Goal: Task Accomplishment & Management: Use online tool/utility

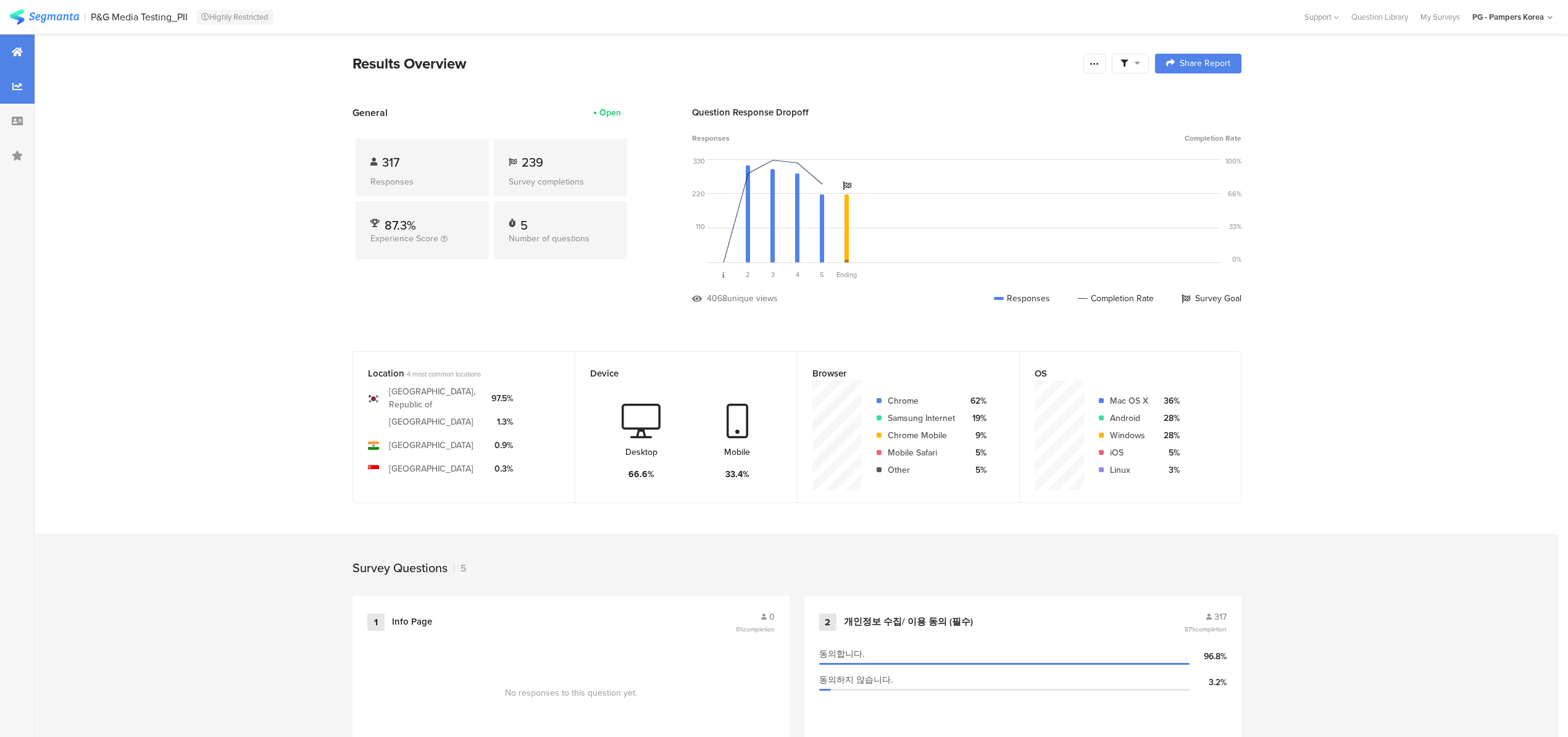
click at [29, 84] on div at bounding box center [17, 86] width 35 height 35
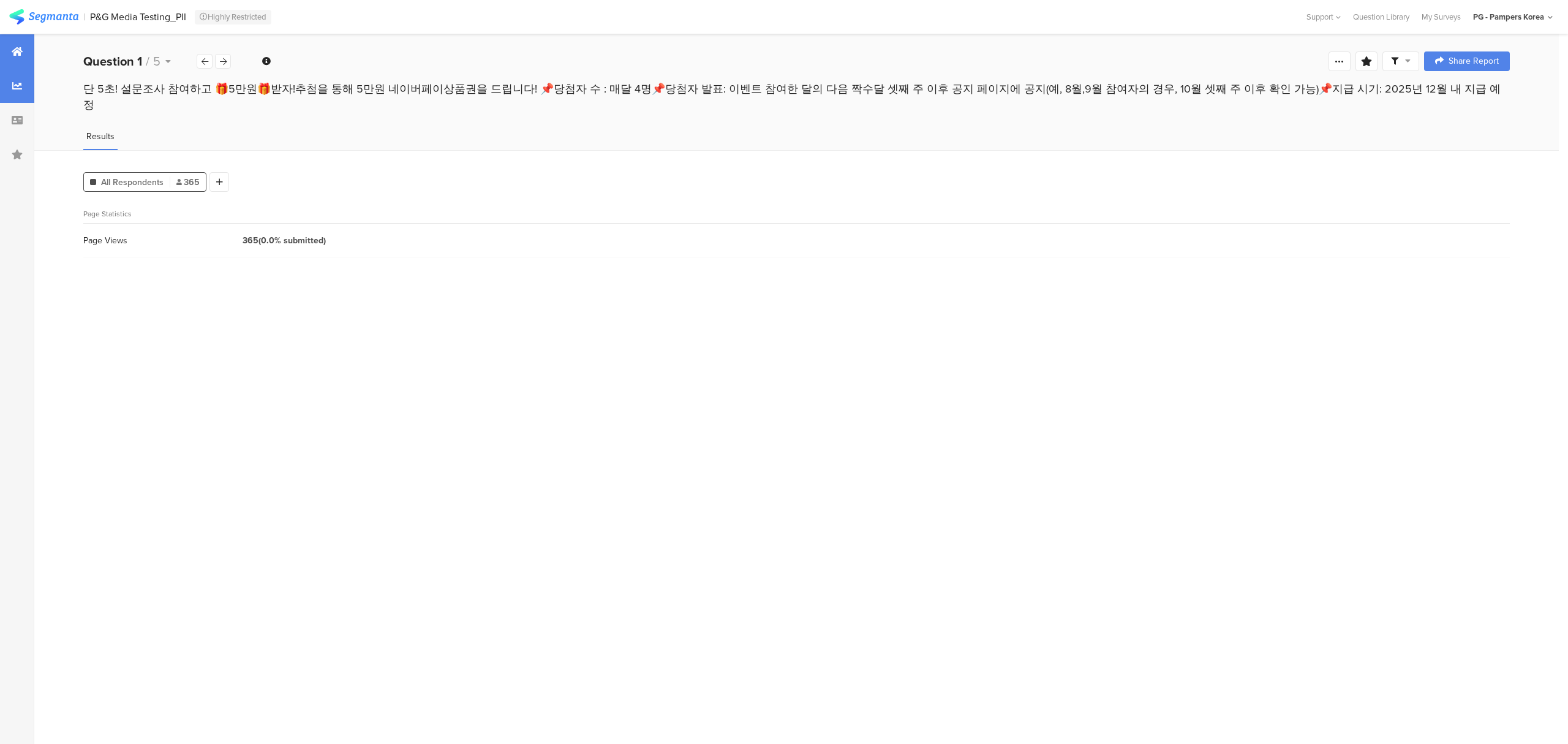
click at [19, 53] on icon at bounding box center [17, 51] width 11 height 10
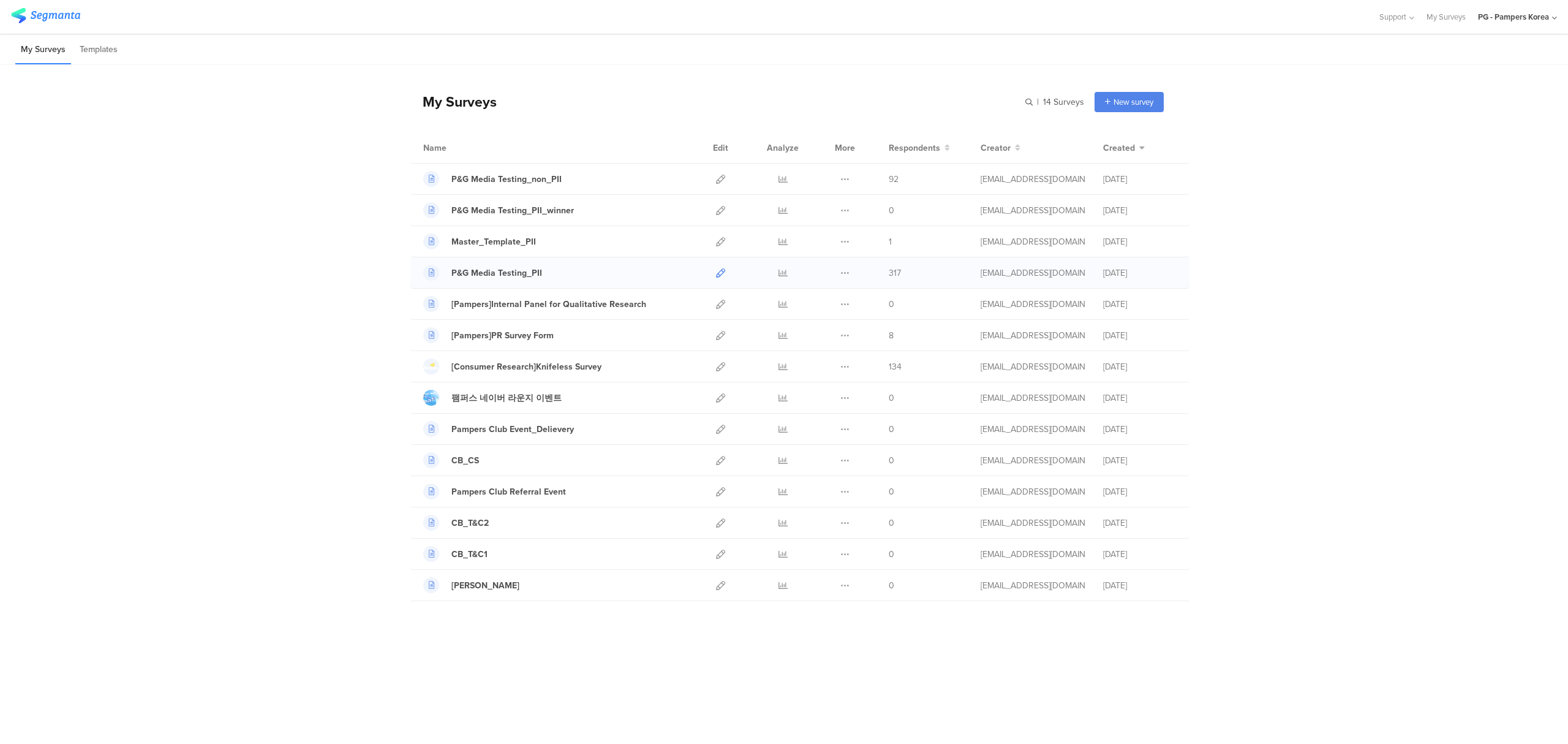
click at [719, 273] on icon at bounding box center [720, 273] width 9 height 9
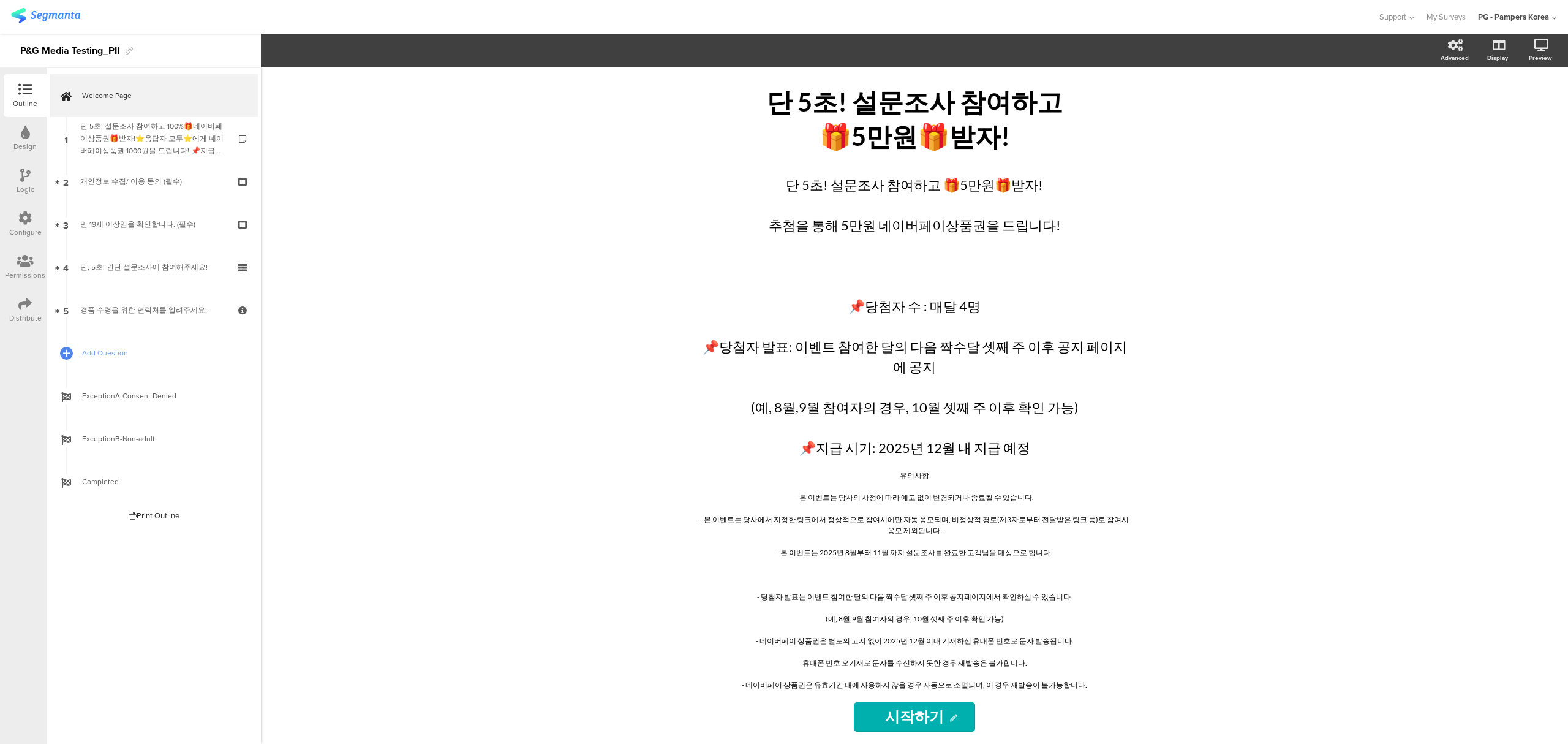
click at [17, 304] on div "Distribute" at bounding box center [25, 310] width 43 height 43
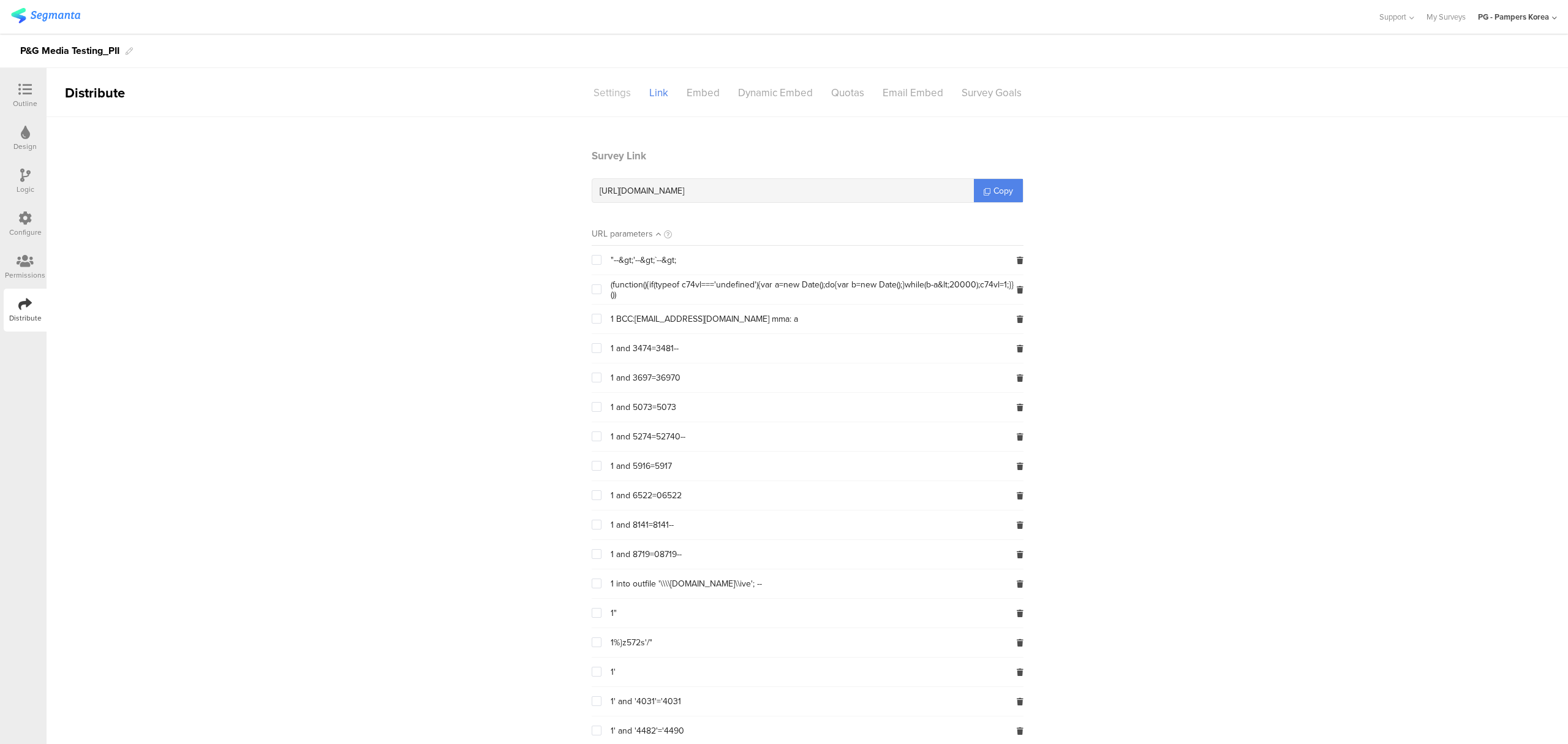
click at [625, 93] on div "Settings" at bounding box center [612, 92] width 56 height 21
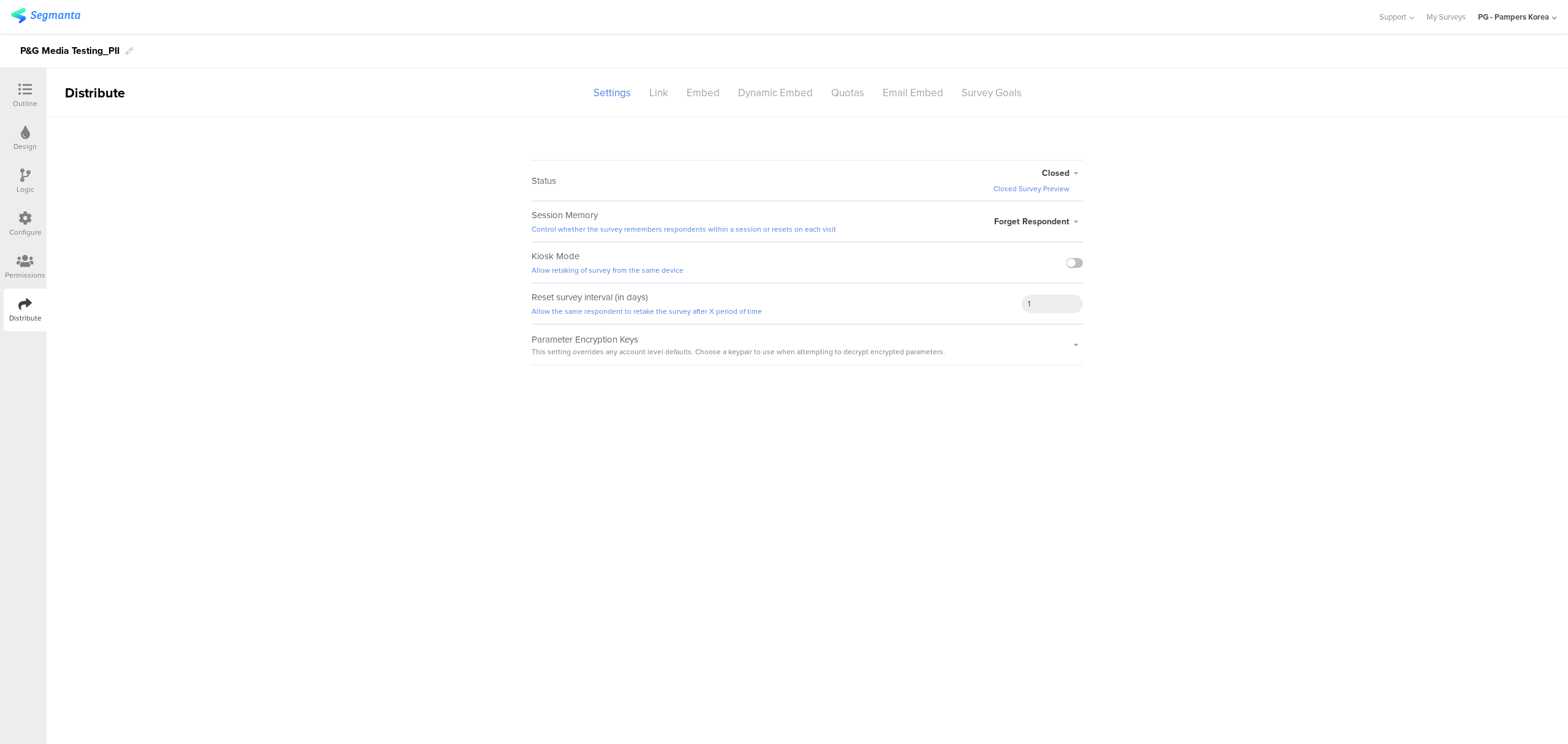
click at [1068, 173] on span "Closed" at bounding box center [1055, 173] width 27 height 13
click at [998, 209] on li "Active" at bounding box center [1012, 212] width 141 height 25
click at [1164, 200] on sg-survey-status-editor "Status Active Active Closed Schedule Start Date: End Date: Save Cancel Session …" at bounding box center [807, 241] width 1521 height 248
click at [27, 99] on div "Outline" at bounding box center [25, 103] width 25 height 11
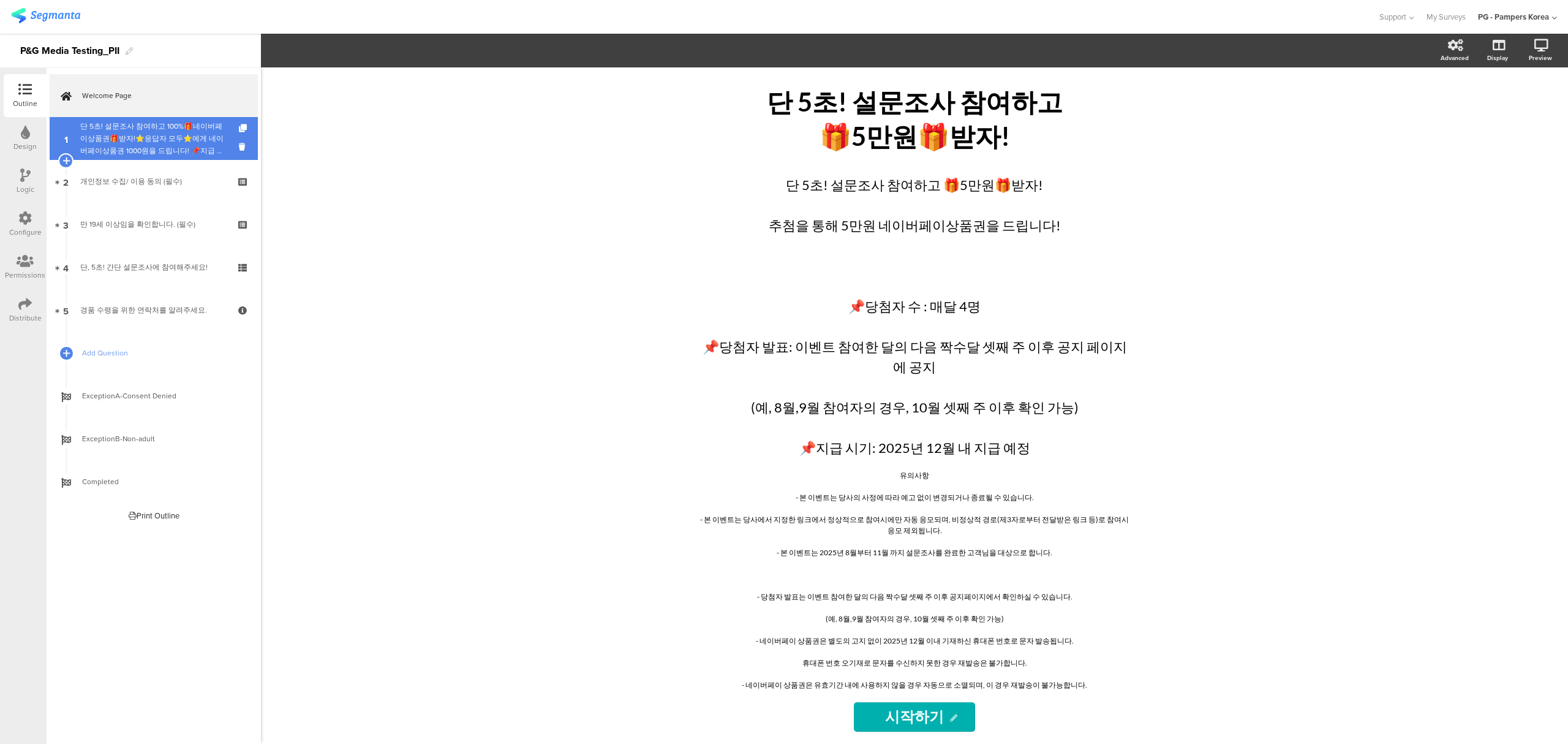
click at [150, 146] on div "단 5초! 설문조사 참여하고 100%🎁네이버페이상품권🎁받자!⭐응답자 모두⭐에게 네이버페이상품권 1000원을 드립니다! 📌지급 대상자 발표: 이…" at bounding box center [154, 138] width 147 height 37
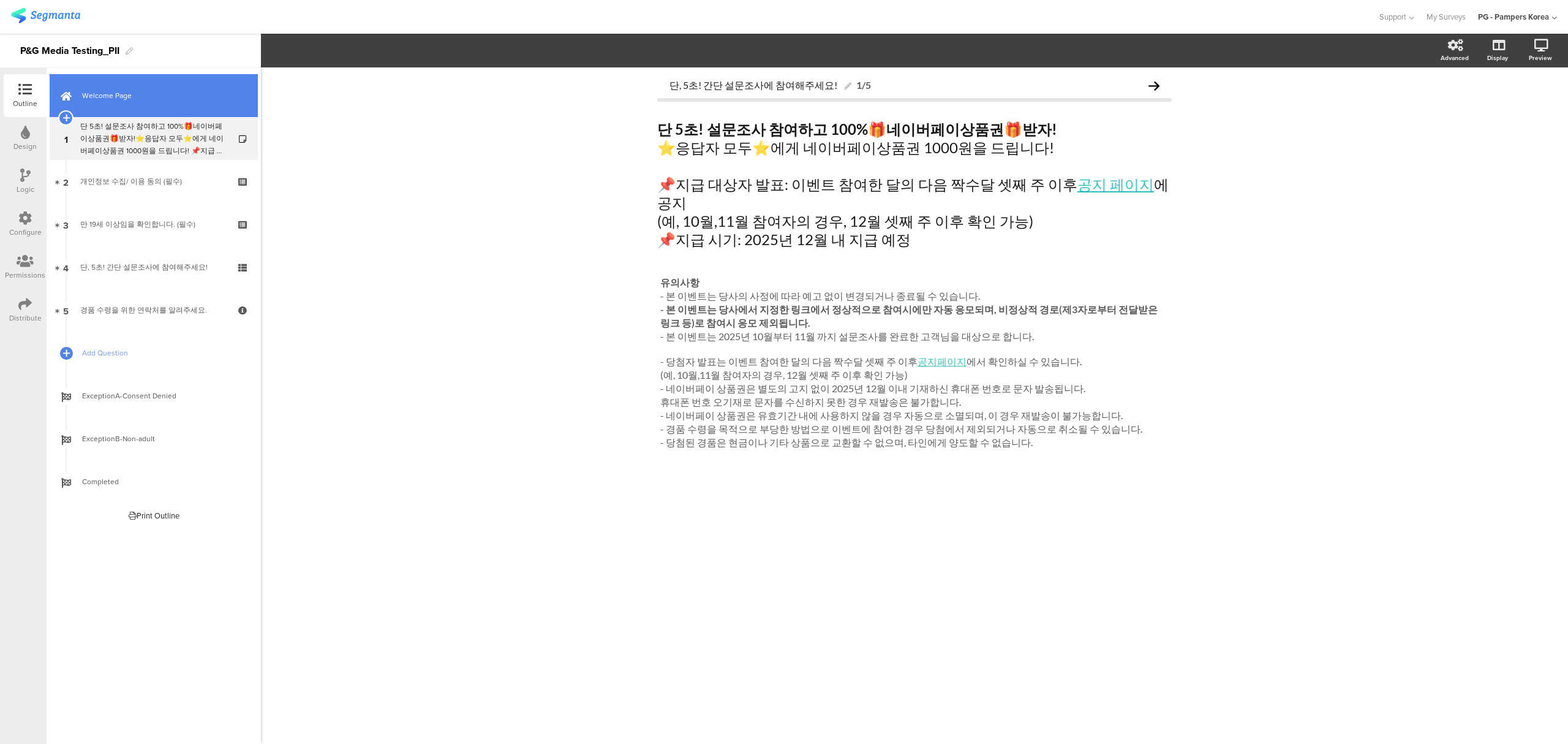
click at [145, 90] on span "Welcome Page" at bounding box center [160, 95] width 157 height 12
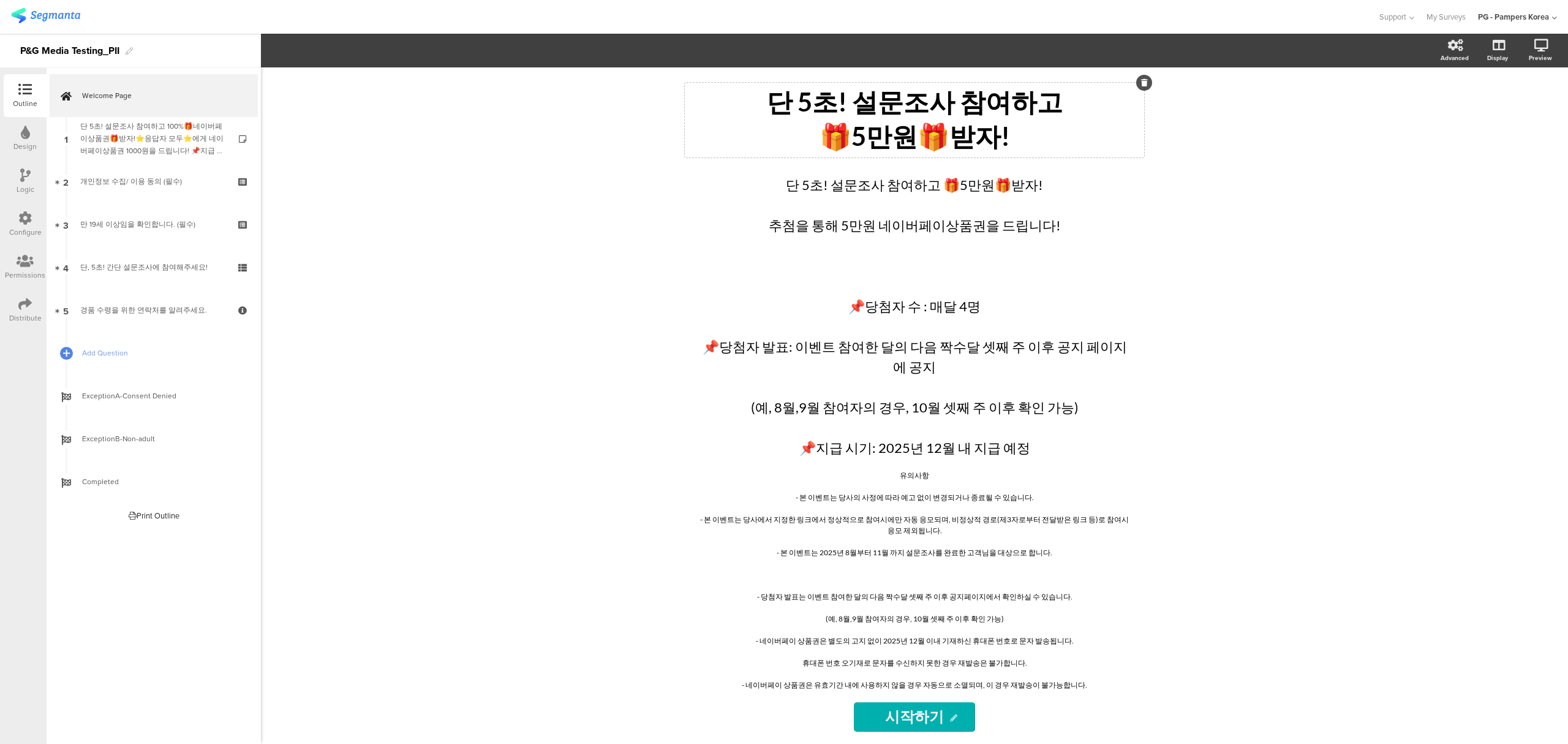
click at [949, 152] on p "🎁5만원🎁받자!" at bounding box center [914, 137] width 453 height 34
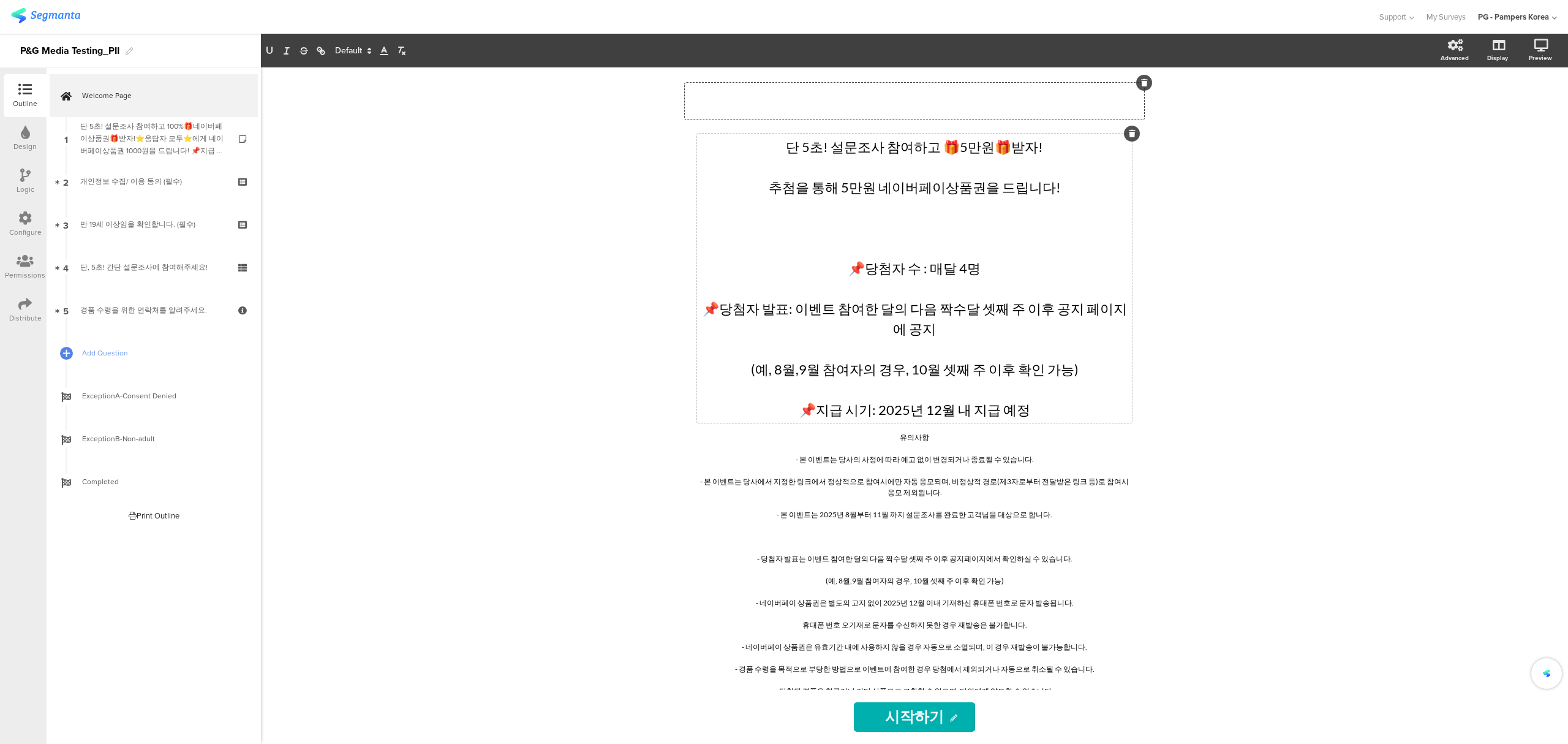
click at [951, 235] on div "단 5초! 설문조사 참여하고 🎁5만원🎁받자! 추첨을 통해 5만원 네이버페이상품권을 드립니다! 📌당첨자 수 : 매달 4명 📌당첨자 발표: 이벤트…" at bounding box center [914, 278] width 435 height 289
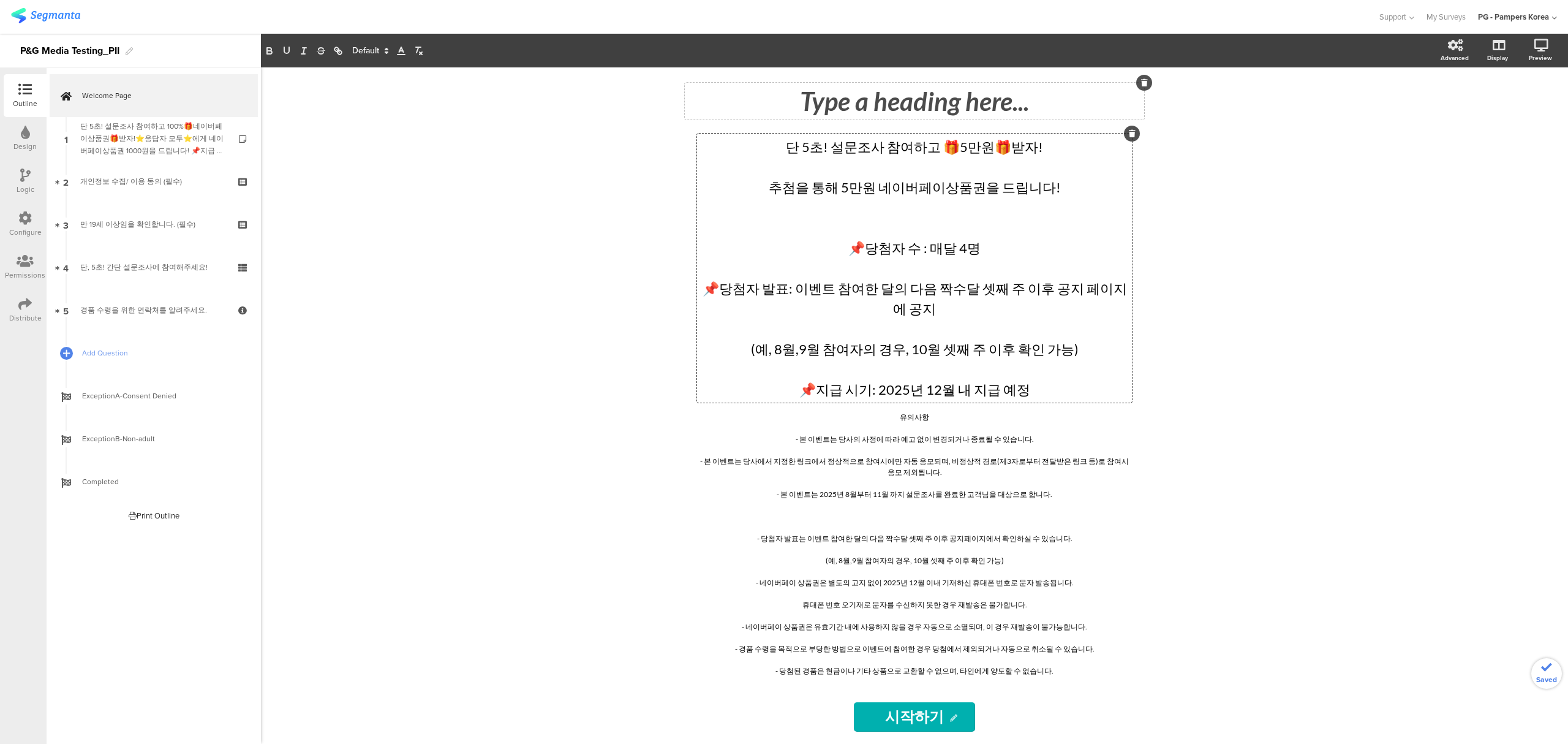
click at [1025, 175] on p at bounding box center [914, 167] width 429 height 20
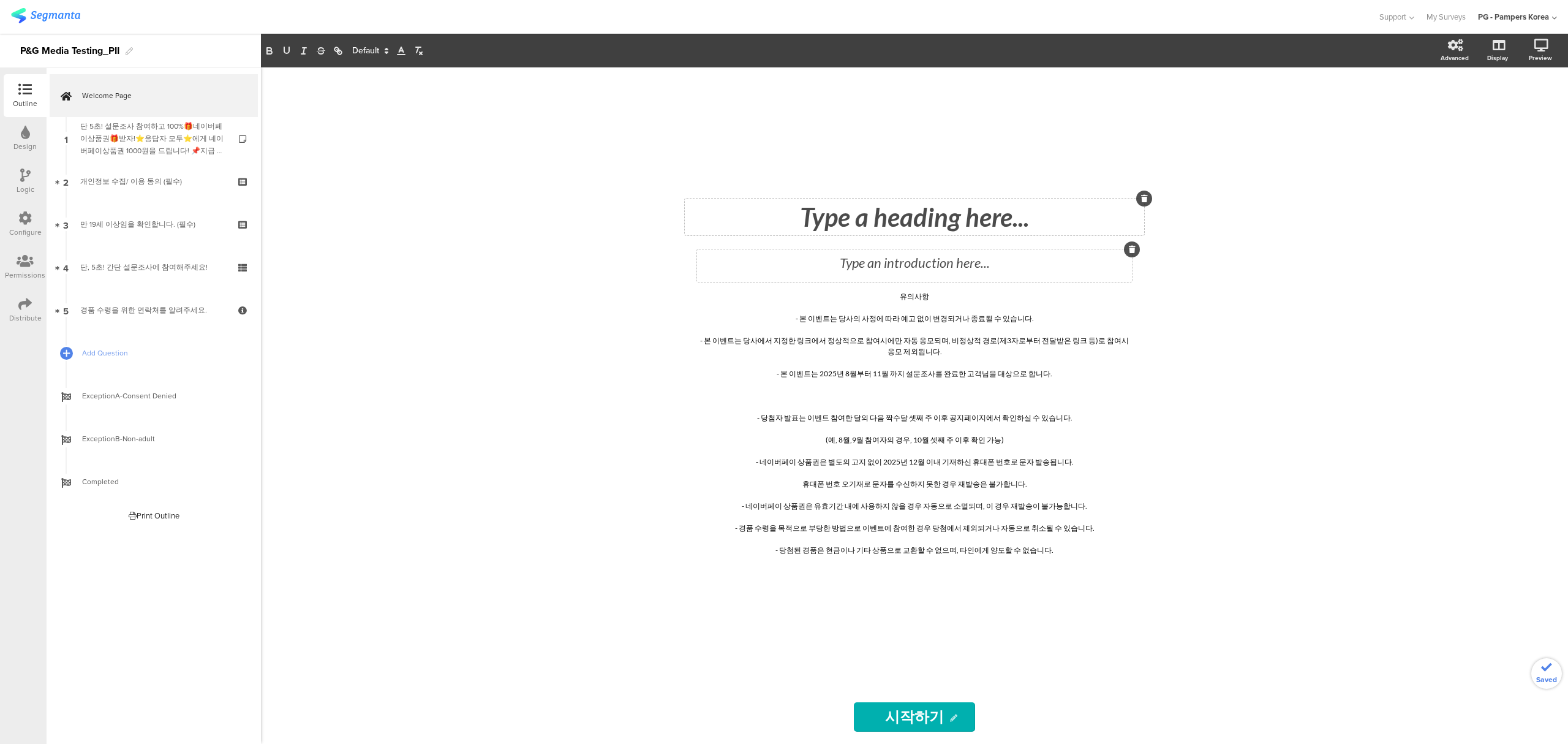
click at [1219, 206] on div "Type a heading here... Type an introduction here... 유의사항 - 본 이벤트는 당사의 사정에 따라 예고…" at bounding box center [914, 406] width 1307 height 676
click at [949, 364] on div "유의사항 - 본 이벤트는 당사의 사정에 따라 예고 없이 변경되거나 종료될 수 있습니다. - 본 이벤트는 당사에서 지정한 링크에서 정상적으로 참…" at bounding box center [914, 423] width 429 height 265
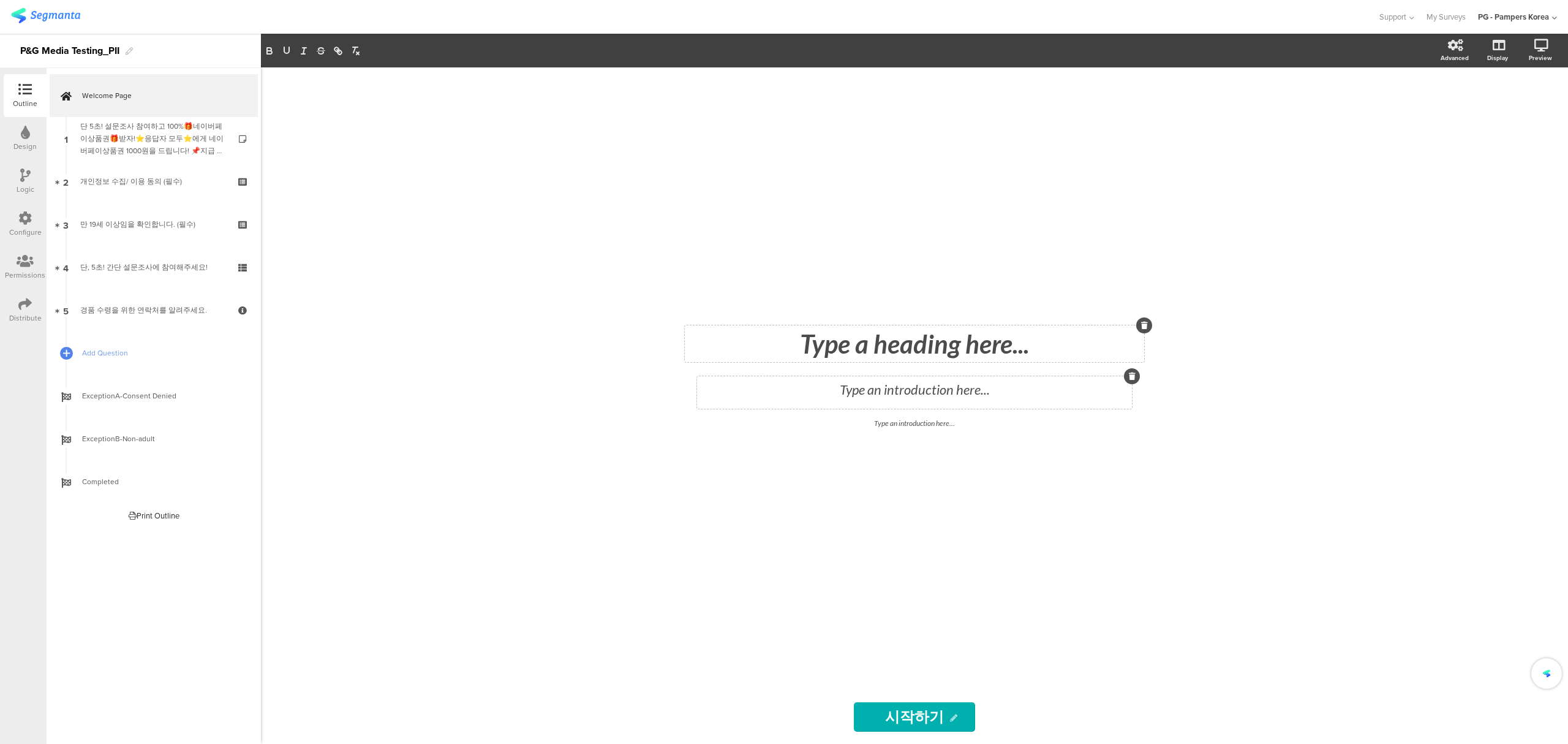
click at [1182, 351] on div "Type a heading here... Type an introduction here... Type an introduction here..…" at bounding box center [914, 406] width 1307 height 676
click at [1133, 378] on icon at bounding box center [1132, 376] width 6 height 7
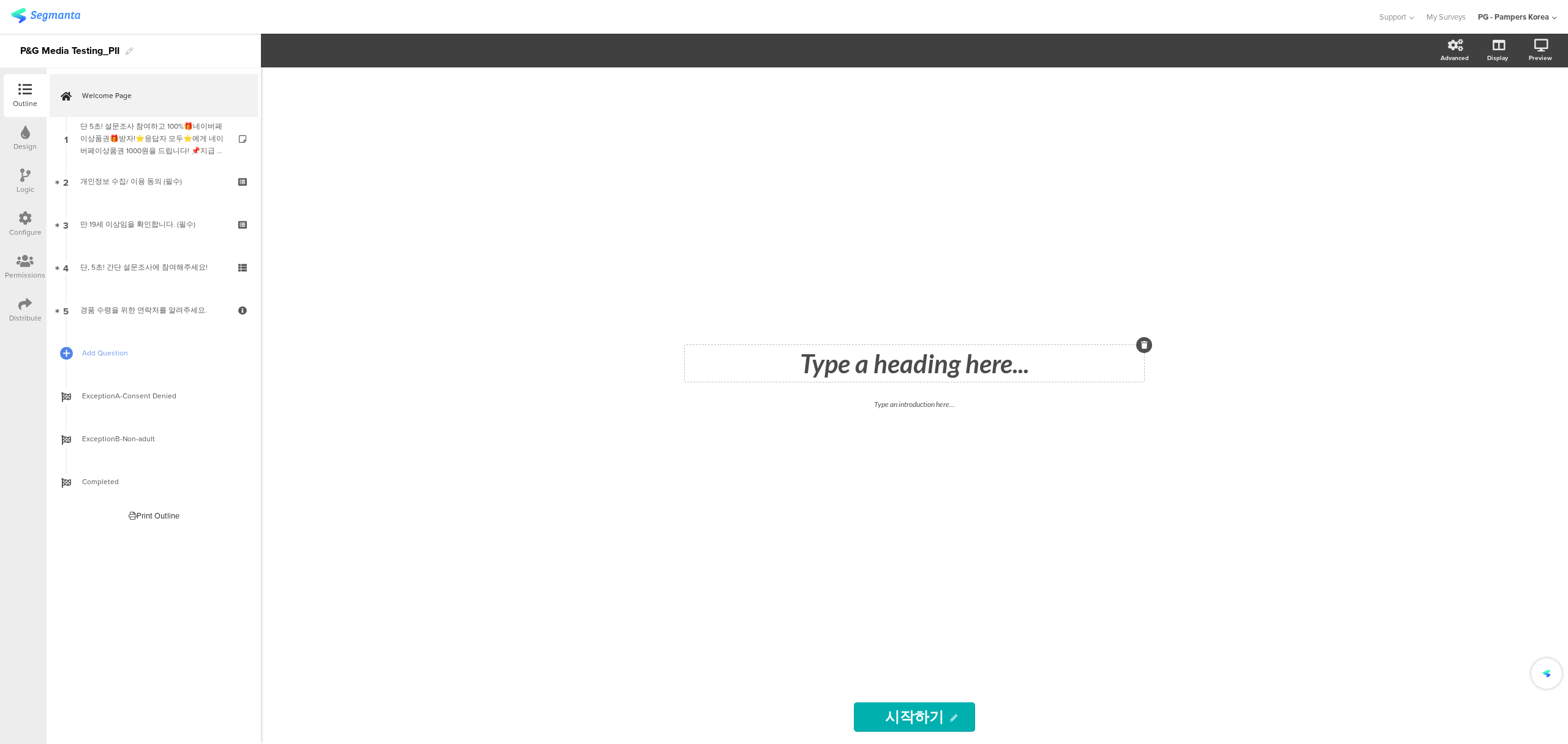
drag, startPoint x: 1255, startPoint y: 374, endPoint x: 1240, endPoint y: 374, distance: 15.0
click at [1243, 374] on div "Type a heading here... Type an introduction here... 시작하기 시작하기" at bounding box center [914, 406] width 1307 height 676
click at [1145, 349] on div at bounding box center [1144, 345] width 16 height 16
click at [1236, 410] on div "Type a heading here... Type an introduction here... 시작하기 시작하기" at bounding box center [914, 406] width 1307 height 676
click at [1143, 397] on icon at bounding box center [1141, 395] width 6 height 7
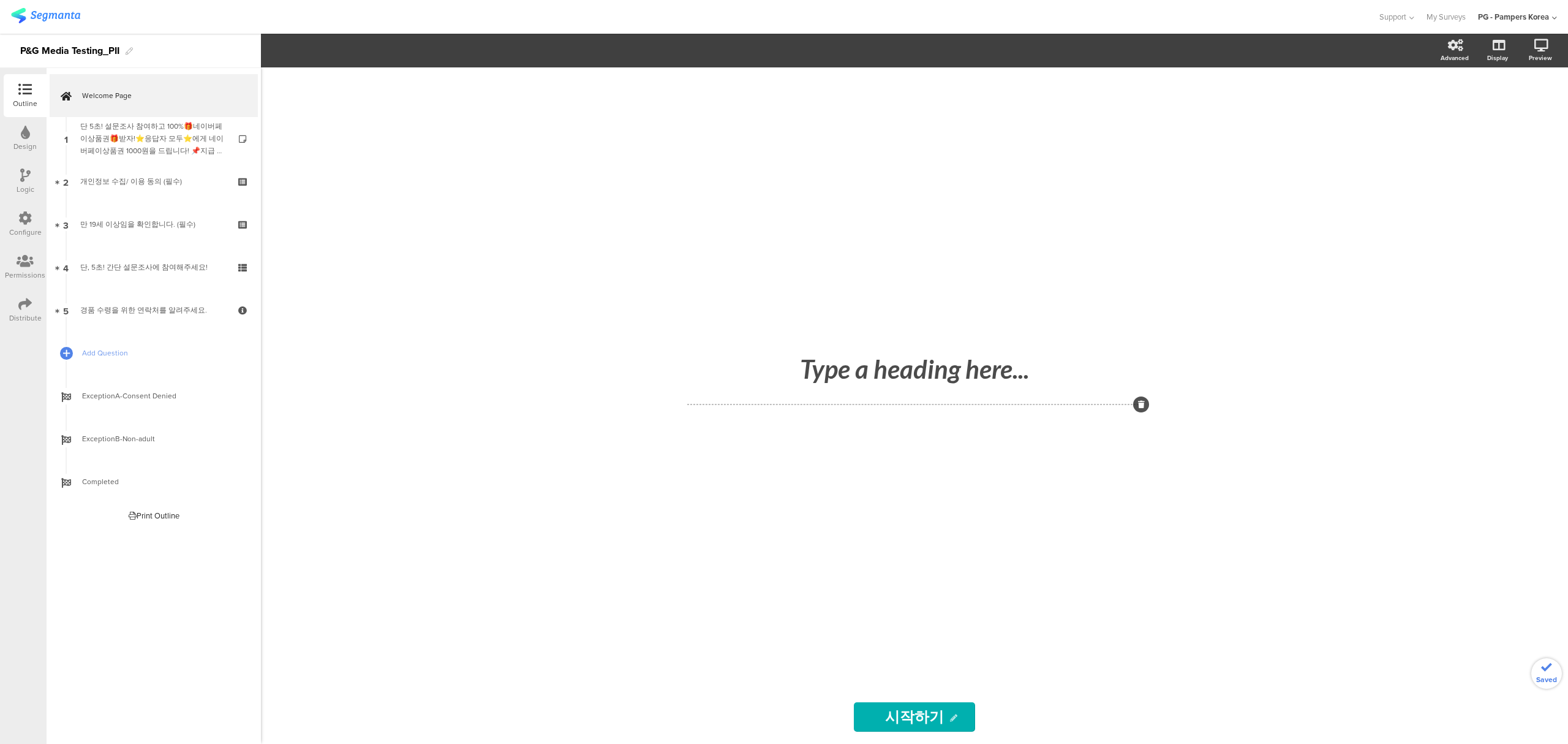
click at [1138, 403] on icon at bounding box center [1141, 404] width 6 height 7
click at [1168, 419] on div "Type a heading here... 시작하기 시작하기" at bounding box center [914, 406] width 515 height 676
click at [1027, 369] on div "Type a heading here..." at bounding box center [914, 369] width 459 height 37
click at [1146, 349] on icon at bounding box center [1144, 350] width 6 height 7
click at [1146, 349] on div at bounding box center [914, 378] width 490 height 623
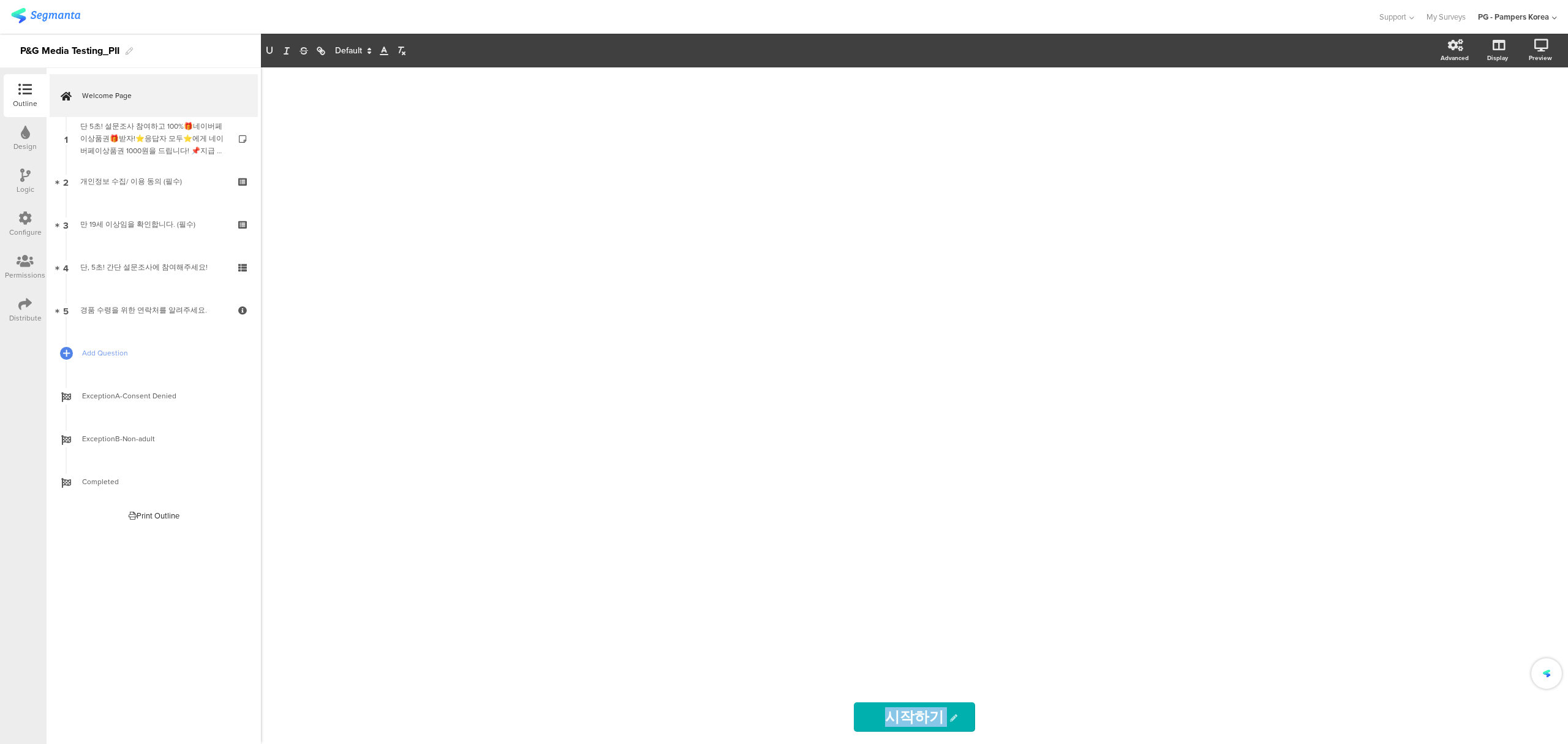
click at [1146, 349] on div at bounding box center [914, 378] width 490 height 623
click at [1211, 383] on div "시작하기 시작하기" at bounding box center [914, 406] width 1307 height 676
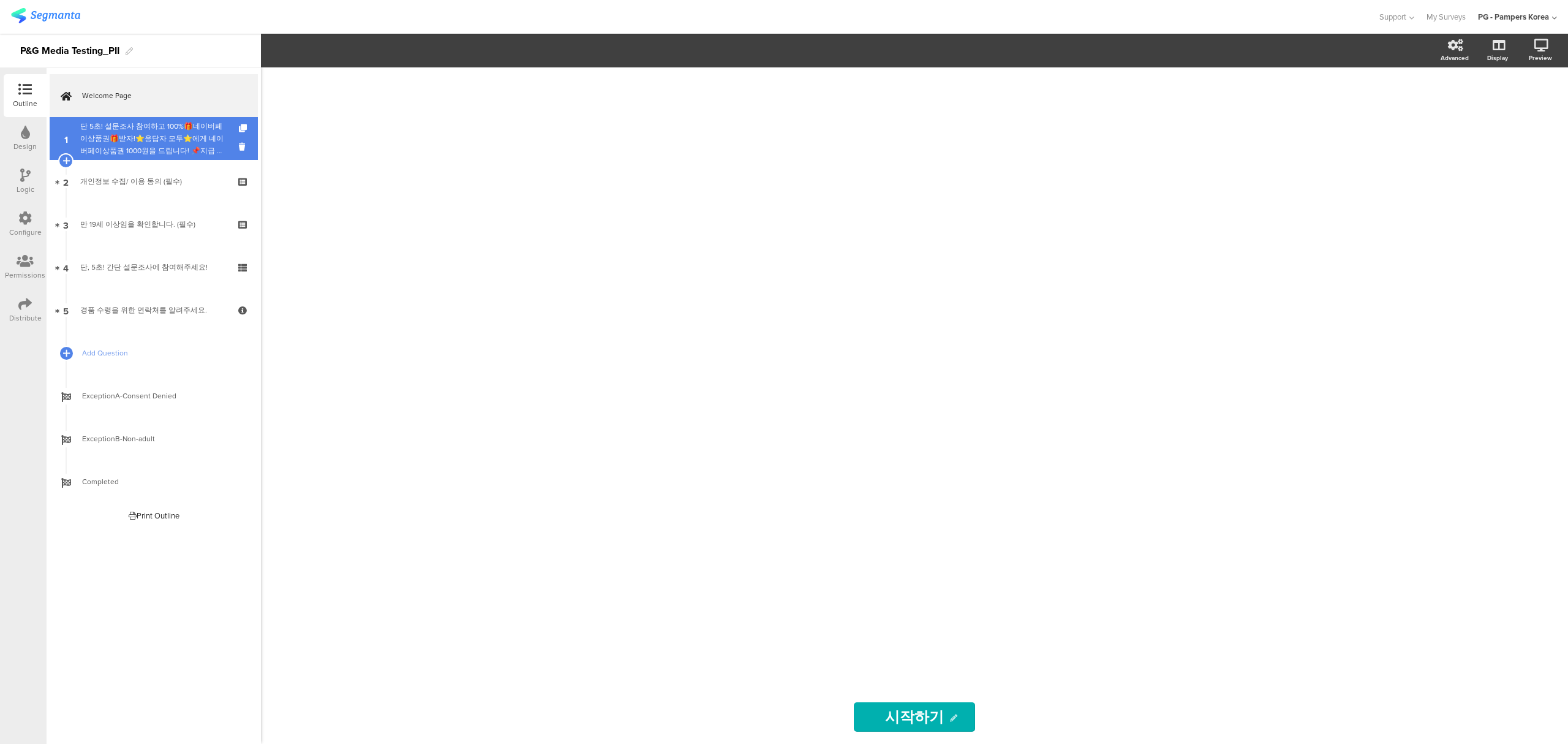
click at [153, 147] on div "단 5초! 설문조사 참여하고 100%🎁네이버페이상품권🎁받자!⭐응답자 모두⭐에게 네이버페이상품권 1000원을 드립니다! 📌지급 대상자 발표: 이…" at bounding box center [154, 138] width 147 height 37
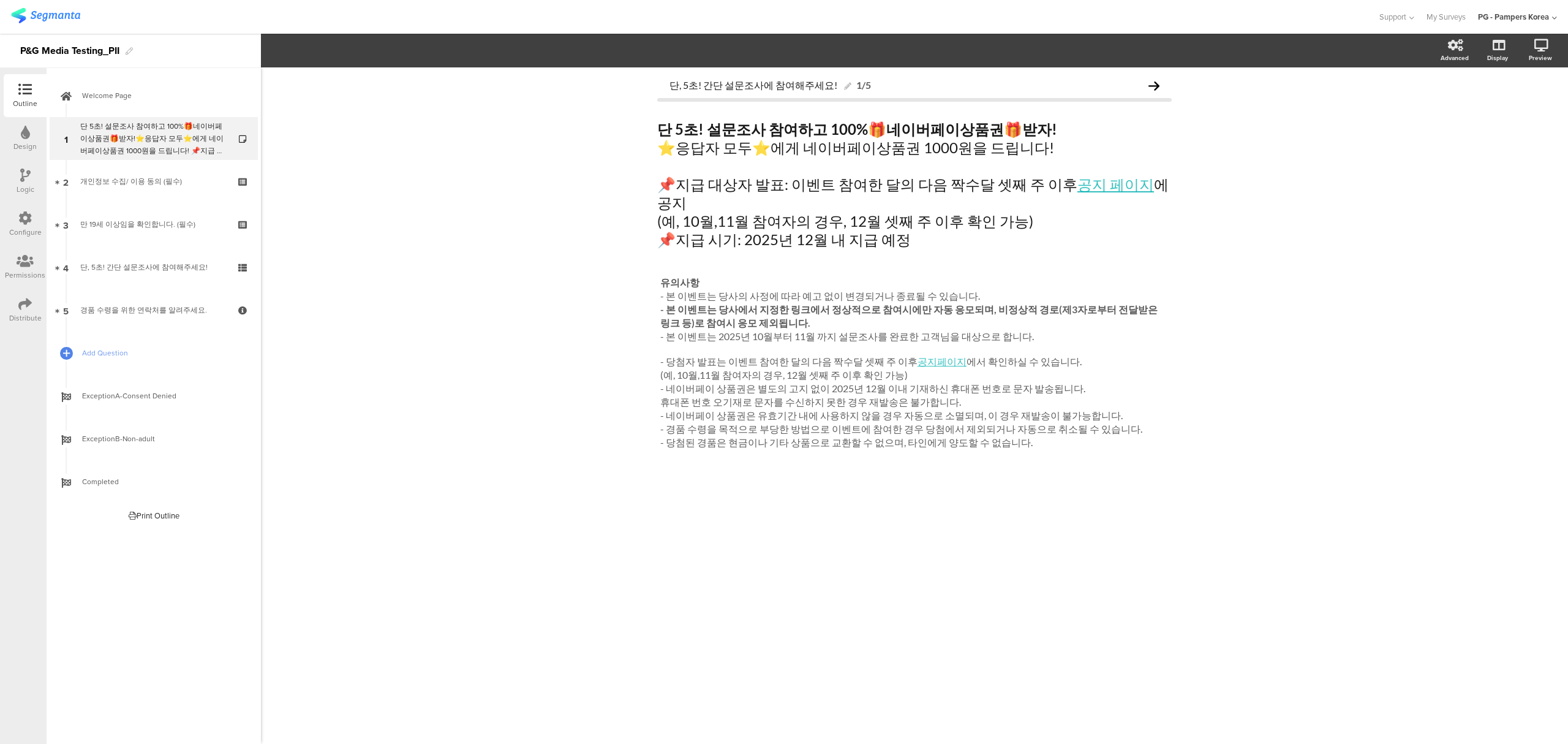
click at [391, 454] on div "단, 5초! 간단 설문조사에 참여해주세요! 1/5 단 5초! 설문조사 참여하고 100% 🎁 네이버페이상품권 🎁 받자! ⭐응답자 모두⭐에게 네이…" at bounding box center [914, 406] width 1307 height 676
click at [910, 149] on div "단 5초! 설문조사 참여하고 100% 🎁 네이버페이상품권 🎁 받자! ⭐응답자 모두⭐에게 네이버페이상품권 1000원을 드립니다! 📌지급 대상자 …" at bounding box center [914, 184] width 521 height 135
click at [1292, 242] on div "단, 5초! 간단 설문조사에 참여해주세요! 1/5 단 5초! 설문조사 참여하고 100% 🎁 네이버페이상품권 🎁 받자! ⭐응답자 모두⭐에게 네이…" at bounding box center [914, 406] width 1307 height 676
click at [910, 151] on div "단 5초! 설문조사 참여하고 100% 🎁 네이버페이상품권 🎁 받자! ⭐응답자 모두⭐에게 네이버페이상품권 1000원을 드립니다! 📌지급 대상자 …" at bounding box center [914, 184] width 521 height 135
click at [914, 149] on p "⭐응답자 모두⭐에게 네이버페이상품권 1000원을 드립니다!" at bounding box center [914, 147] width 515 height 18
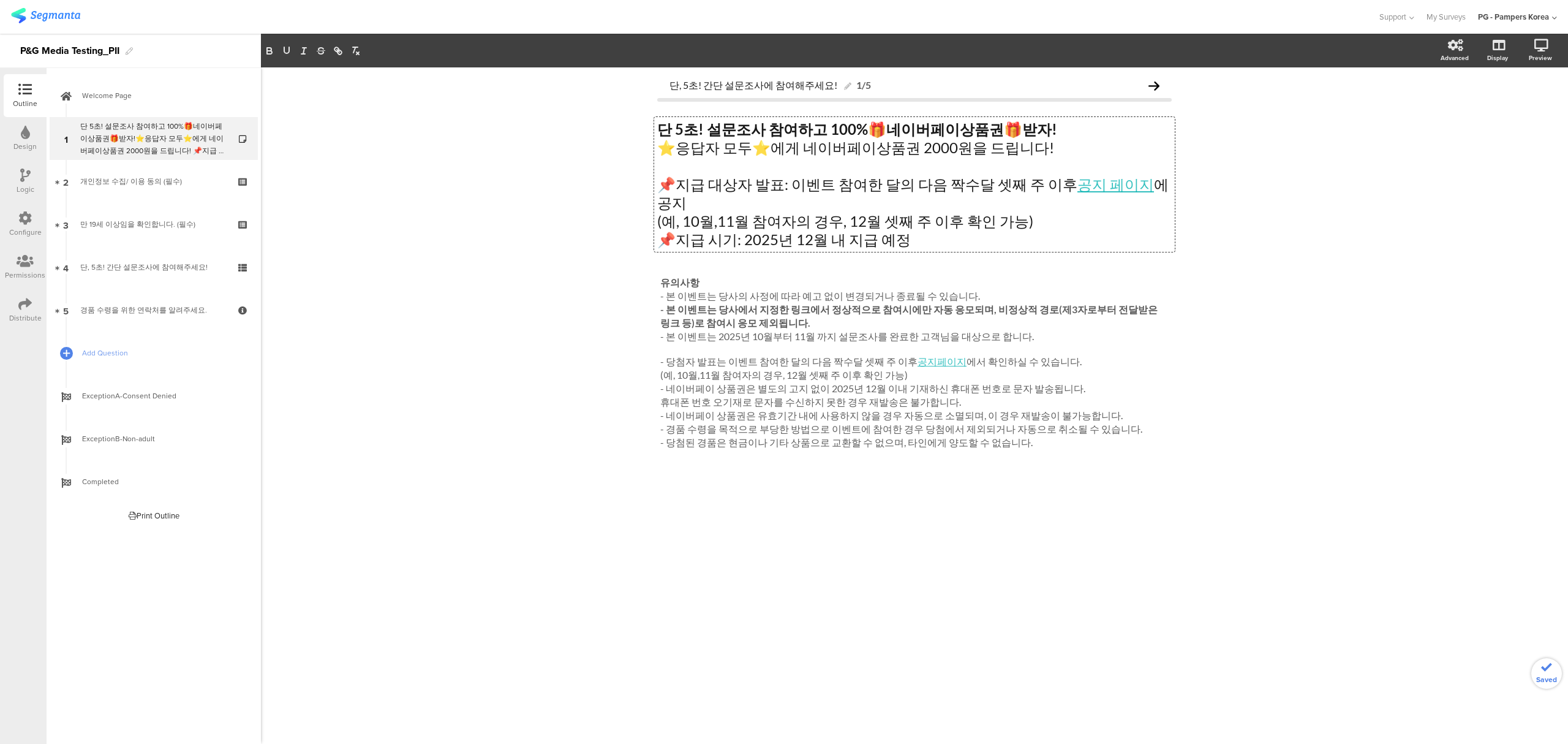
click at [1399, 243] on div "단, 5초! 간단 설문조사에 참여해주세요! 1/5 단 5초! 설문조사 참여하고 100% 🎁 네이버페이상품권 🎁 받자! ⭐응답자 모두⭐에게 네이…" at bounding box center [914, 406] width 1307 height 676
click at [158, 187] on div "개인정보 수집/ 이용 동의 (필수)" at bounding box center [154, 181] width 147 height 12
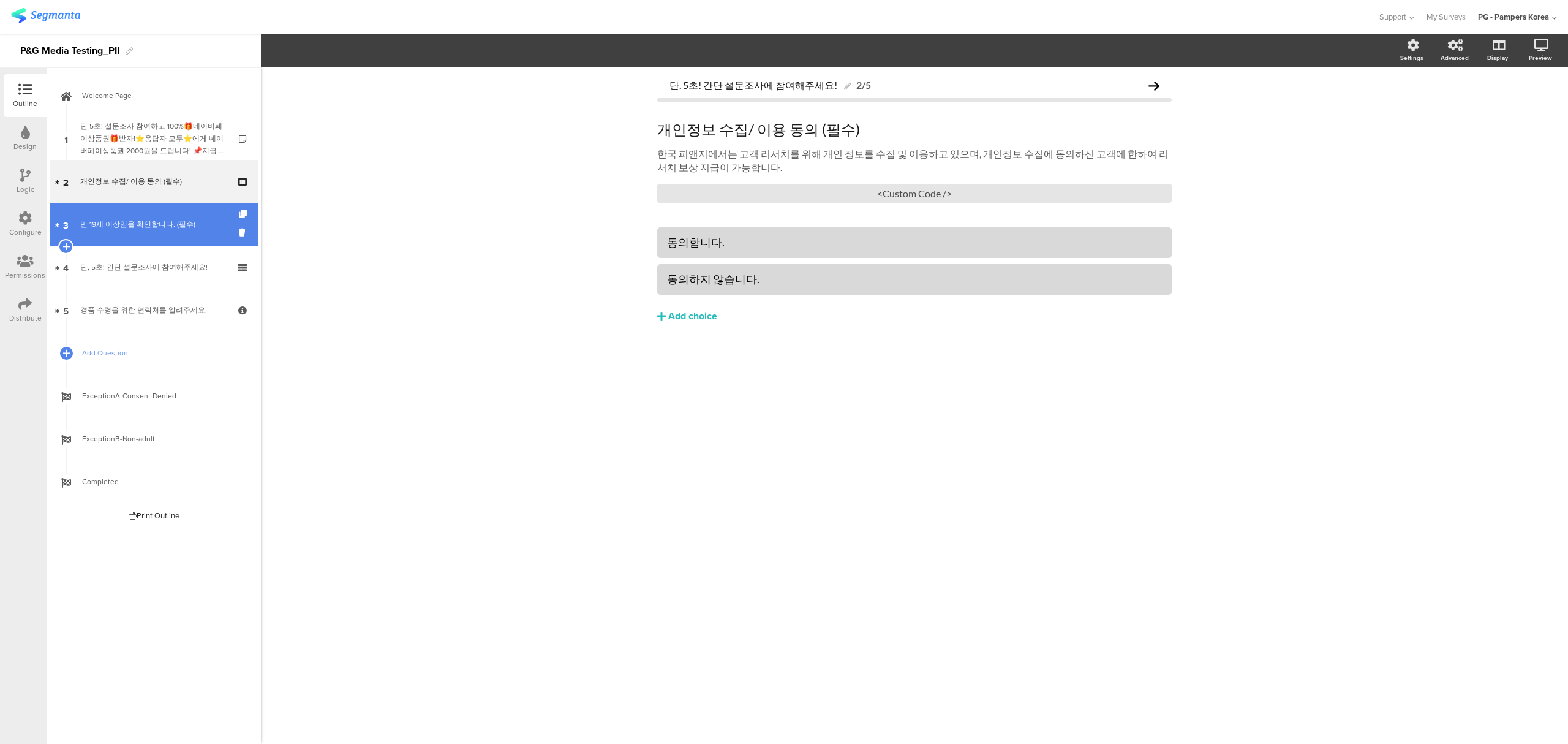
click at [125, 229] on div "만 19세 이상임을 확인합니다. (필수)" at bounding box center [154, 224] width 147 height 12
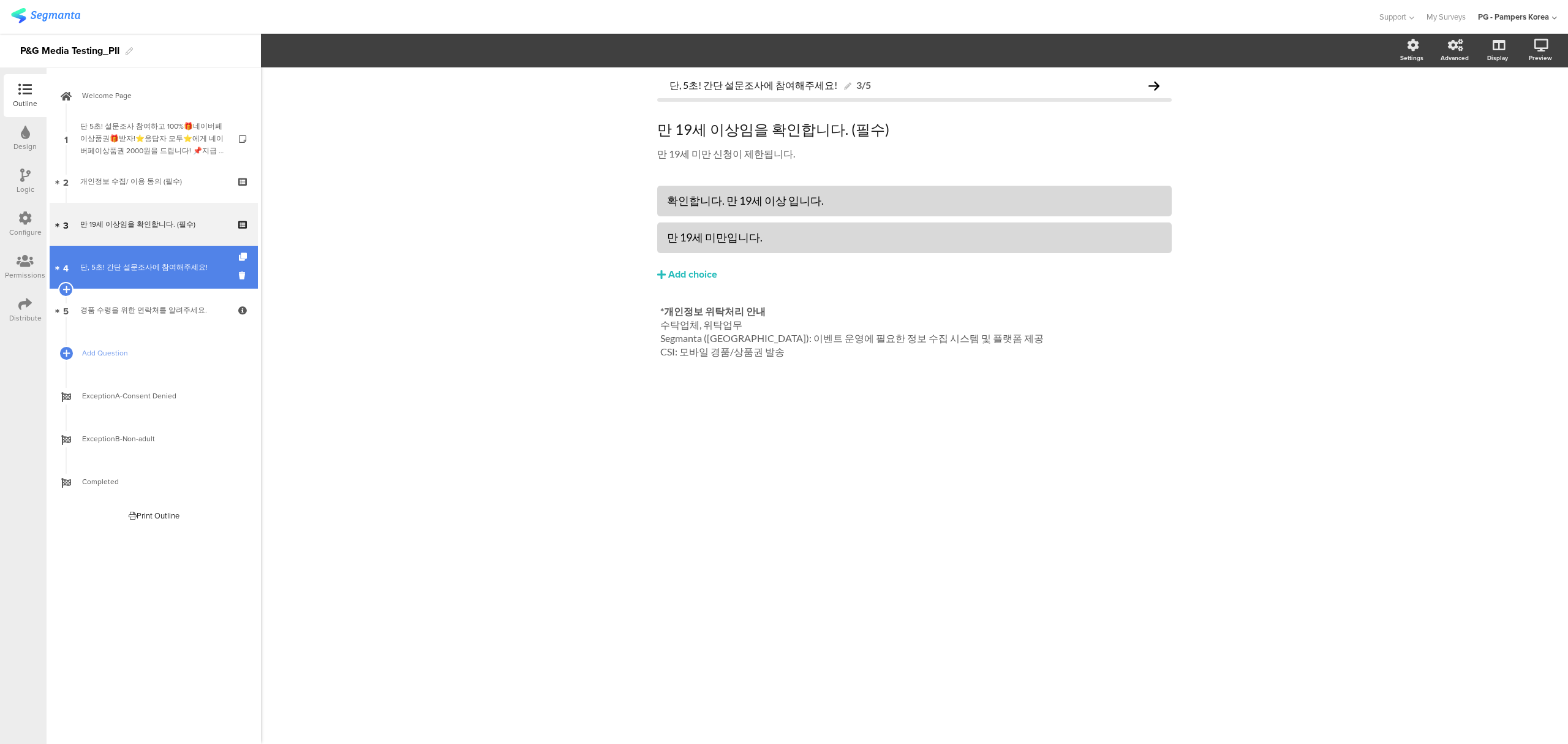
click at [128, 260] on link "4 단, 5초! 간단 설문조사에 참여해주세요!" at bounding box center [153, 267] width 208 height 43
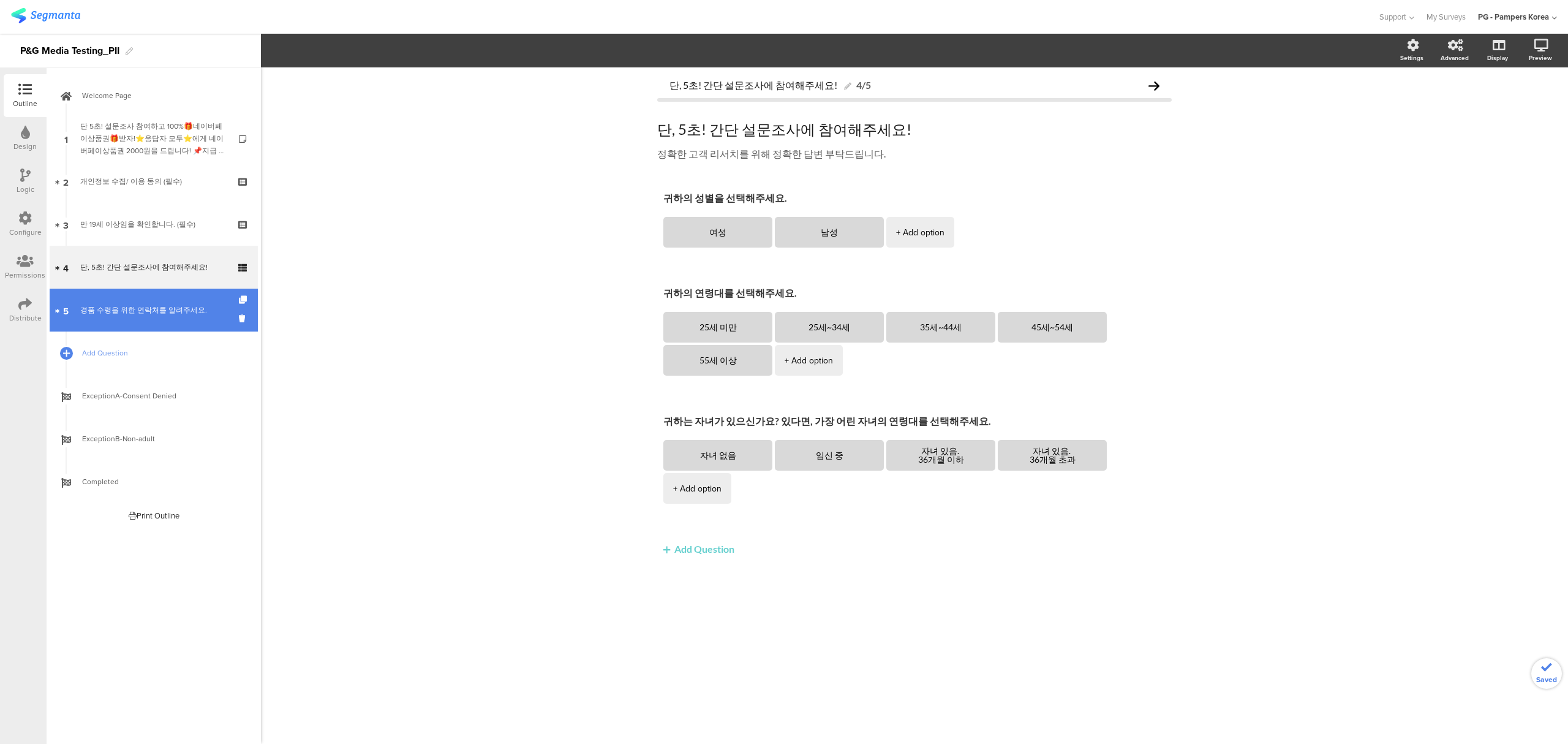
click at [158, 308] on div "경품 수령을 위한 연락처를 알려주세요." at bounding box center [154, 310] width 147 height 12
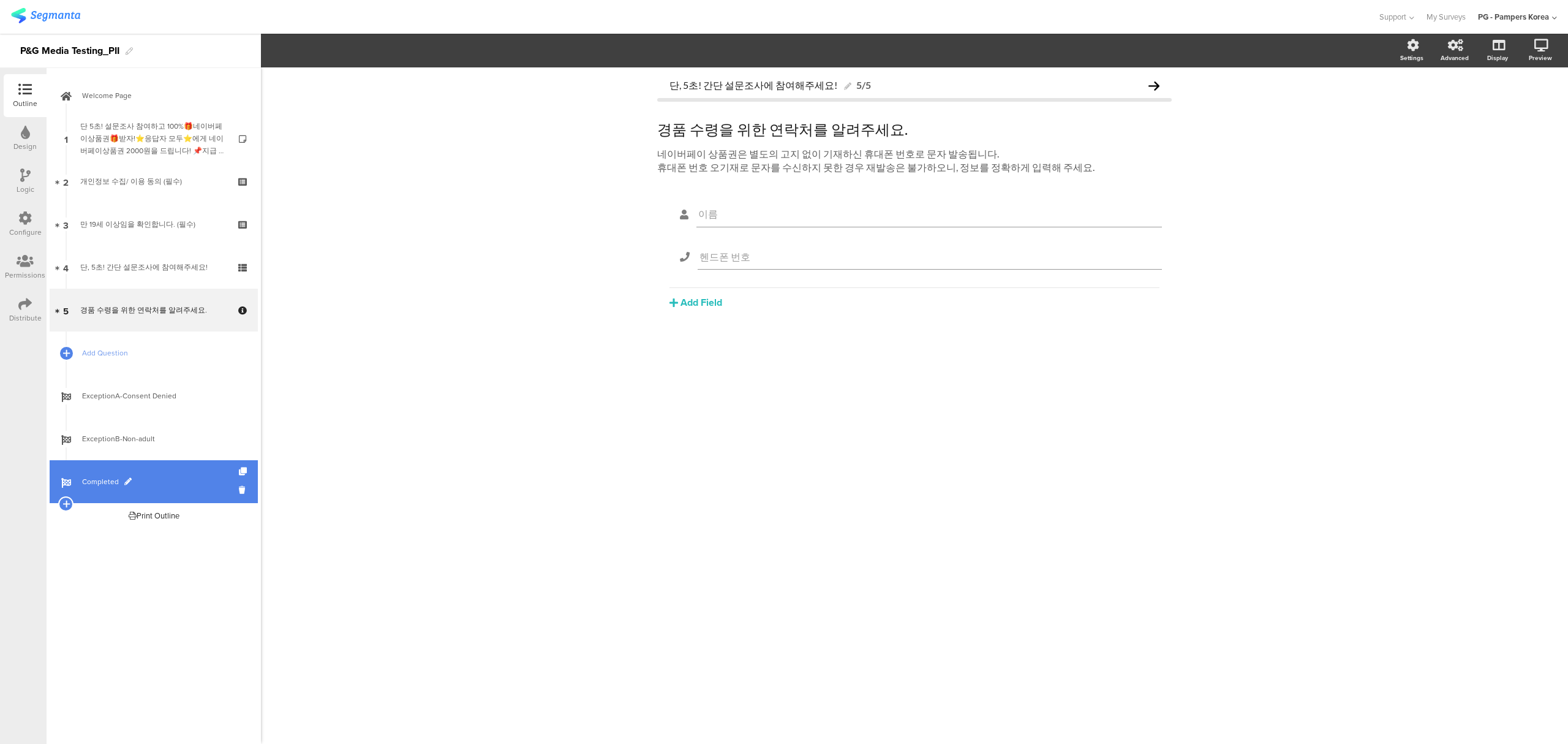
click at [174, 480] on span "Completed" at bounding box center [160, 481] width 157 height 12
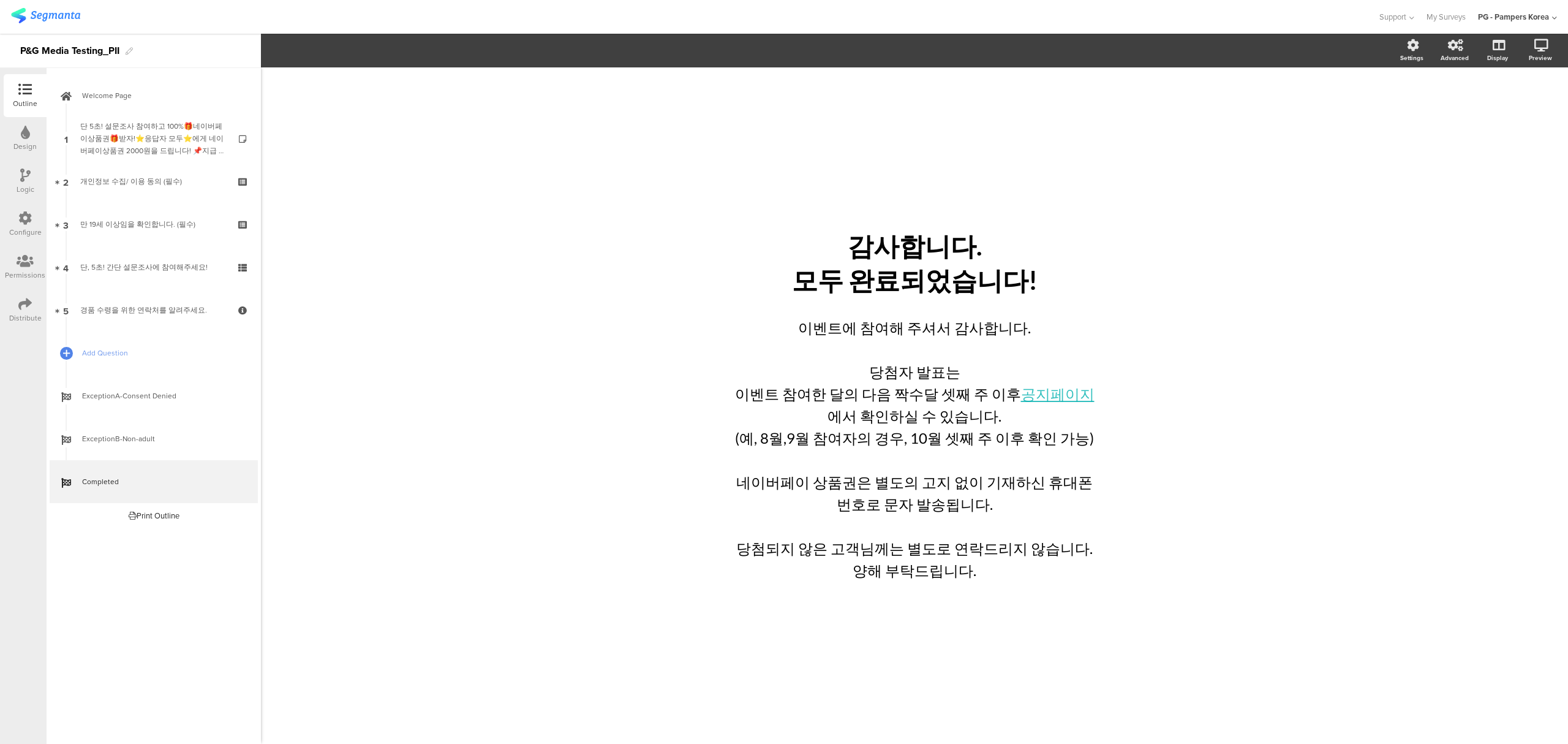
click at [1279, 393] on div "/ 감사합니다. 모두 완료되었습니다! 감사합니다. 모두 완료되었습니다! 이벤트에 참여해 주셔서 감사합니다. 당첨자 발표는 이벤트 참여한 달의 …" at bounding box center [914, 406] width 1307 height 676
click at [770, 441] on div "이벤트에 참여해 주셔서 감사합니다. 당첨자 발표는 이벤트 참여한 달의 다음 짝수달 셋째 주 이후 공지페이지 에서 확인하실 수 있습니다. (예,…" at bounding box center [914, 449] width 374 height 271
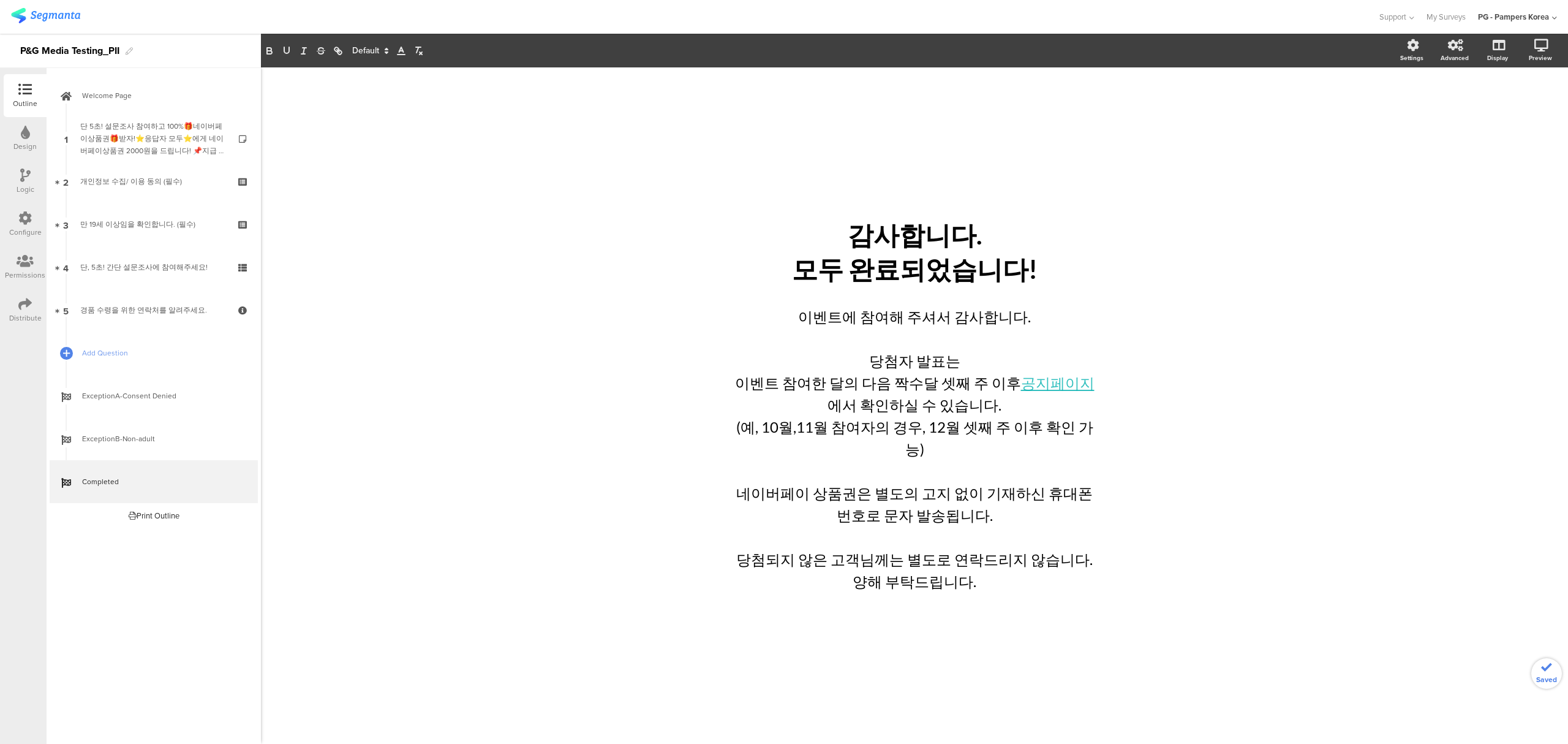
click at [1264, 386] on div "/ 감사합니다. 모두 완료되었습니다! 감사합니다. 모두 완료되었습니다! 이벤트에 참여해 주셔서 감사합니다. 당첨자 발표는 이벤트 참여한 달의 …" at bounding box center [914, 406] width 1307 height 676
click at [1256, 398] on div "/ 감사합니다. 모두 완료되었습니다! 감사합니다. 모두 완료되었습니다! 이벤트에 참여해 주셔서 감사합니다. 당첨자 발표는 이벤트 참여한 달의 …" at bounding box center [914, 406] width 1307 height 676
drag, startPoint x: 985, startPoint y: 510, endPoint x: 1044, endPoint y: 599, distance: 106.8
click at [1044, 599] on div "/ 감사합니다. 모두 완료되었습니다! 감사합니다. 모두 완료되었습니다! 이벤트에 참여해 주셔서 감사합니다. 당첨자 발표는 이벤트 참여한 달의 …" at bounding box center [914, 406] width 490 height 410
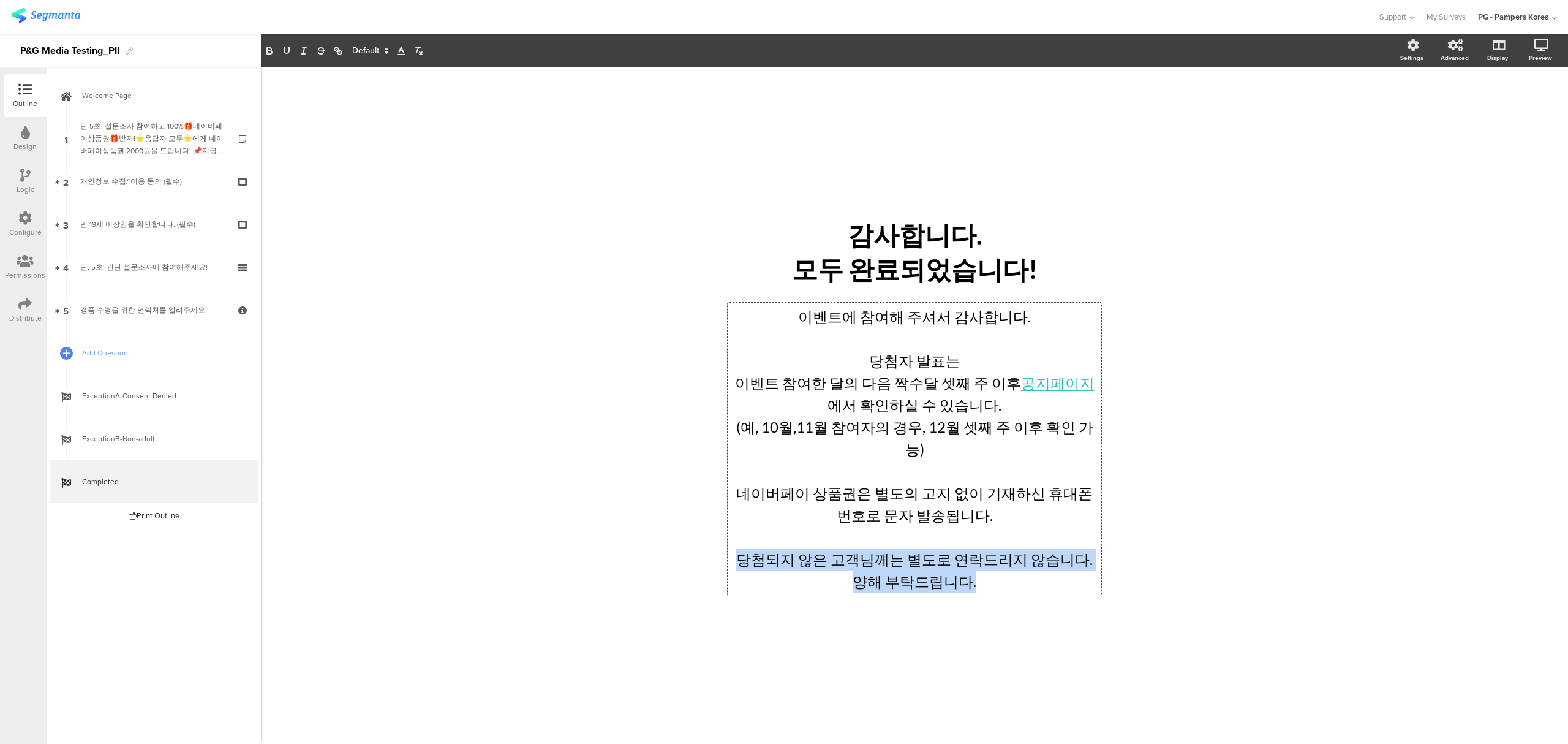
drag, startPoint x: 986, startPoint y: 576, endPoint x: 735, endPoint y: 545, distance: 252.9
click at [735, 545] on div "이벤트에 참여해 주셔서 감사합니다. 당첨자 발표는 이벤트 참여한 달의 다음 짝수달 셋째 주 이후 공지페이지 에서 확인하실 수 있습니다. (예,…" at bounding box center [914, 449] width 367 height 287
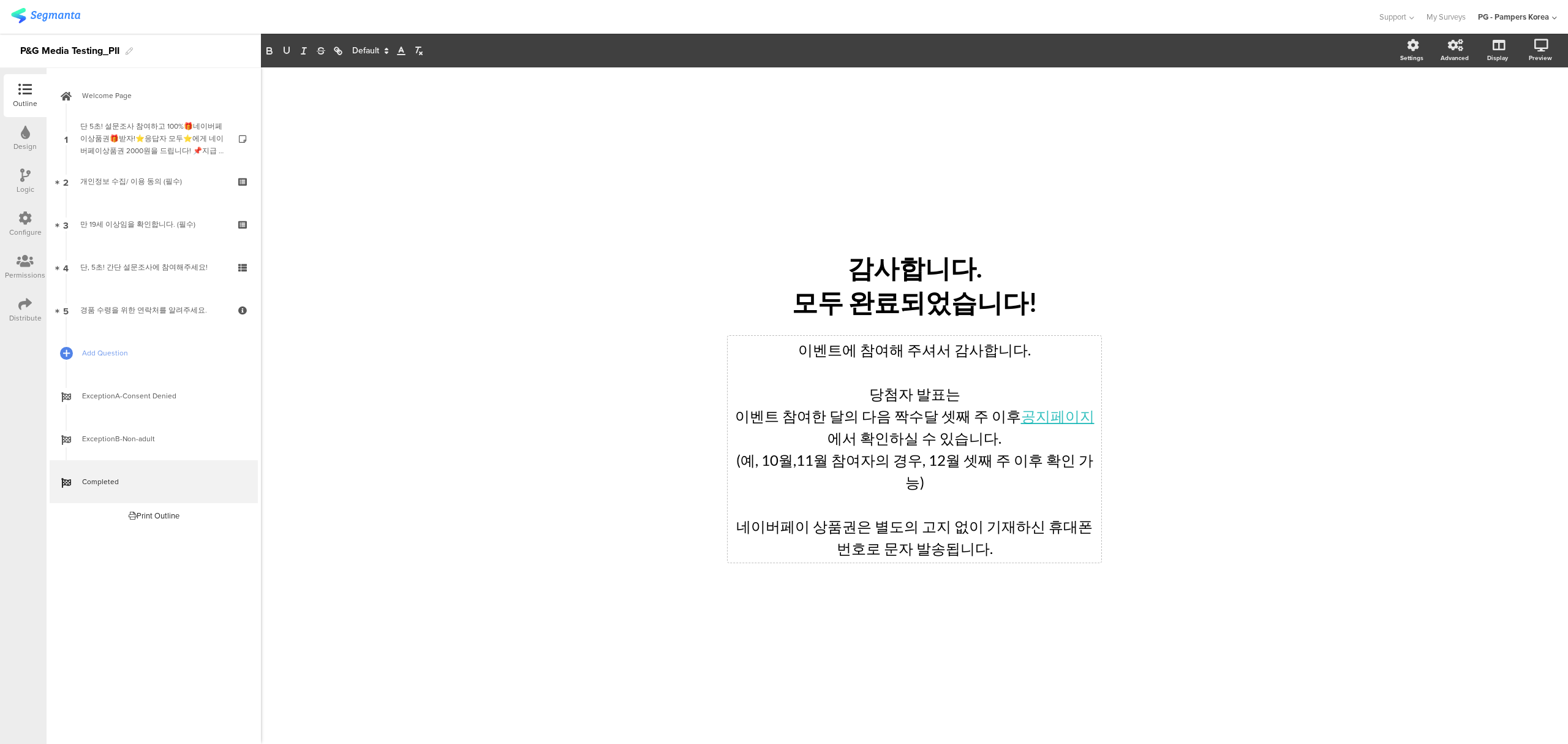
click at [1367, 488] on div "/ 감사합니다. 모두 완료되었습니다! 감사합니다. 모두 완료되었습니다! 이벤트에 참여해 주셔서 감사합니다. 당첨자 발표는 이벤트 참여한 달의 …" at bounding box center [914, 406] width 1307 height 676
click at [57, 15] on img at bounding box center [45, 16] width 69 height 16
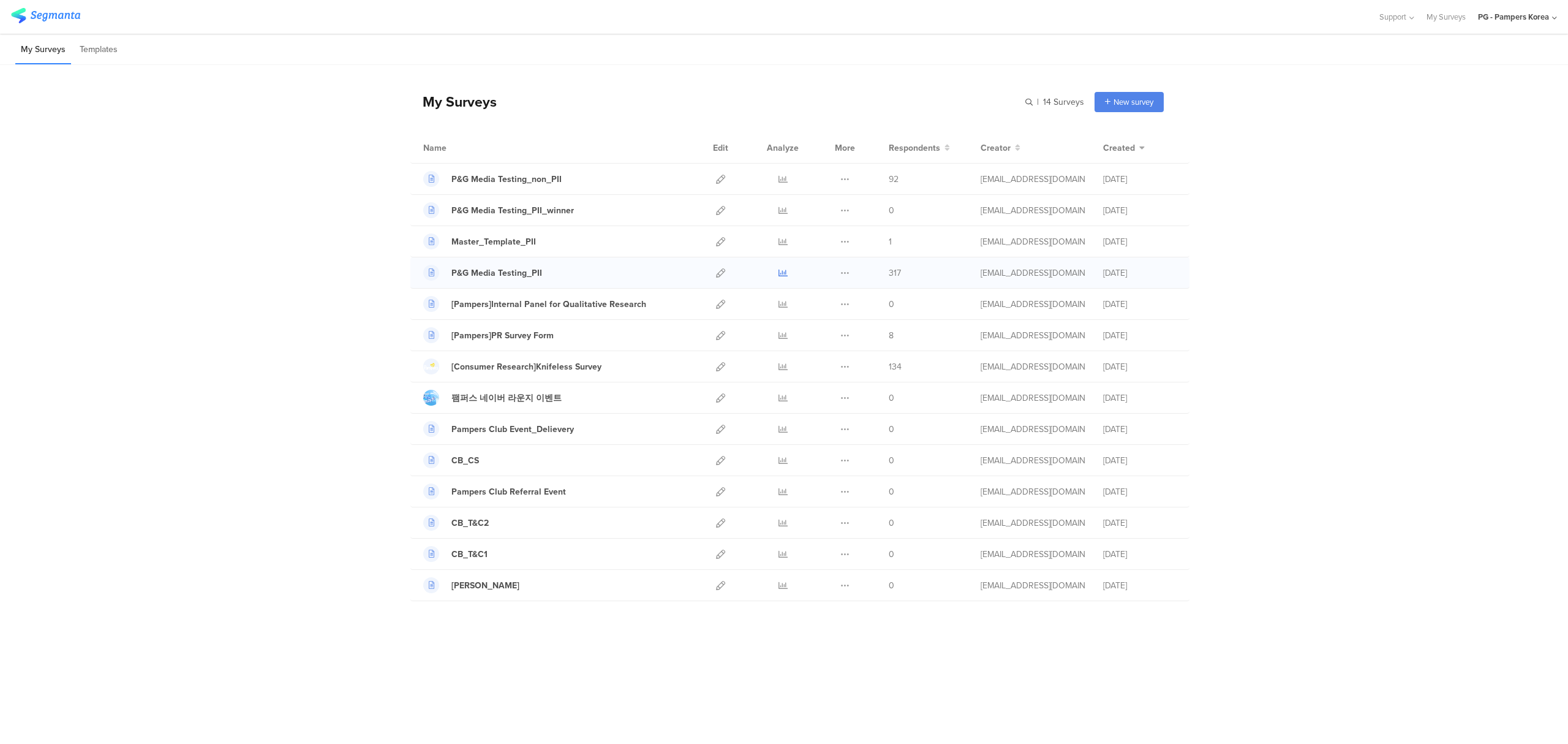
click at [784, 277] on icon at bounding box center [783, 273] width 9 height 9
click at [720, 277] on icon at bounding box center [720, 273] width 9 height 9
click at [848, 275] on icon at bounding box center [845, 273] width 9 height 9
click at [787, 273] on icon at bounding box center [783, 273] width 9 height 9
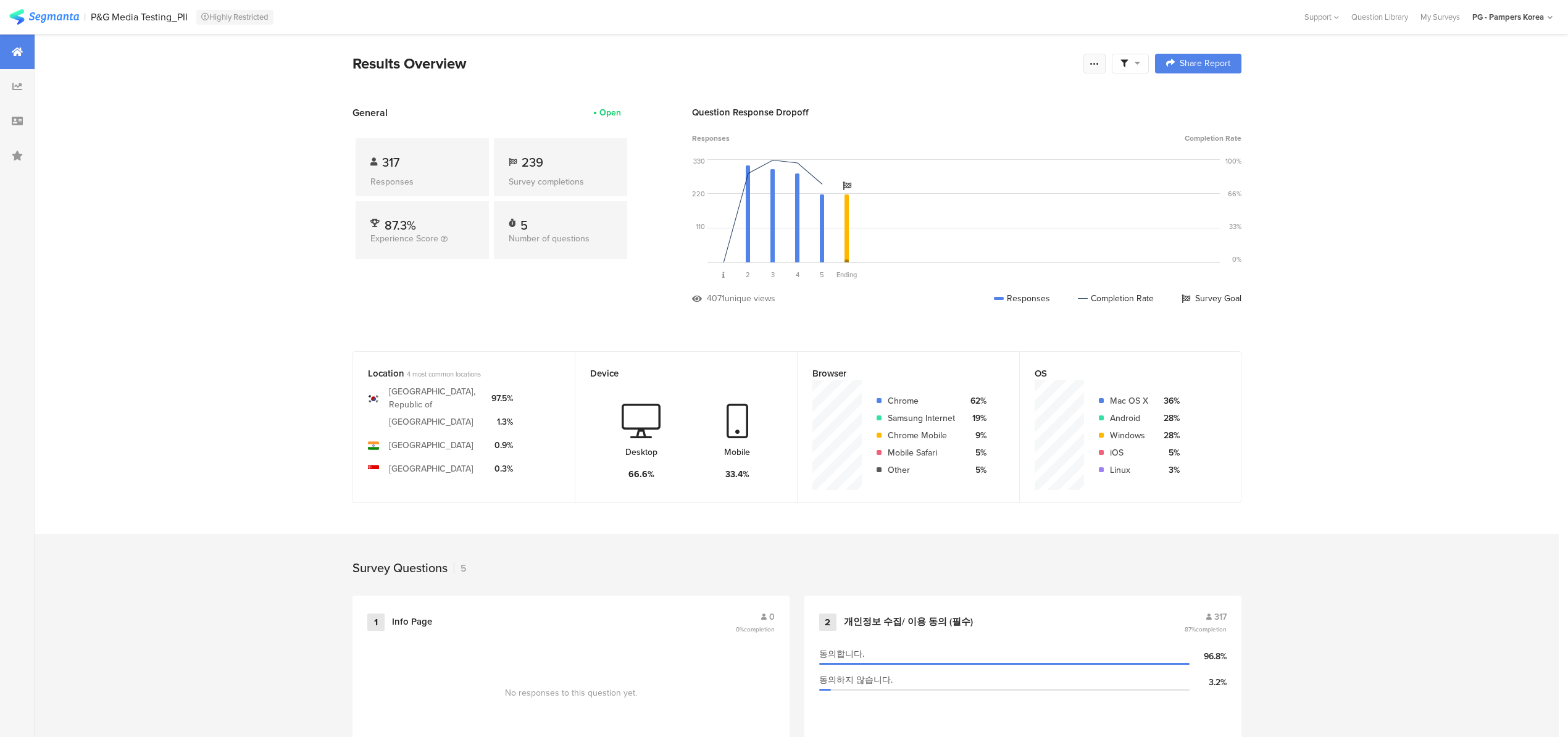
click at [1100, 68] on div at bounding box center [1094, 63] width 22 height 20
click at [985, 186] on span "Export Results" at bounding box center [966, 188] width 56 height 13
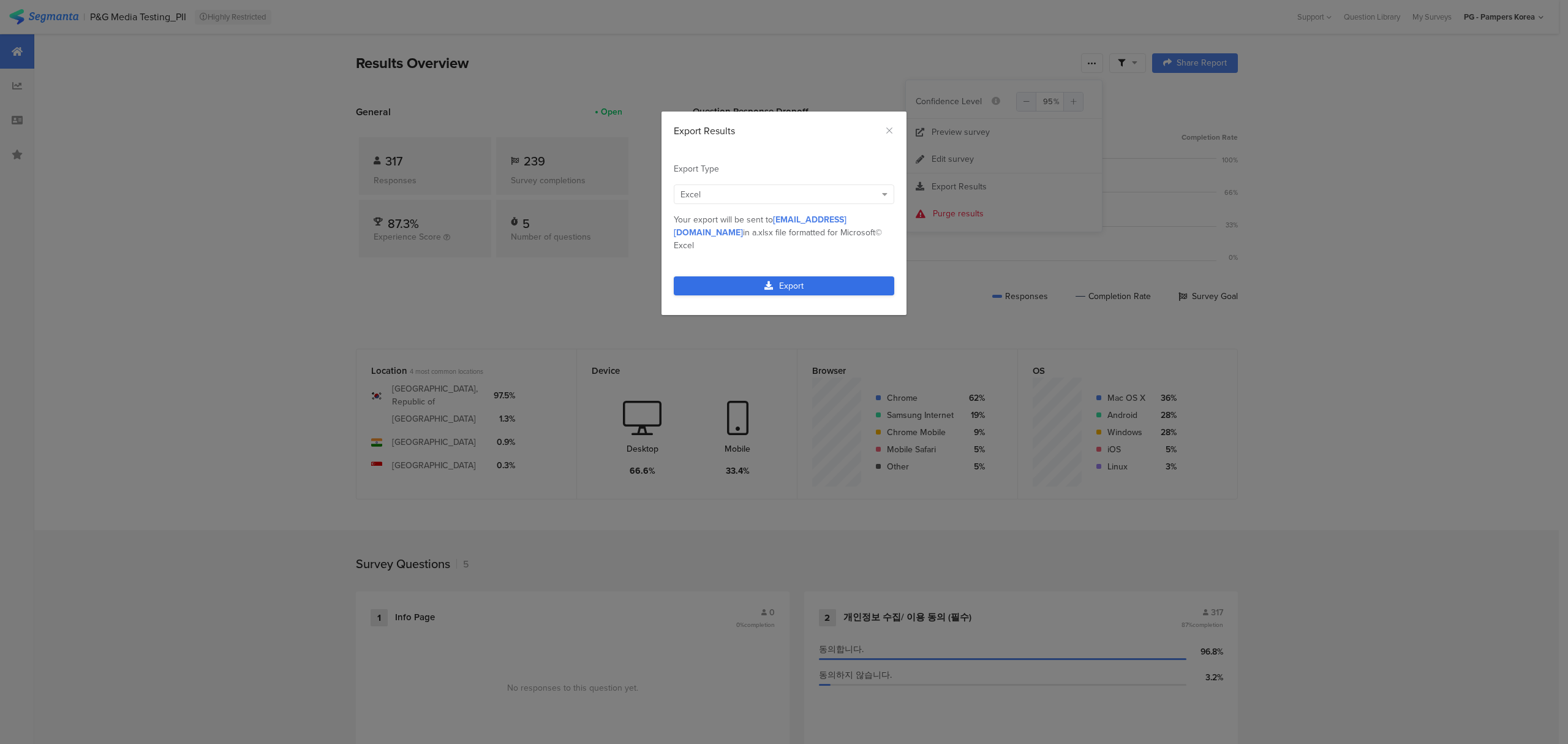
click at [829, 279] on link "Export" at bounding box center [784, 286] width 221 height 19
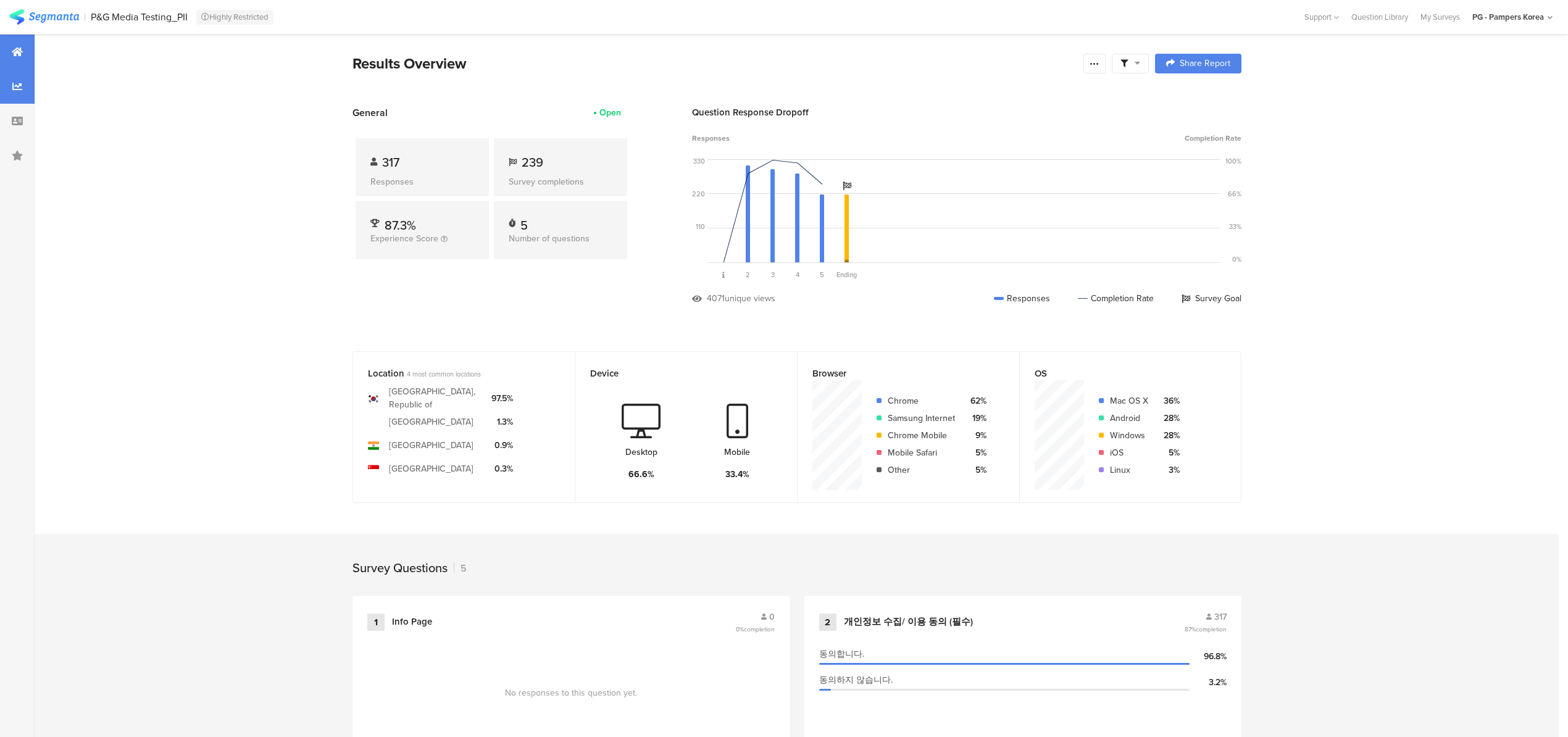
click at [17, 85] on icon at bounding box center [17, 86] width 10 height 10
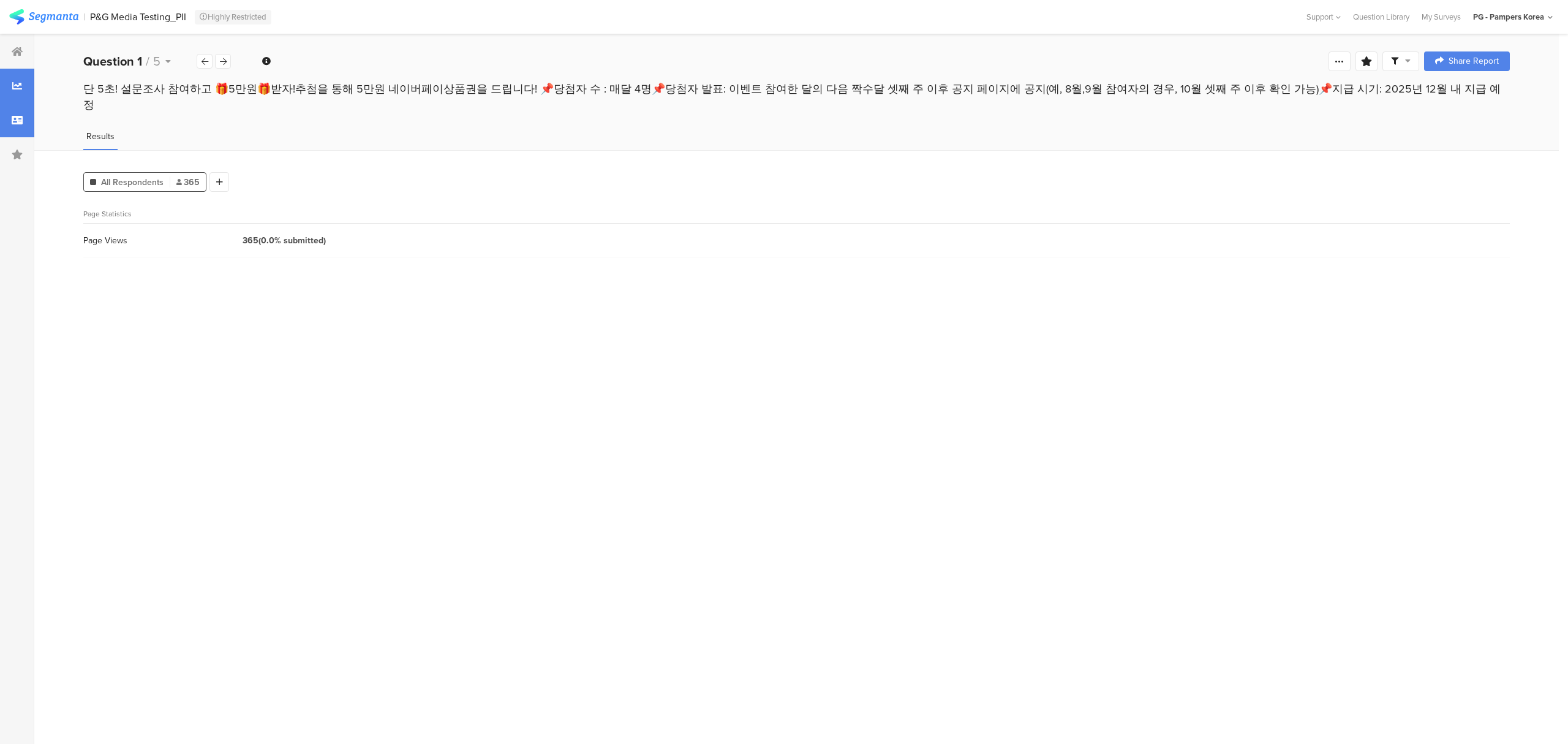
click at [23, 124] on div at bounding box center [17, 120] width 34 height 34
click at [23, 148] on div at bounding box center [17, 154] width 34 height 34
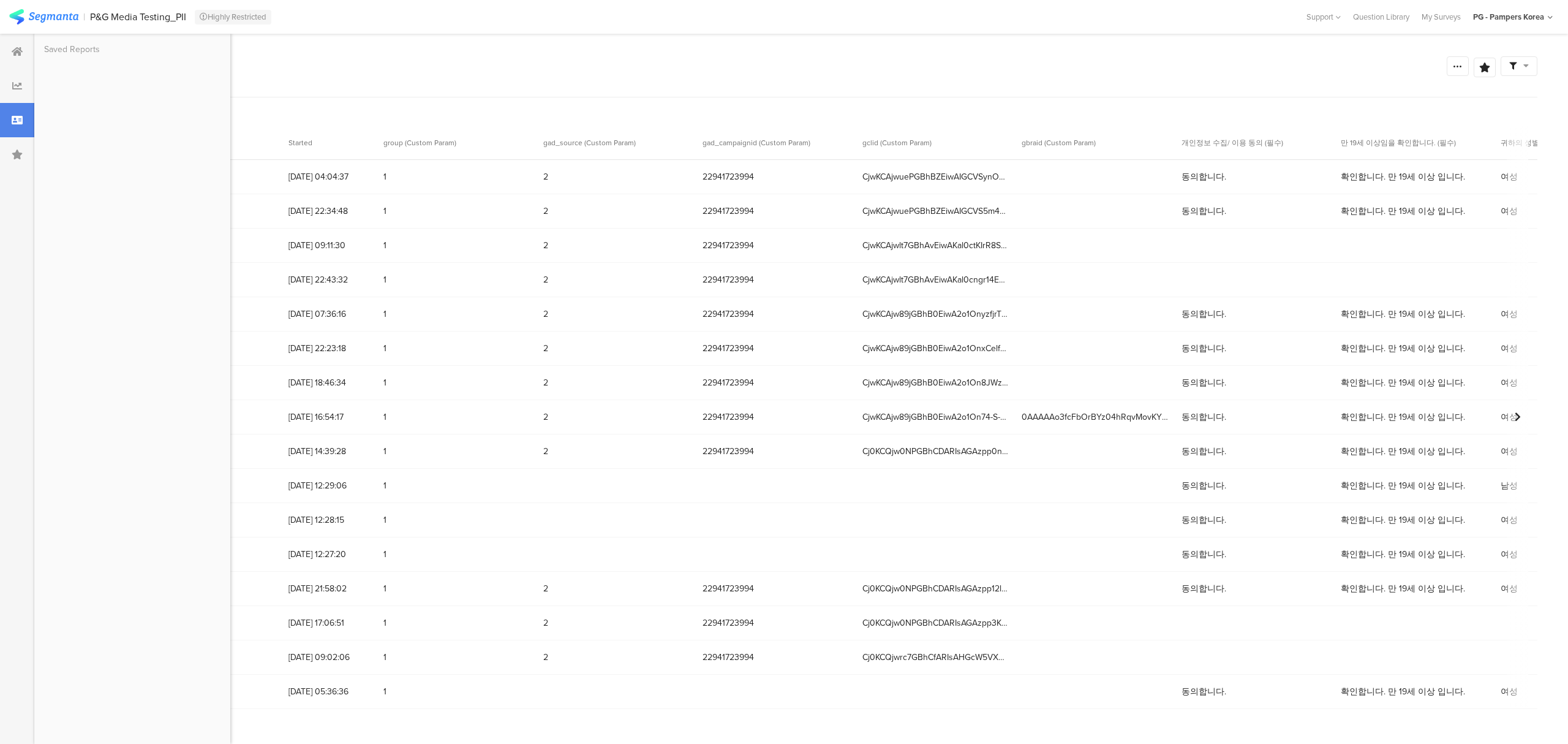
click at [19, 118] on icon at bounding box center [17, 119] width 11 height 10
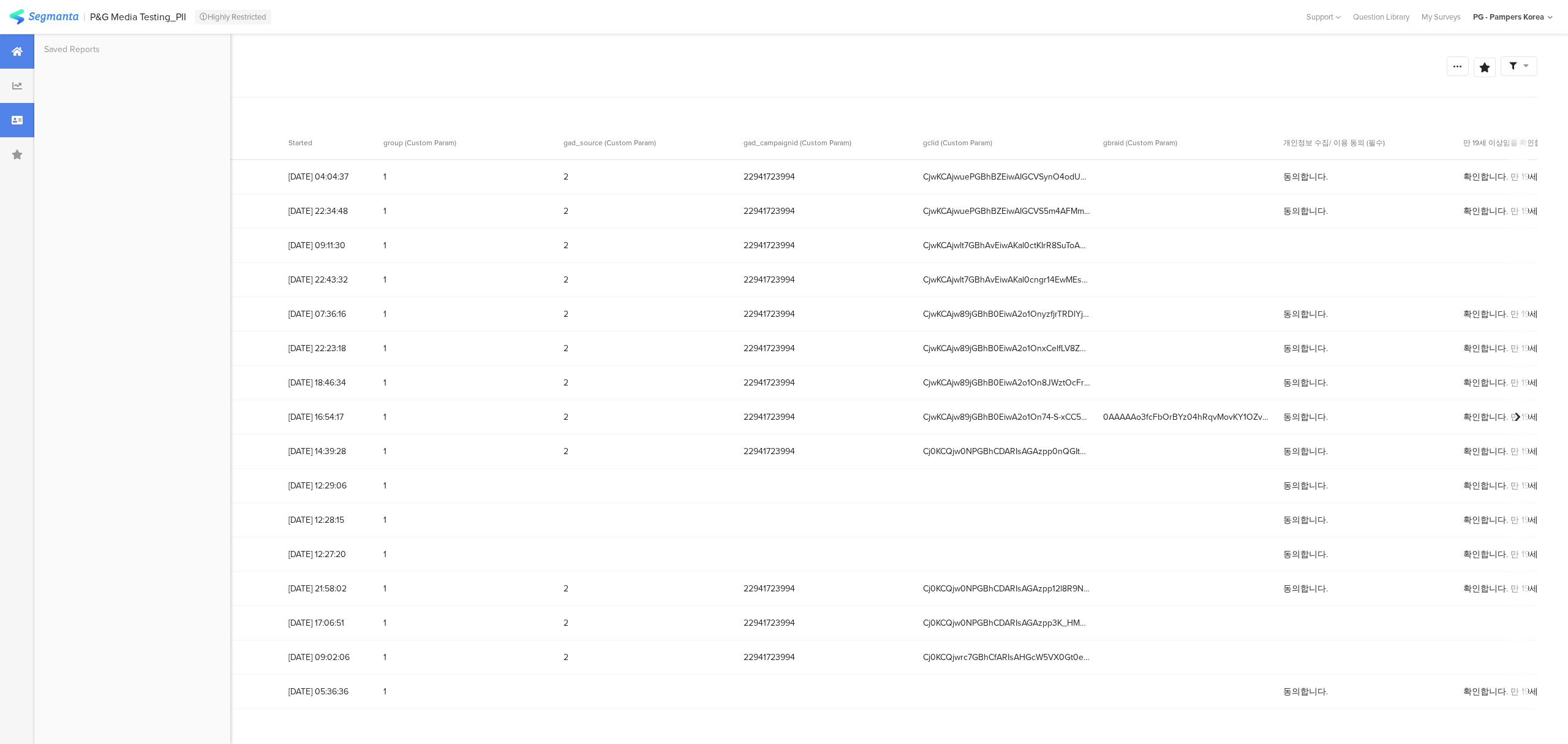
click at [10, 55] on div at bounding box center [17, 51] width 34 height 34
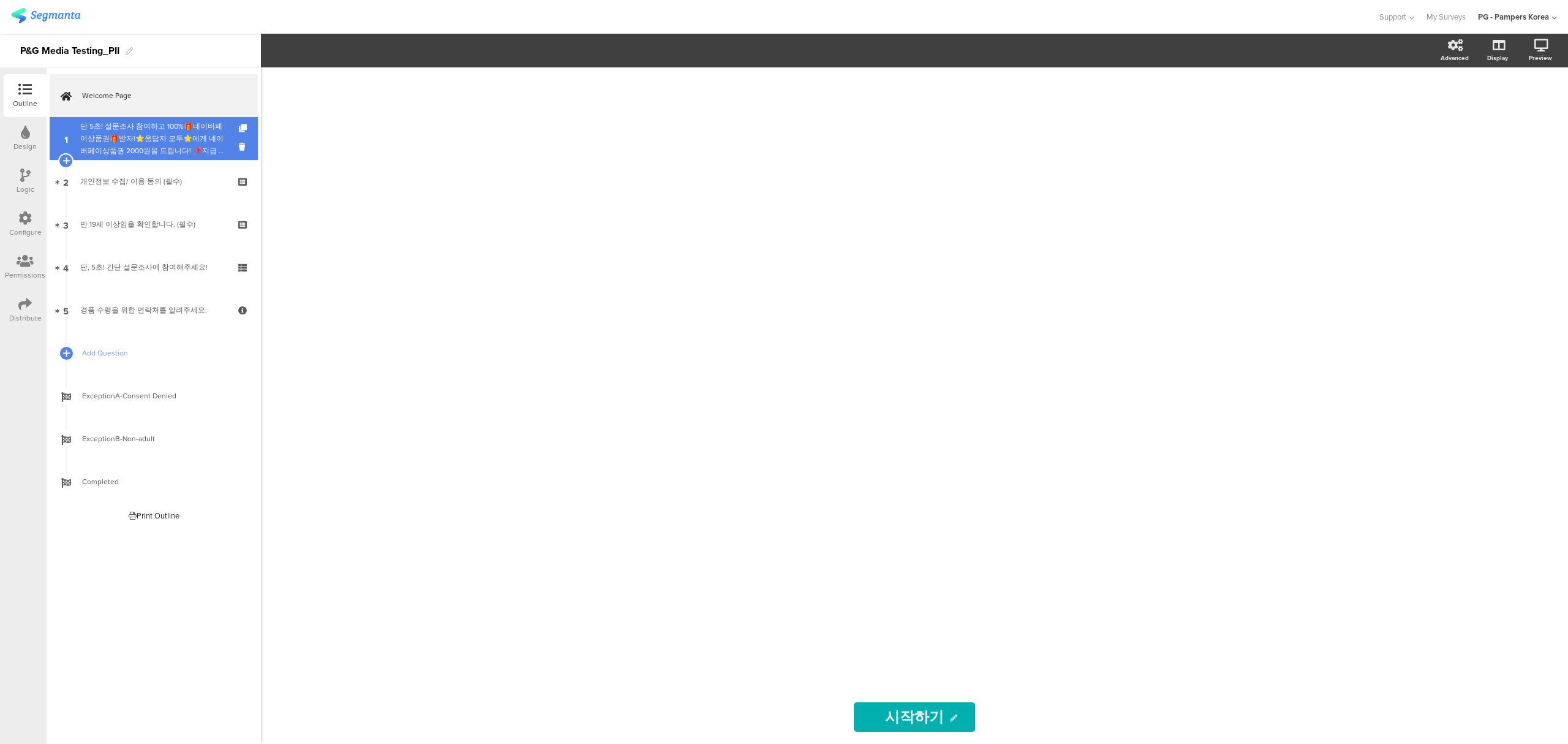
click at [175, 149] on div "단 5초! 설문조사 참여하고 100%🎁네이버페이상품권🎁받자!⭐응답자 모두⭐에게 네이버페이상품권 2000원을 드립니다! 📌지급 대상자 발표: 이…" at bounding box center [154, 138] width 147 height 37
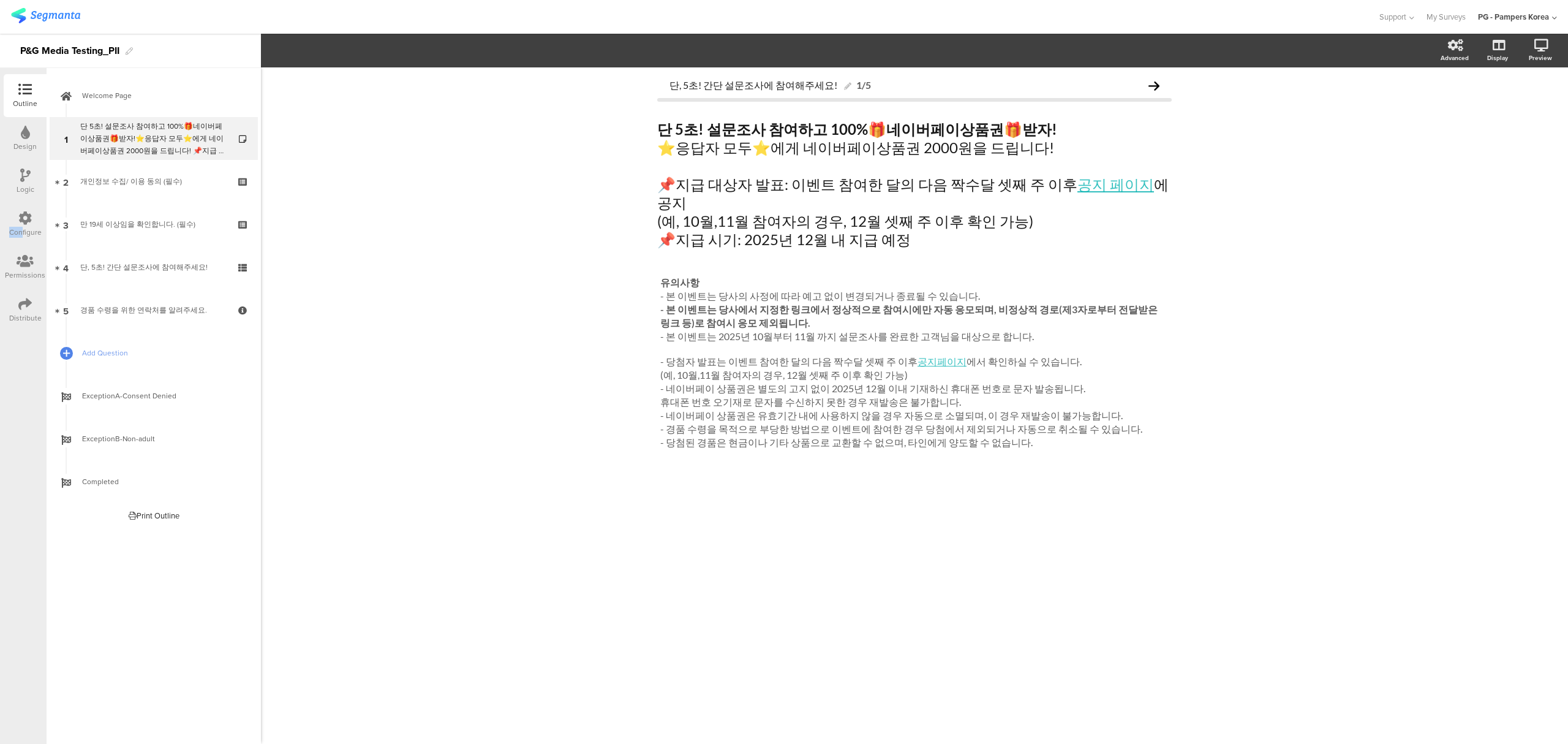
click at [21, 226] on div "Configure" at bounding box center [25, 224] width 43 height 43
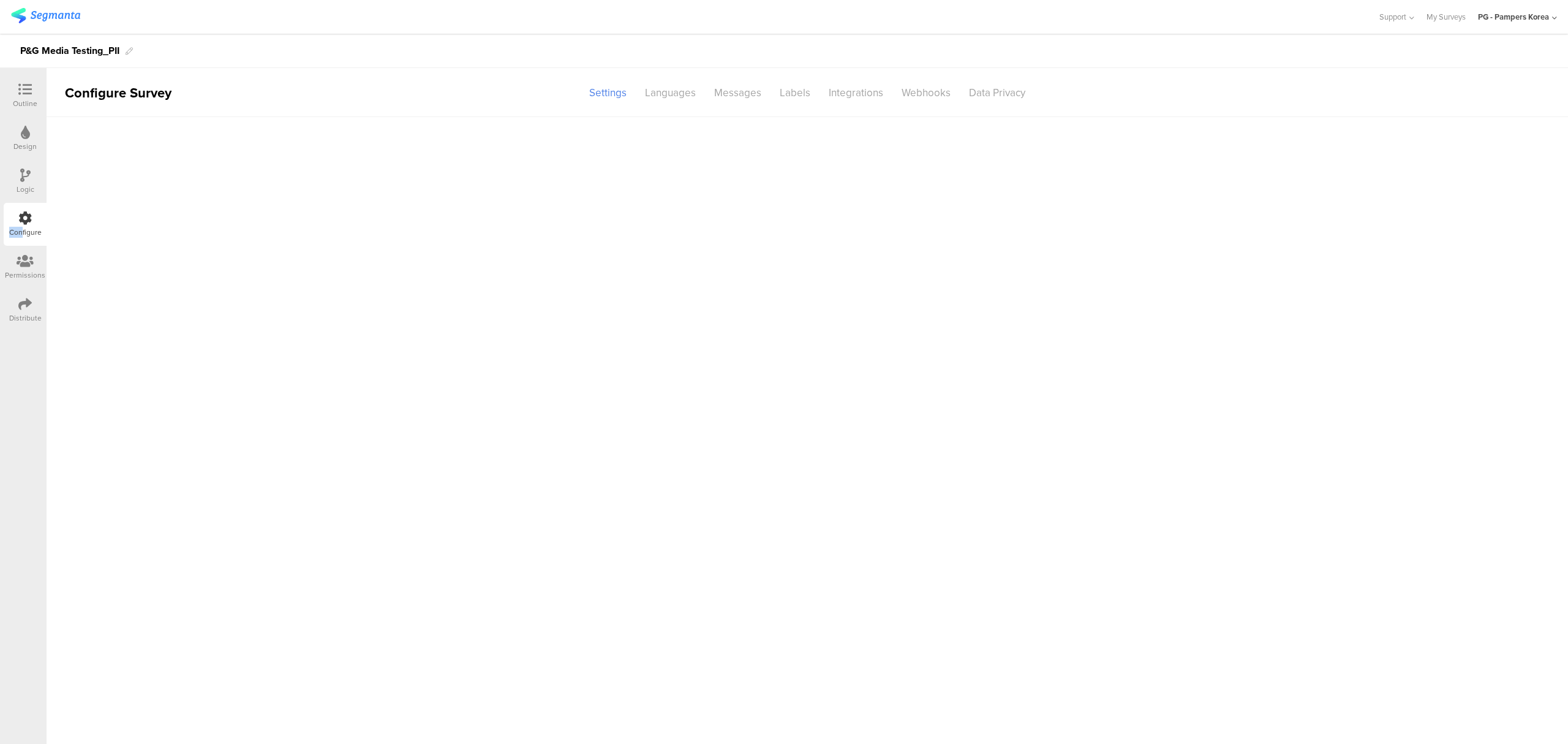
click at [27, 219] on icon at bounding box center [25, 218] width 14 height 14
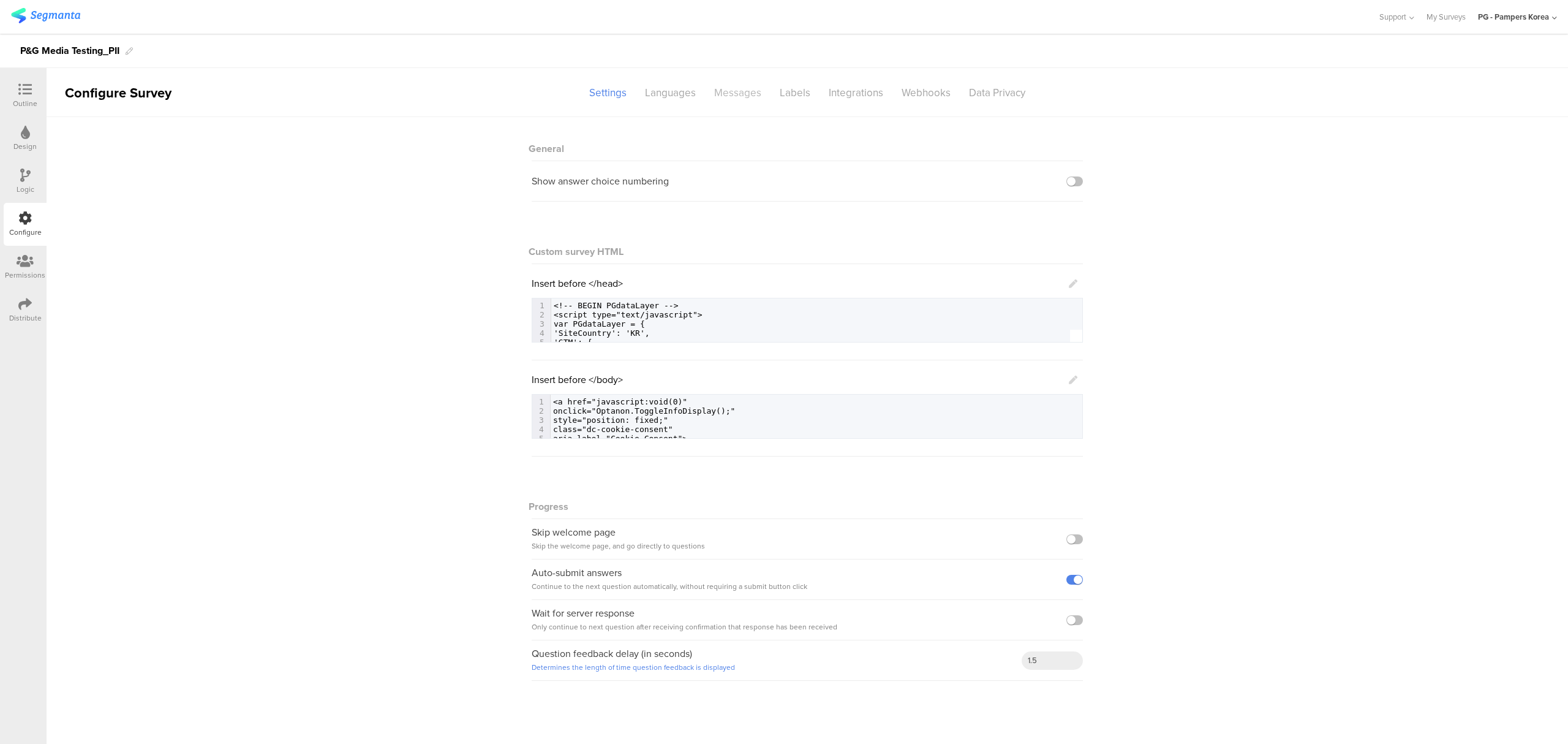
click at [731, 92] on div "Messages" at bounding box center [737, 92] width 66 height 21
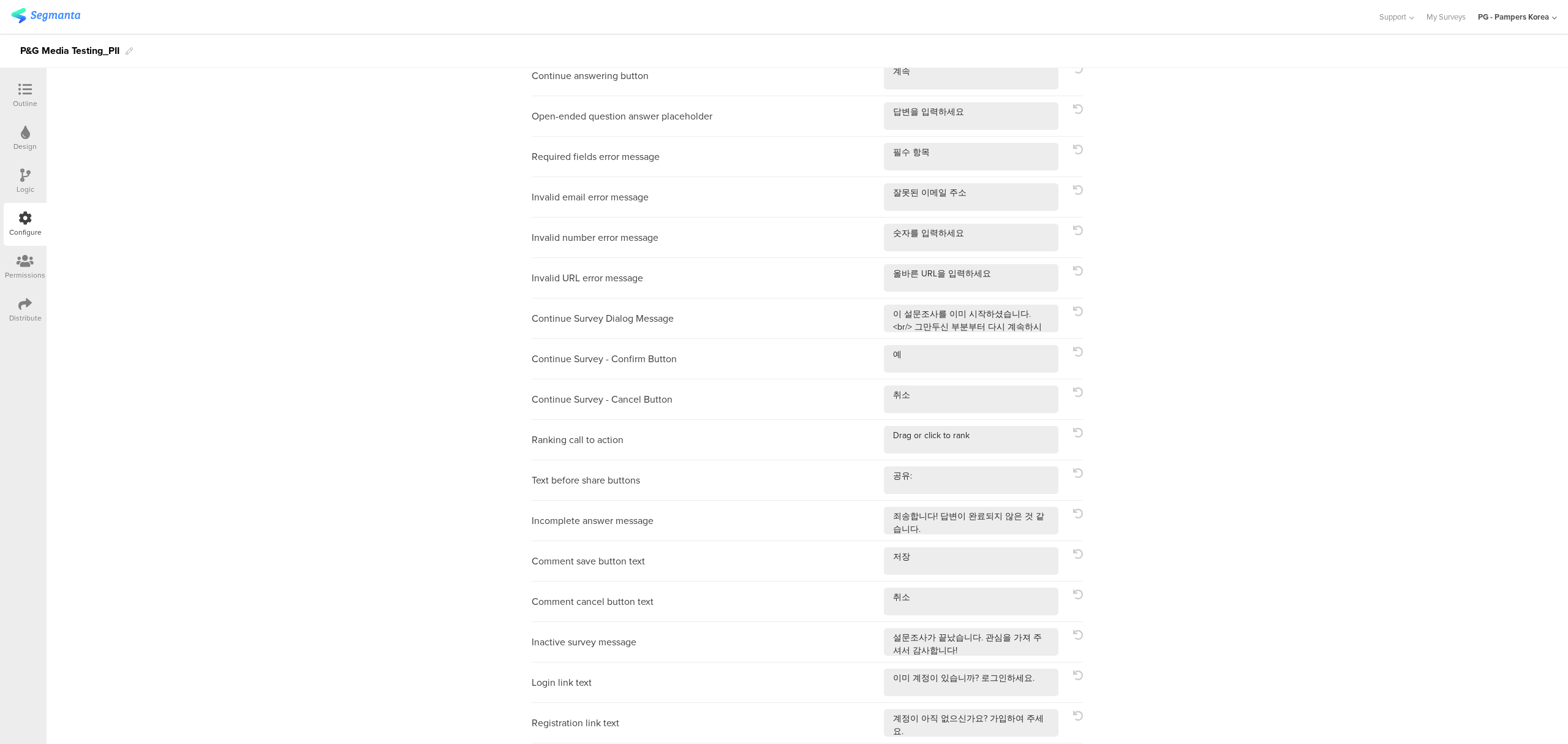
scroll to position [197, 0]
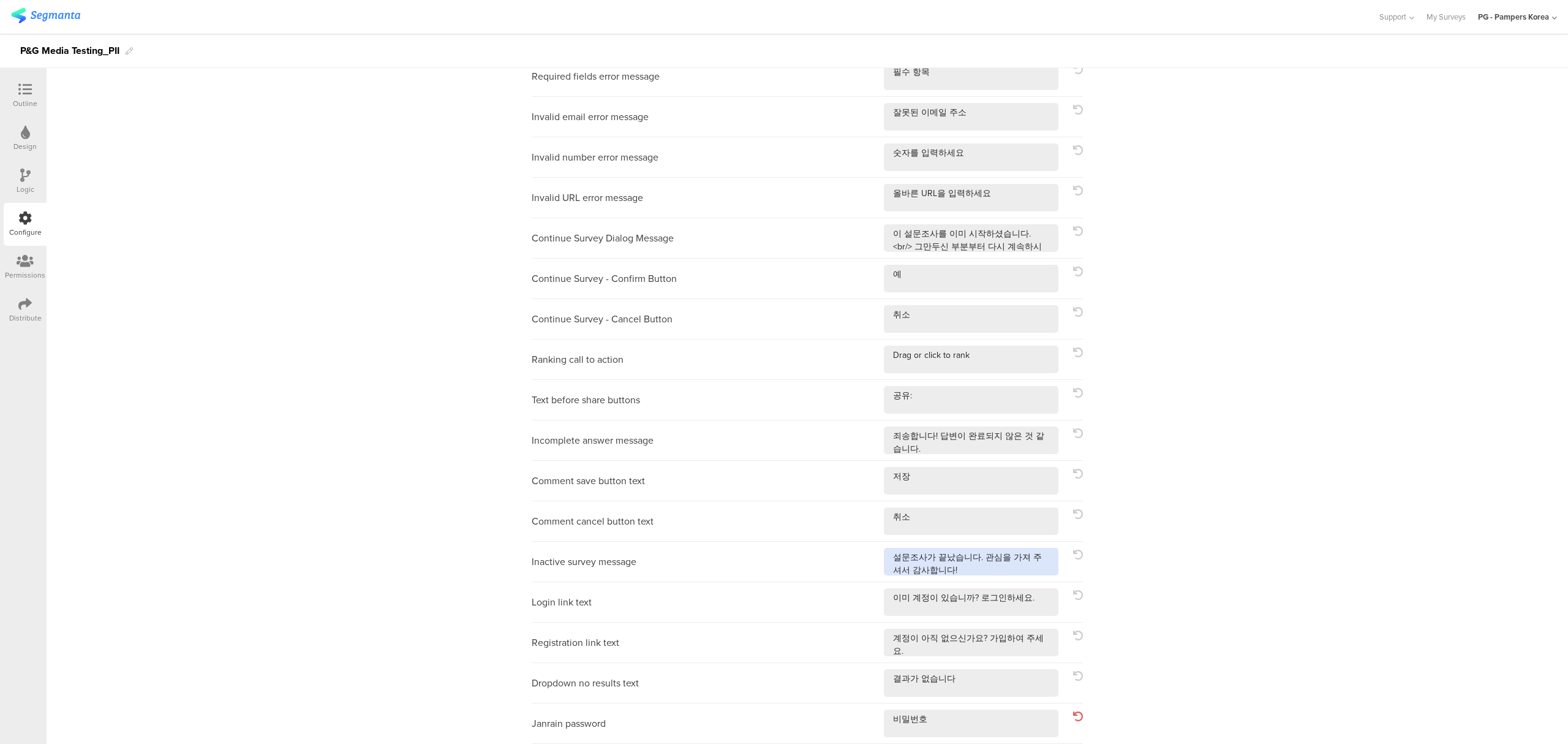
click at [888, 559] on textarea at bounding box center [971, 562] width 175 height 27
click at [903, 564] on textarea at bounding box center [971, 562] width 175 height 27
drag, startPoint x: 885, startPoint y: 558, endPoint x: 931, endPoint y: 573, distance: 48.4
click at [931, 573] on textarea at bounding box center [971, 562] width 175 height 27
type textarea "설문 조사가 종료되었습니다. 감사합니다."
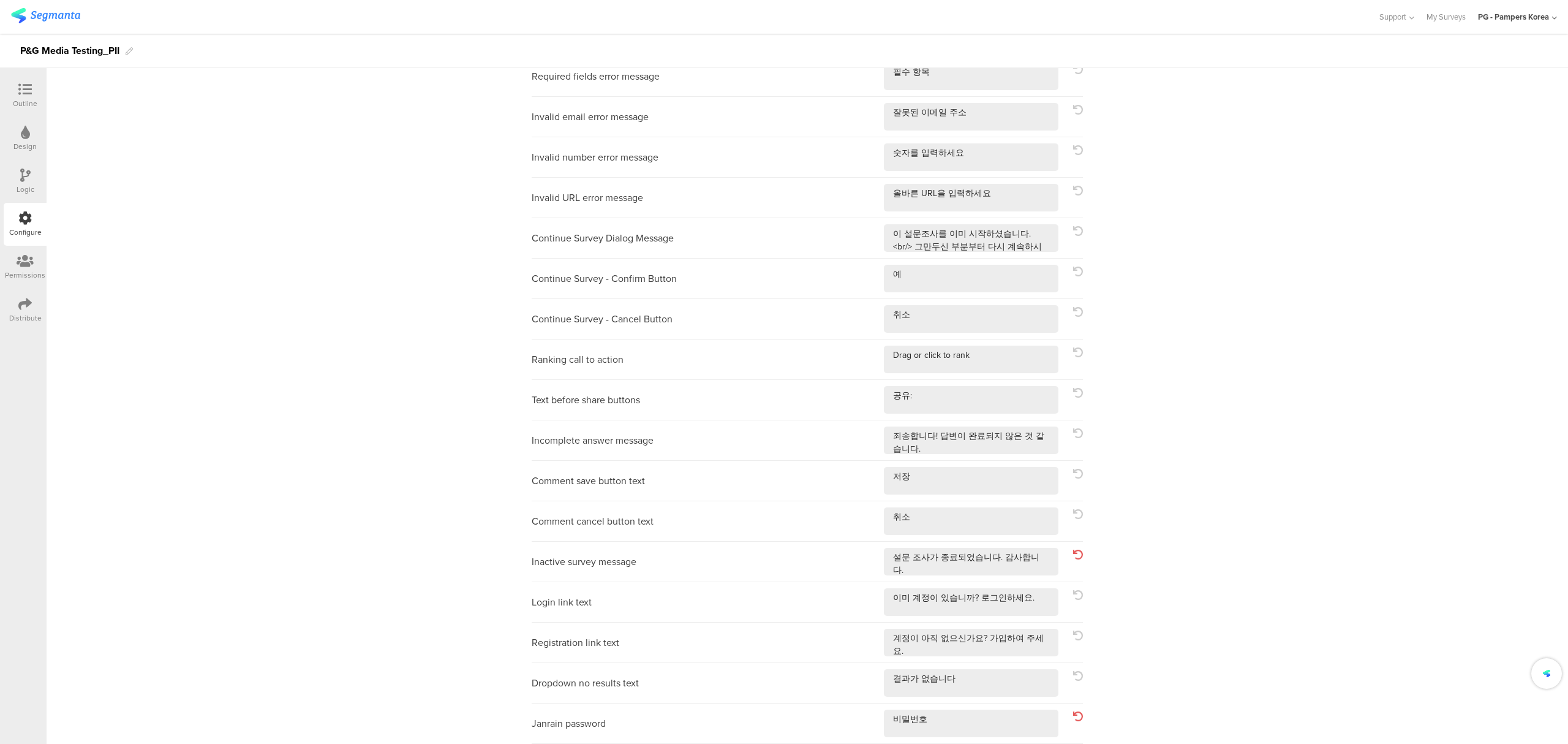
click at [1267, 410] on div "Submit answers button Continue answering button Open-ended question answer plac…" at bounding box center [807, 333] width 1521 height 821
click at [1232, 541] on div "Submit answers button Continue answering button Open-ended question answer plac…" at bounding box center [807, 333] width 1521 height 821
click at [1260, 525] on div "Submit answers button Continue answering button Open-ended question answer plac…" at bounding box center [807, 333] width 1521 height 821
click at [39, 145] on div "Design" at bounding box center [25, 138] width 43 height 43
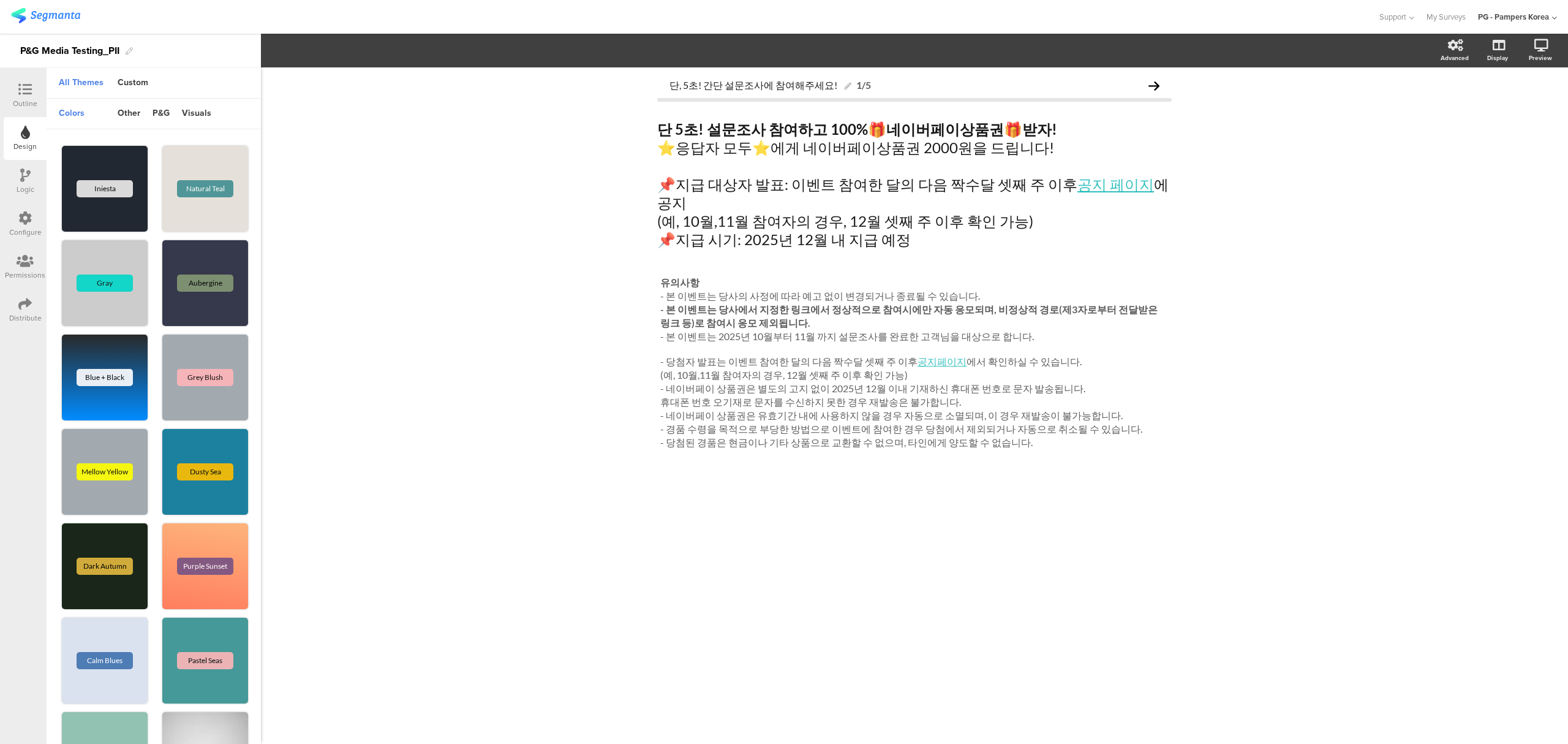
click at [31, 101] on div "Outline" at bounding box center [25, 103] width 25 height 11
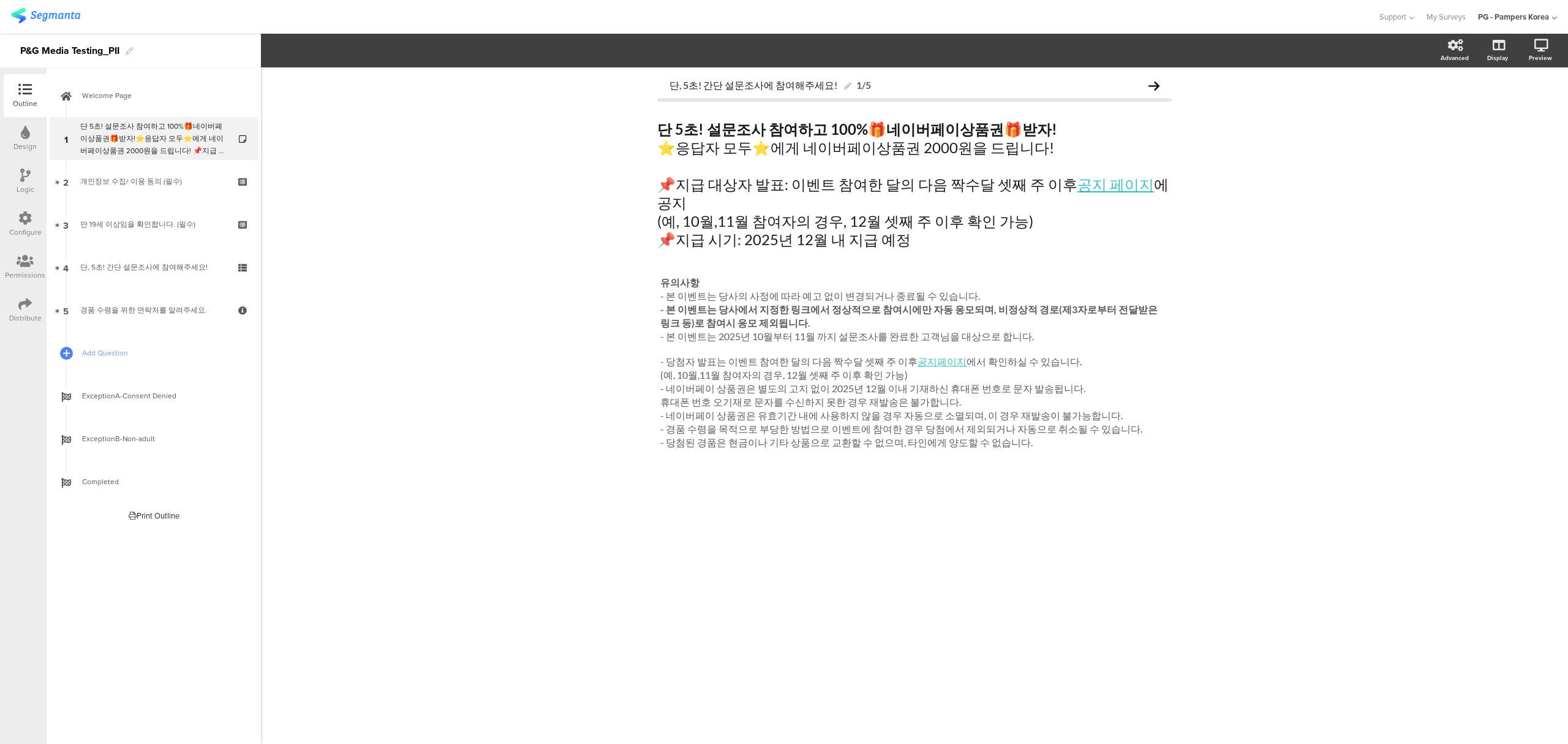
click at [1285, 265] on div "단, 5초! 간단 설문조사에 참여해주세요! 1/5 단 5초! 설문조사 참여하고 100% 🎁 네이버페이상품권 🎁 받자! ⭐응답자 모두⭐에게 네이…" at bounding box center [914, 406] width 1307 height 676
click at [23, 192] on div "Logic" at bounding box center [25, 189] width 18 height 11
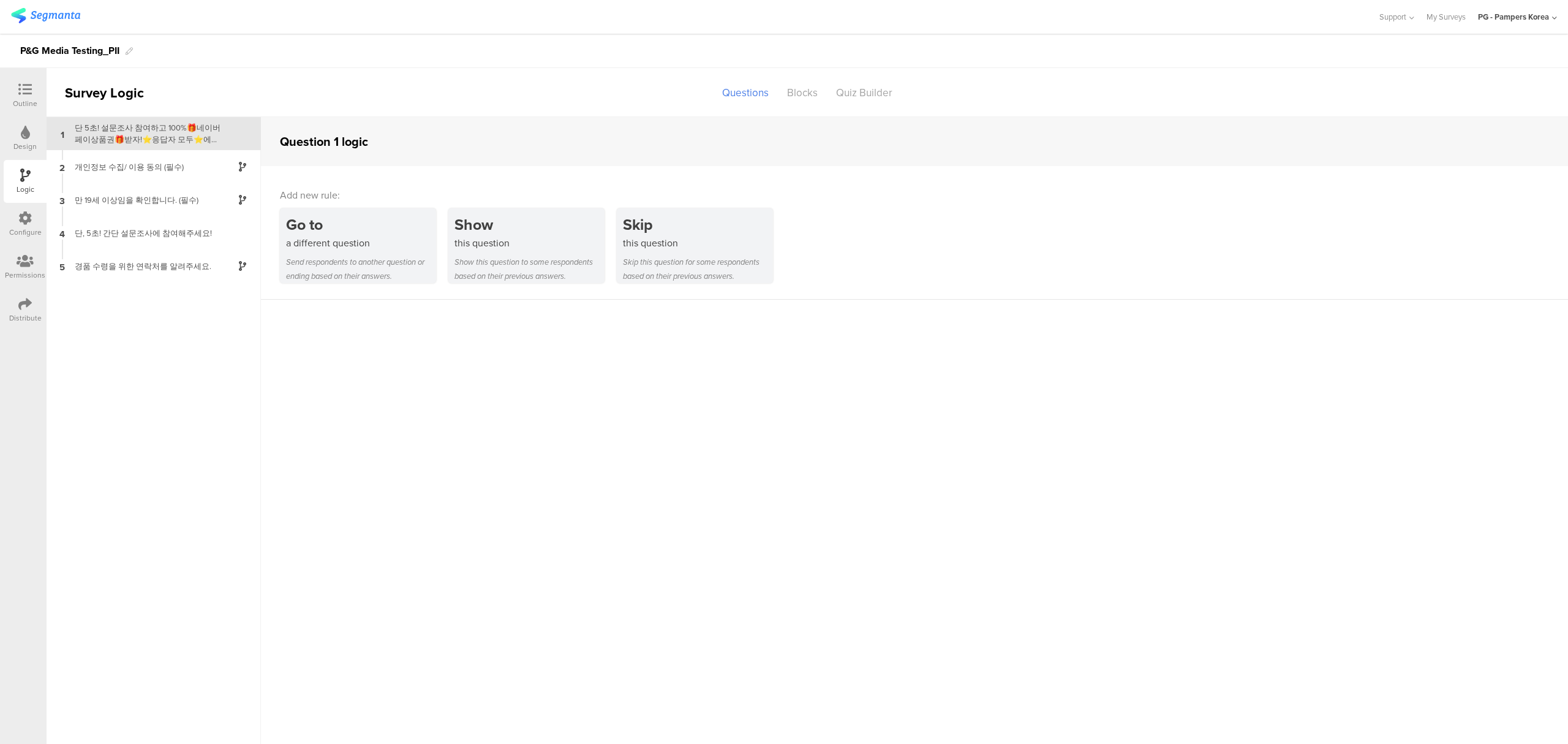
click at [23, 214] on icon at bounding box center [25, 218] width 14 height 14
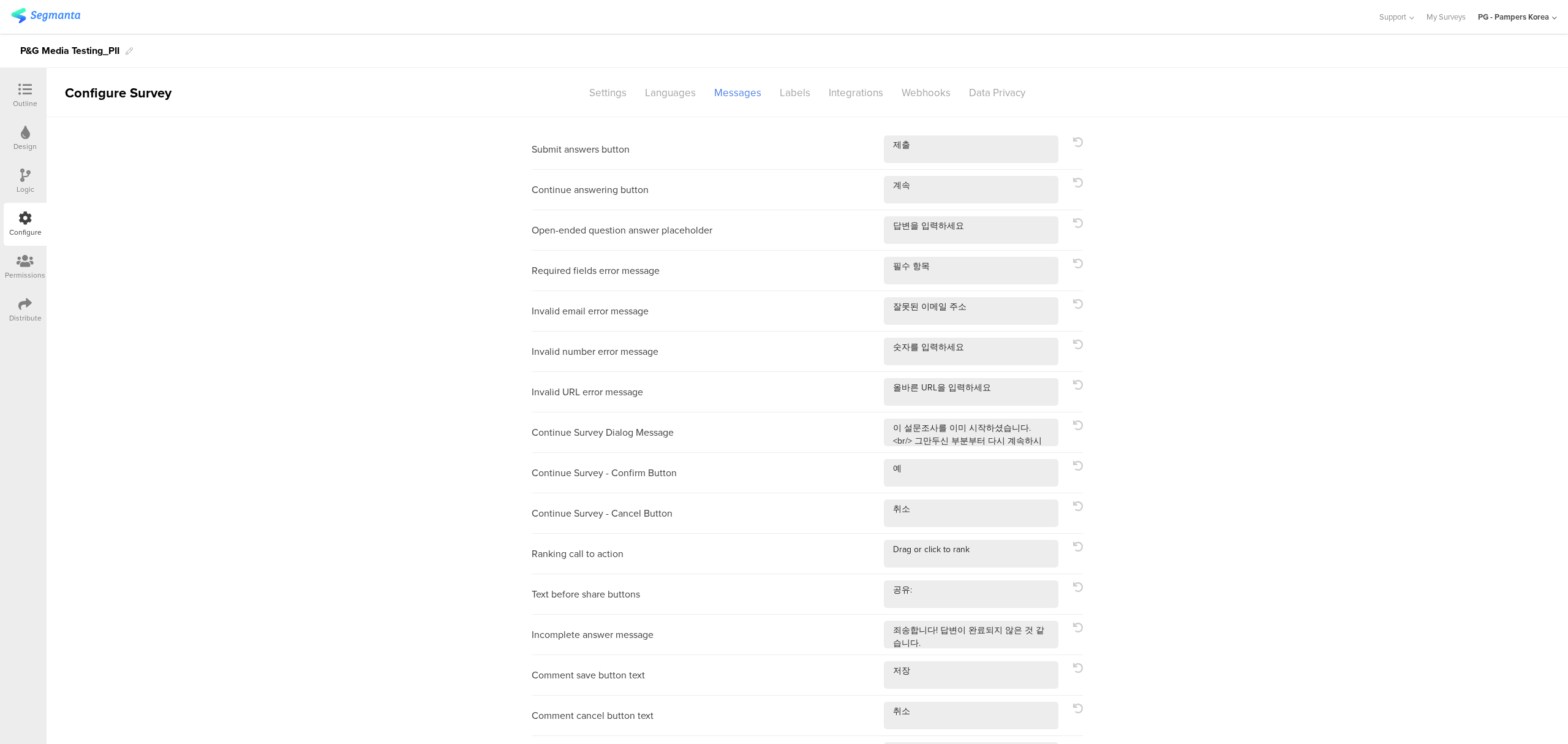
click at [570, 98] on sg-section-page-header "Configure Survey Settings Languages Messages Labels Integrations Webhooks Data …" at bounding box center [807, 92] width 1521 height 49
click at [587, 92] on div "Settings" at bounding box center [608, 92] width 56 height 21
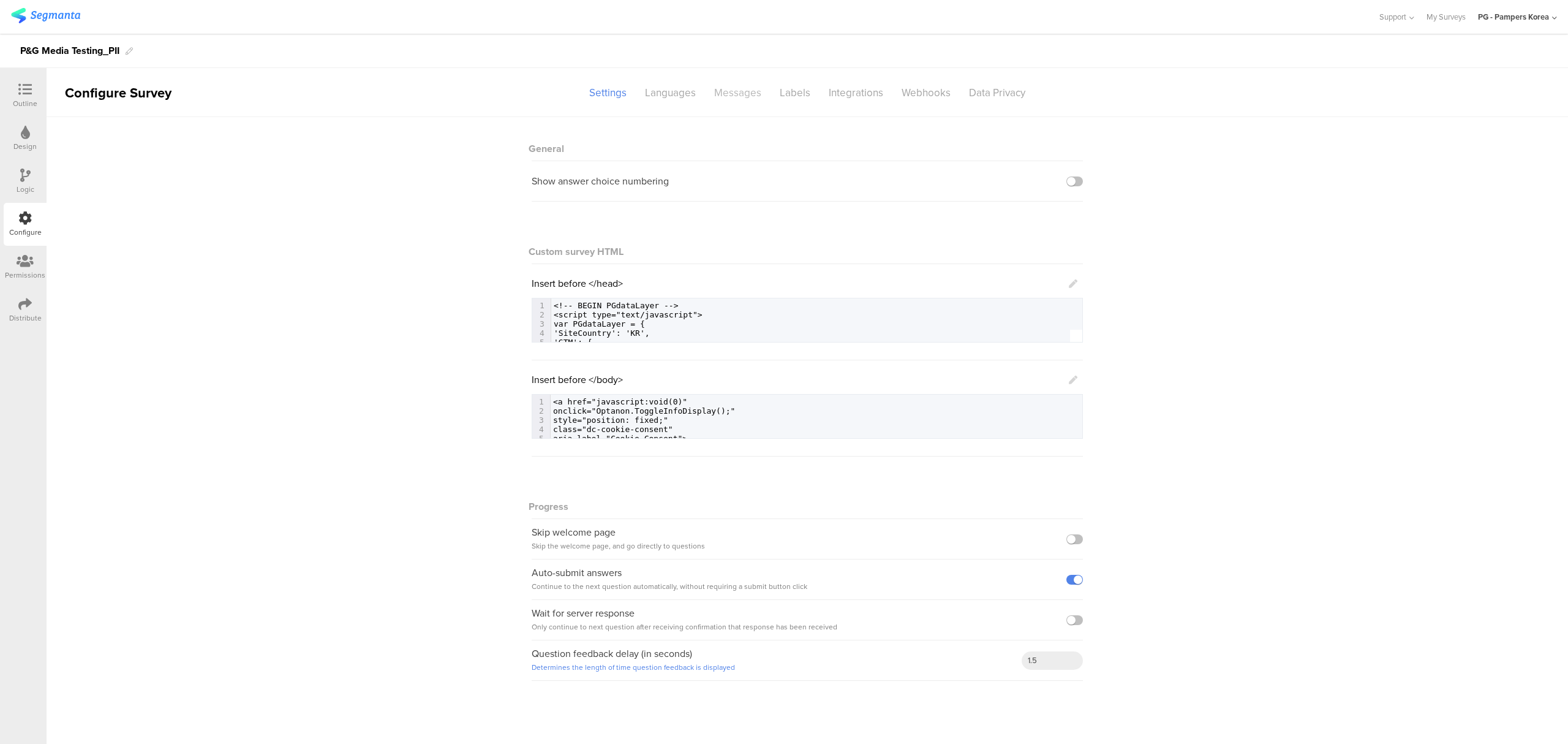
click at [737, 92] on div "Messages" at bounding box center [737, 92] width 66 height 21
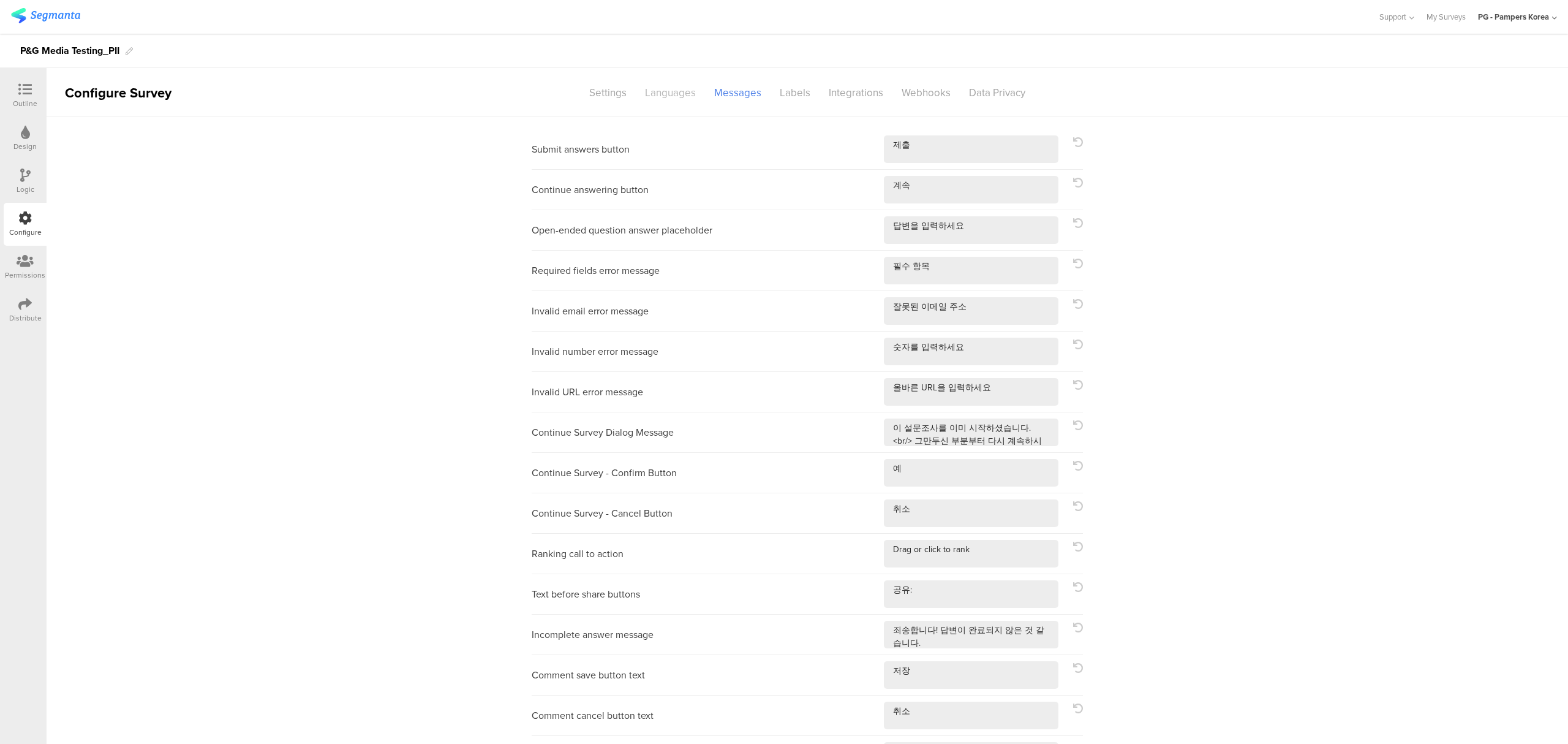
click at [657, 93] on div "Languages" at bounding box center [670, 92] width 69 height 21
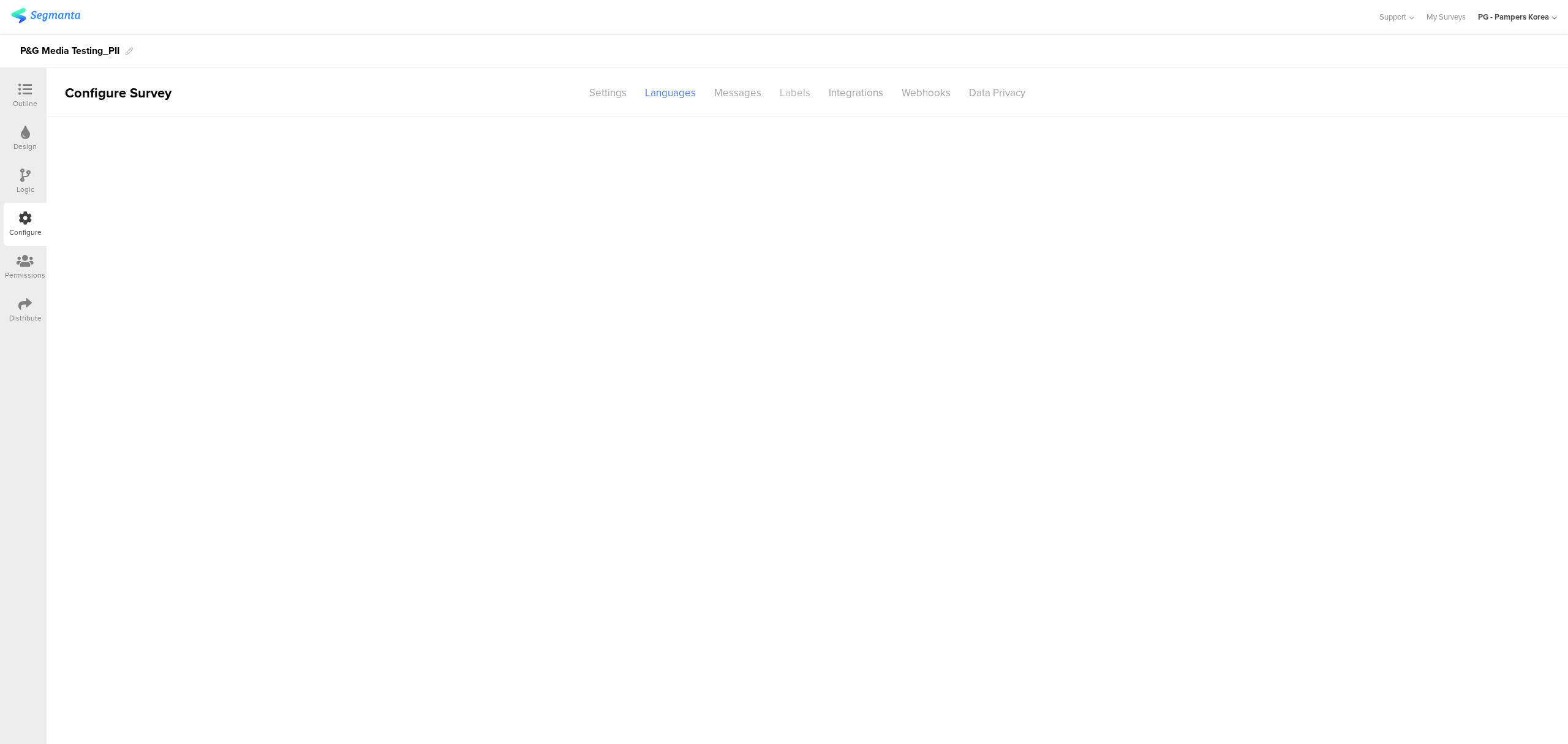
click at [805, 94] on div "Labels" at bounding box center [794, 92] width 49 height 21
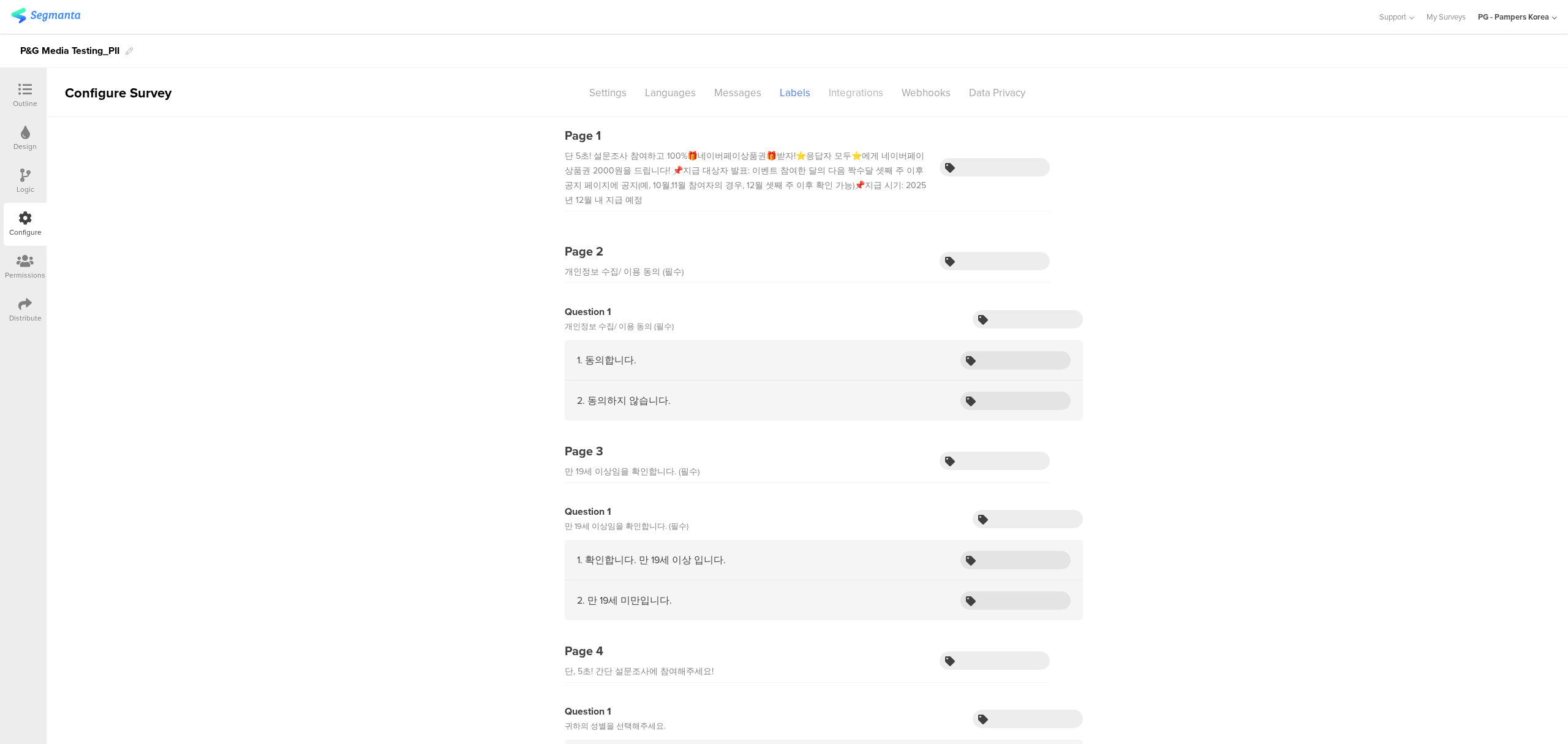
click at [848, 94] on div "Integrations" at bounding box center [856, 92] width 73 height 21
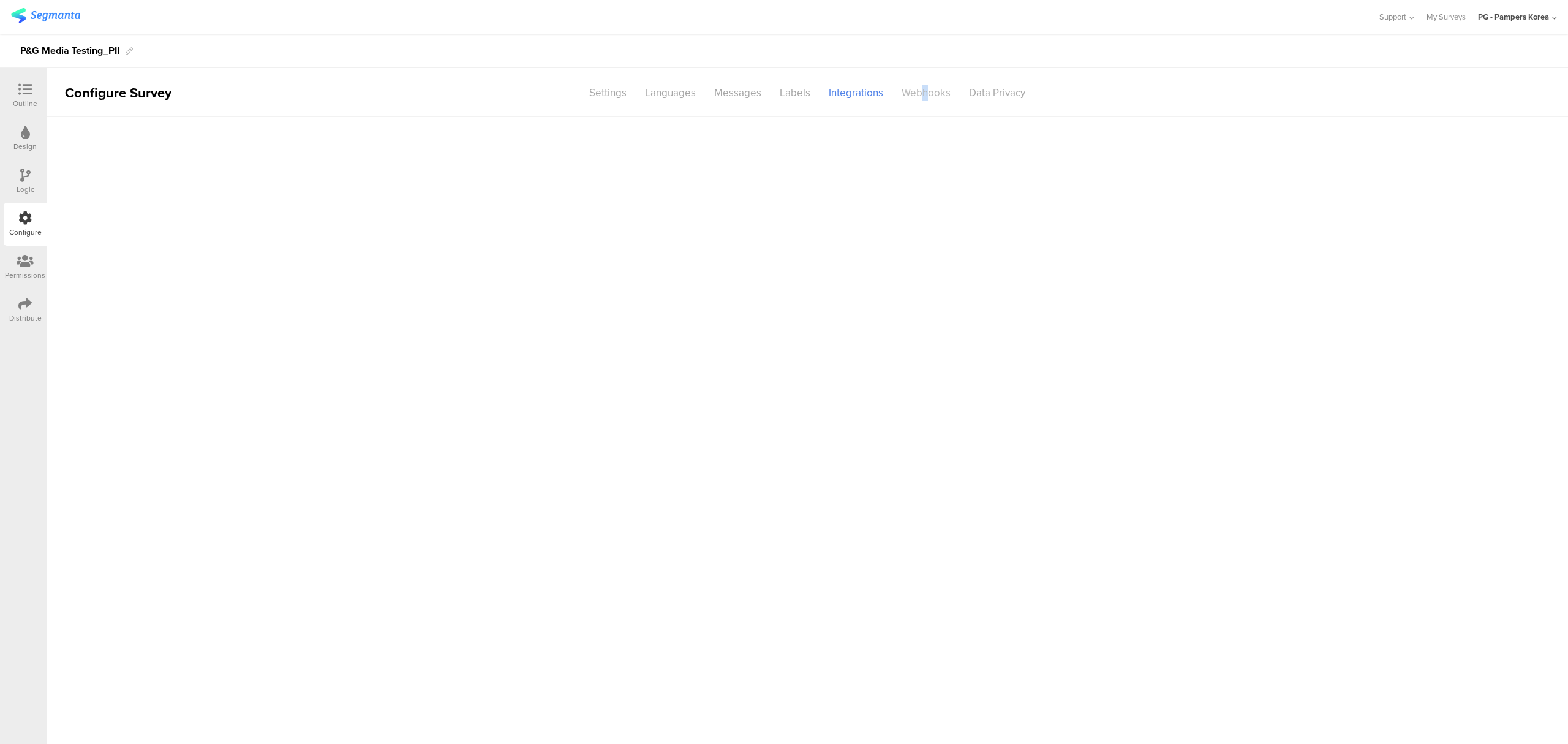
click at [924, 95] on div "Webhooks" at bounding box center [926, 92] width 67 height 21
click at [992, 95] on div "Data Privacy" at bounding box center [997, 92] width 75 height 21
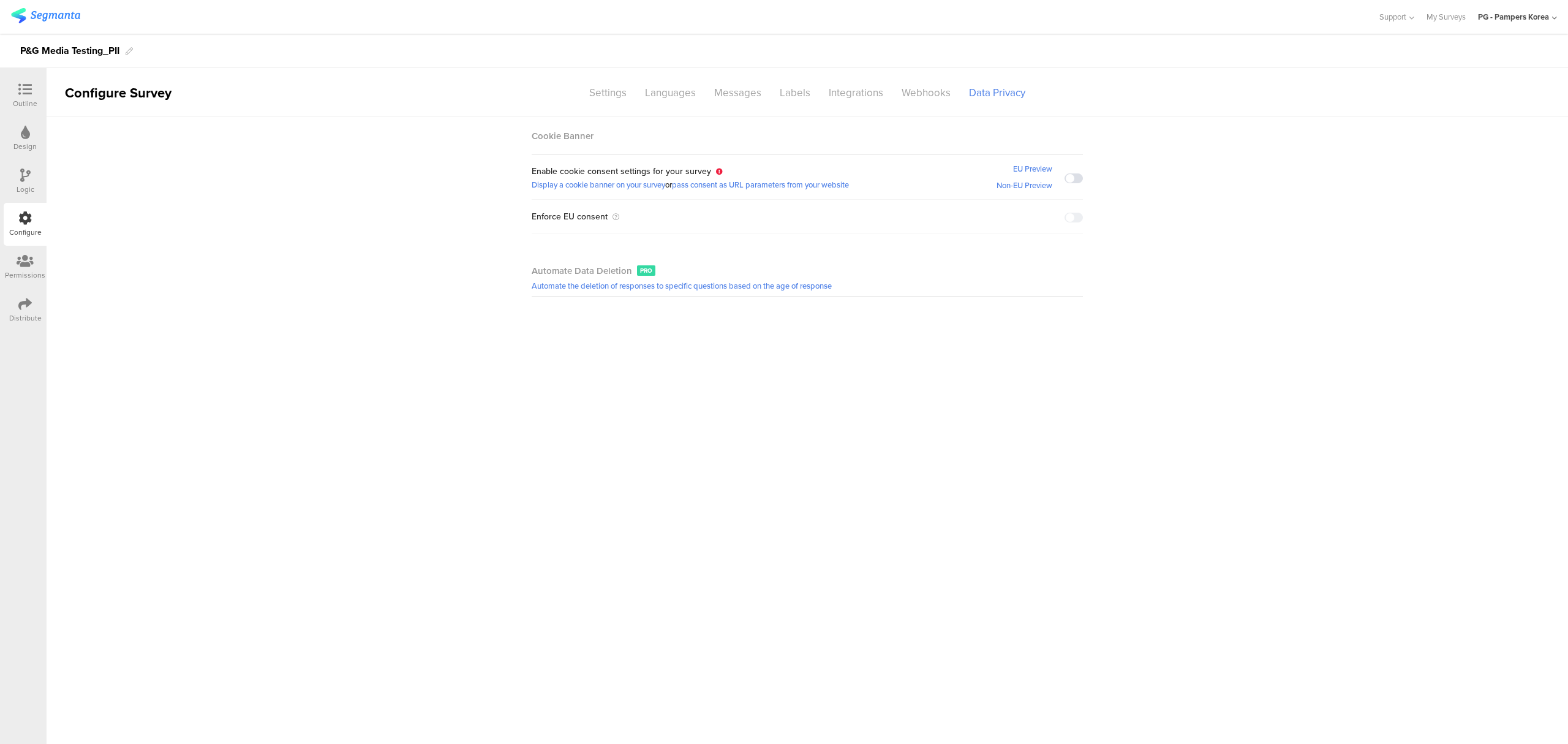
click at [1, 304] on div "Outline Design Logic Configure Permissions Distribute" at bounding box center [23, 203] width 47 height 257
click at [23, 304] on icon at bounding box center [25, 304] width 14 height 14
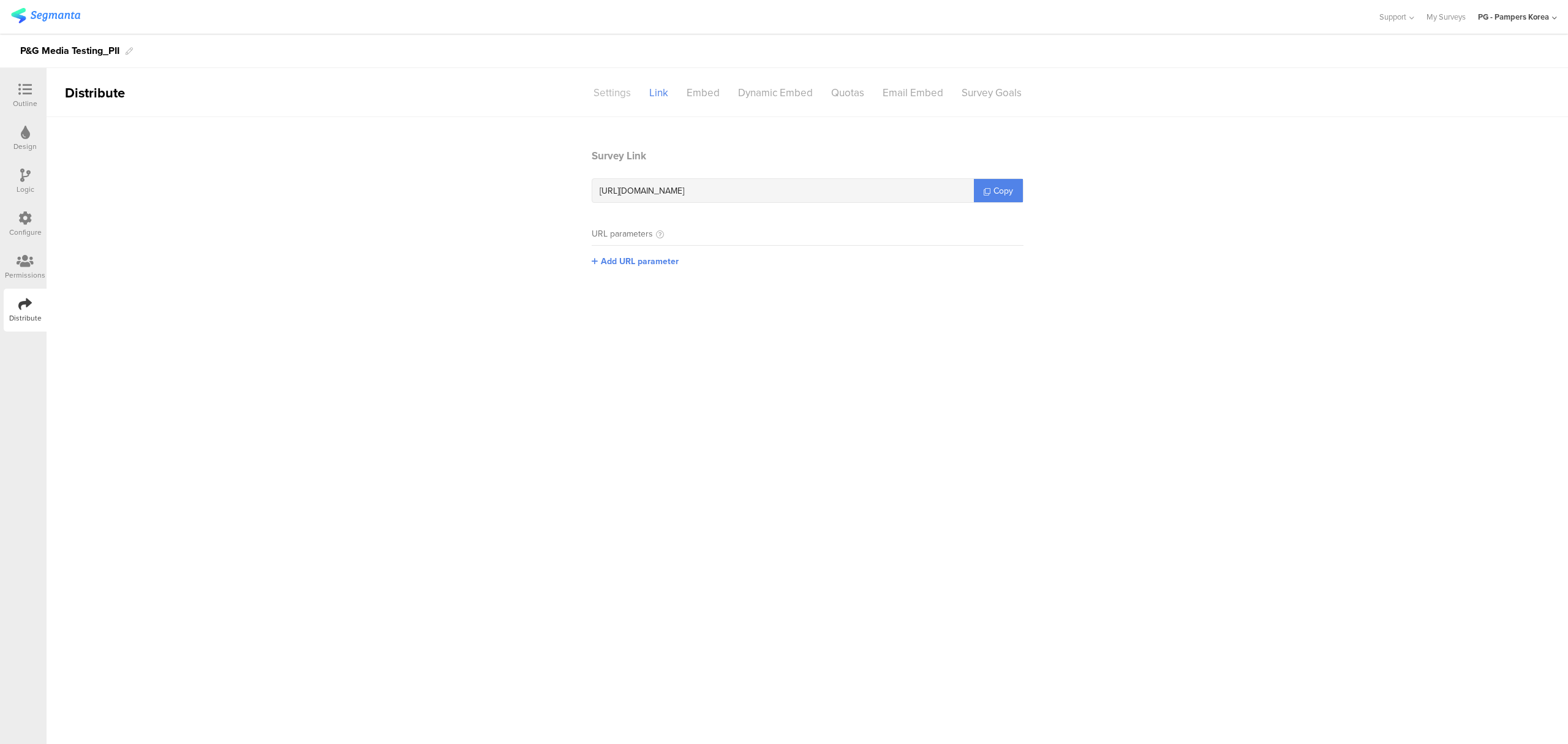
click at [602, 86] on div "Settings" at bounding box center [612, 92] width 56 height 21
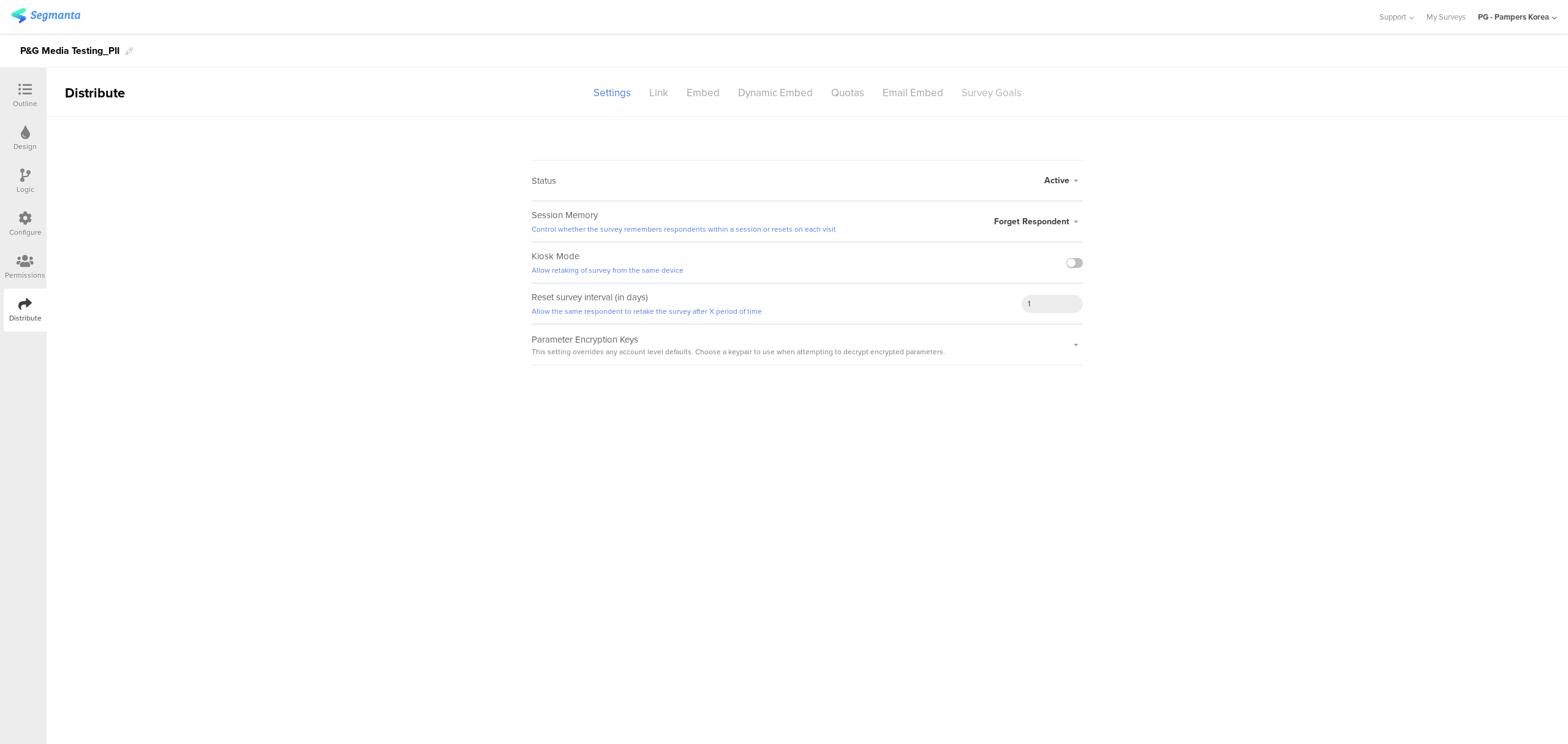
click at [983, 91] on div "Survey Goals" at bounding box center [991, 92] width 79 height 21
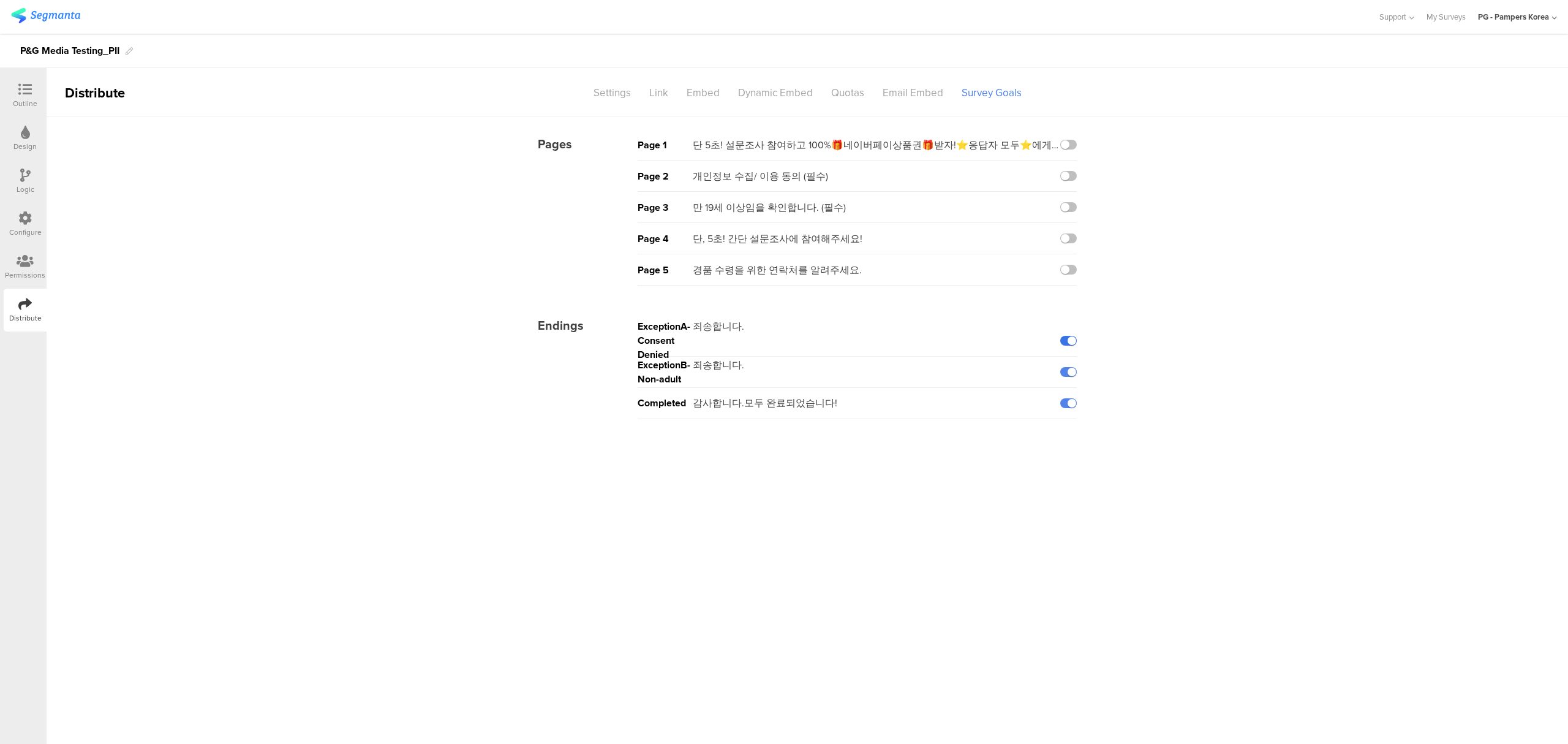
click at [1069, 343] on label at bounding box center [1068, 340] width 16 height 10
click at [0, 0] on input "checkbox" at bounding box center [0, 0] width 0 height 0
click at [1072, 373] on label at bounding box center [1068, 371] width 16 height 10
click at [0, 0] on input "checkbox" at bounding box center [0, 0] width 0 height 0
click at [750, 408] on div "감사합니다.모두 완료되었습니다!" at bounding box center [765, 403] width 145 height 14
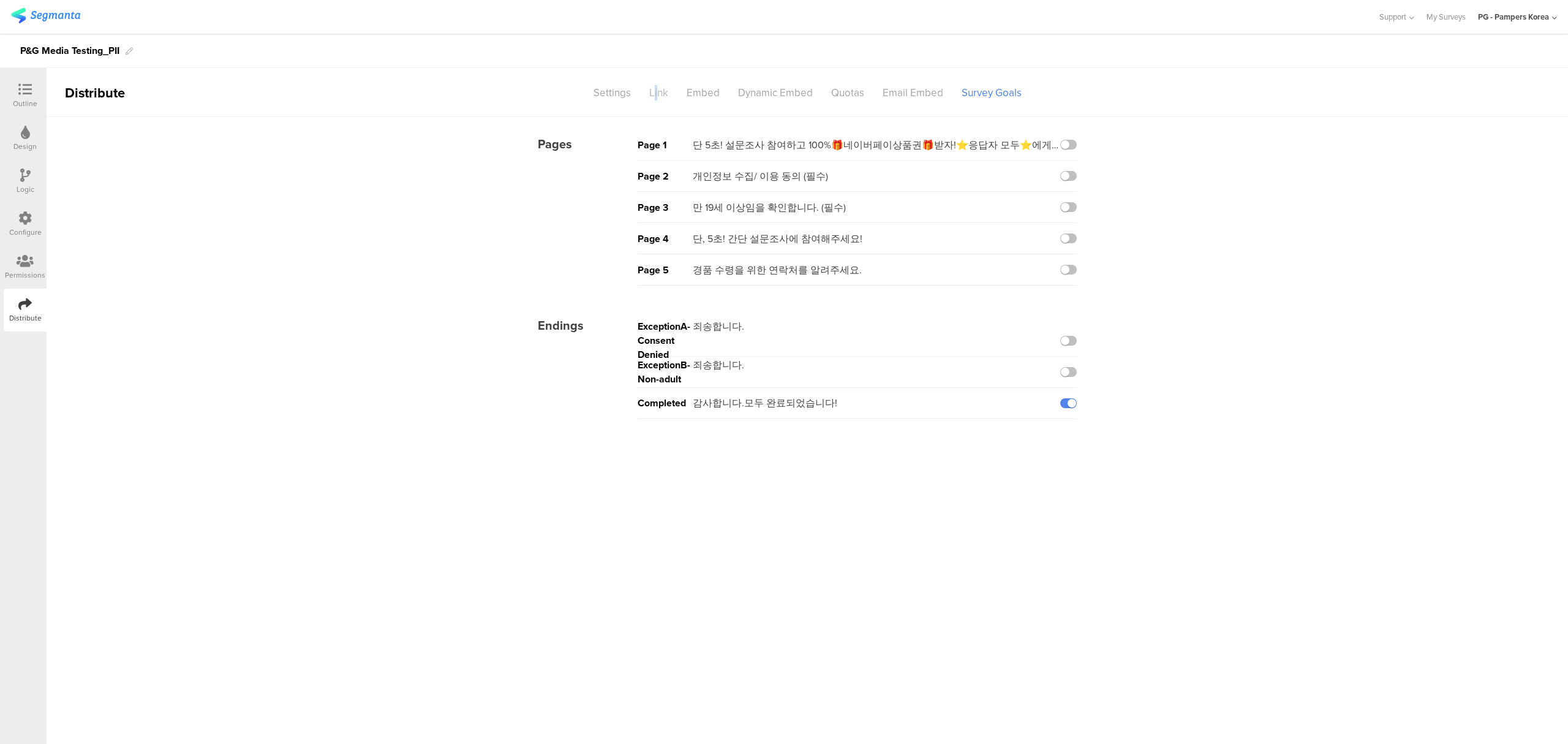
click at [657, 92] on div "Link" at bounding box center [659, 92] width 38 height 21
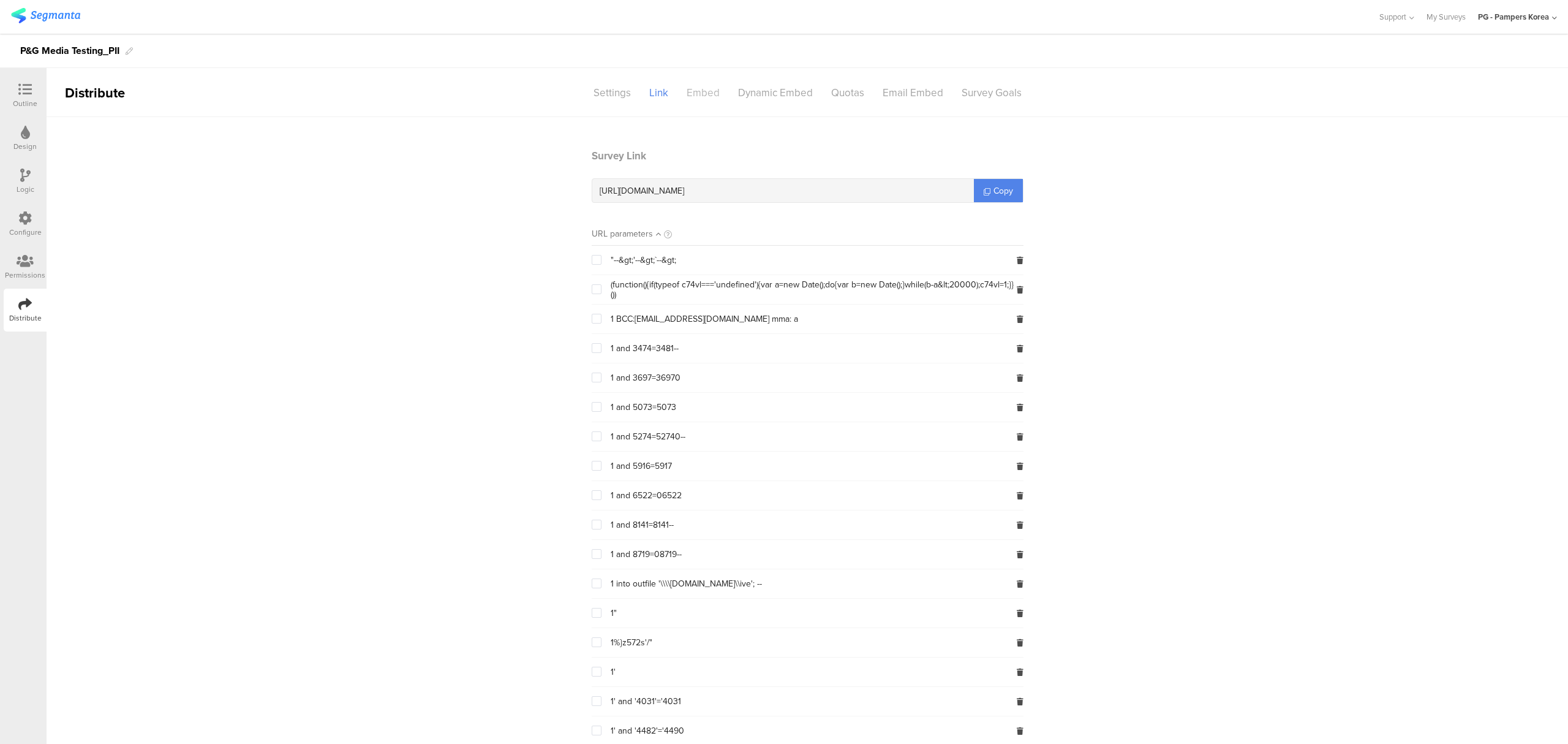
click at [682, 86] on div "Embed" at bounding box center [703, 92] width 51 height 21
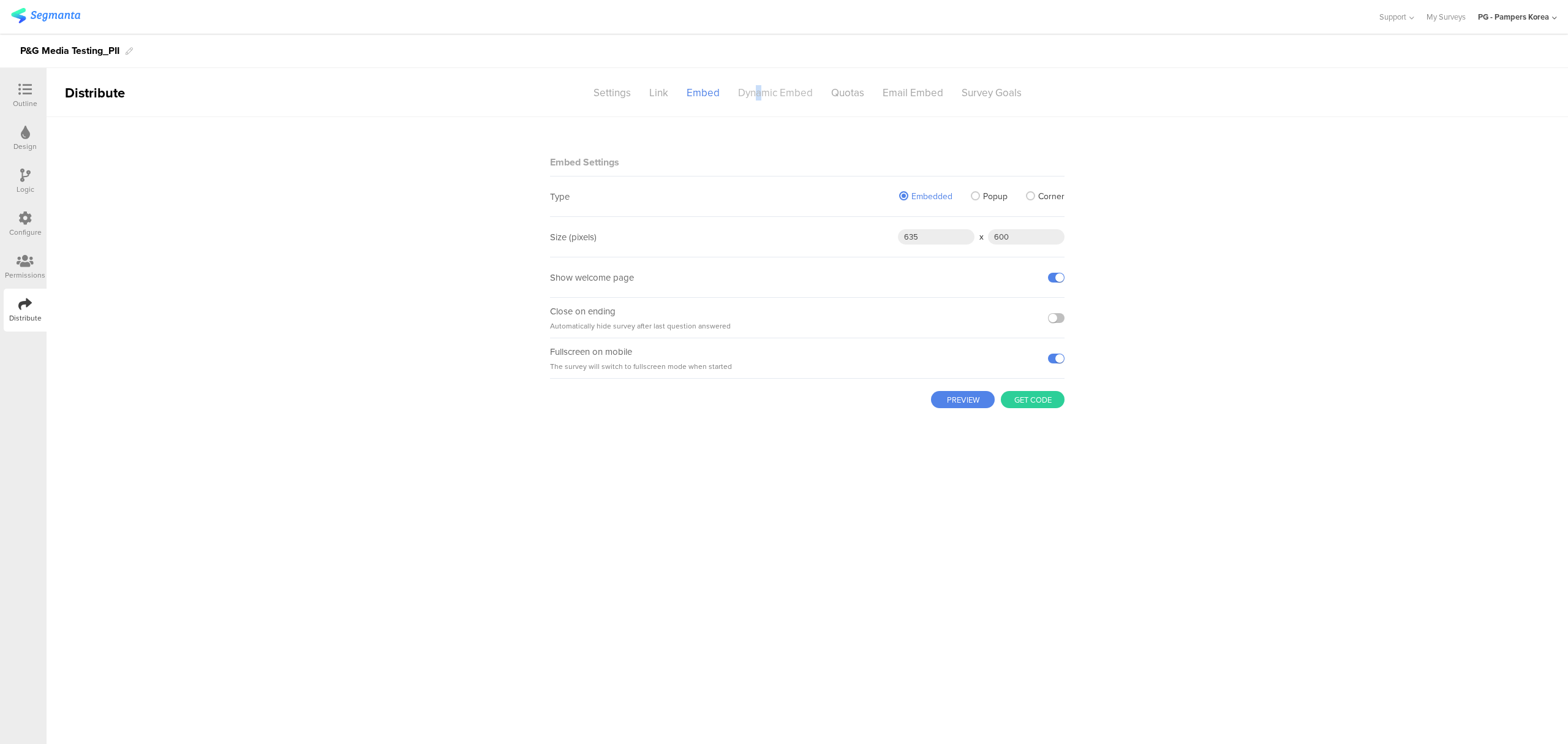
click at [758, 90] on div "Dynamic Embed" at bounding box center [775, 92] width 93 height 21
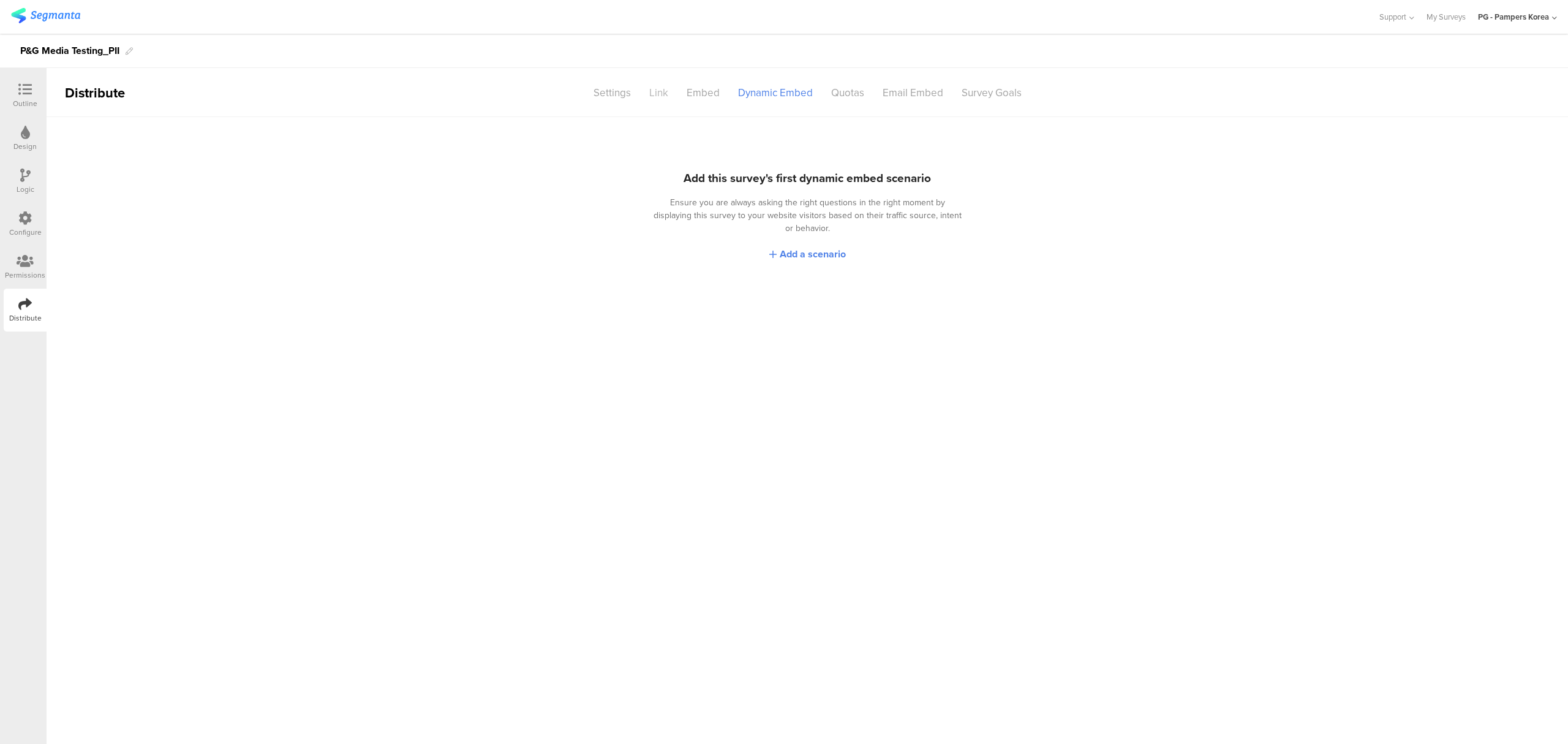
click at [672, 99] on div "Link" at bounding box center [659, 92] width 38 height 21
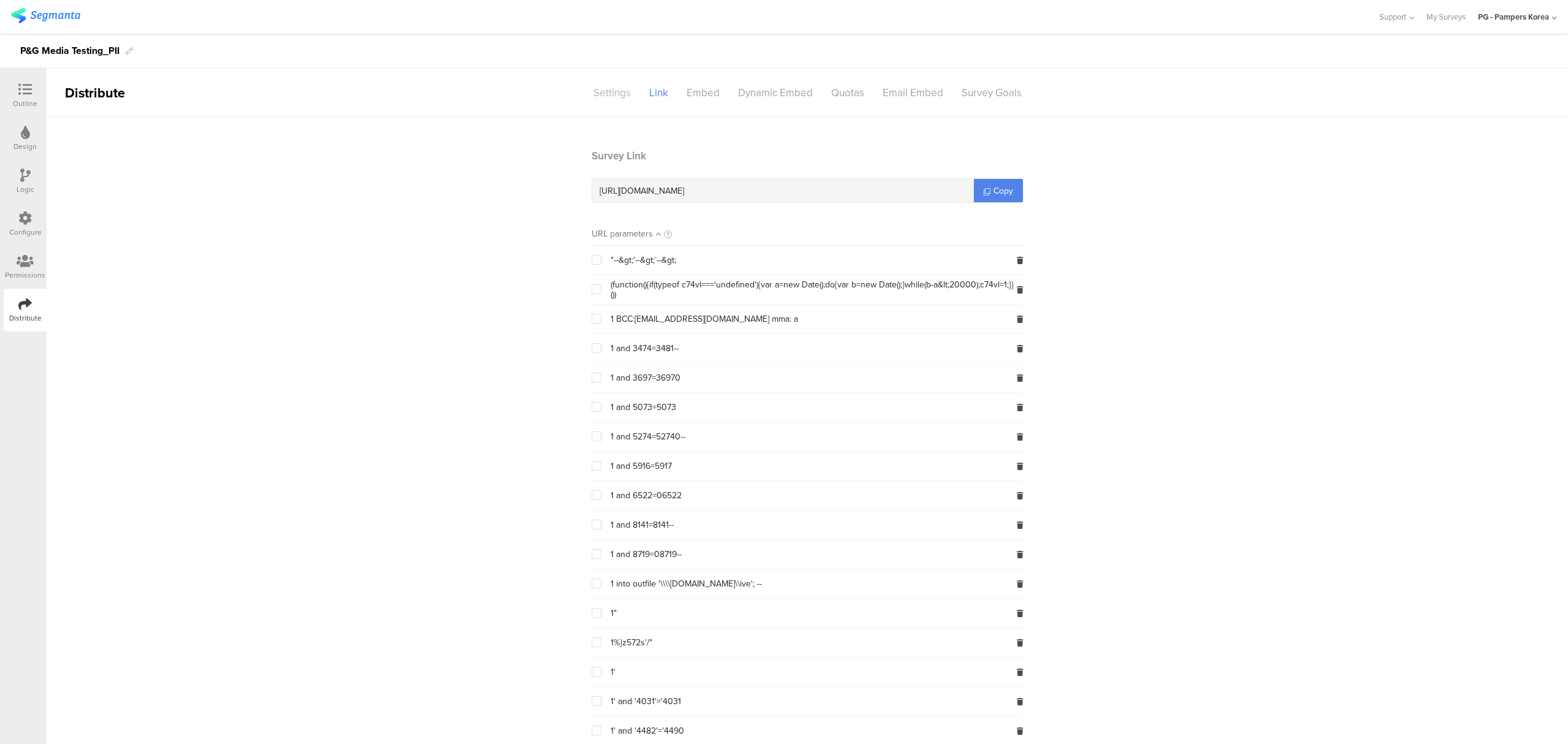
click at [607, 93] on div "Settings" at bounding box center [612, 92] width 56 height 21
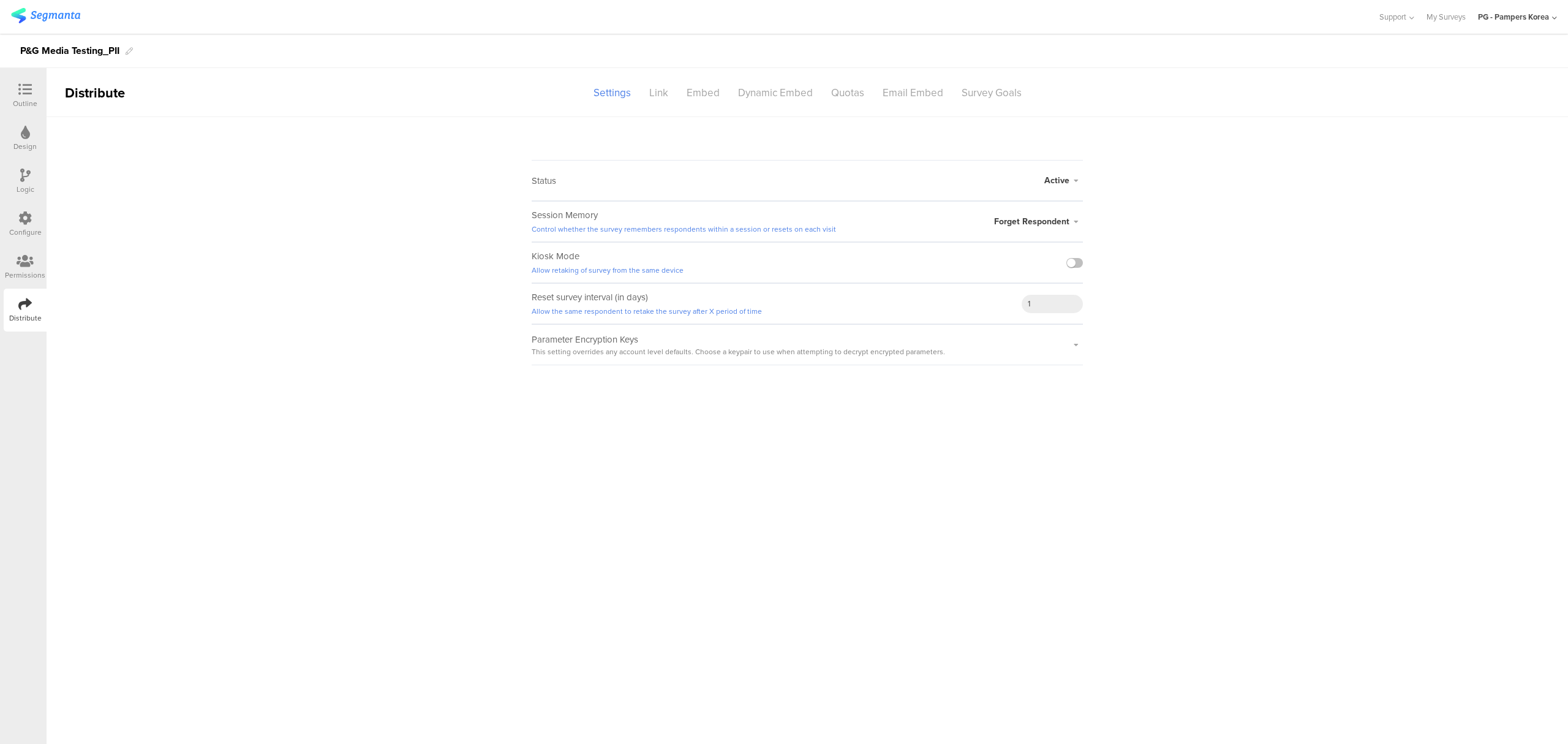
click at [39, 266] on div at bounding box center [25, 262] width 40 height 16
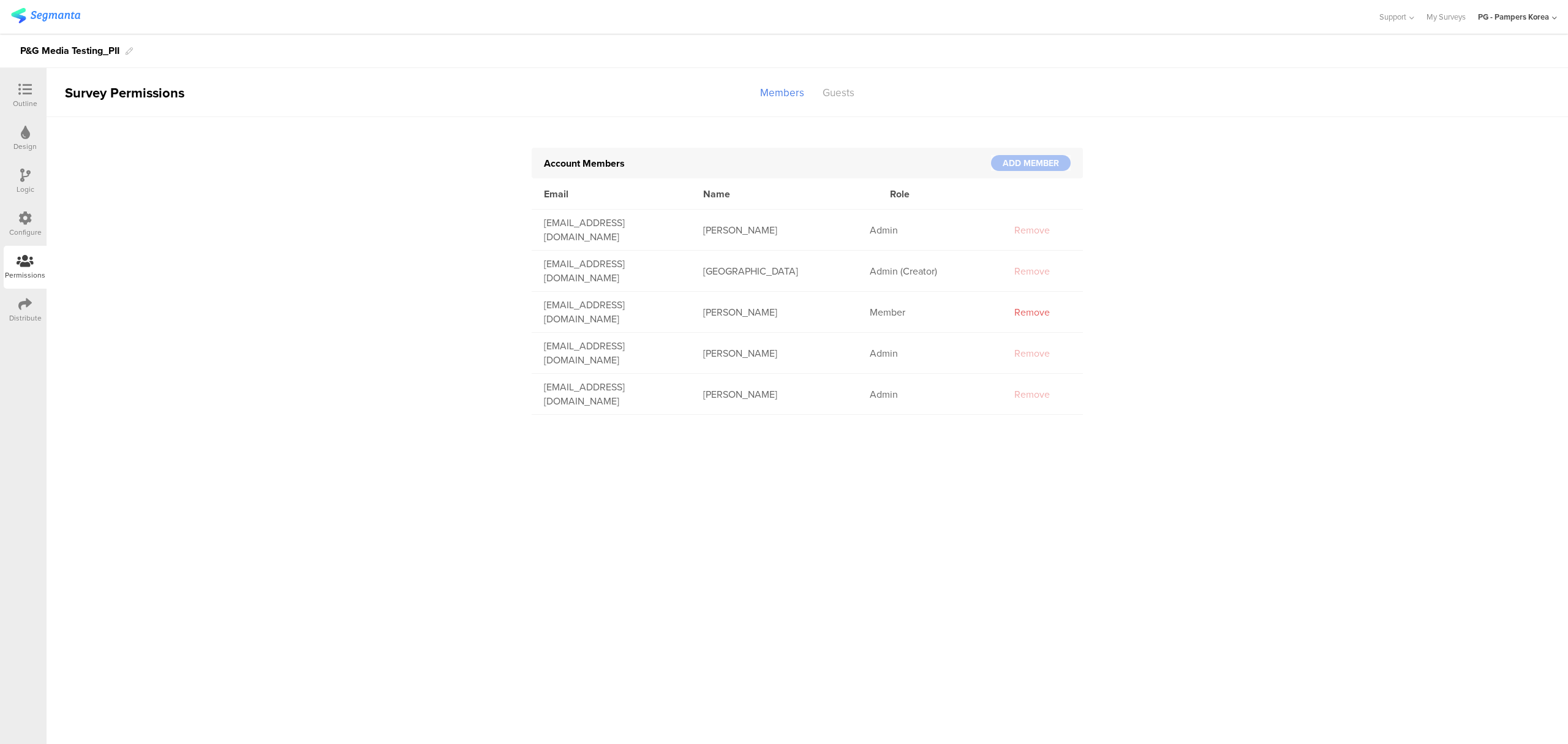
click at [26, 227] on div "Configure" at bounding box center [25, 232] width 32 height 11
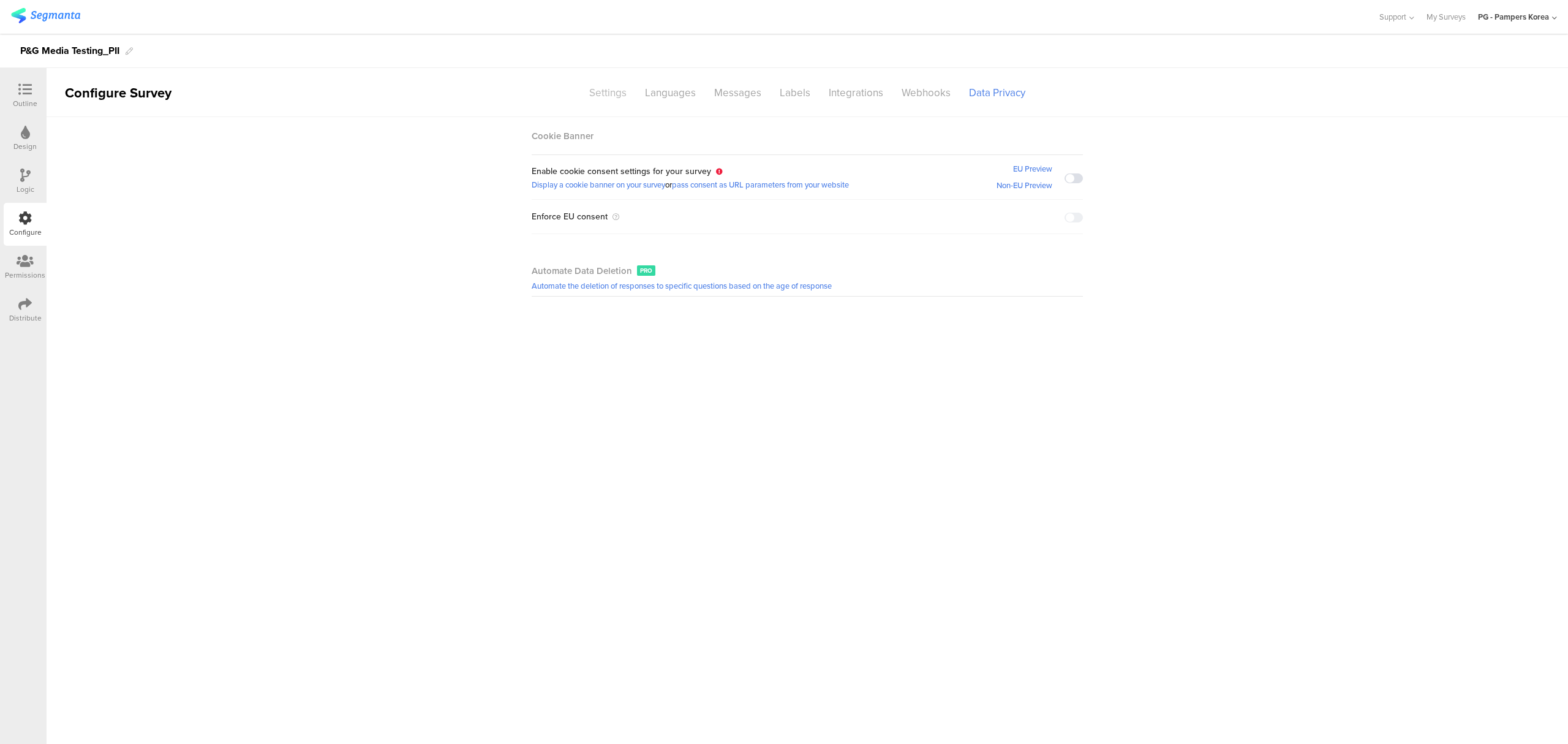
click at [613, 94] on div "Settings" at bounding box center [608, 92] width 56 height 21
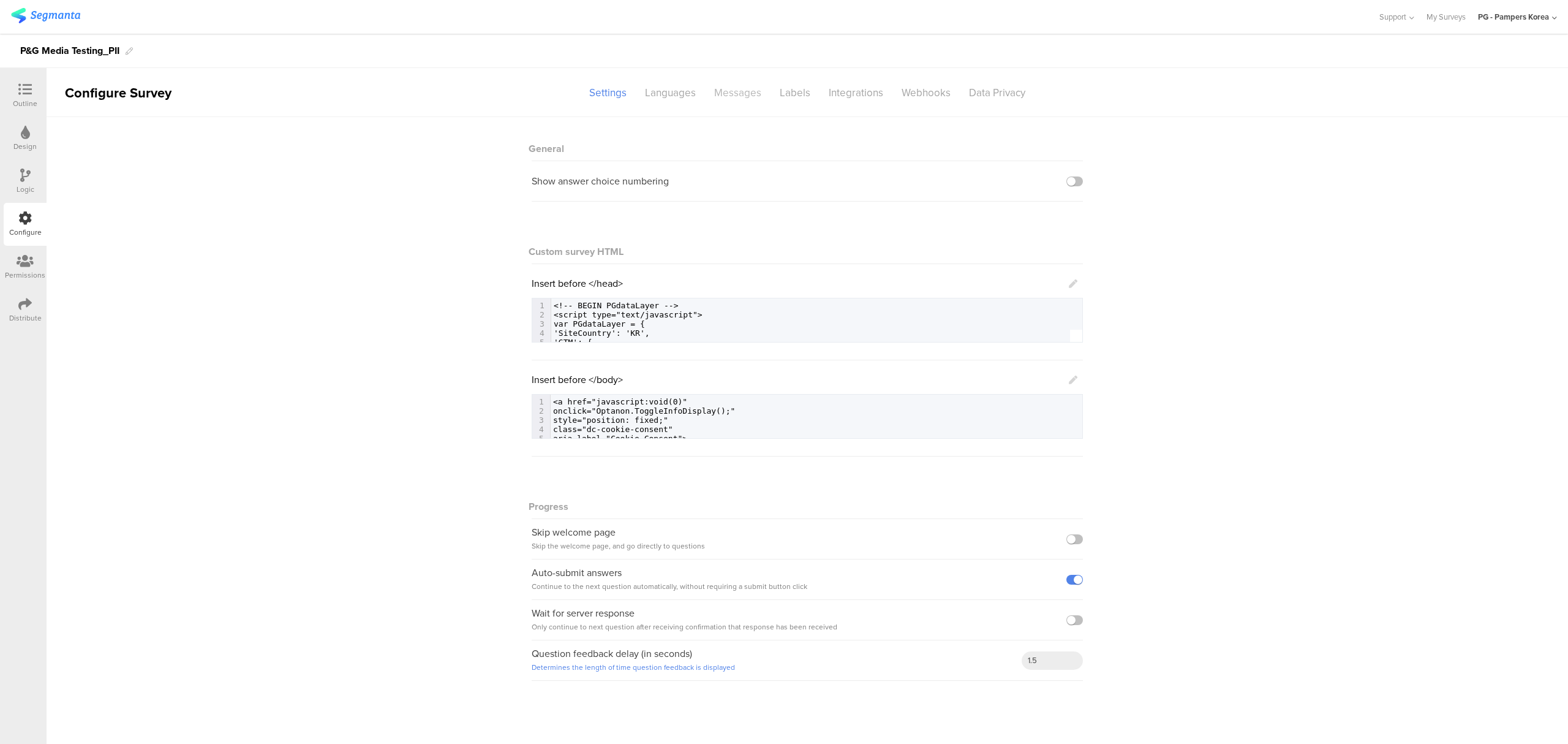
click at [737, 94] on div "Messages" at bounding box center [737, 92] width 66 height 21
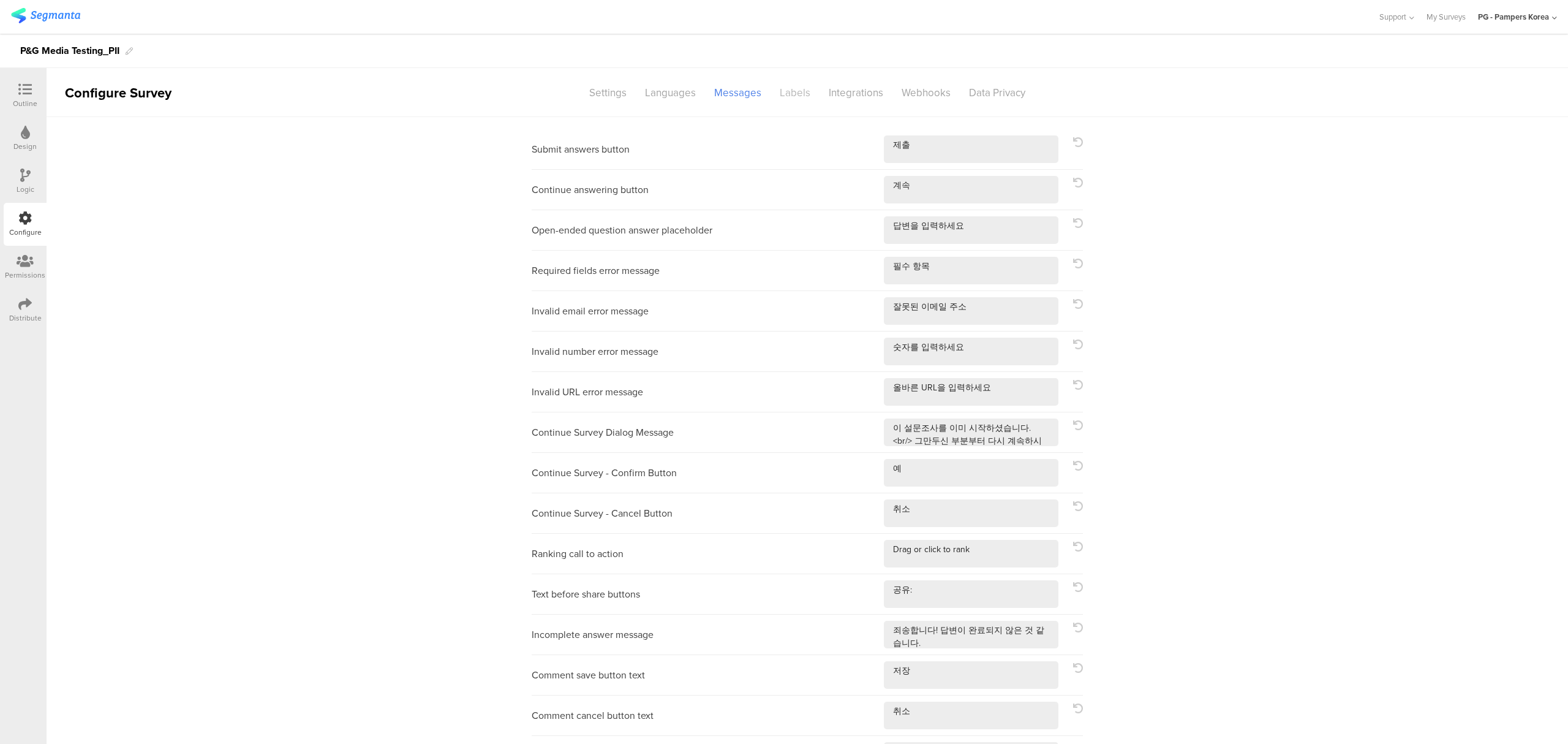
click at [792, 93] on div "Labels" at bounding box center [794, 92] width 49 height 21
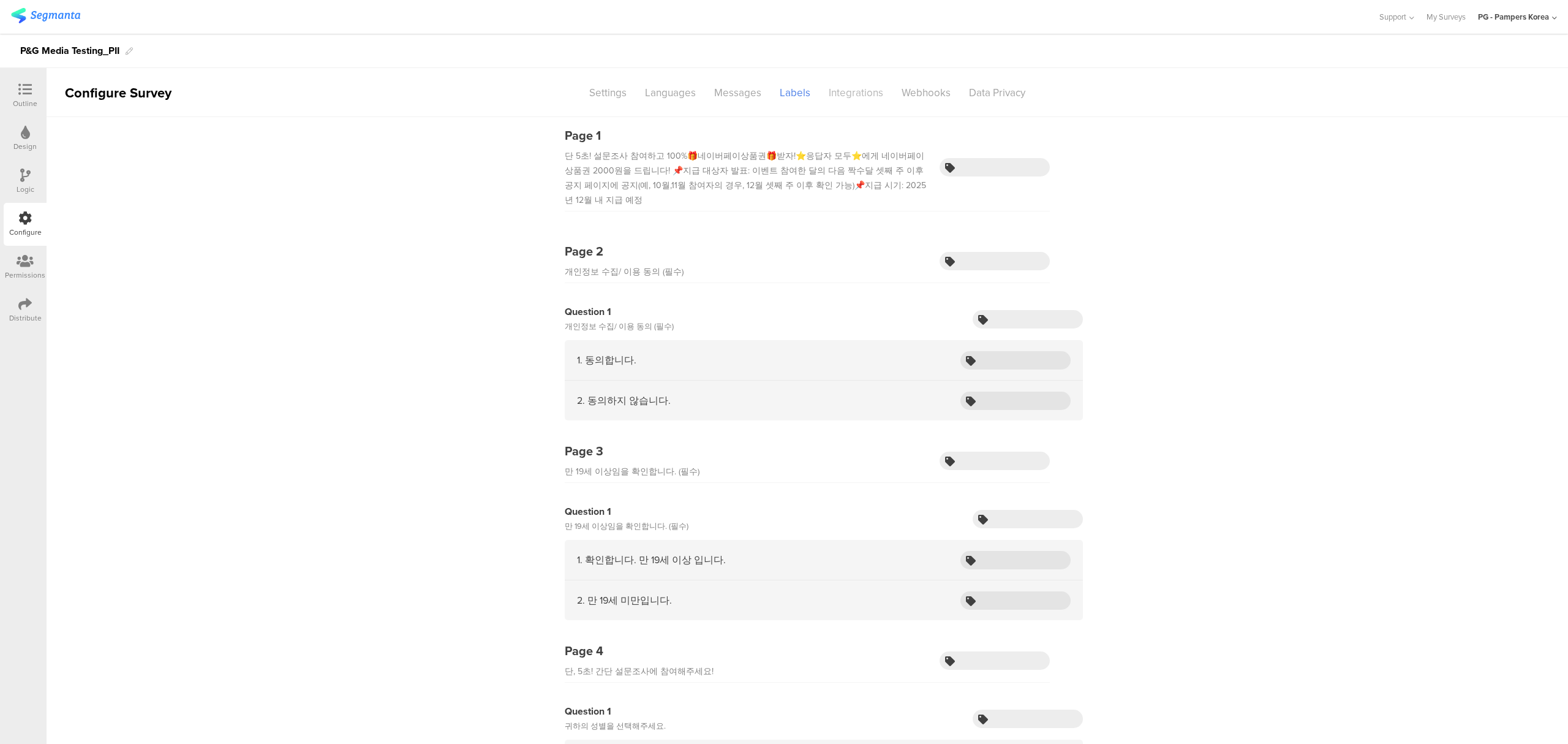
click at [848, 101] on div "Integrations" at bounding box center [856, 92] width 73 height 21
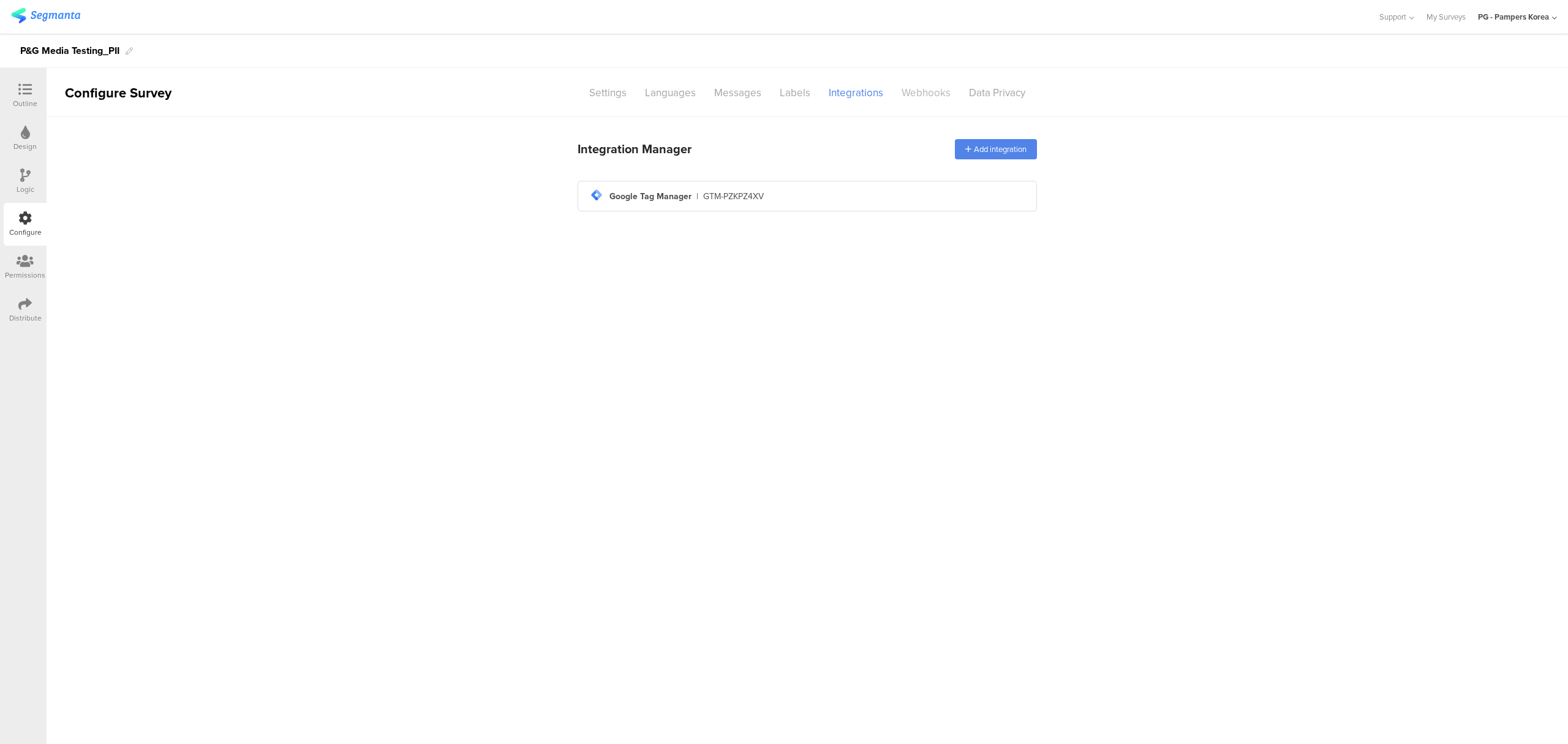
click at [944, 93] on div "Webhooks" at bounding box center [926, 92] width 67 height 21
click at [1012, 96] on div "Data Privacy" at bounding box center [997, 92] width 75 height 21
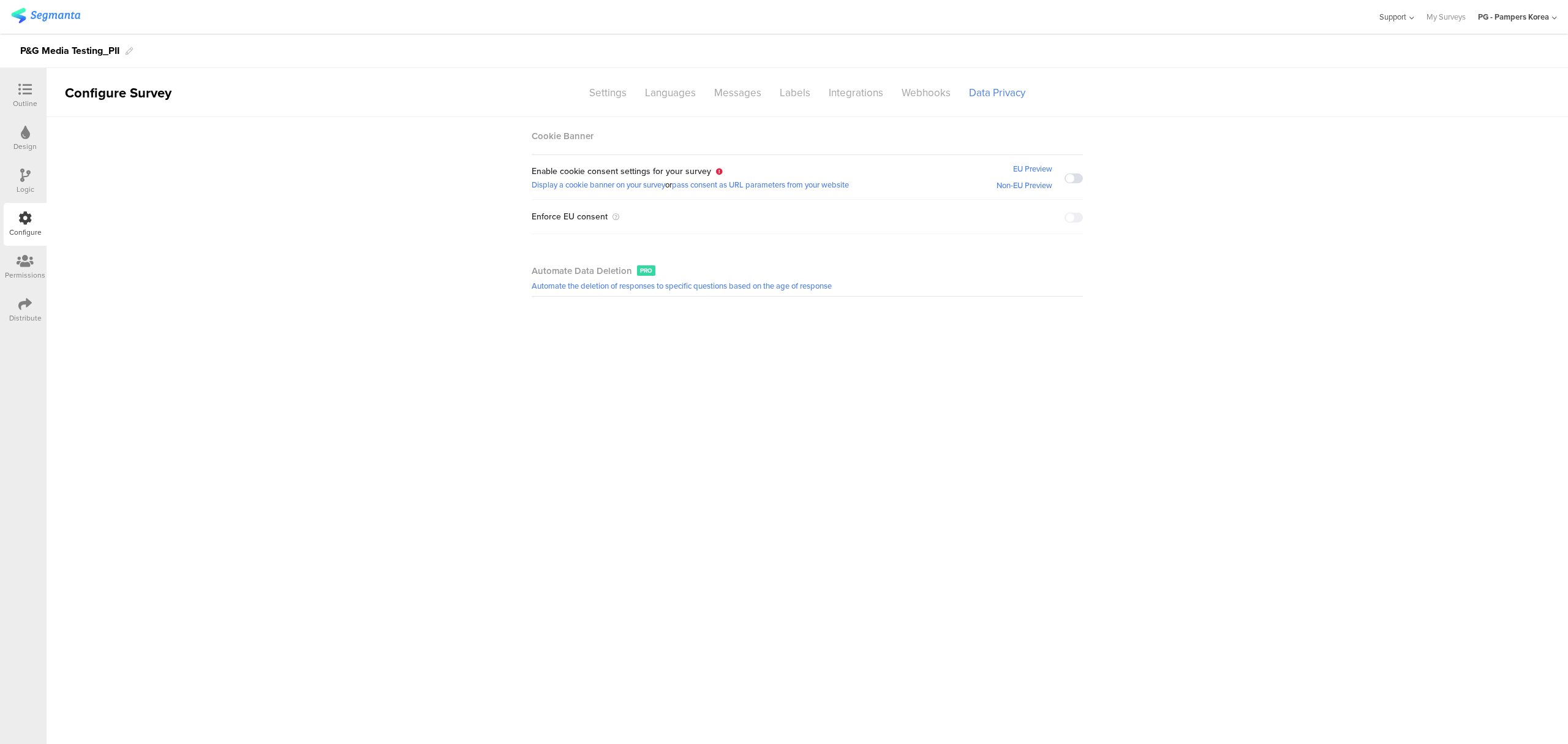
click at [1393, 16] on span "Support" at bounding box center [1393, 17] width 27 height 12
click at [1361, 56] on div "Help Center" at bounding box center [1337, 57] width 153 height 27
click at [38, 83] on div "Outline" at bounding box center [25, 95] width 43 height 43
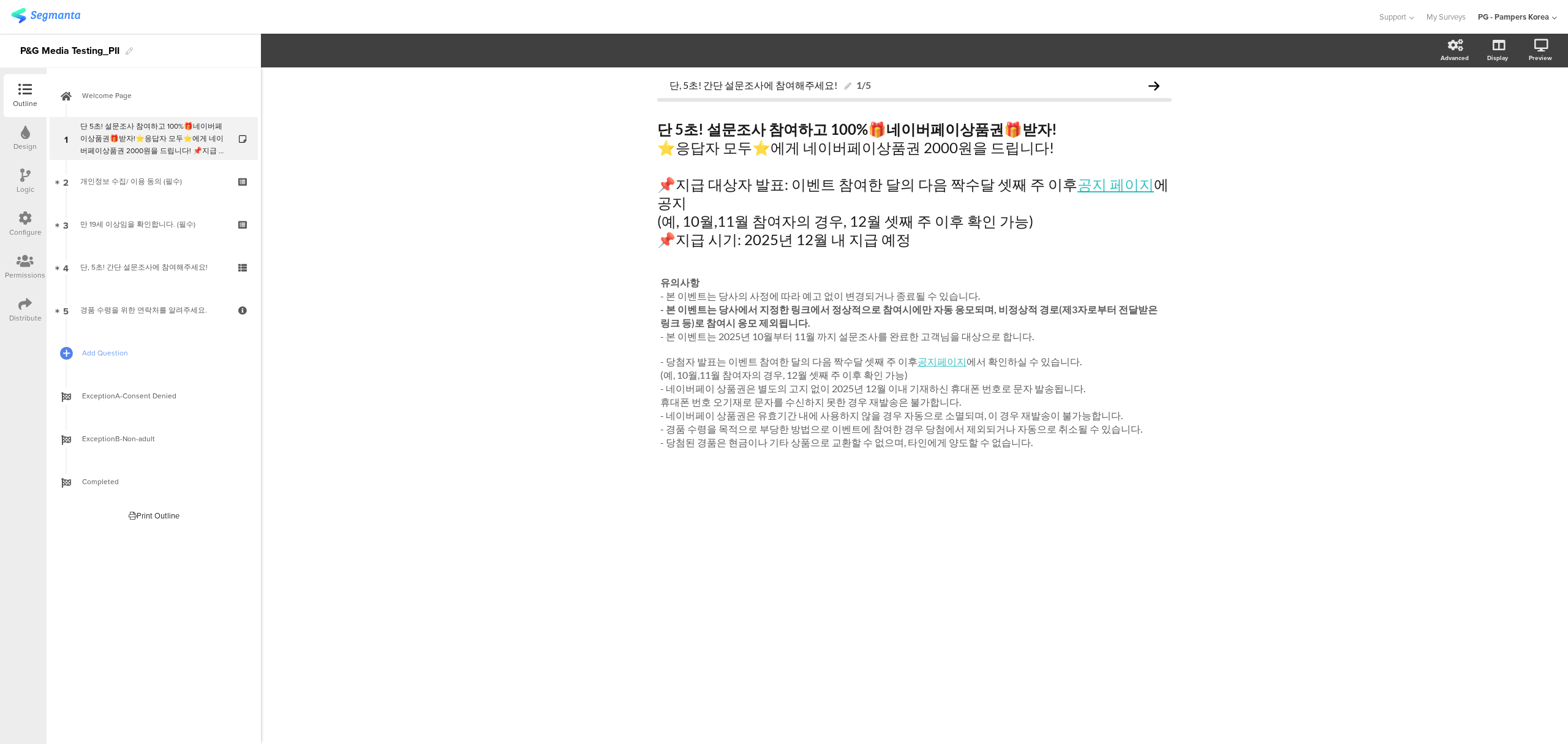
click at [30, 187] on div "Logic" at bounding box center [25, 189] width 18 height 11
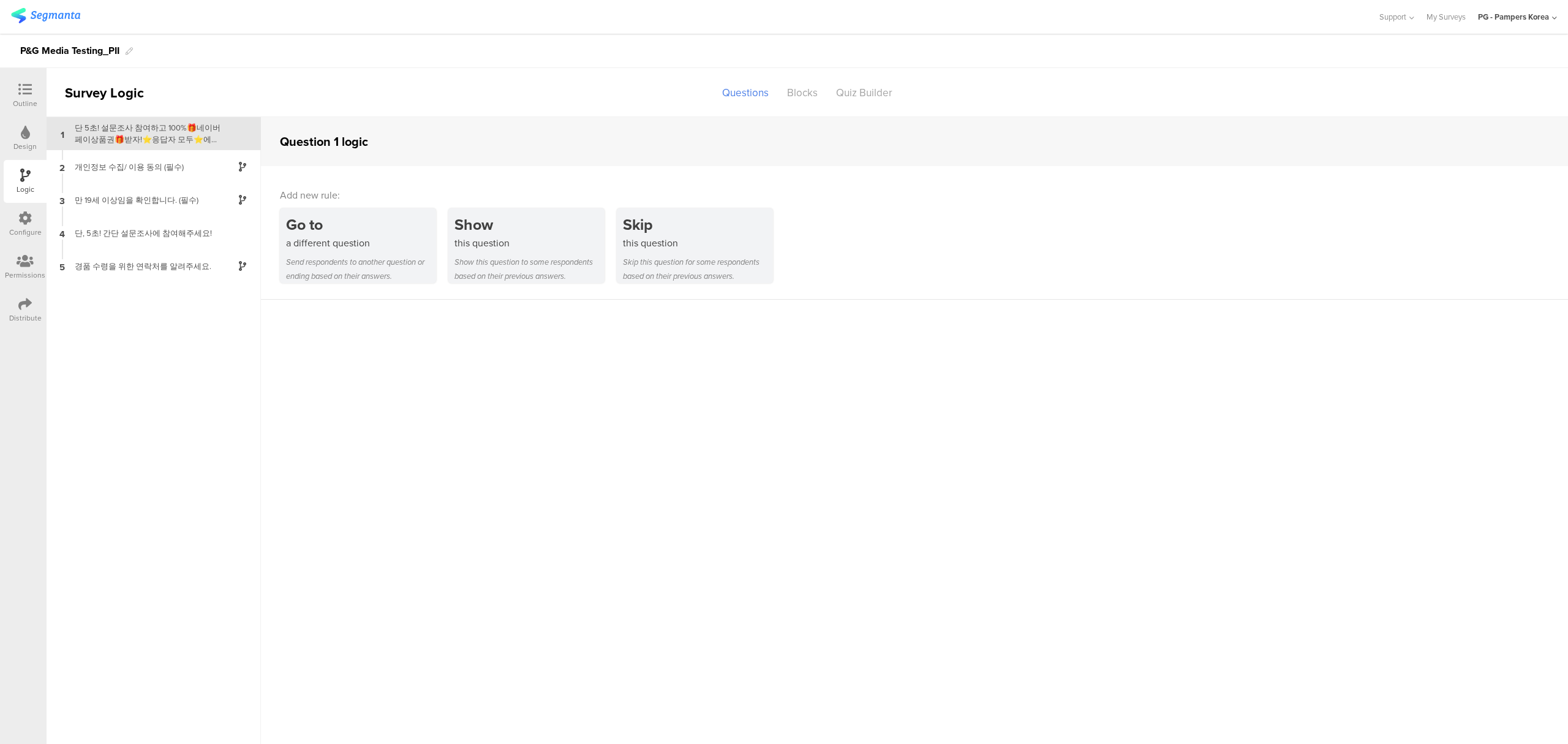
click at [22, 216] on icon at bounding box center [25, 218] width 14 height 14
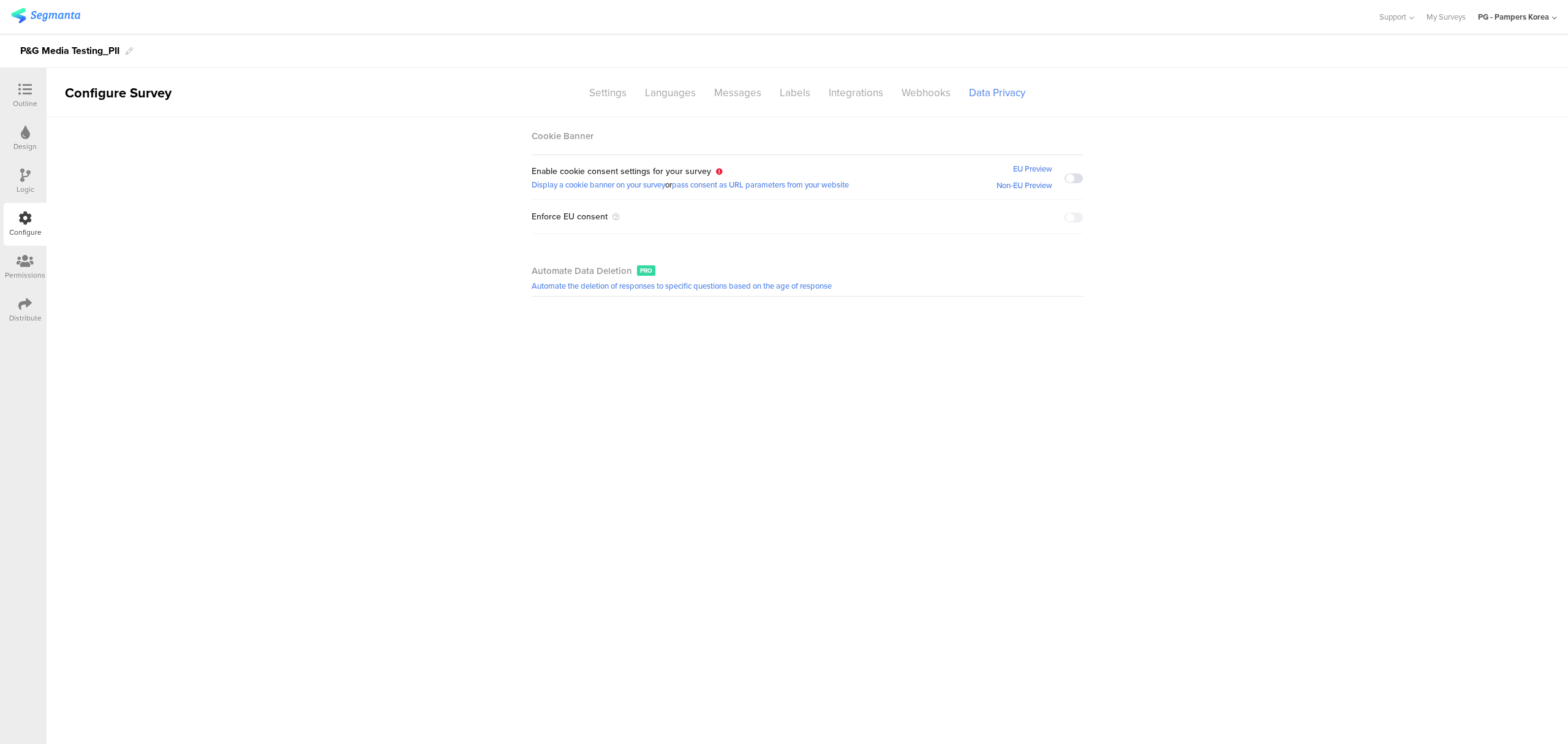
click at [34, 189] on div "Logic" at bounding box center [25, 181] width 43 height 43
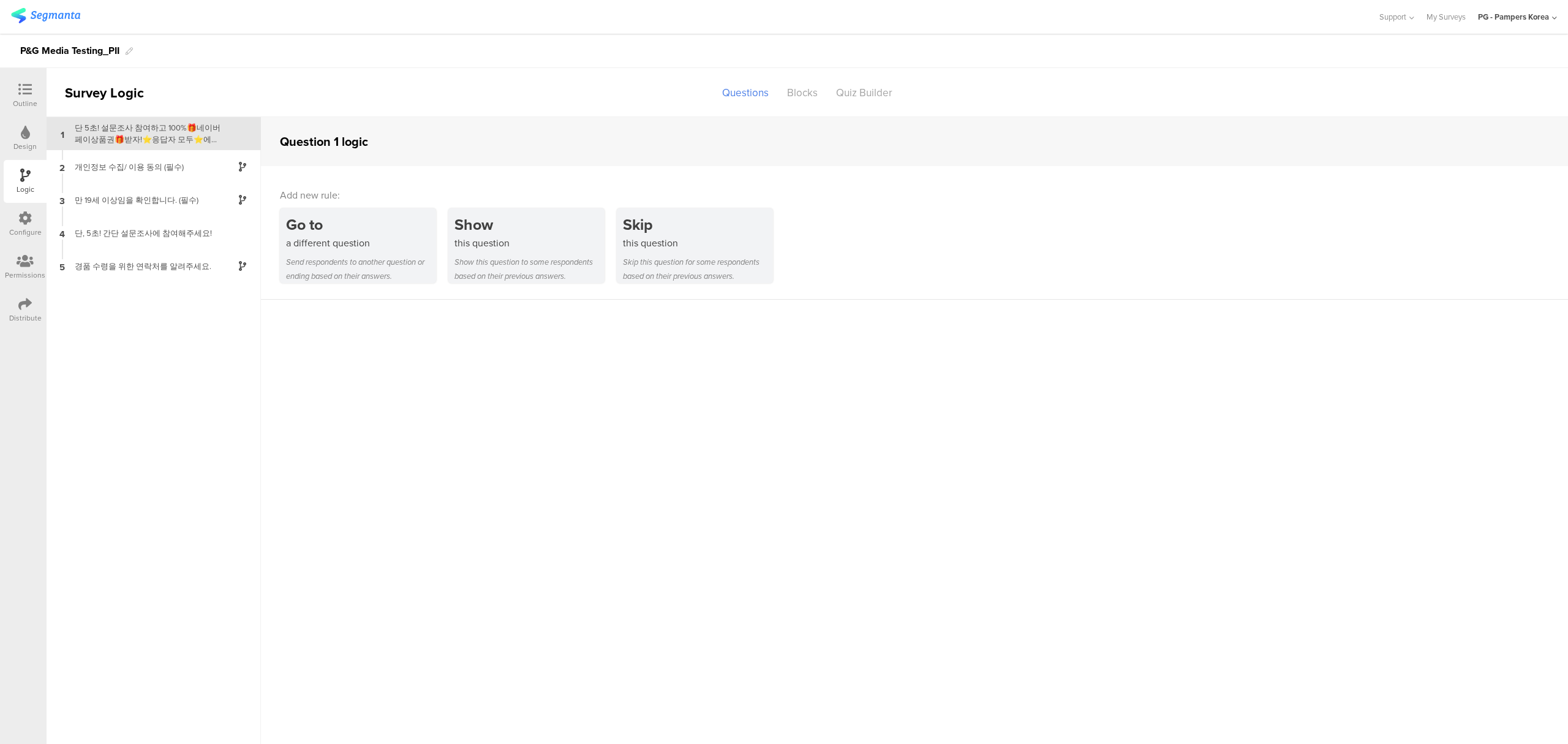
click at [21, 271] on div "Permissions" at bounding box center [25, 275] width 40 height 11
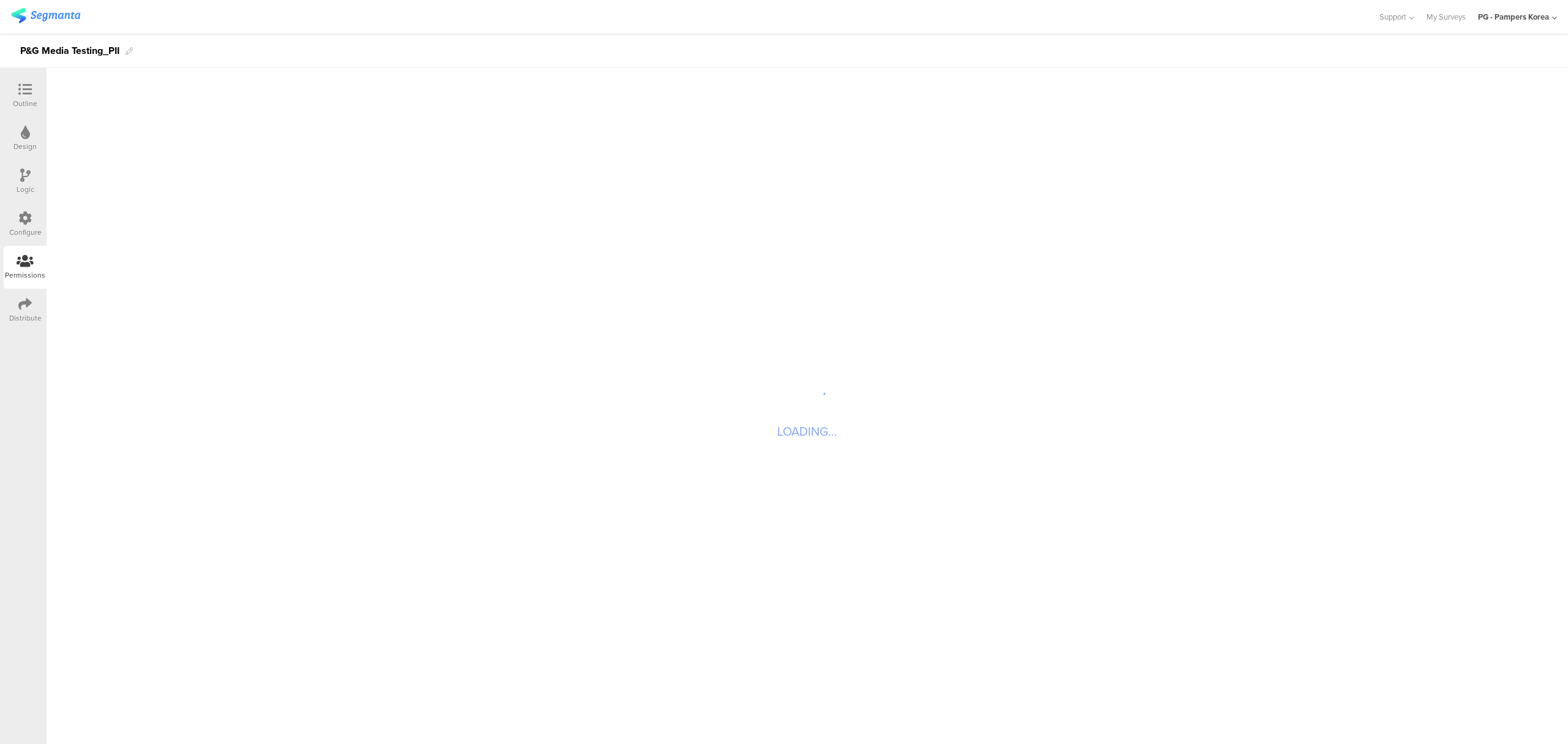
click at [22, 306] on icon at bounding box center [25, 304] width 14 height 14
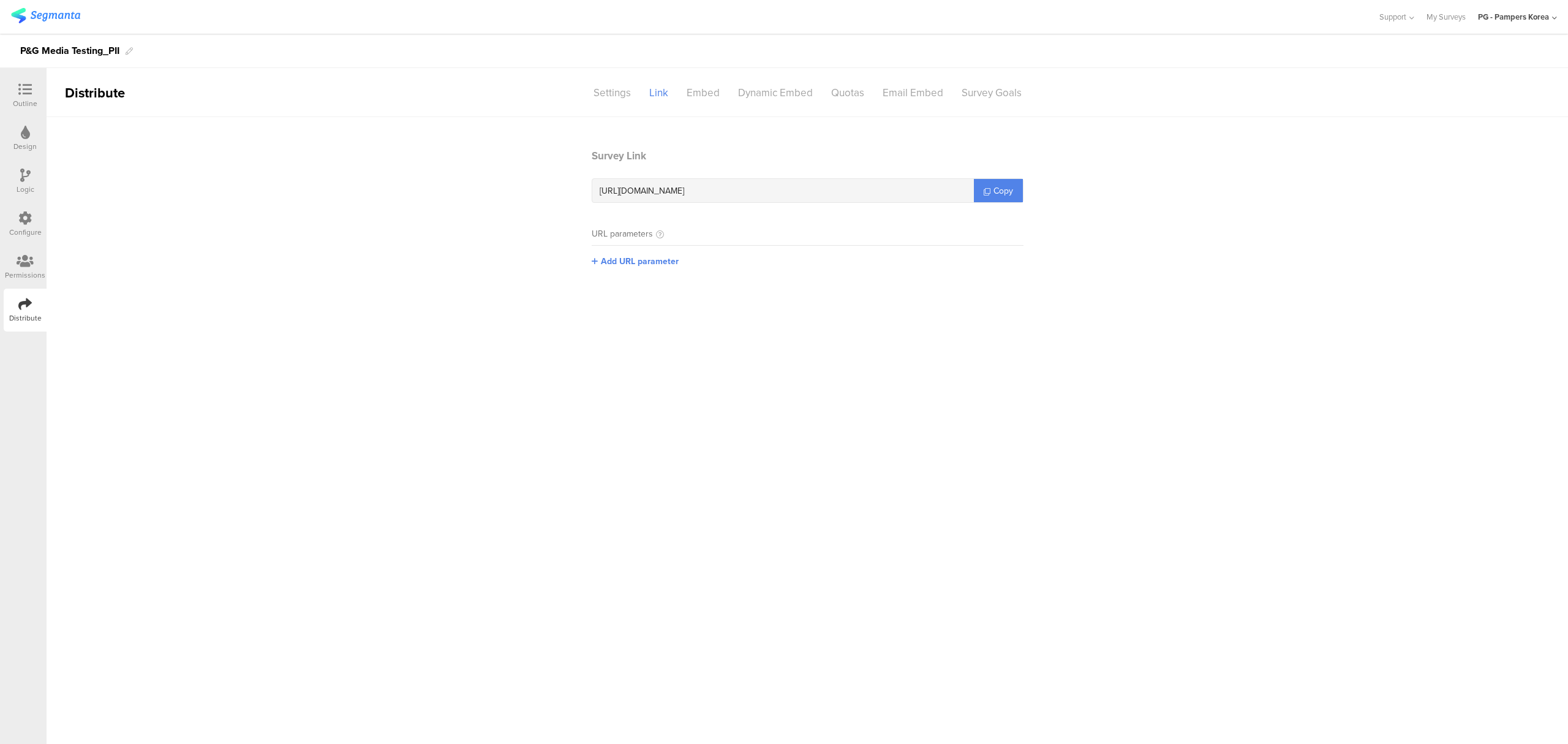
click at [38, 201] on div "Logic" at bounding box center [25, 181] width 43 height 43
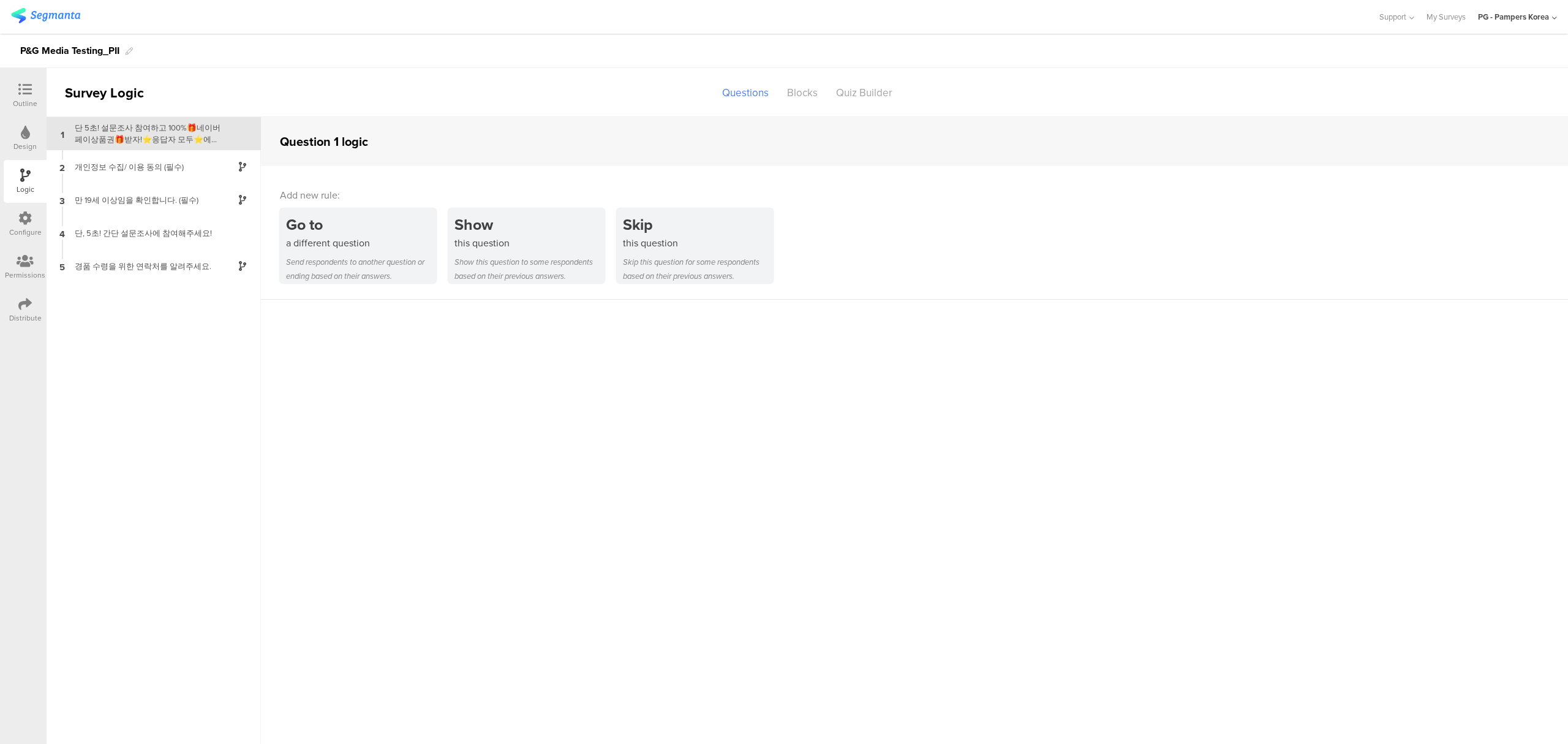
click at [27, 221] on icon at bounding box center [25, 218] width 14 height 14
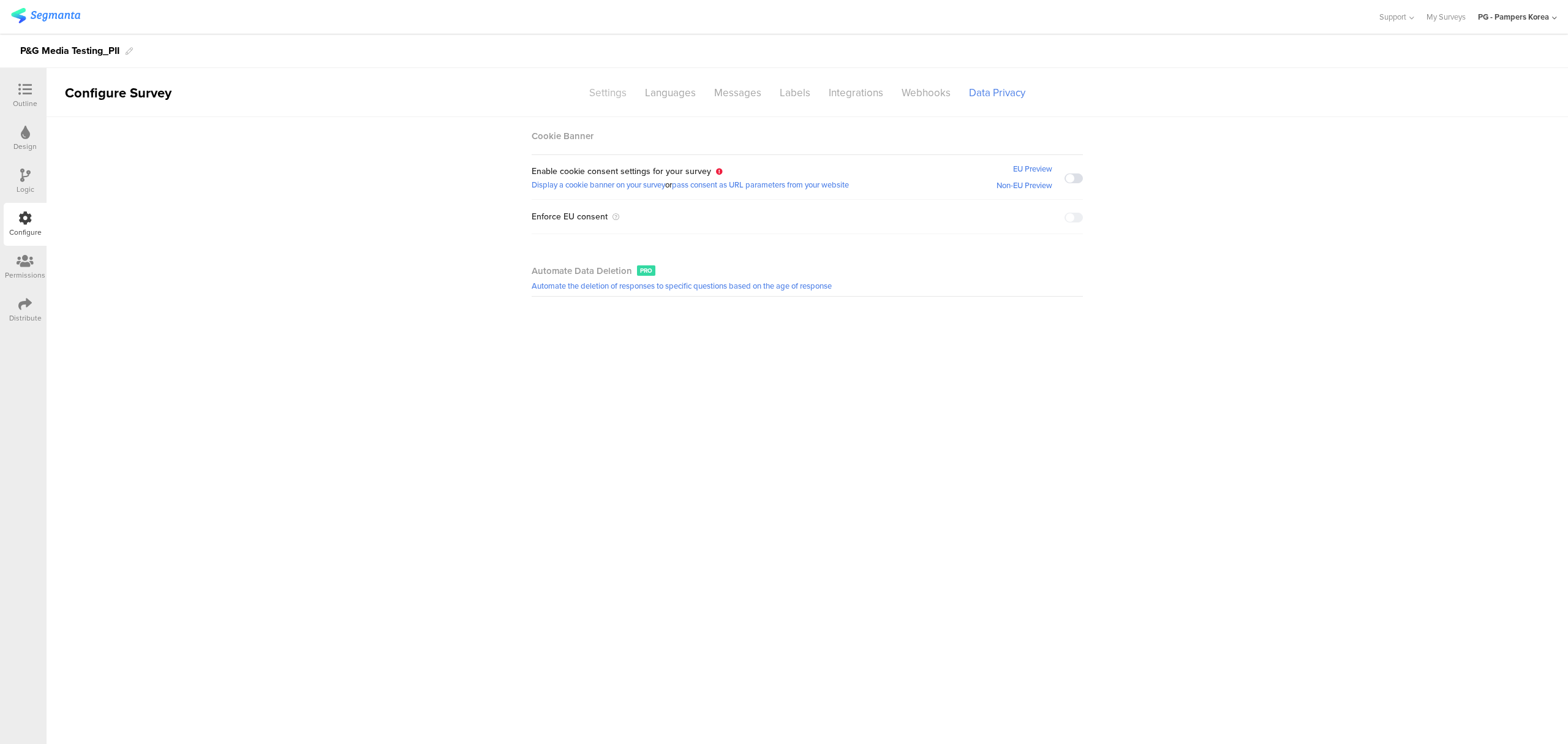
click at [593, 89] on div "Settings" at bounding box center [608, 92] width 56 height 21
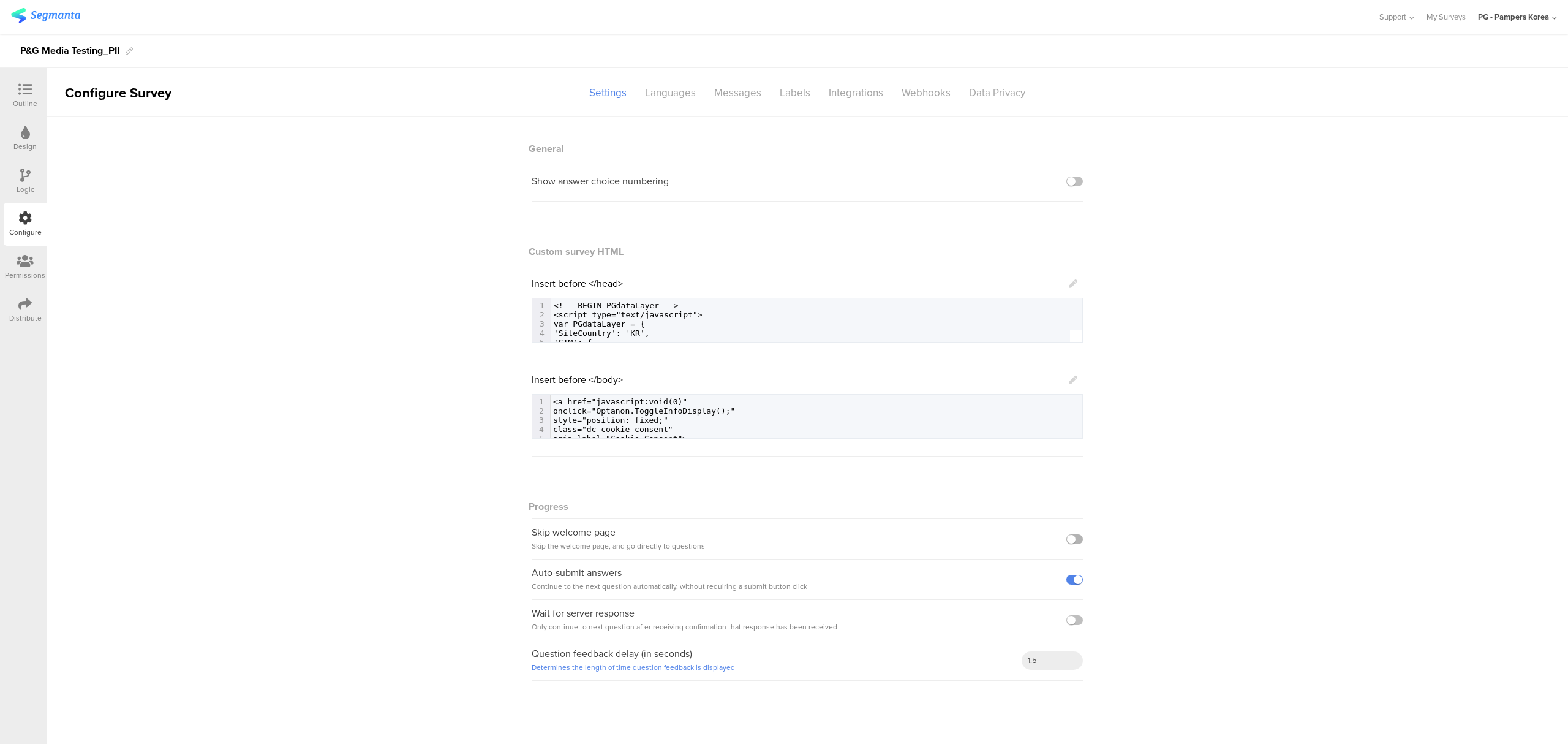
click at [1073, 539] on label at bounding box center [1074, 539] width 16 height 10
click at [0, 0] on input "checkbox" at bounding box center [0, 0] width 0 height 0
drag, startPoint x: 1245, startPoint y: 540, endPoint x: 1245, endPoint y: 552, distance: 12.0
click at [1245, 541] on div "General Show answer choice numbering Custom survey HTML Insert before </head> 1…" at bounding box center [807, 404] width 1521 height 576
click at [25, 90] on icon at bounding box center [25, 89] width 14 height 14
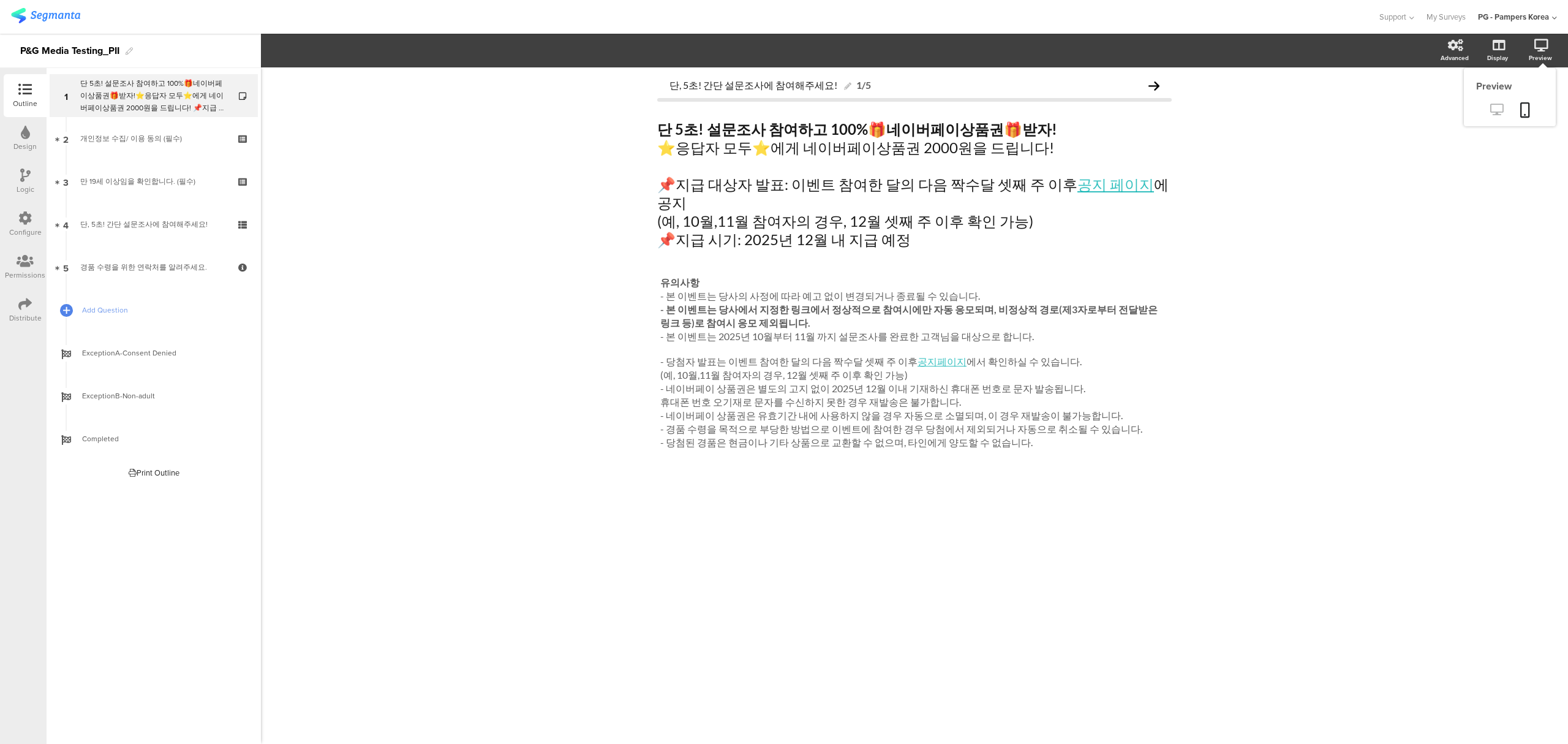
click at [1495, 114] on icon at bounding box center [1497, 109] width 13 height 12
click at [481, 364] on div "단, 5초! 간단 설문조사에 참여해주세요! 1/5 단 5초! 설문조사 참여하고 100% 🎁 네이버페이상품권 🎁 받자! ⭐응답자 모두⭐에게 네이…" at bounding box center [914, 406] width 1307 height 676
click at [18, 305] on icon at bounding box center [25, 304] width 14 height 14
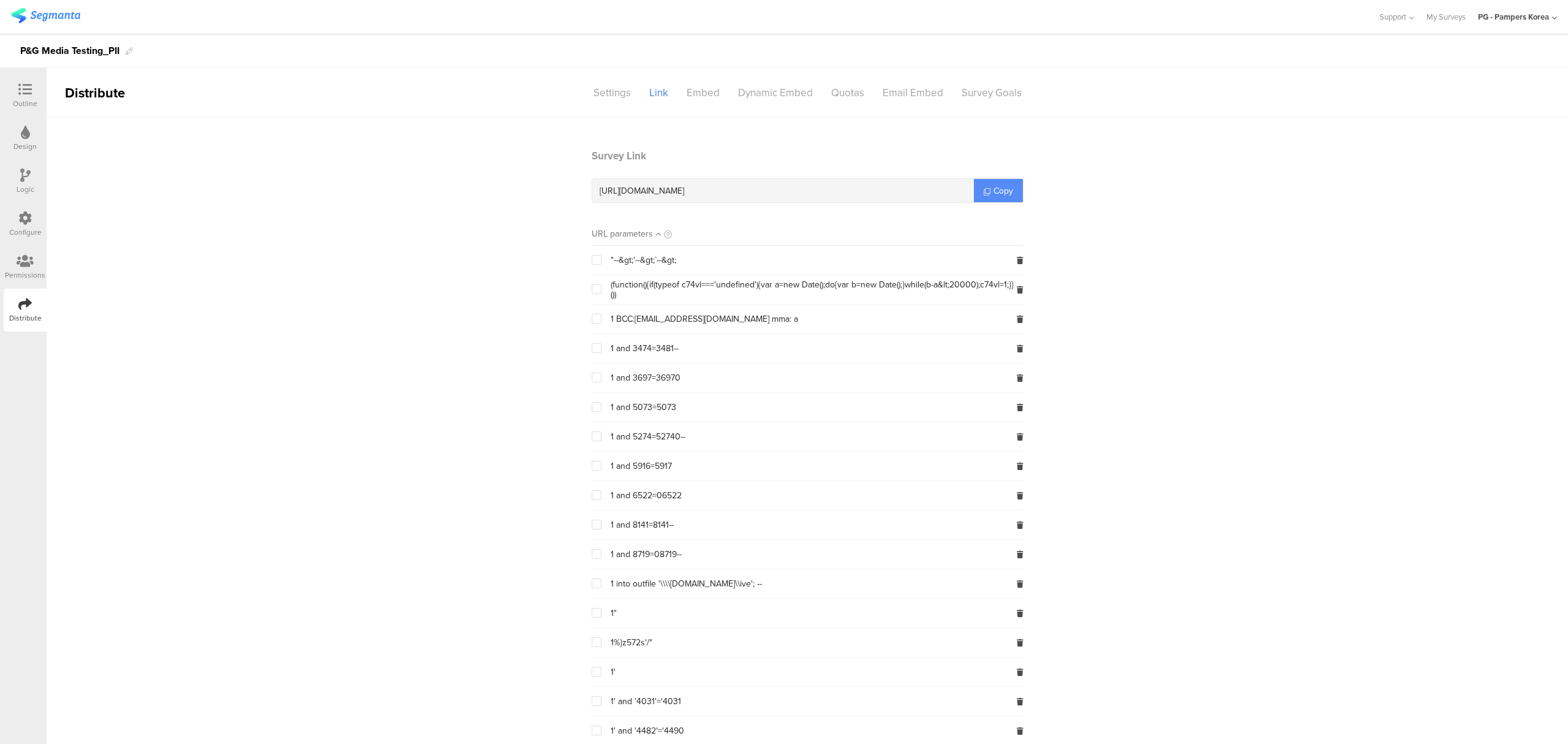
click at [994, 194] on span "Copy" at bounding box center [1003, 191] width 19 height 13
drag, startPoint x: 25, startPoint y: 96, endPoint x: 27, endPoint y: 103, distance: 7.3
click at [25, 95] on div at bounding box center [25, 90] width 25 height 16
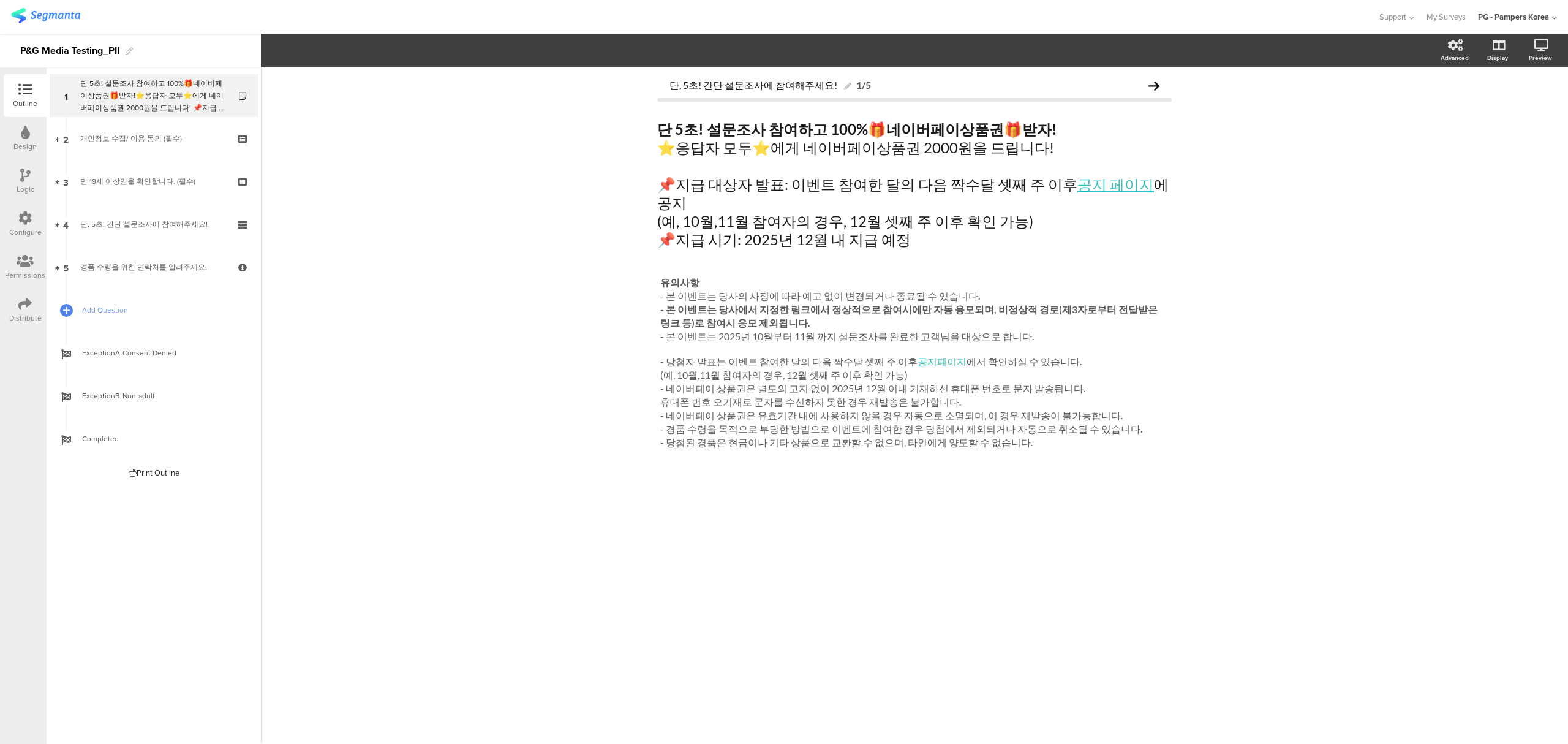
click at [11, 303] on div "Distribute" at bounding box center [25, 310] width 43 height 43
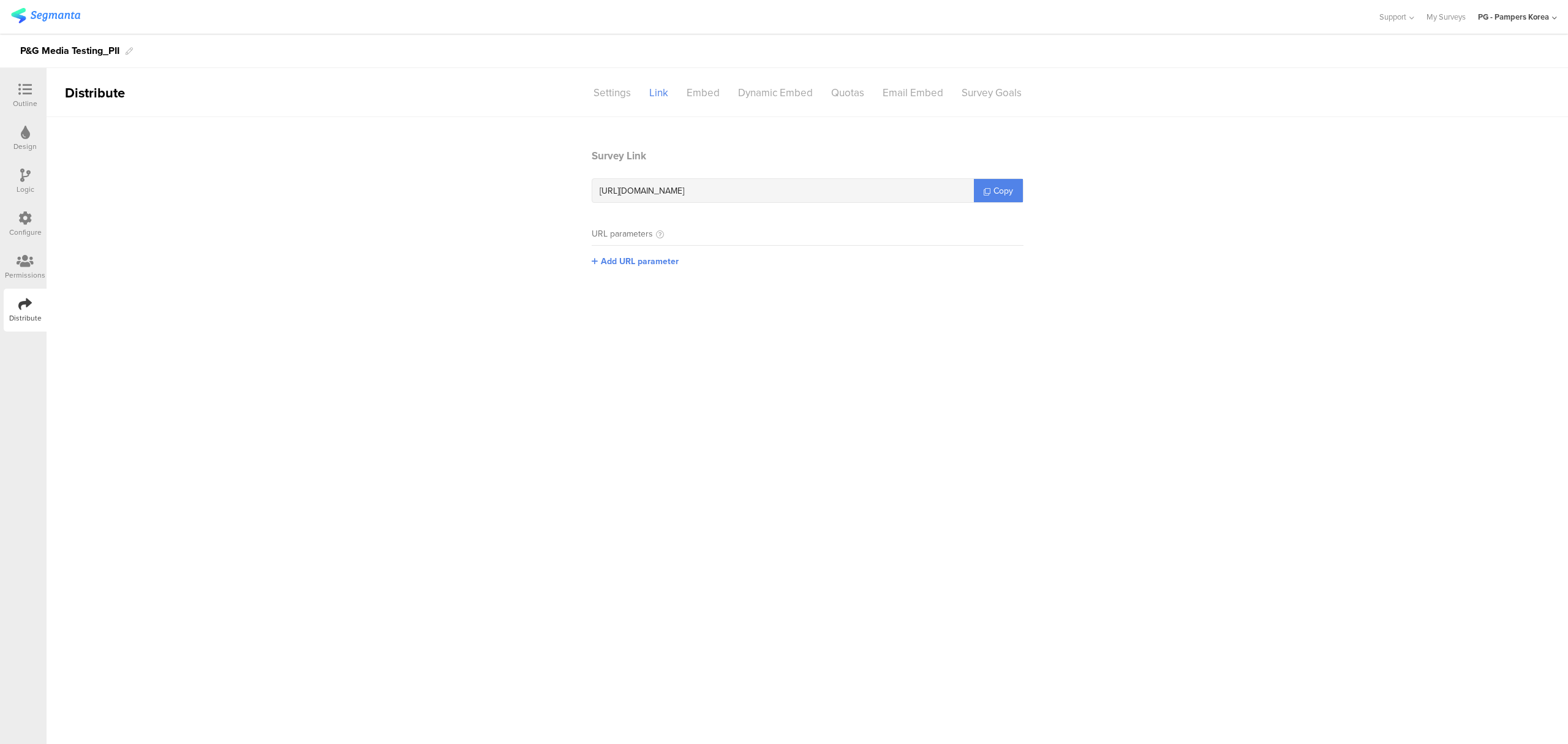
click at [19, 214] on icon at bounding box center [25, 218] width 14 height 14
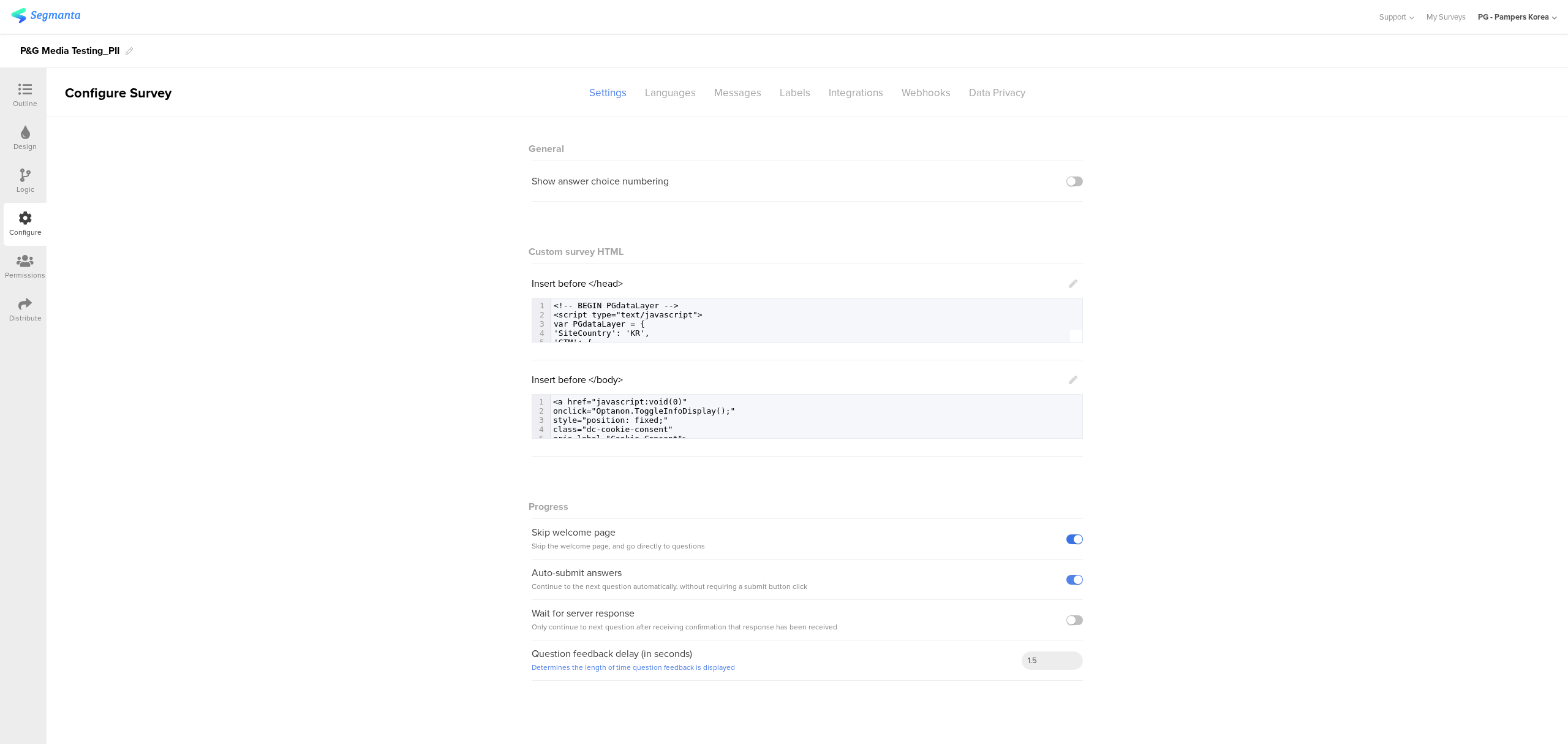
click at [1077, 544] on label at bounding box center [1074, 539] width 16 height 10
click at [0, 0] on input "checkbox" at bounding box center [0, 0] width 0 height 0
click at [369, 293] on div "General Show answer choice numbering Custom survey HTML Insert before </head> 1…" at bounding box center [807, 404] width 1521 height 576
drag, startPoint x: 36, startPoint y: 96, endPoint x: 34, endPoint y: 108, distance: 12.2
click at [36, 95] on div at bounding box center [25, 90] width 25 height 16
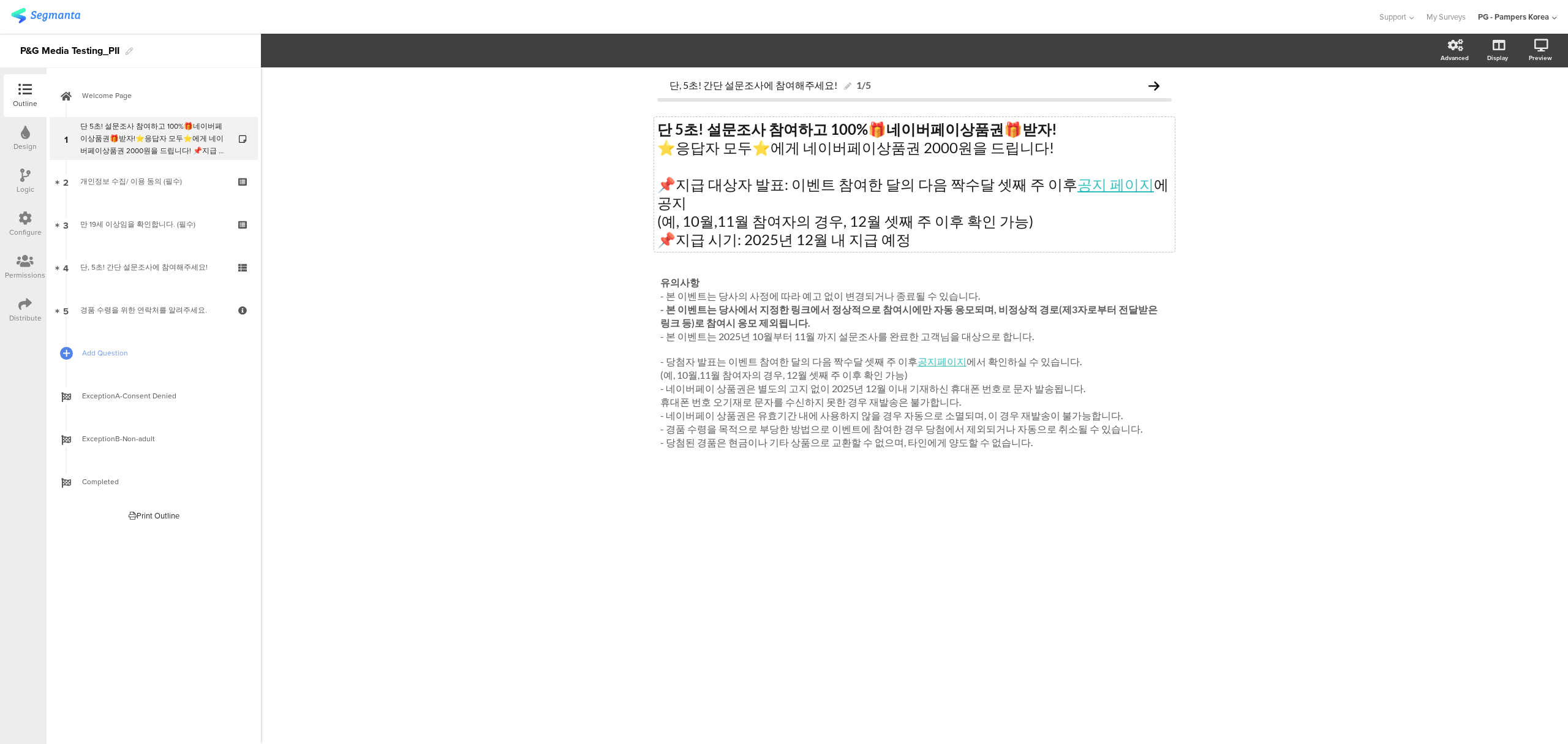
click at [970, 163] on p at bounding box center [914, 166] width 515 height 18
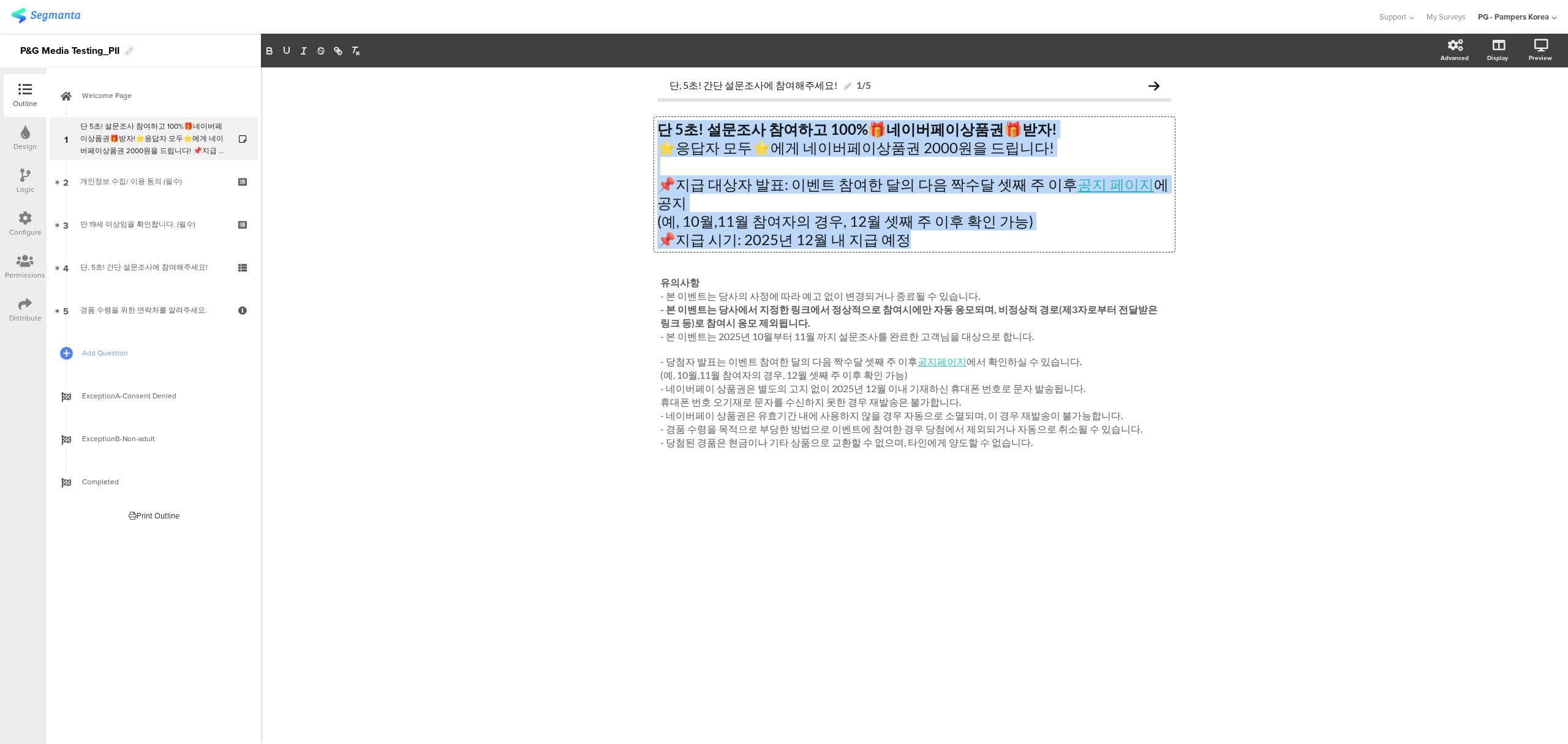
copy div "단 5초! 설문조사 참여하고 100% 🎁 네이버페이상품권 🎁 받자! ⭐응답자 모두⭐에게 네이버페이상품권 2000원을 드립니다! 📌지급 대상자 …"
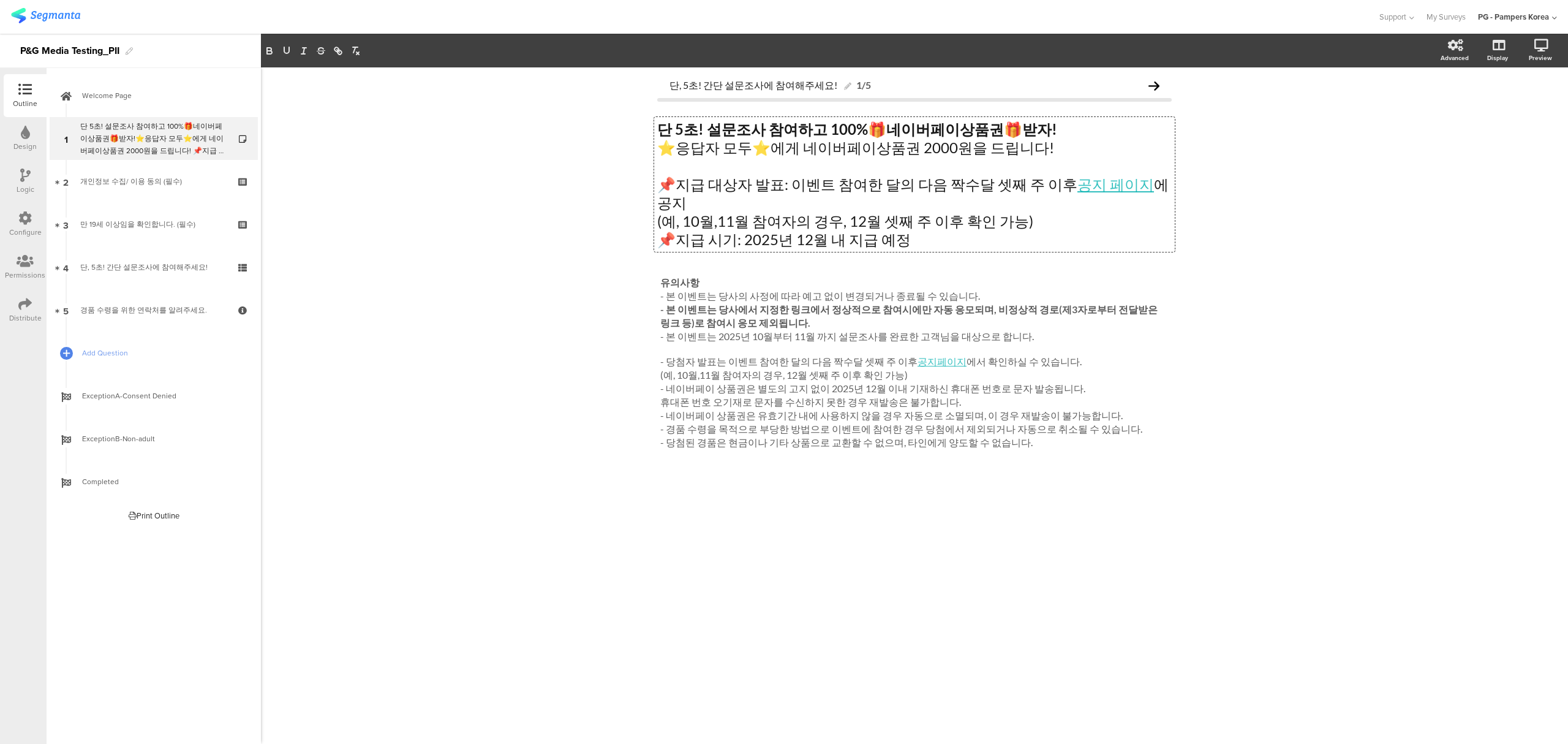
click at [547, 206] on div "단, 5초! 간단 설문조사에 참여해주세요! 1/5 단 5초! 설문조사 참여하고 100% 🎁 네이버페이상품권 🎁 받자! ⭐응답자 모두⭐에게 네이…" at bounding box center [914, 406] width 1307 height 676
click at [130, 90] on span "Welcome Page" at bounding box center [160, 95] width 157 height 12
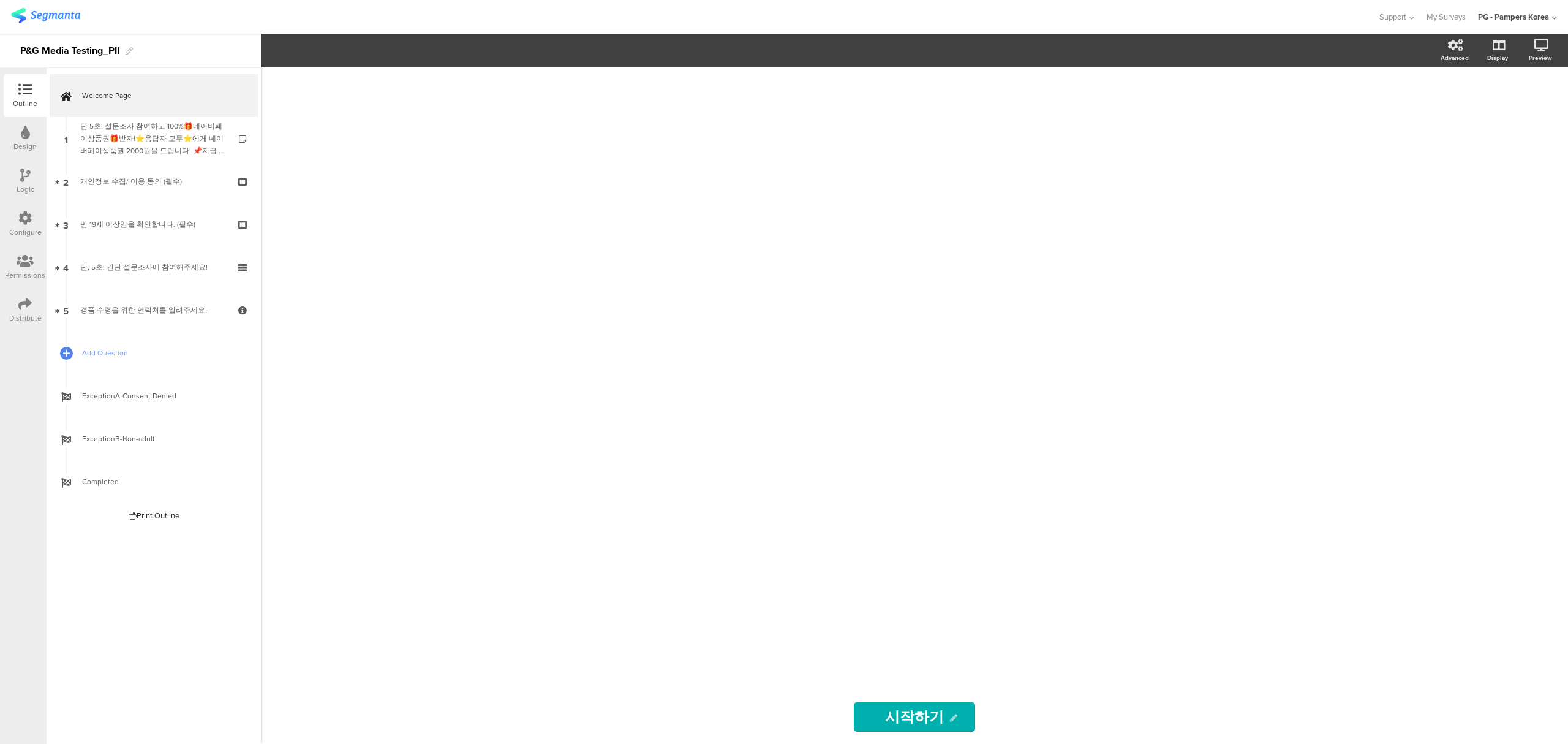
click at [874, 218] on div at bounding box center [914, 378] width 490 height 623
click at [1495, 151] on label at bounding box center [1491, 149] width 16 height 10
click at [0, 0] on input "checkbox" at bounding box center [0, 0] width 0 height 0
click at [1492, 191] on label at bounding box center [1491, 193] width 16 height 10
click at [0, 0] on input "checkbox" at bounding box center [0, 0] width 0 height 0
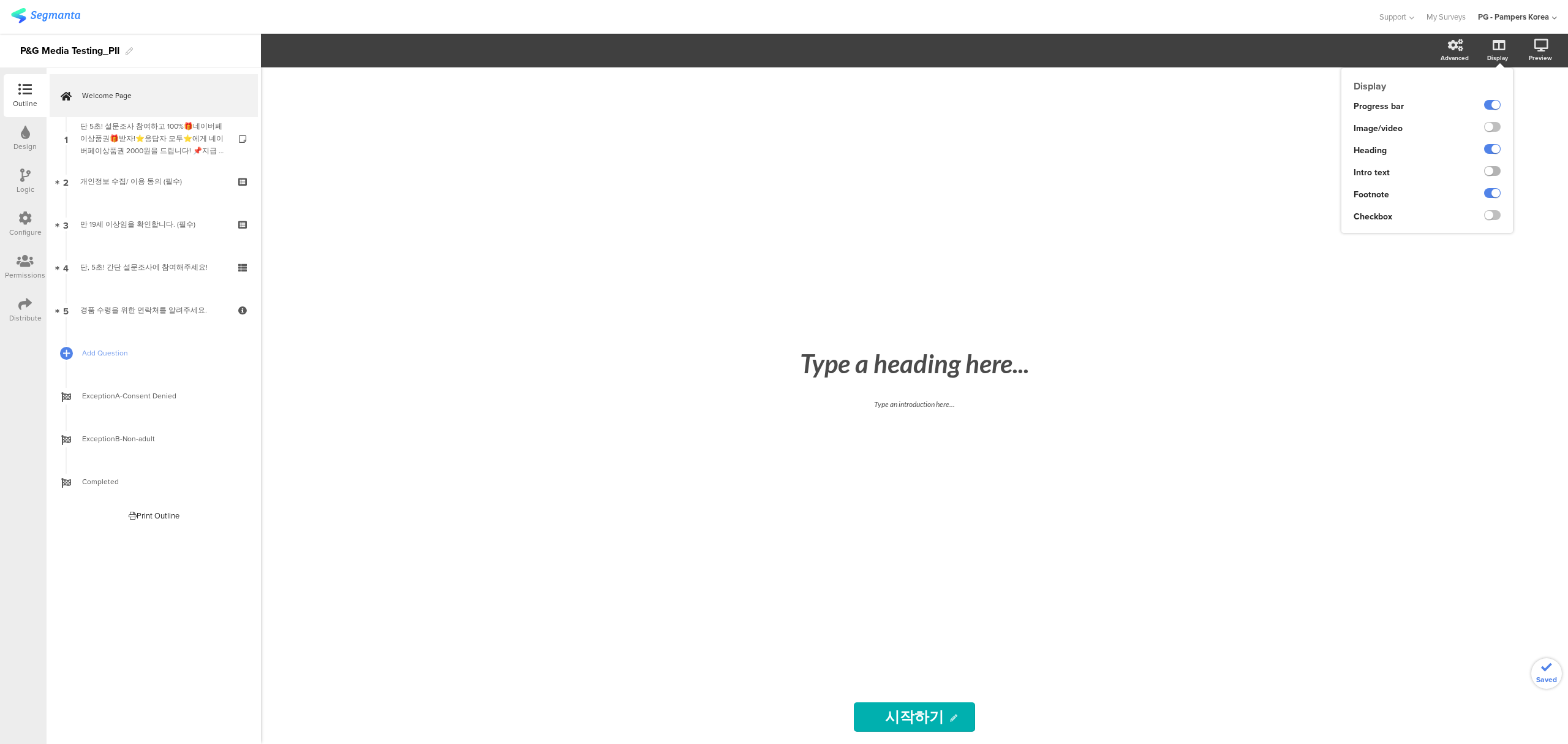
click at [1490, 172] on label at bounding box center [1491, 171] width 16 height 10
click at [0, 0] on input "checkbox" at bounding box center [0, 0] width 0 height 0
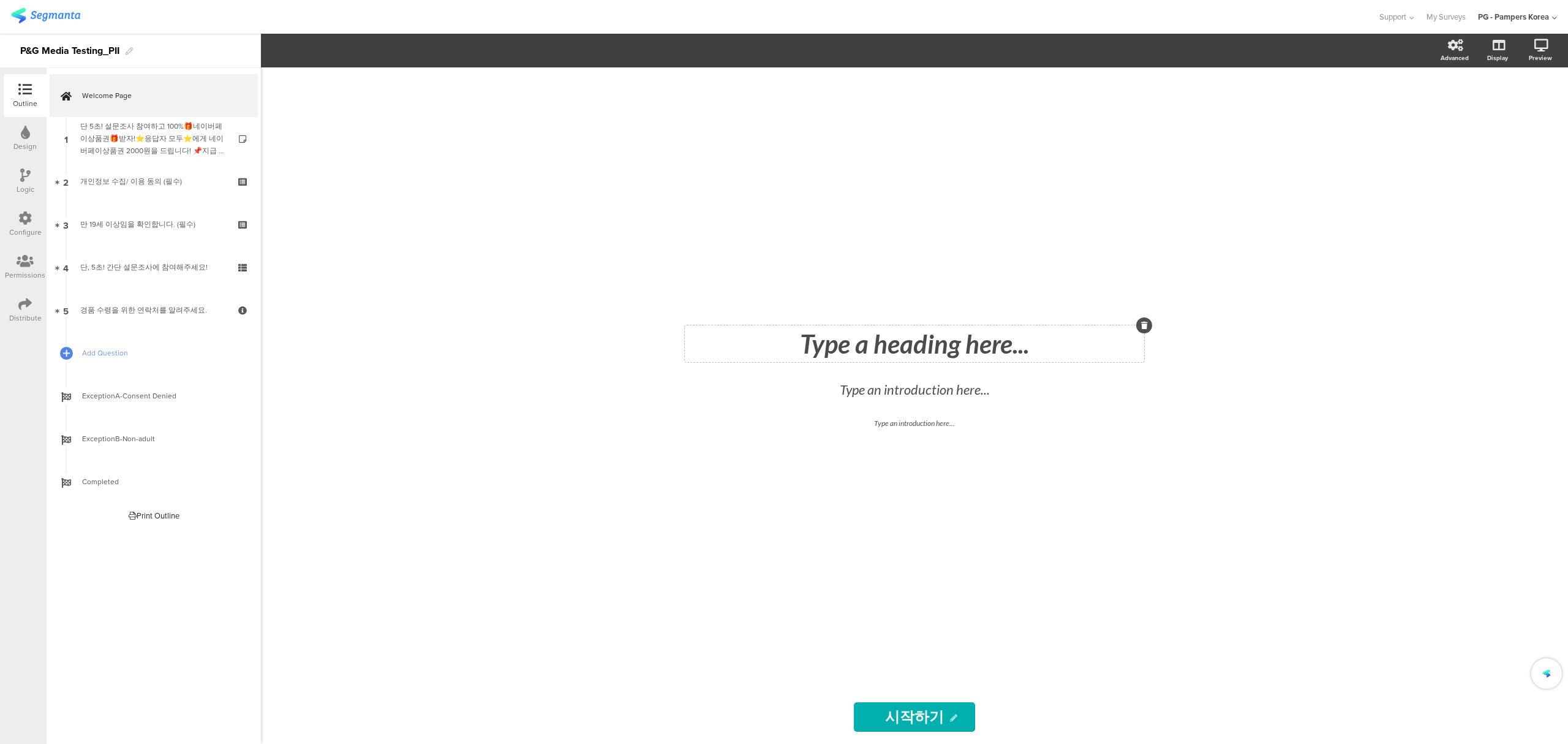
click at [896, 344] on div "Type a heading here..." at bounding box center [914, 343] width 459 height 37
click at [972, 392] on div "Type an introduction here..." at bounding box center [914, 392] width 435 height 32
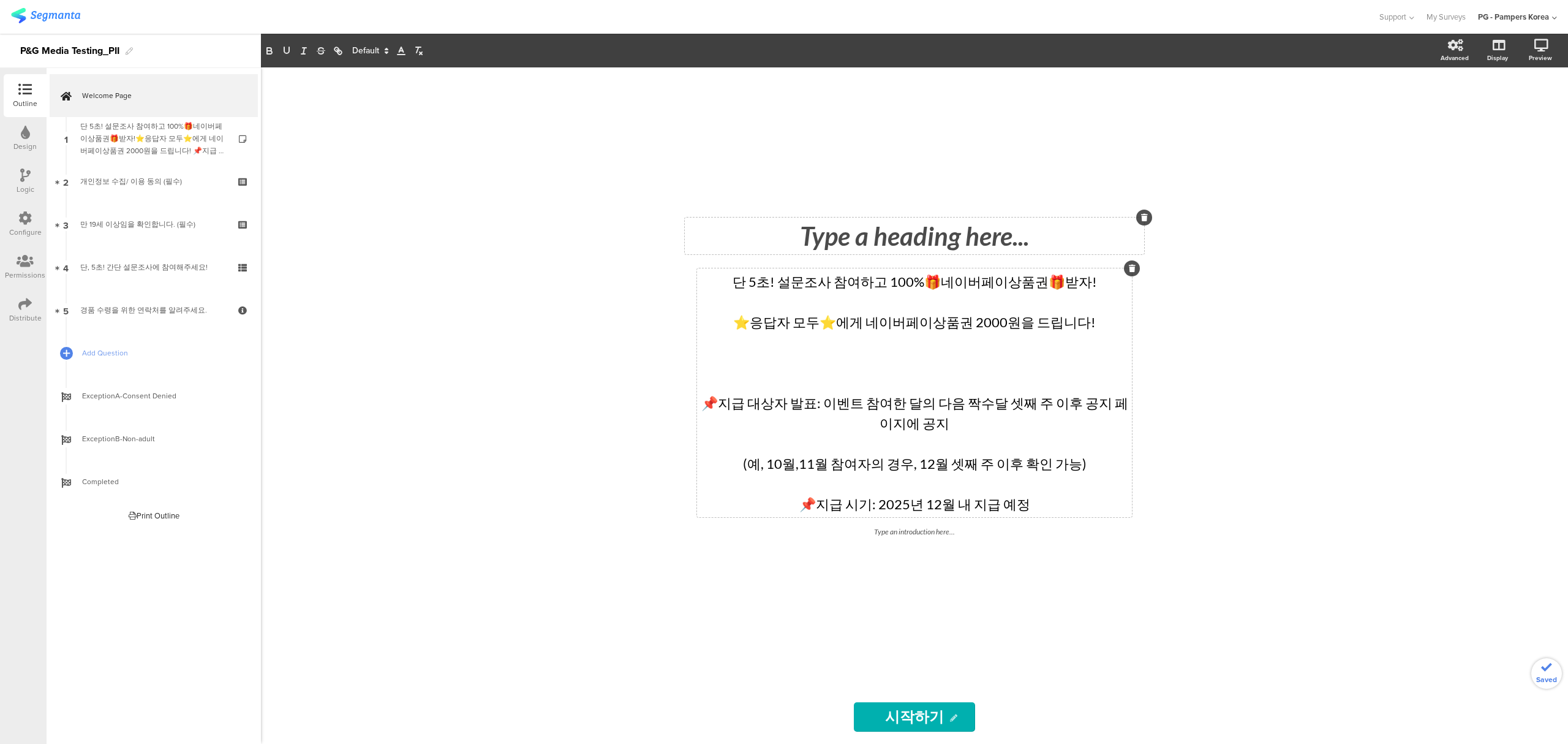
click at [1187, 366] on div "Type a heading here... 단 5초! 설문조사 참여하고 100%🎁네이버페이상품권🎁받자! ⭐응답자 모두⭐에게 네이버페이상품권 20…" at bounding box center [914, 406] width 1307 height 676
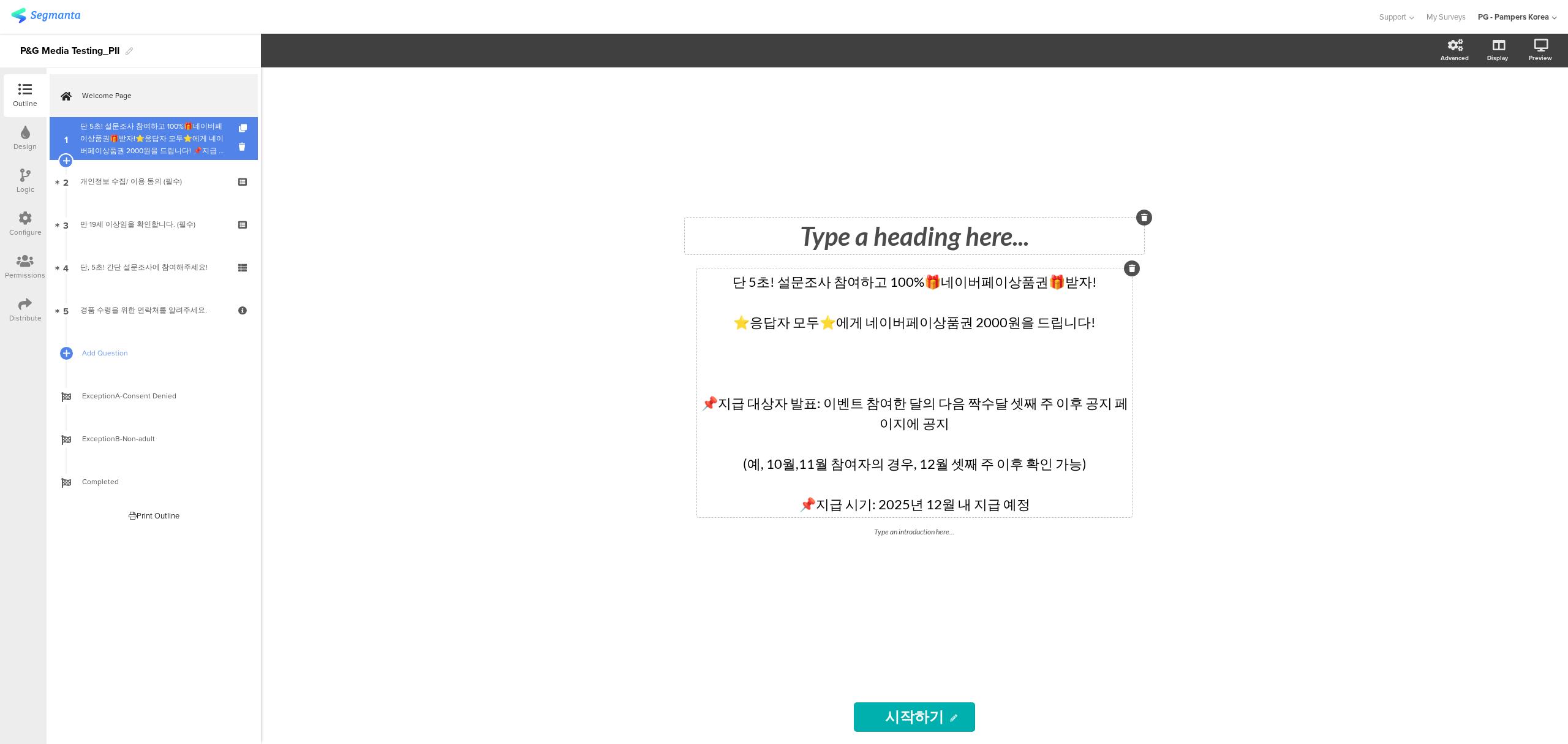
click at [159, 136] on div "단 5초! 설문조사 참여하고 100%🎁네이버페이상품권🎁받자!⭐응답자 모두⭐에게 네이버페이상품권 2000원을 드립니다! 📌지급 대상자 발표: 이…" at bounding box center [154, 138] width 147 height 37
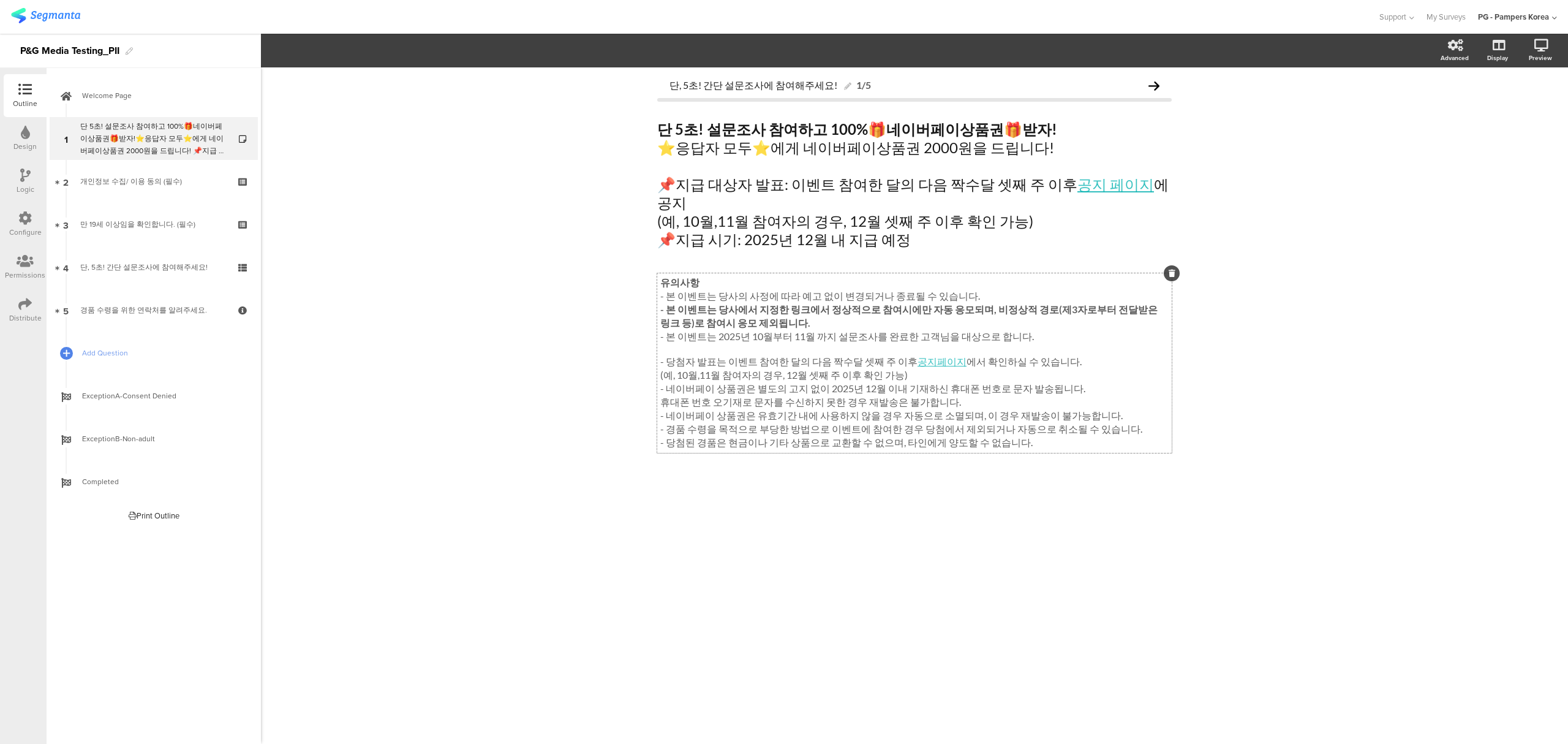
click at [776, 308] on p "- 본 이벤트는 당사에서 지정한 링크에서 정상적으로 참여시에만 자동 응모되며, 비정상적 경로(제3자로부터 전달받은 링크 등)로 참여시 응모 제…" at bounding box center [914, 317] width 508 height 27
click at [540, 287] on div "단, 5초! 간단 설문조사에 참여해주세요! 1/5 단 5초! 설문조사 참여하고 100% 🎁 네이버페이상품권 🎁 받자! ⭐응답자 모두⭐에게 네이…" at bounding box center [914, 406] width 1307 height 676
click at [135, 88] on link "Welcome Page" at bounding box center [153, 95] width 208 height 43
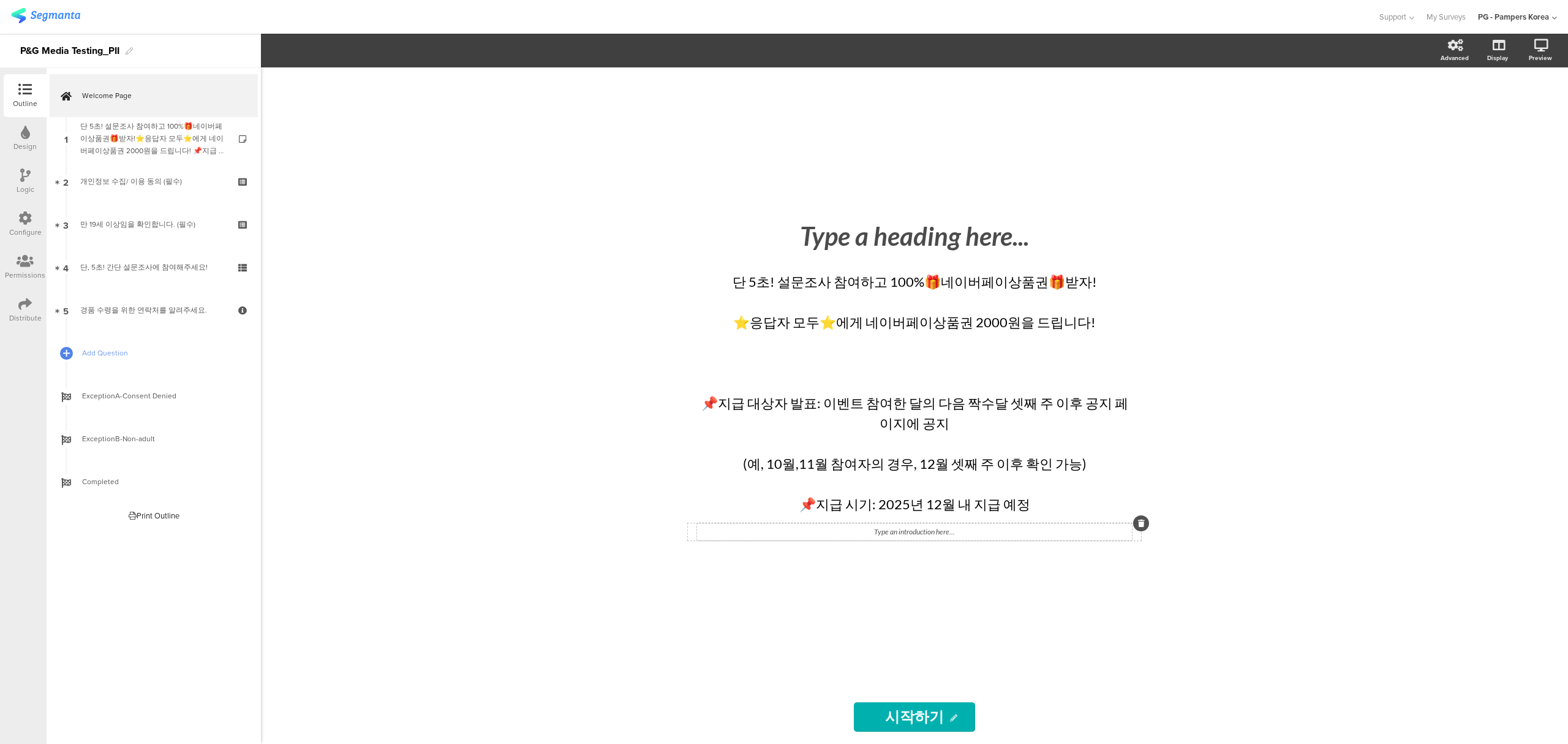
click at [936, 532] on div "Type an introduction here..." at bounding box center [914, 532] width 435 height 17
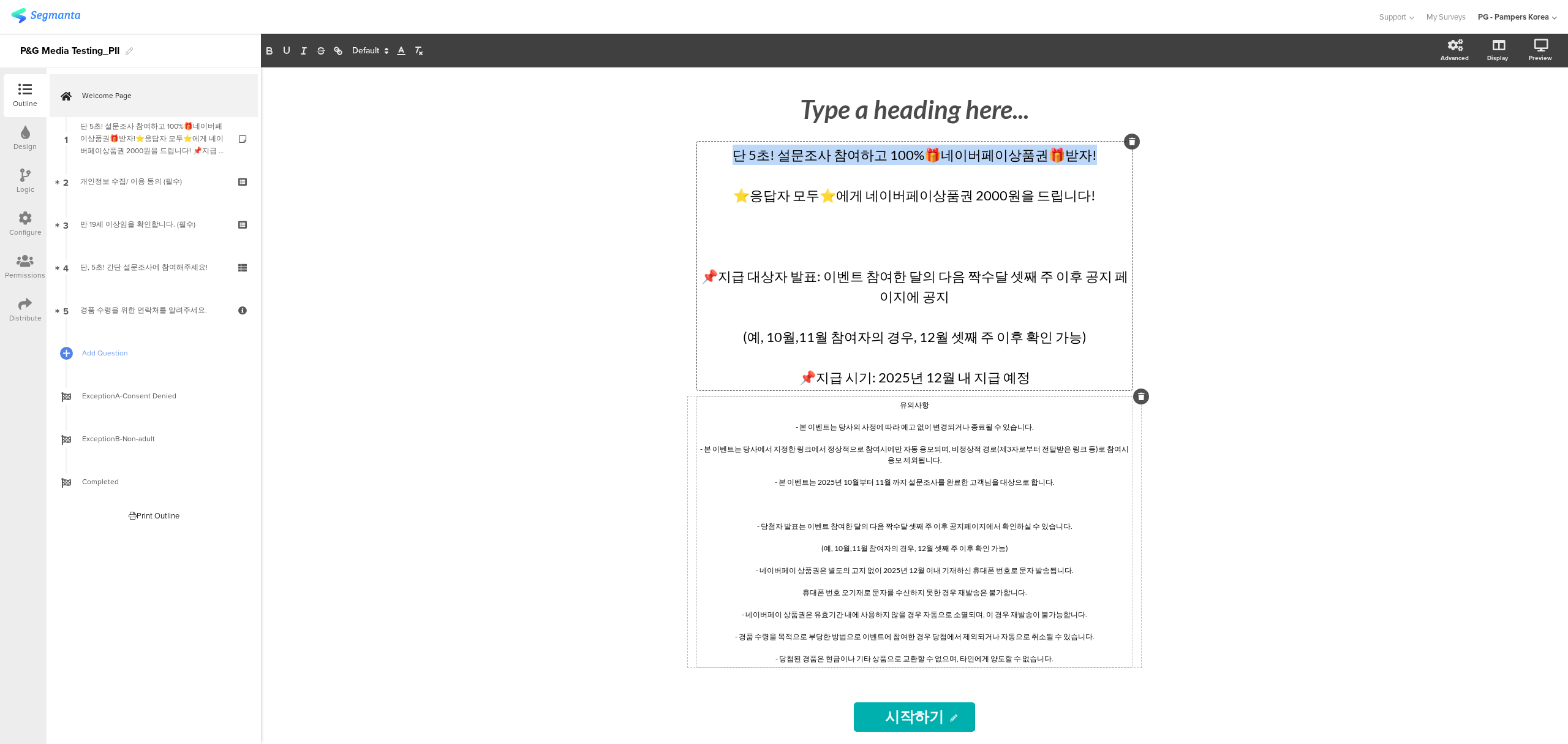
drag, startPoint x: 1095, startPoint y: 153, endPoint x: 718, endPoint y: 147, distance: 377.0
click at [718, 147] on div "단 5초! 설문조사 참여하고 100%🎁네이버페이상품권🎁받자! ⭐응답자 모두⭐에게 네이버페이상품권 2000원을 드립니다! 📌지급 대상자 발표: …" at bounding box center [914, 266] width 435 height 249
click at [758, 158] on p "단 5초! 설문조사 참여하고 100%🎁네이버페이상품권🎁받자!" at bounding box center [914, 155] width 429 height 20
click at [744, 158] on p "단 5초! 설문조사 참여하고 100%🎁네이버페이상품권🎁받자!" at bounding box center [914, 155] width 429 height 20
drag, startPoint x: 746, startPoint y: 159, endPoint x: 1115, endPoint y: 152, distance: 369.1
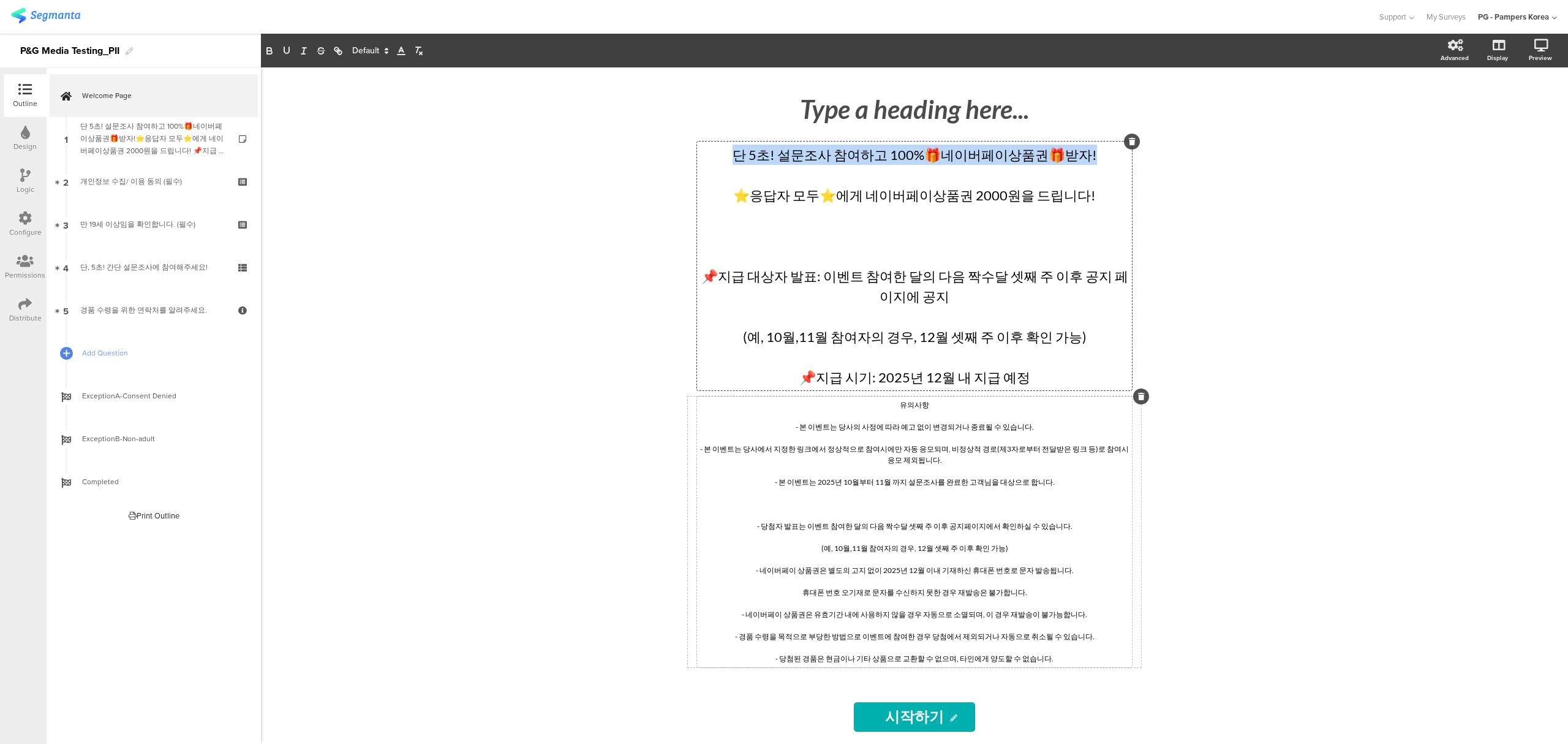
click at [1115, 152] on p "단 5초! 설문조사 참여하고 100%🎁네이버페이상품권🎁받자!" at bounding box center [914, 155] width 429 height 20
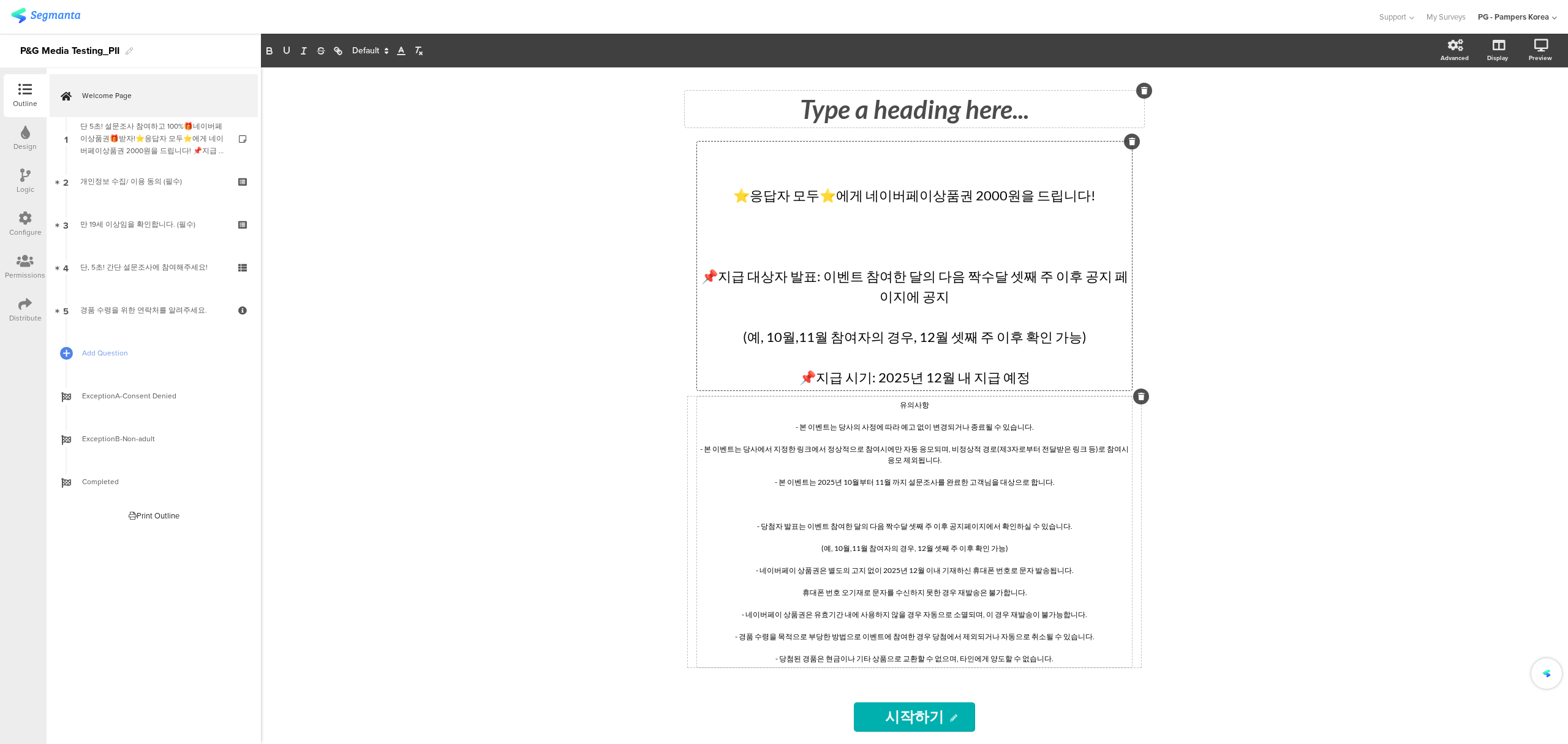
click at [979, 104] on div "Type a heading here..." at bounding box center [914, 109] width 459 height 37
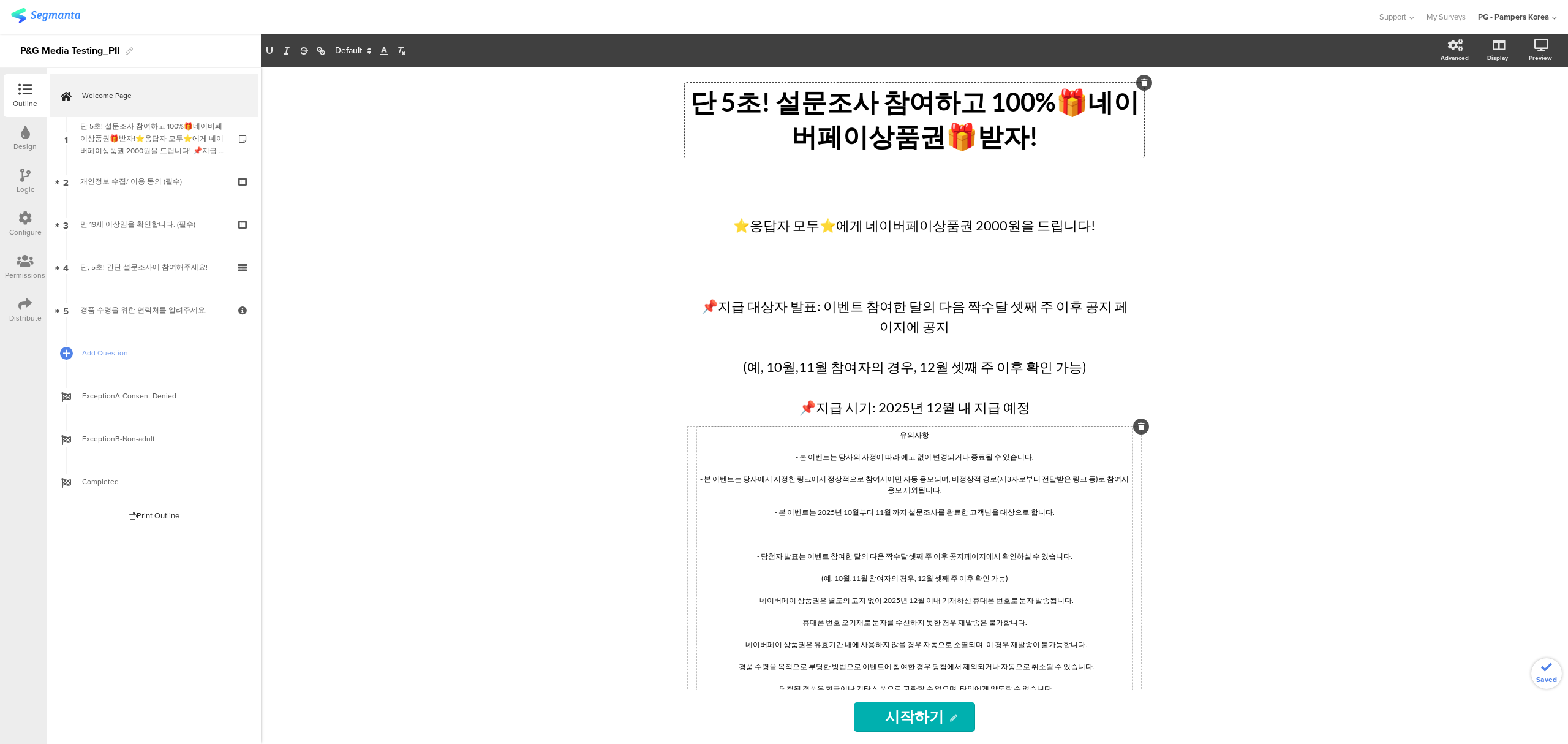
click at [1048, 108] on p "단 5초! 설문조사 참여하고 100%🎁네이버페이상품권🎁받자!" at bounding box center [914, 120] width 453 height 69
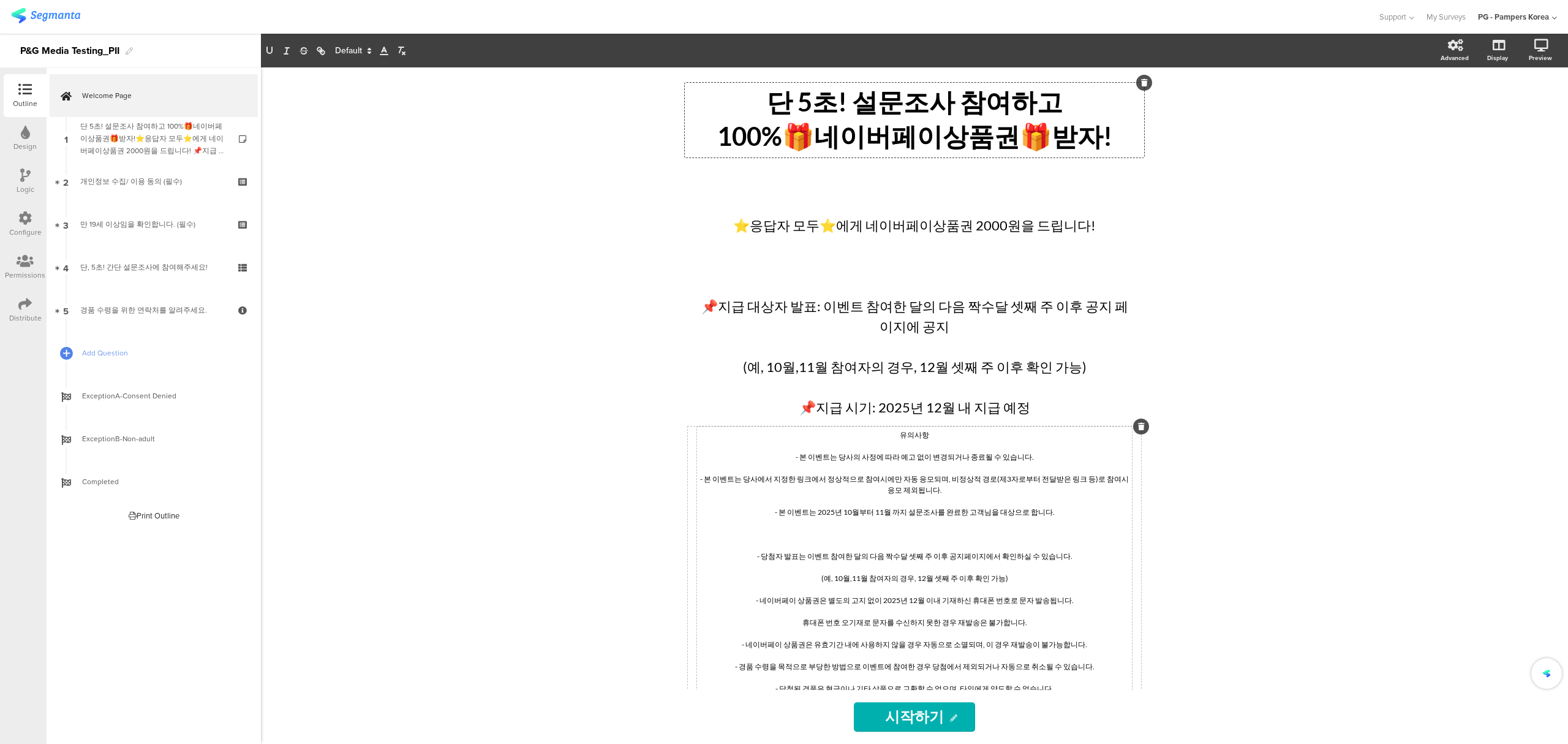
click at [1259, 160] on div "단 5초! 설문조사 참여하고 100%🎁네이버페이상품권🎁받자! 단 5초! 설문조사 참여하고 100%🎁네이버페이상품권🎁받자! 단 5초! 설문조사 …" at bounding box center [914, 406] width 1307 height 676
click at [1090, 214] on div "⭐응답자 모두⭐에게 네이버페이상품권 2000원을 드립니다! 📌지급 대상자 발표: 이벤트 참여한 달의 다음 짝수달 셋째 주 이후 공지 페이지에 …" at bounding box center [914, 295] width 435 height 249
drag, startPoint x: 741, startPoint y: 234, endPoint x: 1473, endPoint y: 218, distance: 732.2
click at [742, 234] on p "⭐응답자 모두⭐에게 네이버페이상품권 2000원을 드립니다!" at bounding box center [914, 225] width 429 height 20
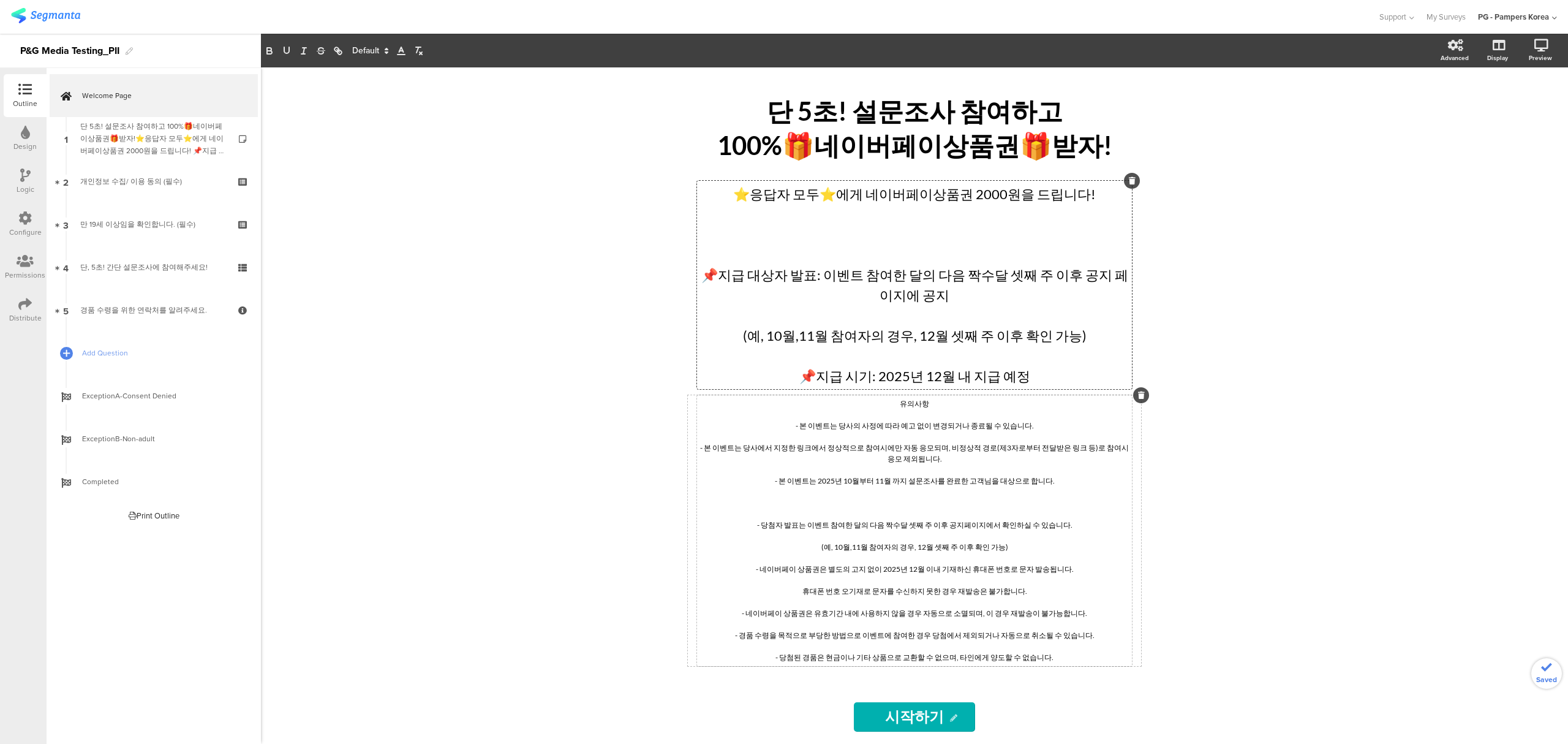
drag, startPoint x: 1103, startPoint y: 206, endPoint x: 1155, endPoint y: 203, distance: 52.1
click at [1103, 206] on p at bounding box center [914, 214] width 429 height 20
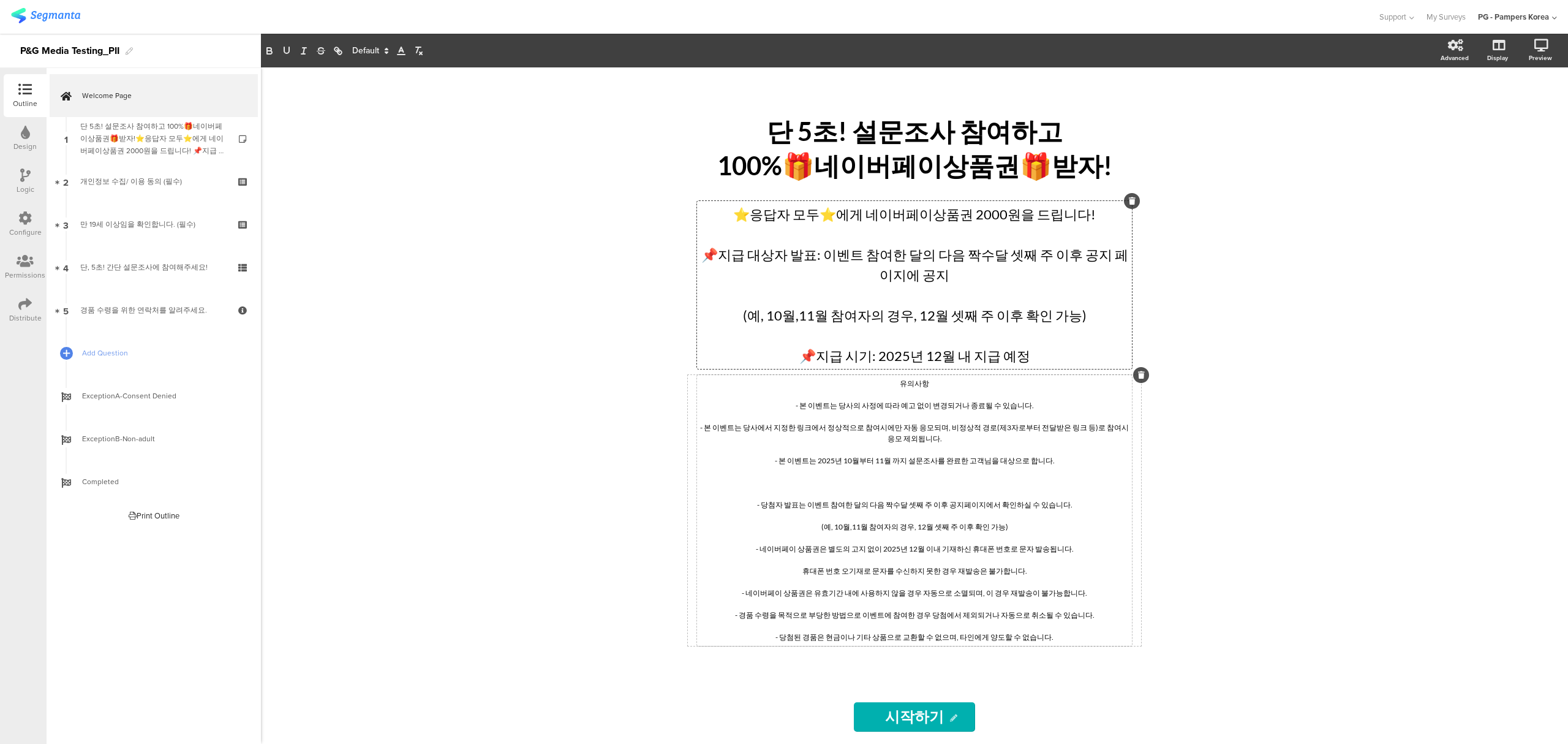
click at [1007, 282] on p "📌지급 대상자 발표: 이벤트 참여한 달의 다음 짝수달 셋째 주 이후 공지 페이지에 공지" at bounding box center [914, 264] width 429 height 40
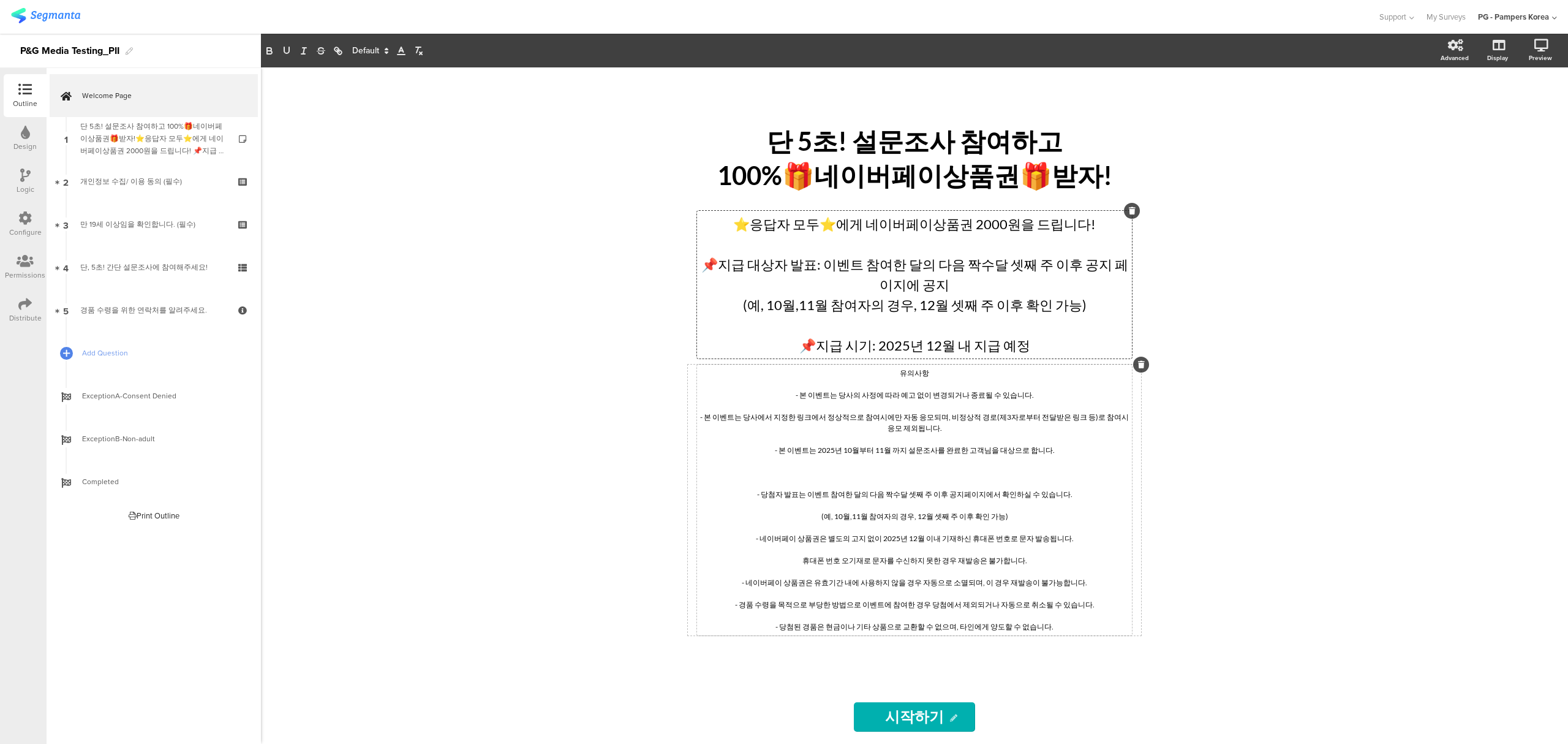
click at [1095, 310] on p "(예, 10월,11월 참여자의 경우, 12월 셋째 주 이후 확인 가능)" at bounding box center [914, 304] width 429 height 20
click at [371, 47] on span at bounding box center [369, 51] width 46 height 15
click at [374, 138] on span at bounding box center [370, 145] width 35 height 19
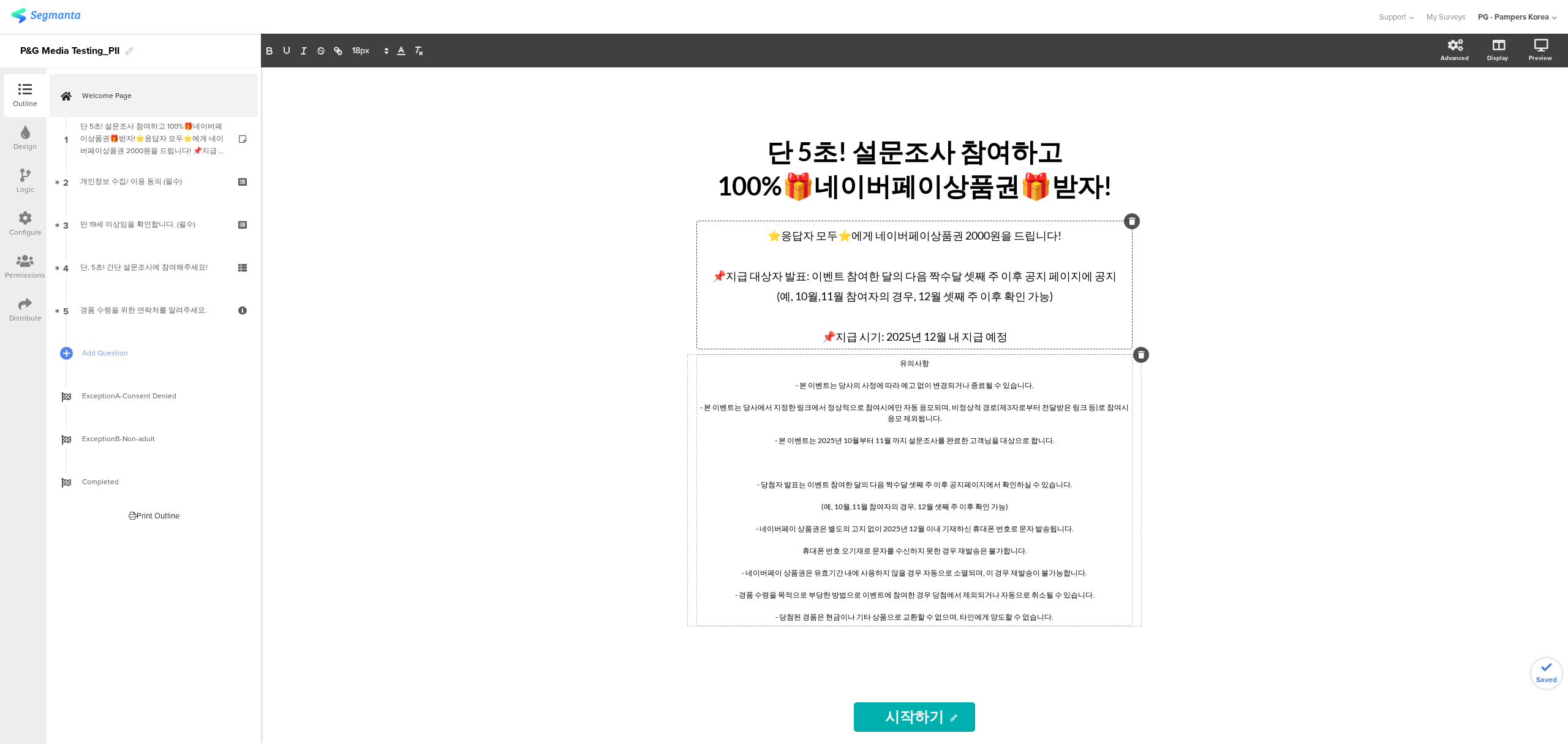
click at [1177, 348] on div "단 5초! 설문조사 참여하고 100%🎁네이버페이상품권🎁받자! 단 5초! 설문조사 참여하고 100%🎁네이버페이상품권🎁받자! ⭐응답자 모두⭐에게 …" at bounding box center [914, 406] width 1307 height 676
click at [1057, 298] on div "⭐응답자 모두⭐에게 네이버페이상품권 2000원을 드립니다! 📌지급 대상자 발표: 이벤트 참여한 달의 다음 짝수달 셋째 주 이후 공지 페이지에 …" at bounding box center [914, 284] width 429 height 121
click at [1318, 303] on div "단 5초! 설문조사 참여하고 100%🎁네이버페이상품권🎁받자! 단 5초! 설문조사 참여하고 100%🎁네이버페이상품권🎁받자! ⭐응답자 모두⭐에게 …" at bounding box center [914, 406] width 1307 height 676
click at [969, 401] on div "유의사항 - 본 이벤트는 당사의 사정에 따라 예고 없이 변경되거나 종료될 수 있습니다. - 본 이벤트는 당사에서 지정한 링크에서 정상적으로 참…" at bounding box center [914, 490] width 435 height 271
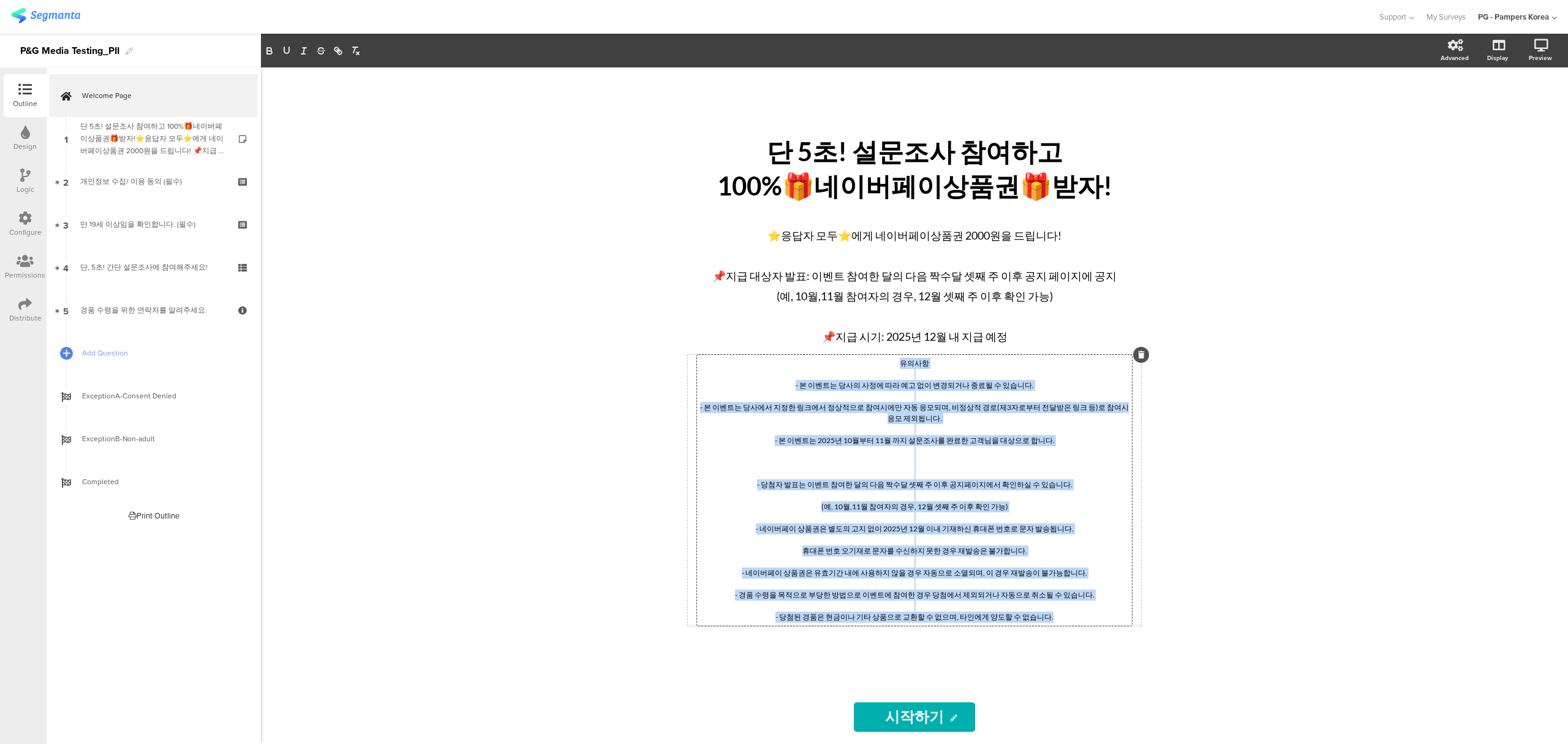
click at [892, 409] on p "- 본 이벤트는 당사에서 지정한 링크에서 정상적으로 참여시에만 자동 응모되며, 비정상적 경로(제3자로부터 전달받은 링크 등)로 참여시 응모 제…" at bounding box center [914, 413] width 429 height 22
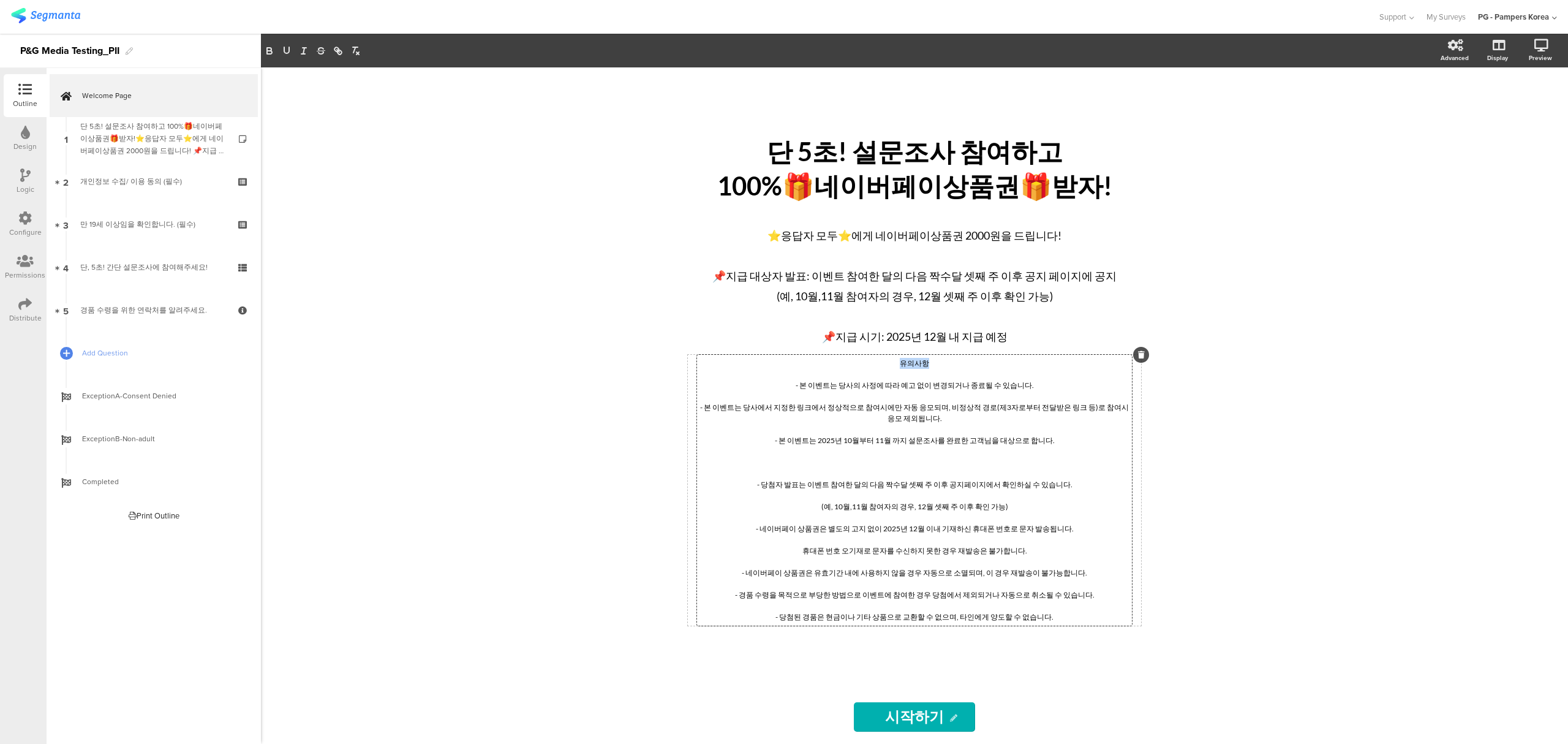
drag, startPoint x: 931, startPoint y: 366, endPoint x: 848, endPoint y: 368, distance: 83.0
click at [848, 368] on p "유의사항" at bounding box center [914, 363] width 429 height 11
click at [1214, 354] on div "단 5초! 설문조사 참여하고 100%🎁네이버페이상품권🎁받자! 단 5초! 설문조사 참여하고 100%🎁네이버페이상품권🎁받자! ⭐응답자 모두⭐에게 …" at bounding box center [914, 406] width 1307 height 676
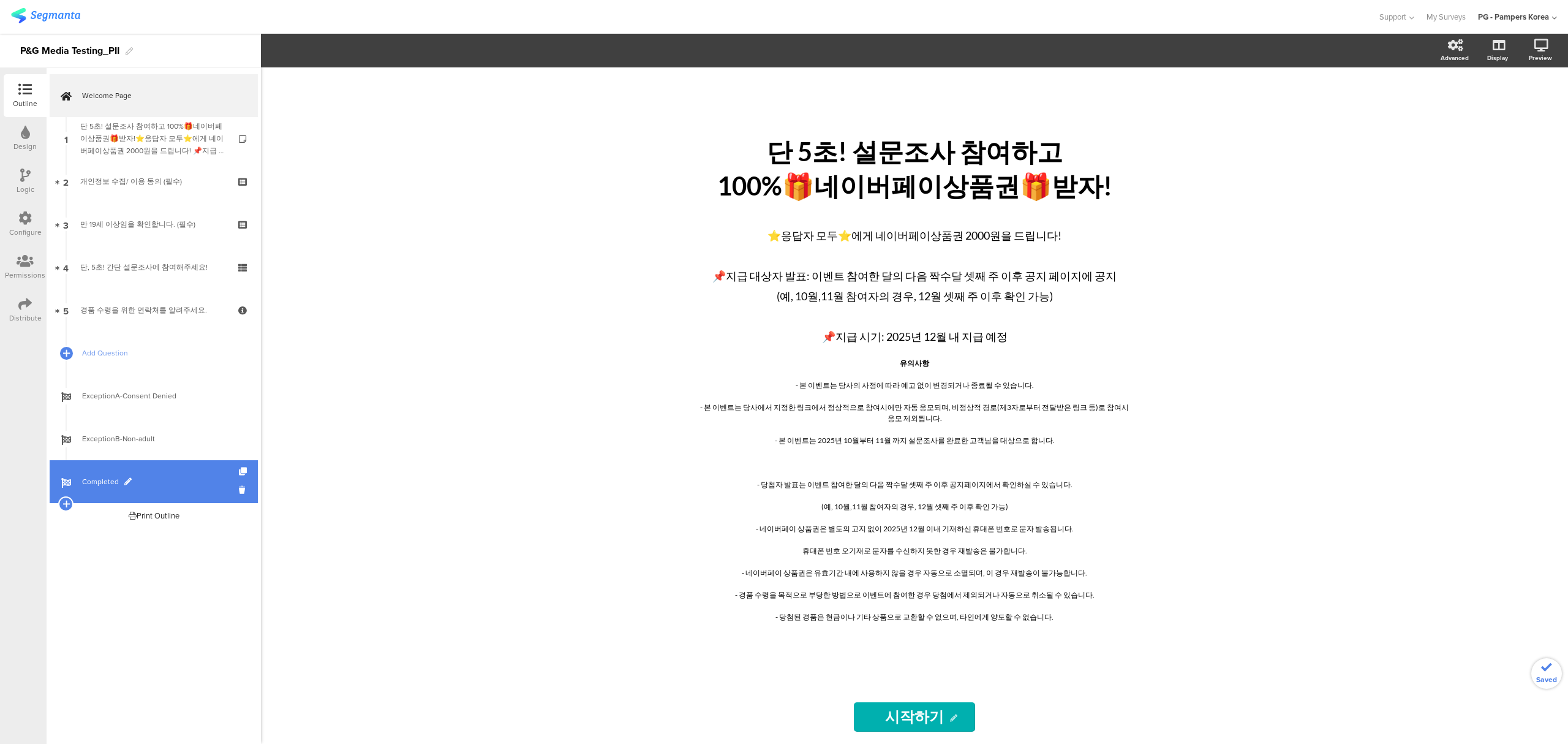
click at [148, 475] on span "Completed" at bounding box center [160, 481] width 157 height 12
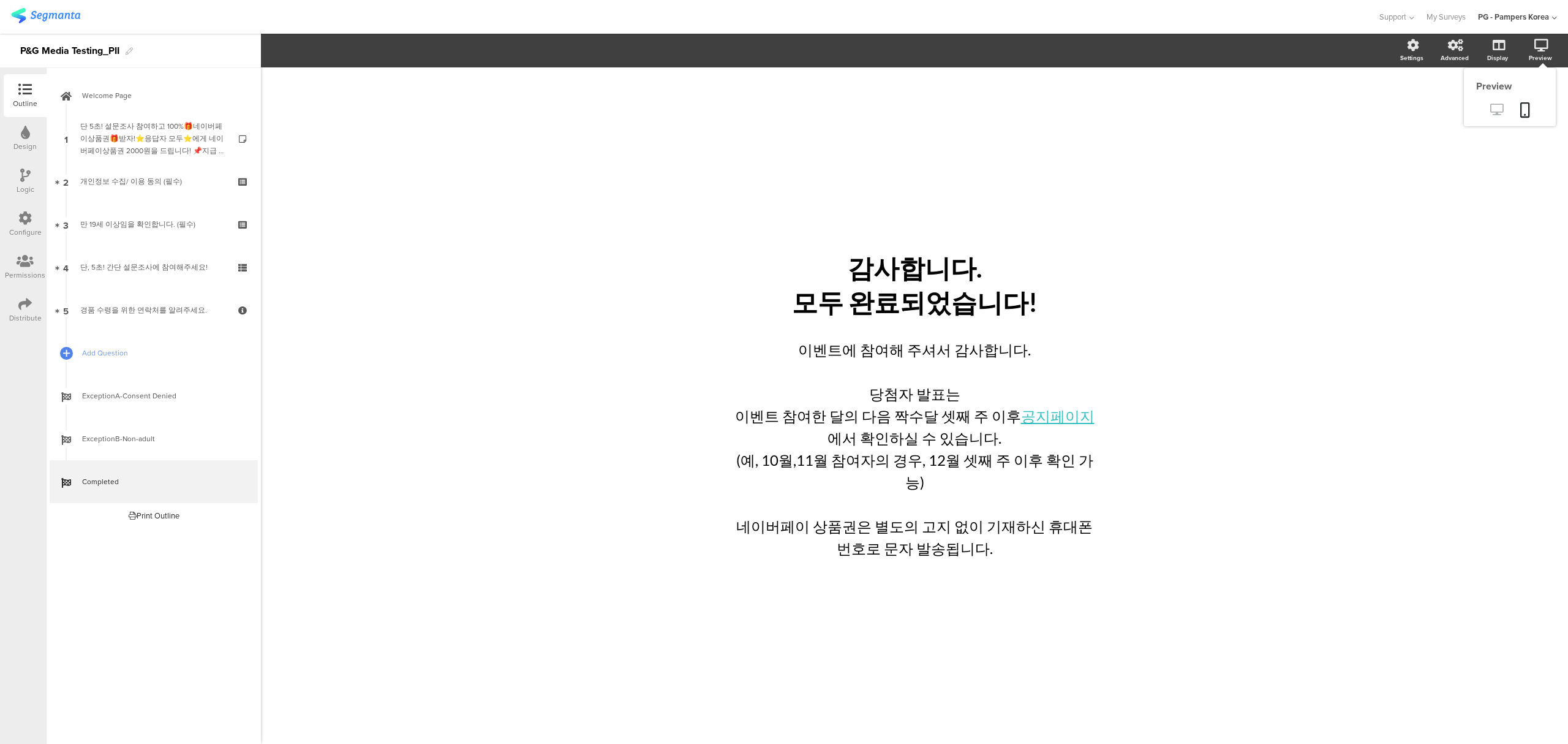
click at [1494, 115] on icon at bounding box center [1497, 109] width 13 height 12
click at [1012, 430] on div "이벤트에 참여해 주셔서 감사합니다. 당첨자 발표는 이벤트 참여한 달의 다음 짝수달 셋째 주 이후 공지페이지 에서 확인하실 수 있습니다. (예,…" at bounding box center [914, 449] width 374 height 227
drag, startPoint x: 1001, startPoint y: 430, endPoint x: 1069, endPoint y: 430, distance: 68.0
click at [1069, 430] on p "이벤트 참여한 달의 다음 짝수달 셋째 주 이후 공지페이지 에서 확인하실 수 있습니다." at bounding box center [914, 427] width 367 height 44
click at [339, 53] on icon "button" at bounding box center [337, 51] width 11 height 11
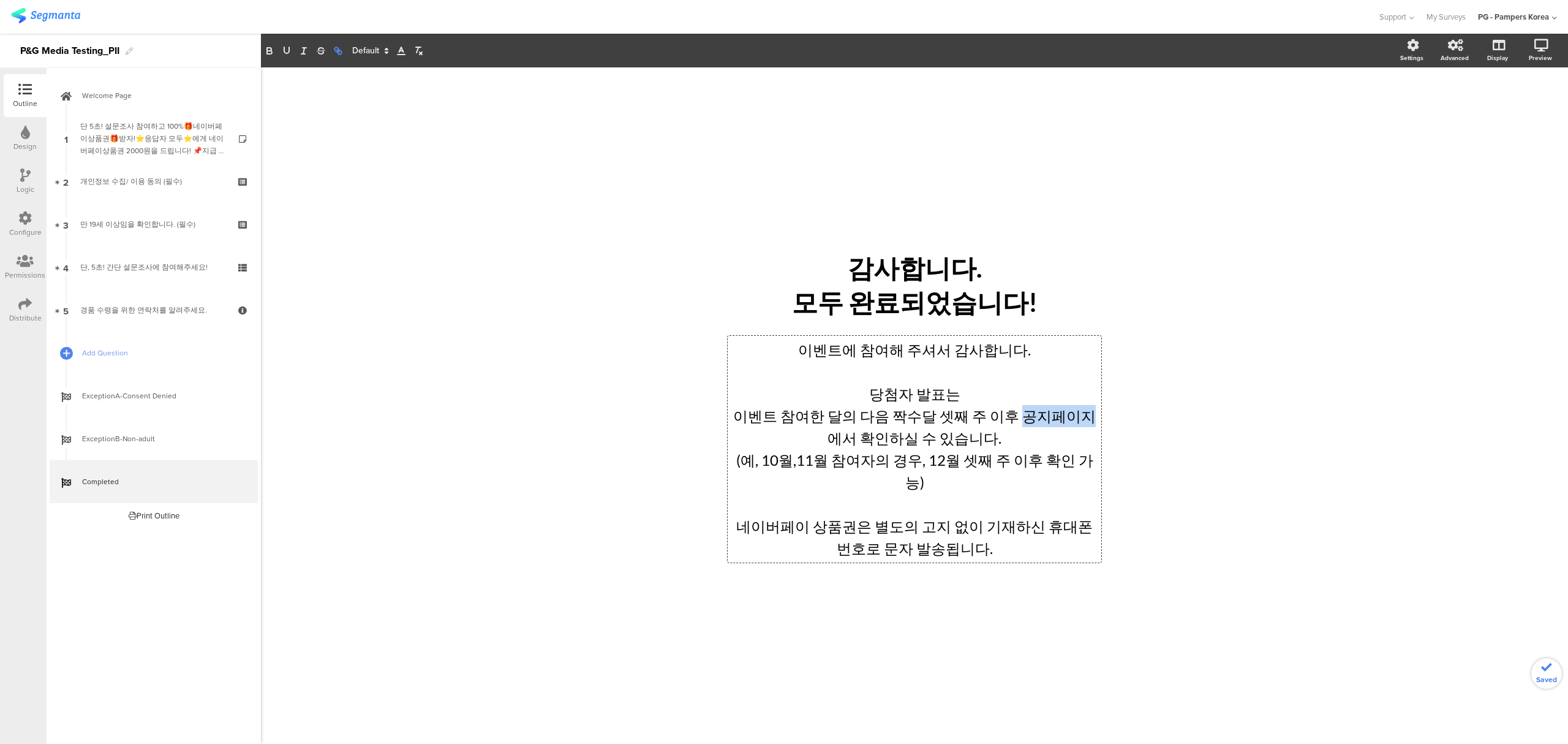
click at [336, 49] on icon "button" at bounding box center [337, 51] width 11 height 11
click at [1086, 451] on input "공지페이지" at bounding box center [1090, 443] width 104 height 16
paste input "https://pgsurveys.segmanta.com/05aq6b/q"
type input "https://pgsurveys.segmanta.com/05aq6b"
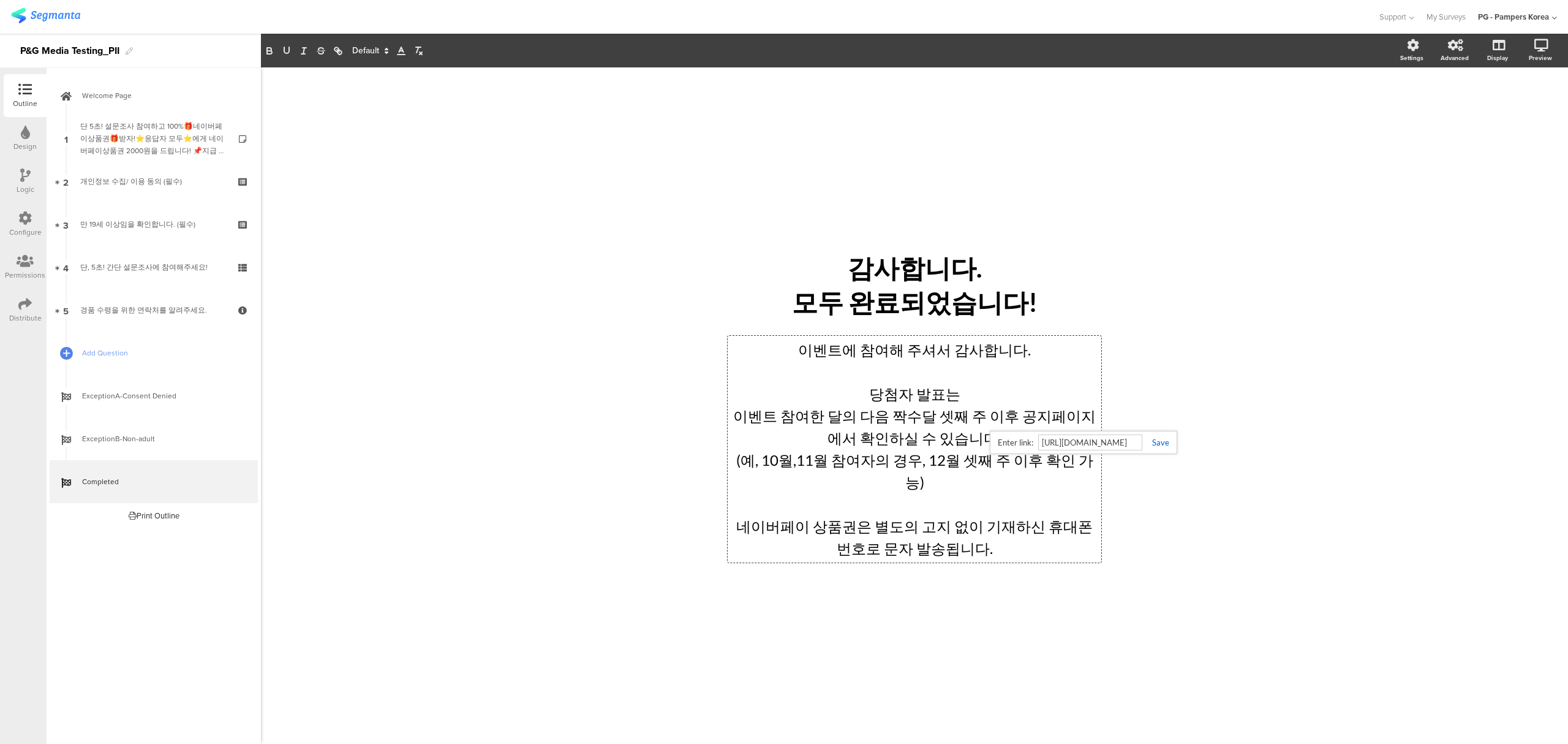
click at [1162, 447] on link at bounding box center [1156, 442] width 27 height 10
click at [1157, 461] on div "/ 감사합니다. 모두 완료되었습니다! 감사합니다. 모두 완료되었습니다! 이벤트에 참여해 주셔서 감사합니다. 당첨자 발표는 이벤트 참여한 달의 …" at bounding box center [914, 406] width 490 height 344
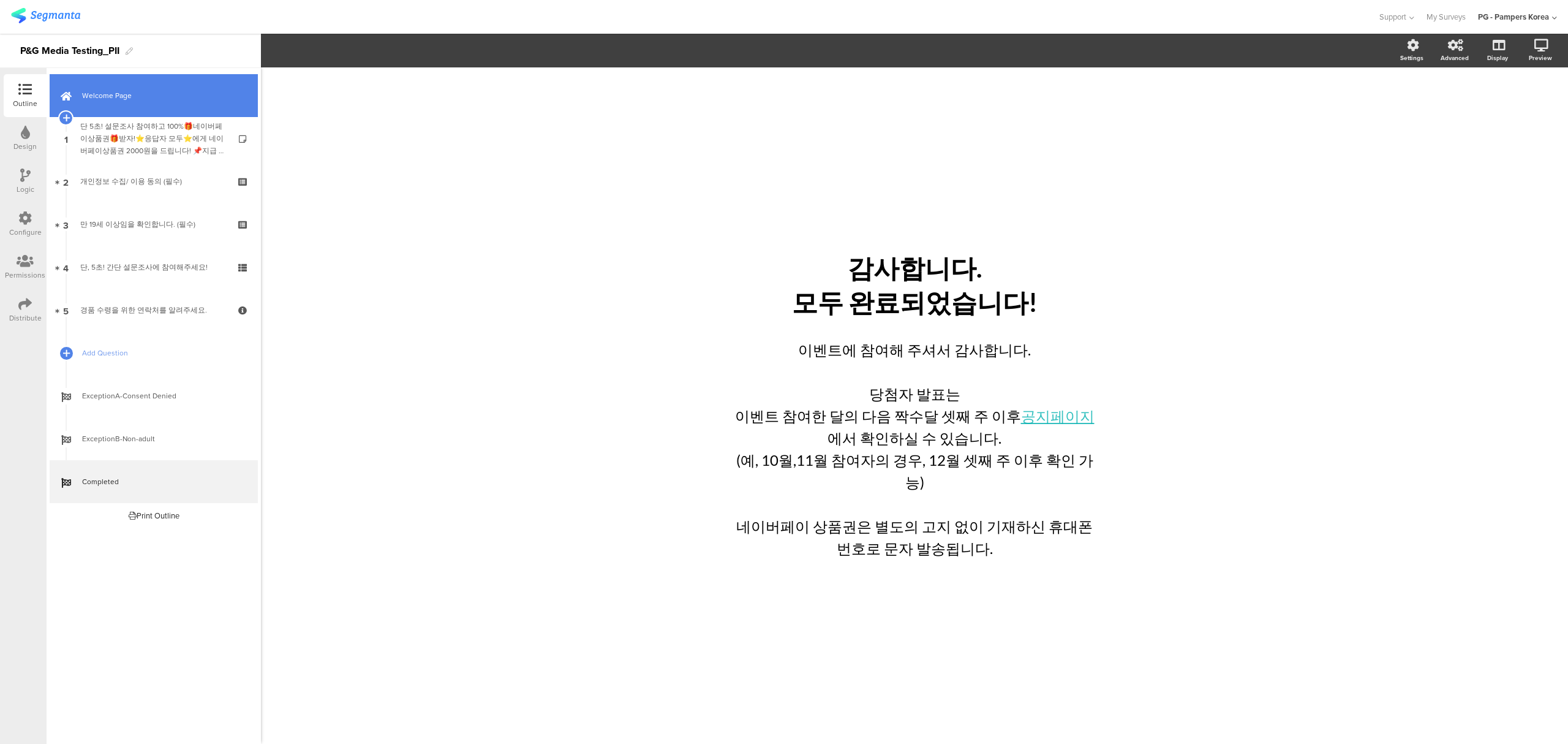
click at [114, 102] on link "Welcome Page" at bounding box center [153, 95] width 208 height 43
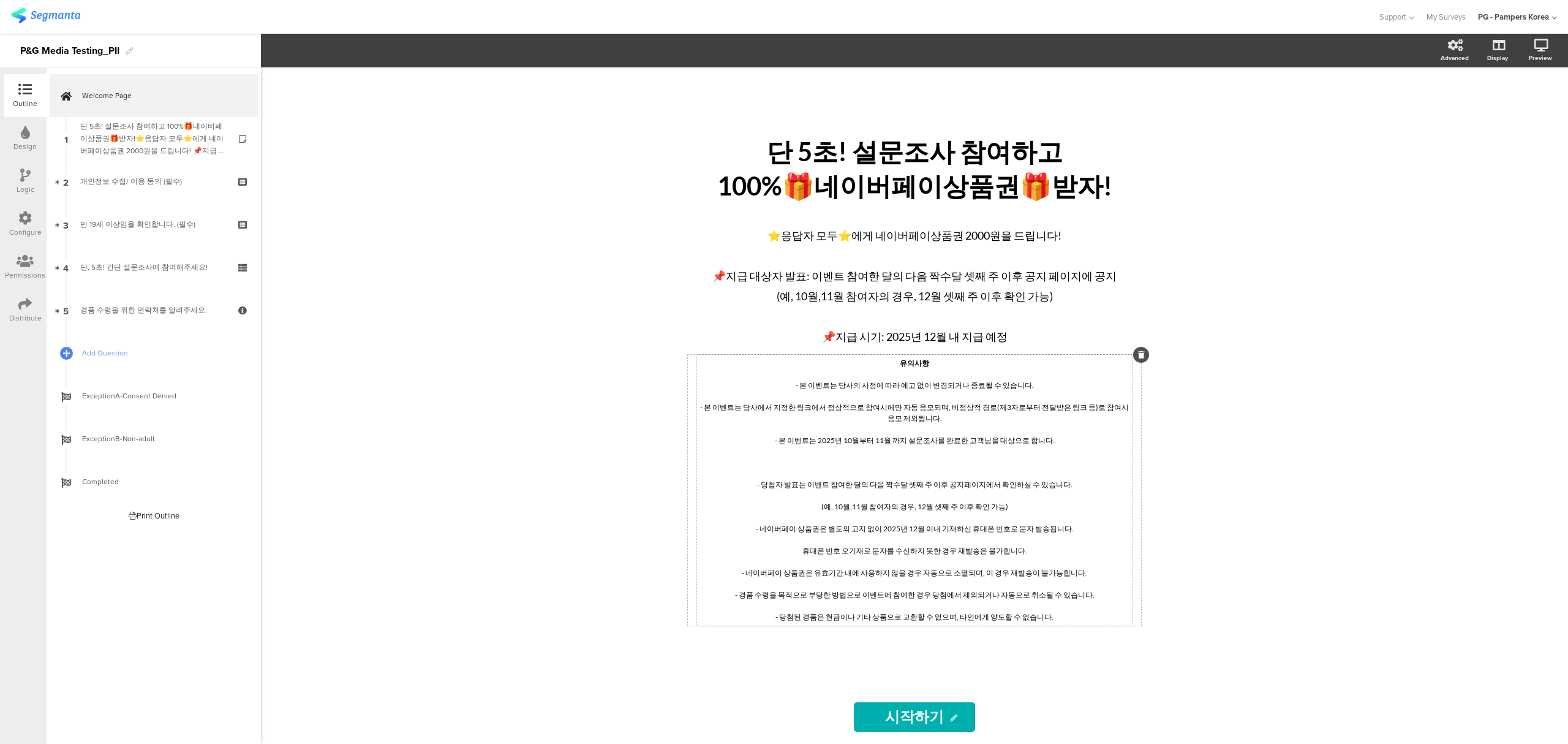
click at [1057, 445] on div "유의사항 - 본 이벤트는 당사의 사정에 따라 예고 없이 변경되거나 종료될 수 있습니다. - 본 이벤트는 당사에서 지정한 링크에서 정상적으로 참…" at bounding box center [914, 490] width 429 height 265
click at [1055, 308] on div "⭐응답자 모두⭐에게 네이버페이상품권 2000원을 드립니다! 📌지급 대상자 발표: 이벤트 참여한 달의 다음 짝수달 셋째 주 이후 공지 페이지에 …" at bounding box center [914, 285] width 435 height 127
click at [1013, 275] on span "📌지급 대상자 발표: 이벤트 참여한 달의 다음 짝수달 셋째 주 이후 공지 페이지에 공지" at bounding box center [914, 275] width 404 height 14
click at [833, 527] on div "유의사항 - 본 이벤트는 당사의 사정에 따라 예고 없이 변경되거나 종료될 수 있습니다. - 본 이벤트는 당사에서 지정한 링크에서 정상적으로 참…" at bounding box center [914, 490] width 435 height 271
click at [998, 432] on p at bounding box center [914, 429] width 429 height 11
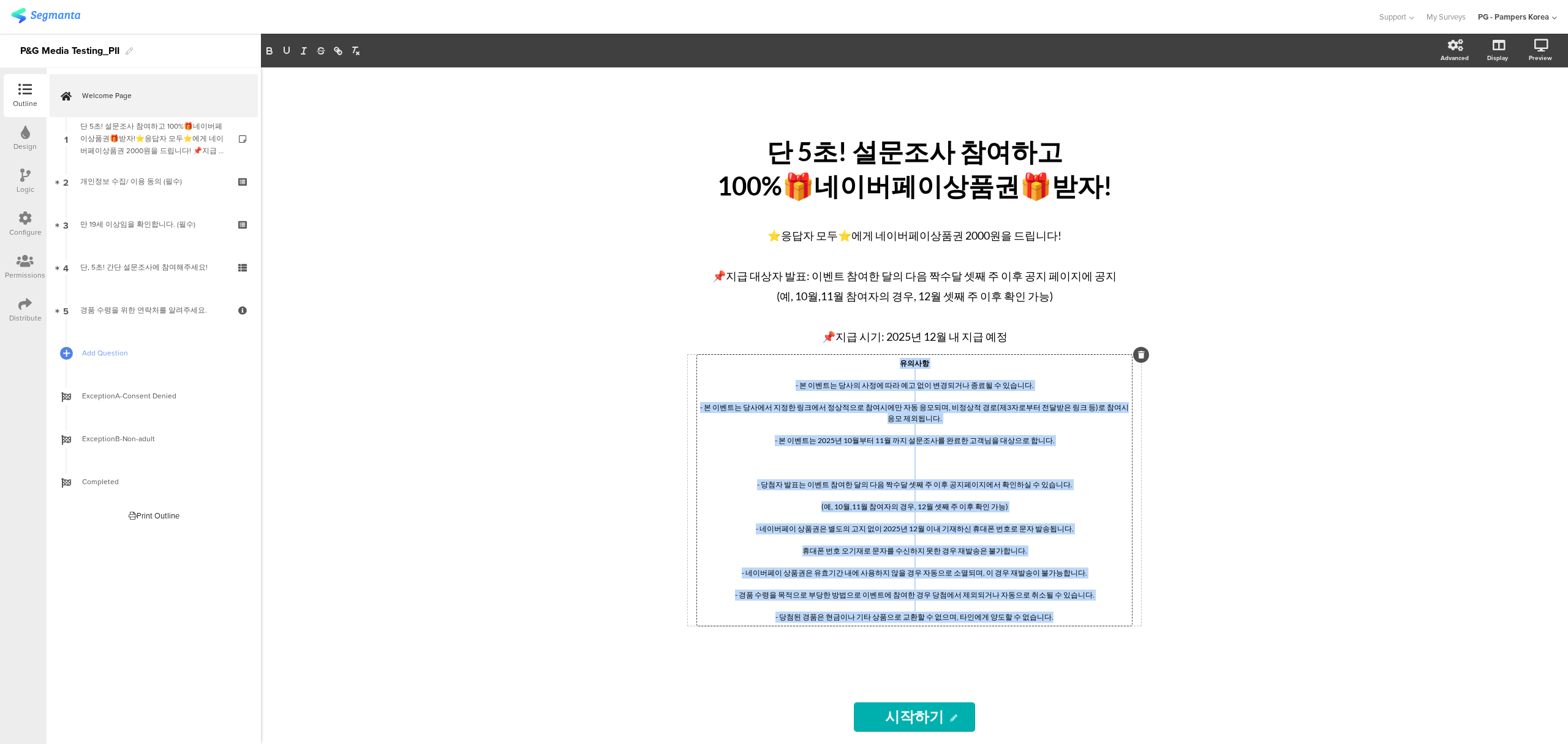
click at [1009, 532] on p "- 네이버페이 상품권은 별도의 고지 없이 2025년 12월 이내 기재하신 휴대폰 번호로 문자 발송됩니다." at bounding box center [914, 528] width 429 height 11
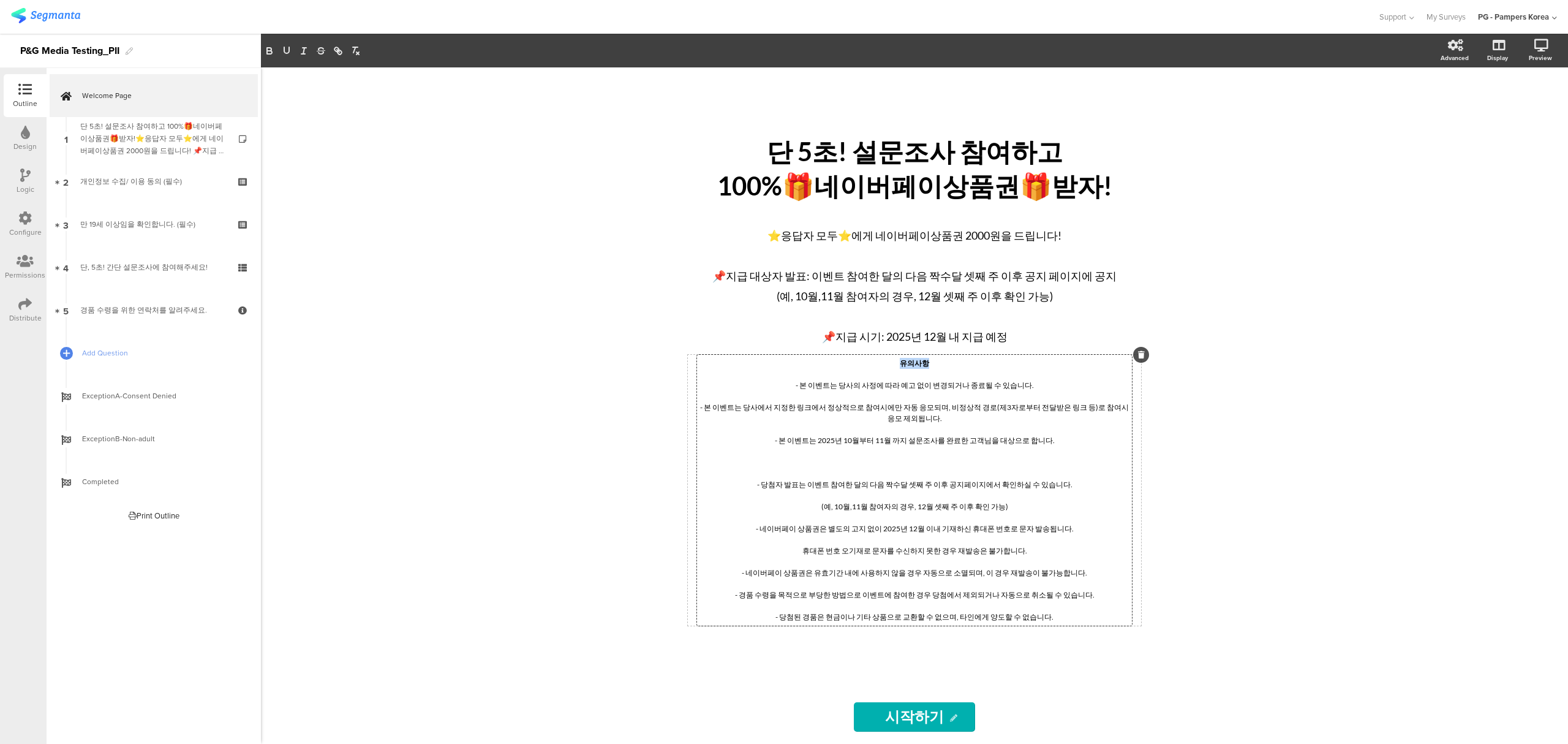
drag, startPoint x: 933, startPoint y: 364, endPoint x: 888, endPoint y: 364, distance: 45.0
click at [888, 364] on p "유의사항" at bounding box center [914, 363] width 429 height 11
click at [956, 468] on p at bounding box center [914, 462] width 429 height 11
click at [1049, 442] on p "- 본 이벤트는 2025년 10월부터 11월 까지 설문조사를 완료한 고객님을 대상으로 합니다." at bounding box center [914, 440] width 429 height 11
drag, startPoint x: 949, startPoint y: 485, endPoint x: 979, endPoint y: 484, distance: 30.0
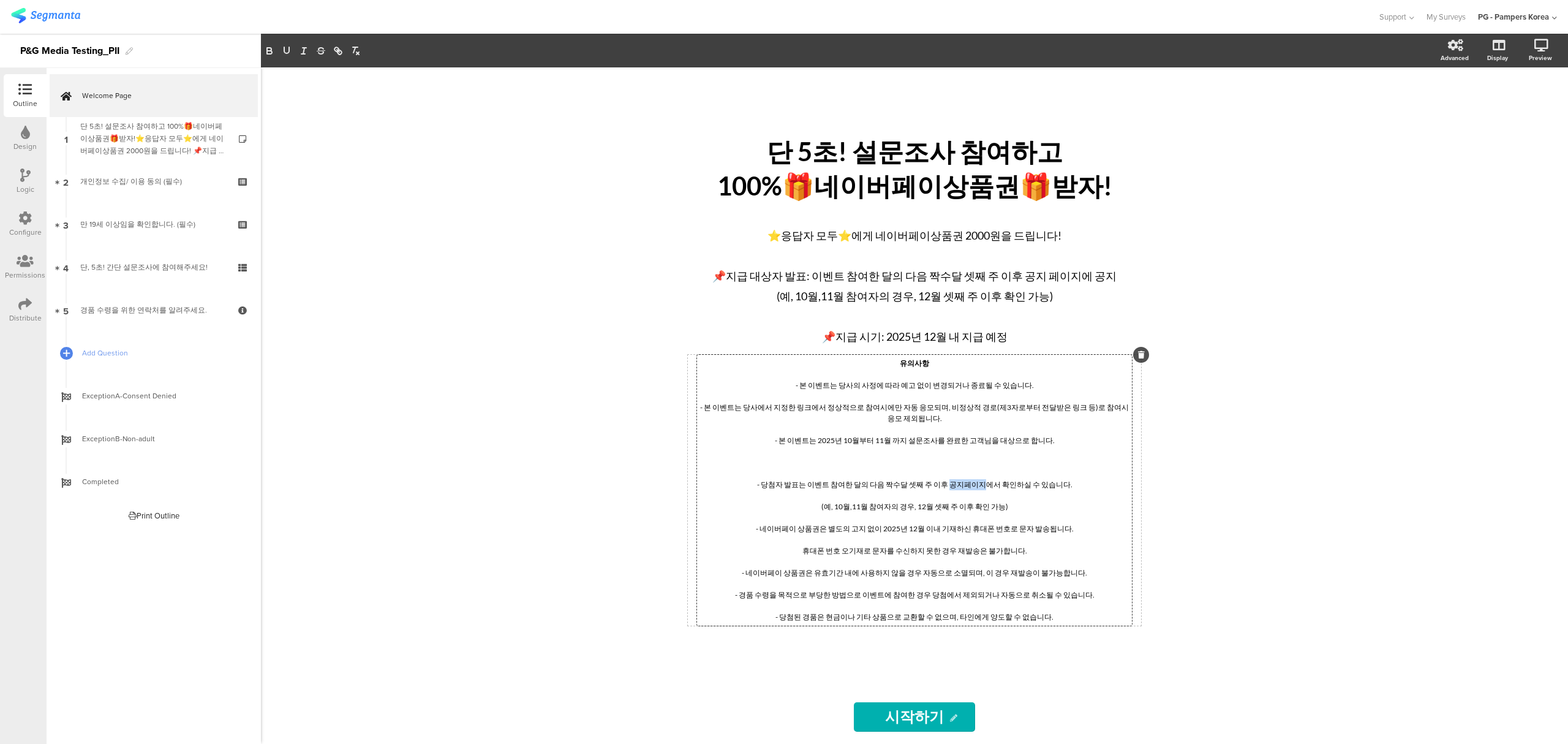
click at [979, 484] on p "- 당첨자 발표는 이벤트 참여한 달의 다음 짝수달 셋째 주 이후 공지페이지에서 확인하실 수 있습니다." at bounding box center [914, 484] width 429 height 11
click at [339, 51] on icon "button" at bounding box center [337, 51] width 11 height 11
paste input "https://pgsurveys.segmanta.com/05aq6b/q"
type input "https://pgsurveys.segmanta.com/05aq6b/q"
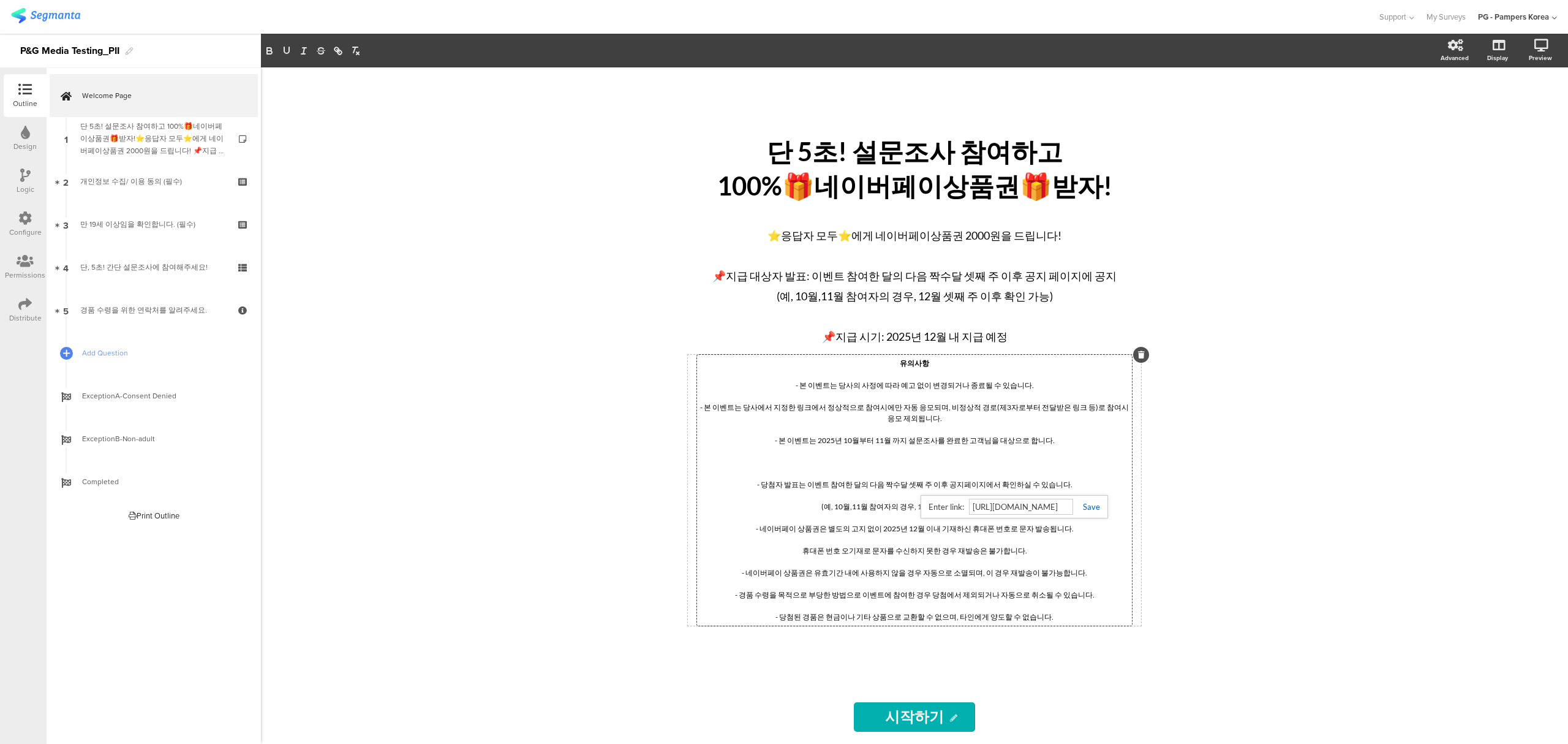
scroll to position [0, 0]
click at [1090, 512] on link at bounding box center [1086, 506] width 27 height 10
click at [1258, 505] on div "단 5초! 설문조사 참여하고 100%🎁네이버페이상품권🎁받자! 단 5초! 설문조사 참여하고 100%🎁네이버페이상품권🎁받자! ⭐응답자 모두⭐에게 …" at bounding box center [914, 406] width 1307 height 676
click at [1029, 391] on div "유의사항 - 본 이벤트는 당사의 사정에 따라 예고 없이 변경되거나 종료될 수 있습니다. - 본 이벤트는 당사에서 지정한 링크에서 정상적으로 참…" at bounding box center [914, 490] width 435 height 271
click at [557, 300] on div "단 5초! 설문조사 참여하고 100%🎁네이버페이상품권🎁받자! 단 5초! 설문조사 참여하고 100%🎁네이버페이상품권🎁받자! ⭐응답자 모두⭐에게 …" at bounding box center [914, 406] width 1307 height 676
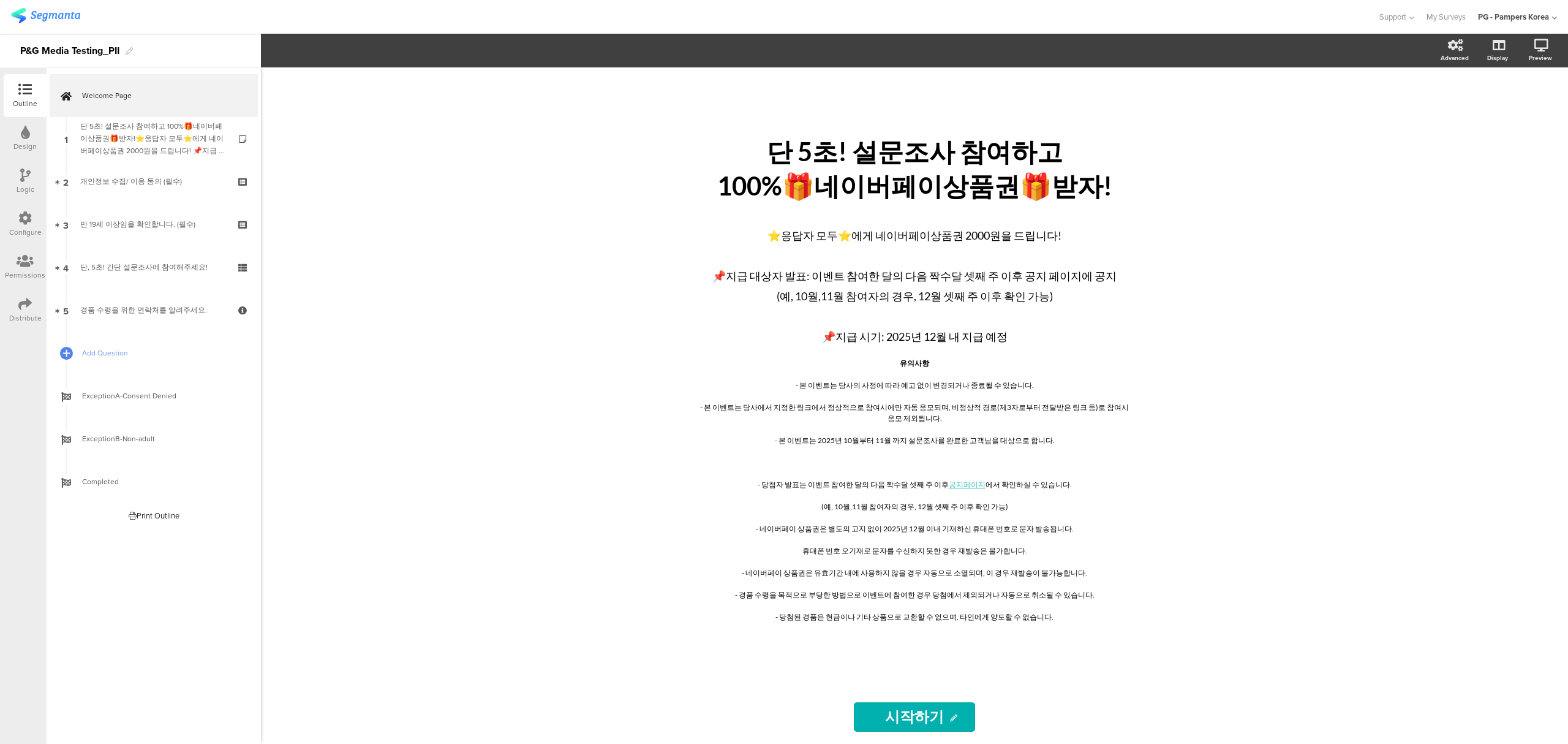
click at [1247, 639] on div "단 5초! 설문조사 참여하고 100%🎁네이버페이상품권🎁받자! 단 5초! 설문조사 참여하고 100%🎁네이버페이상품권🎁받자! ⭐응답자 모두⭐에게 …" at bounding box center [914, 406] width 1307 height 676
click at [944, 370] on div "유의사항 - 본 이벤트는 당사의 사정에 따라 예고 없이 변경되거나 종료될 수 있습니다. - 본 이벤트는 당사에서 지정한 링크에서 정상적으로 참…" at bounding box center [914, 490] width 435 height 271
click at [1498, 114] on icon at bounding box center [1497, 109] width 13 height 12
click at [922, 272] on div "⭐응답자 모두⭐에게 네이버페이상품권 2000원을 드립니다! 📌지급 대상자 발표: 이벤트 참여한 달의 다음 짝수달 셋째 주 이후 공지 페이지에 …" at bounding box center [914, 284] width 429 height 121
click at [1523, 108] on icon at bounding box center [1525, 110] width 10 height 16
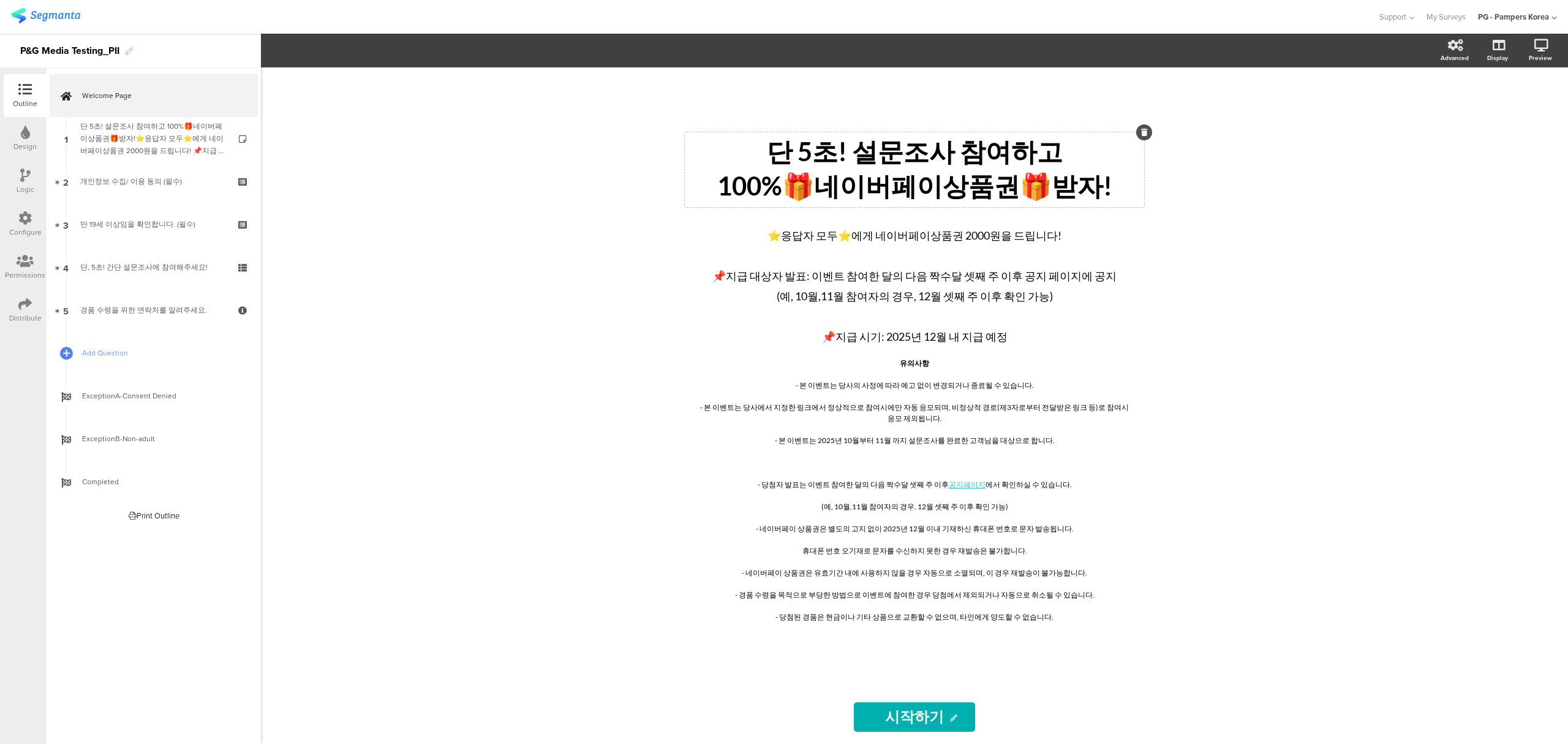
click at [790, 186] on div "단 5초! 설문조사 참여하고 100%🎁네이버페이상품권🎁받자! 단 5초! 설문조사 참여하고 100%🎁네이버페이상품권🎁받자!" at bounding box center [914, 169] width 459 height 75
click at [792, 194] on p "100%🎁네이버페이상품권🎁받자!" at bounding box center [914, 186] width 453 height 34
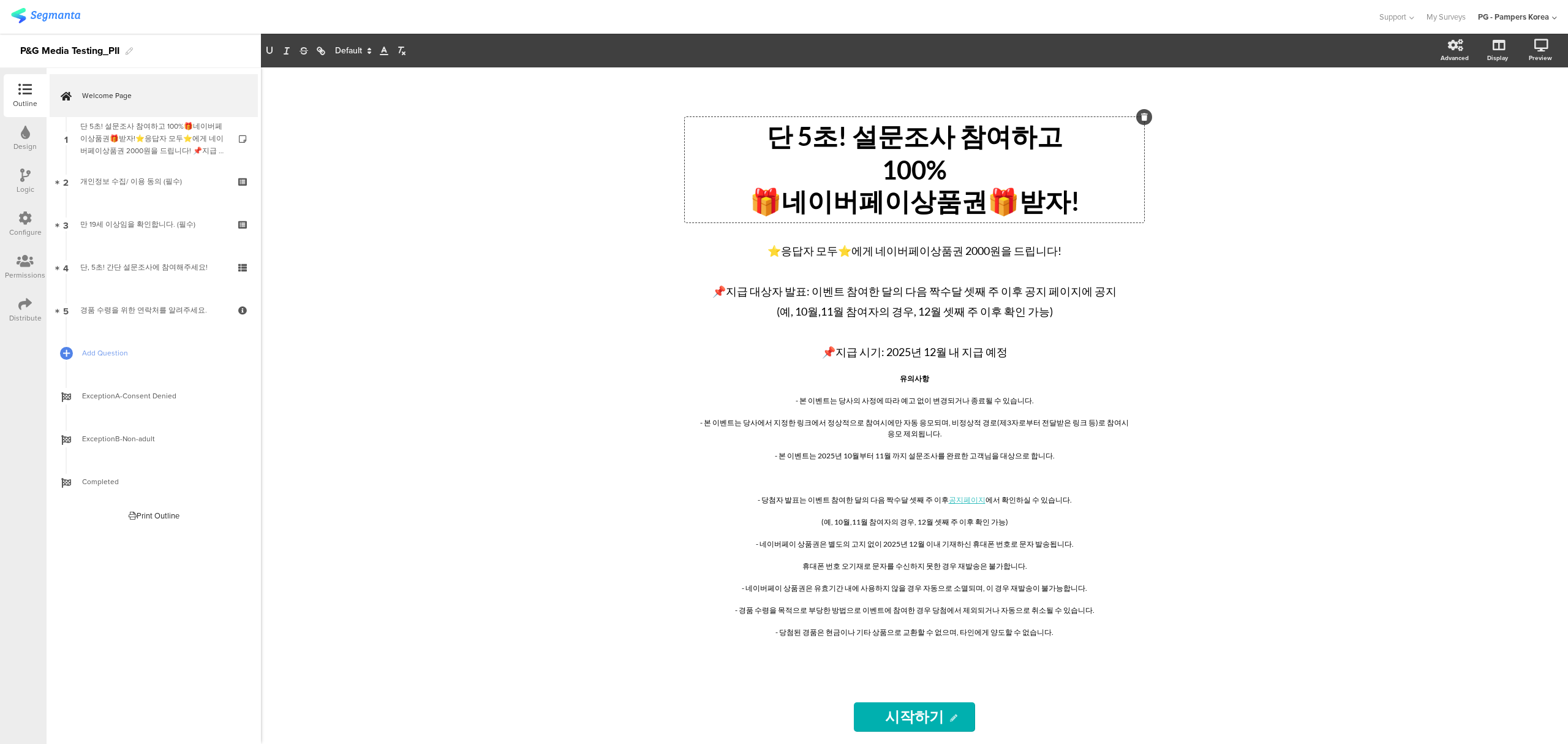
click at [1307, 189] on div "단 5초! 설문조사 참여하고 100% 🎁네이버페이상품권🎁받자! 단 5초! 설문조사 참여하고 100% 🎁네이버페이상품권🎁받자! 단 5초! 설문조…" at bounding box center [914, 406] width 1307 height 676
click at [863, 140] on div "단 5초! 설문조사 참여하고 100% 🎁네이버페이상품권🎁받자!" at bounding box center [914, 169] width 453 height 99
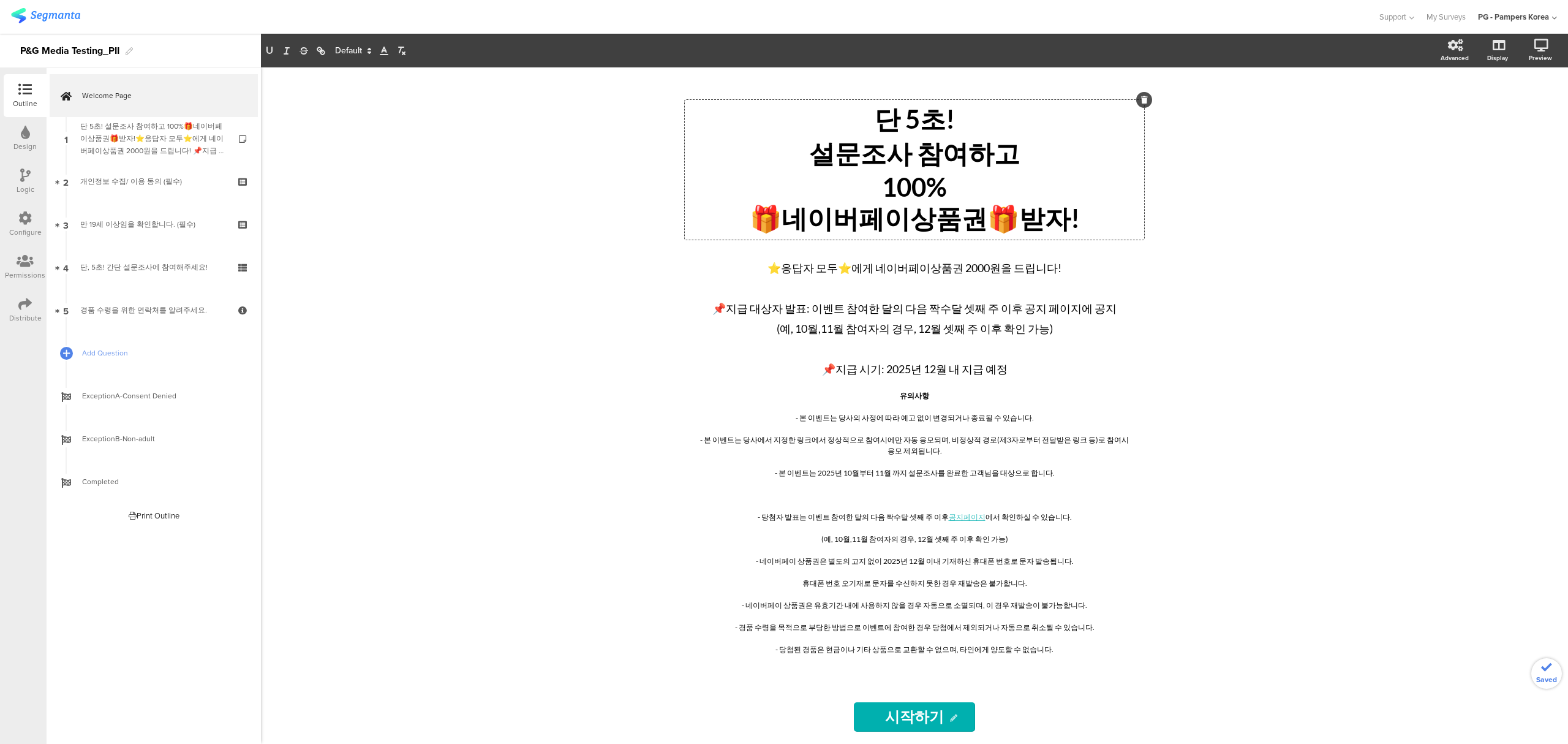
click at [1081, 151] on p "설문조사 참여하고" at bounding box center [914, 154] width 453 height 34
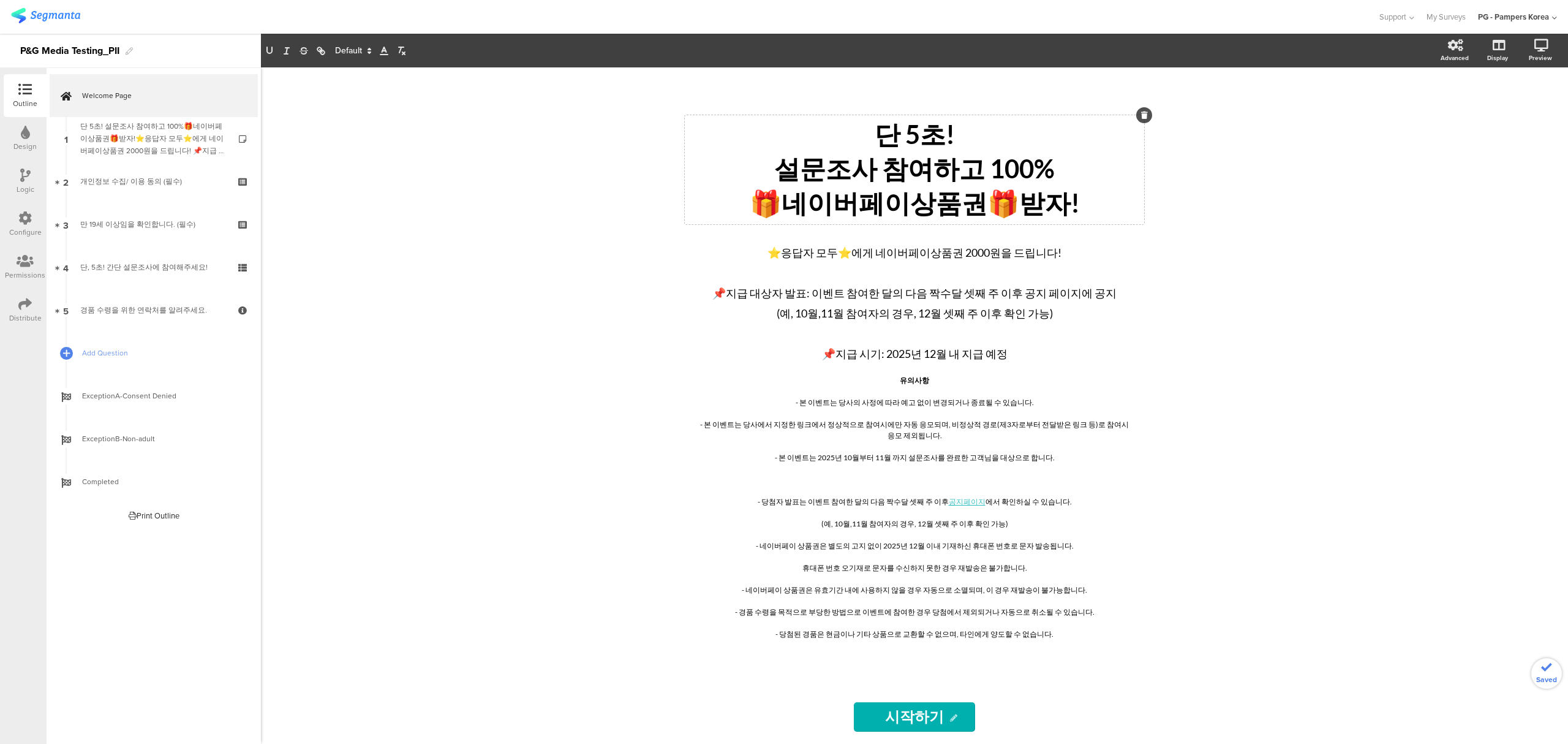
click at [1220, 243] on div "단 5초! 설문조사 참여하고 100% 🎁네이버페이상품권🎁받자! 단 5초! 설문조사 참여하고 100% 🎁네이버페이상품권🎁받자! ⭐응답자 모두⭐에…" at bounding box center [914, 406] width 1307 height 676
drag, startPoint x: 983, startPoint y: 174, endPoint x: 992, endPoint y: 174, distance: 9.0
click at [1123, 180] on div "단 5초! 설문조사 참여하고 100% 🎁네이버페이상품권🎁받자! 단 5초! 설문조사 참여하고 100% 🎁네이버페이상품권🎁받자! 단 5초! 설문조…" at bounding box center [914, 169] width 459 height 109
click at [1066, 179] on p "설문조사 참여하고 100%" at bounding box center [914, 169] width 453 height 34
drag, startPoint x: 1049, startPoint y: 177, endPoint x: 985, endPoint y: 175, distance: 64.0
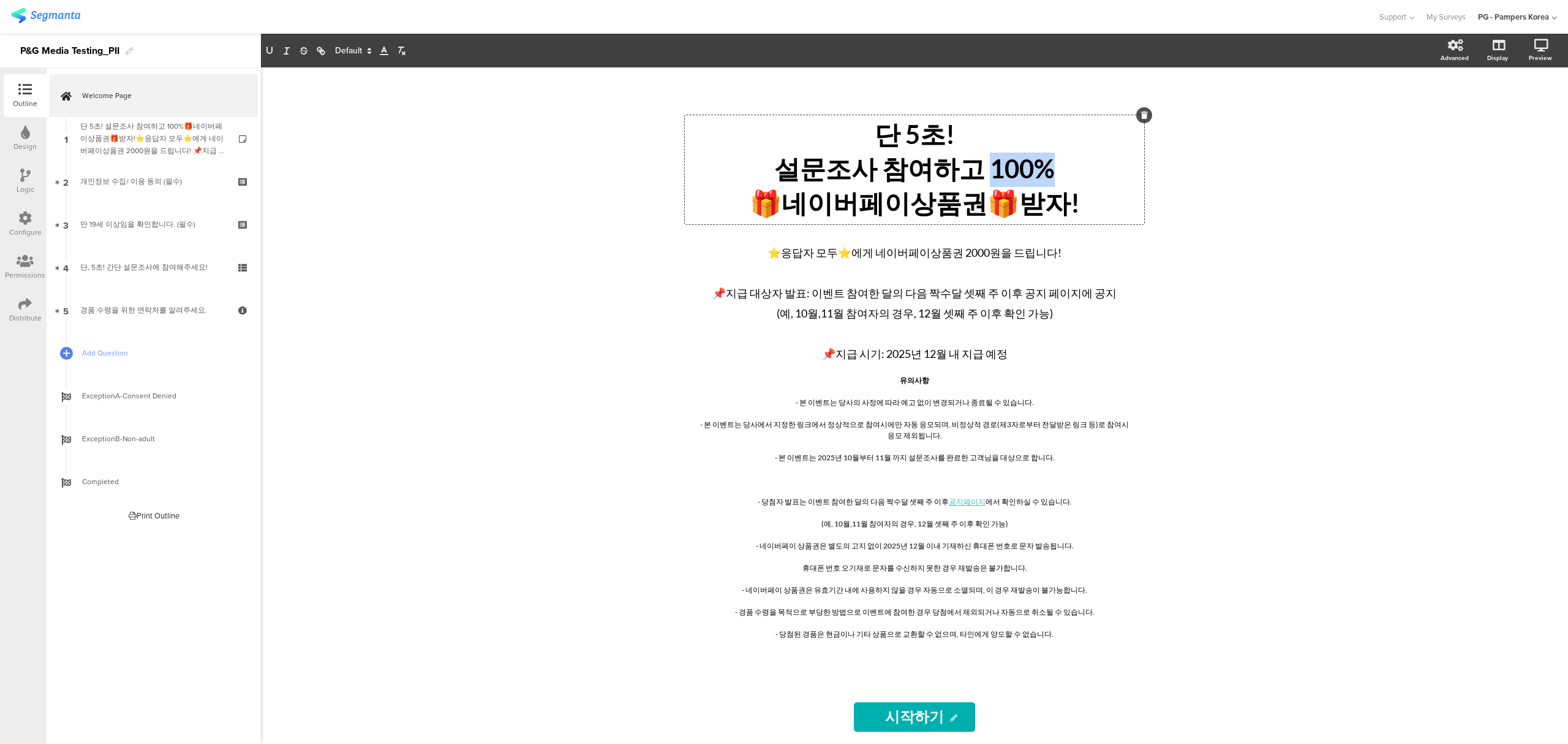
click at [985, 175] on p "설문조사 참여하고 100%" at bounding box center [914, 169] width 453 height 34
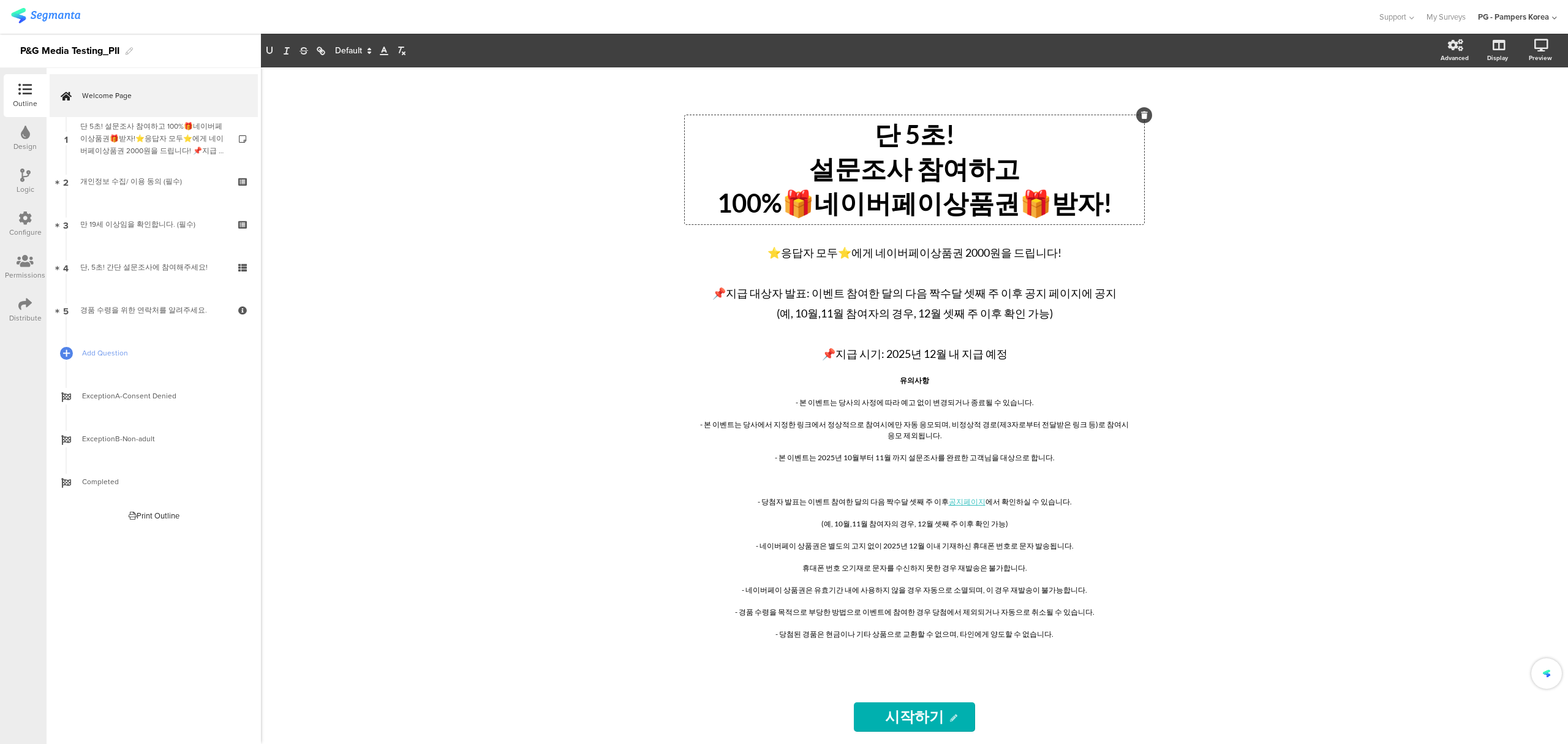
click at [1216, 263] on div "단 5초! 설문조사 참여하고 100%🎁네이버페이상품권🎁받자! 단 5초! 설문조사 참여하고 100%🎁네이버페이상품권🎁받자! 단 5초! 설문조사 …" at bounding box center [914, 406] width 1307 height 676
drag, startPoint x: 777, startPoint y: 258, endPoint x: 868, endPoint y: 257, distance: 91.0
click at [870, 257] on div "⭐응답자 모두⭐에게 네이버페이상품권 2000원을 드립니다! 📌지급 대상자 발표: 이벤트 참여한 달의 다음 짝수달 셋째 주 이후 공지 페이지에 …" at bounding box center [914, 302] width 435 height 127
click at [855, 255] on span "⭐응답자 모두⭐에게 네이버페이상품권 2000원을 드립니다!" at bounding box center [914, 252] width 294 height 14
drag, startPoint x: 855, startPoint y: 257, endPoint x: 772, endPoint y: 258, distance: 83.0
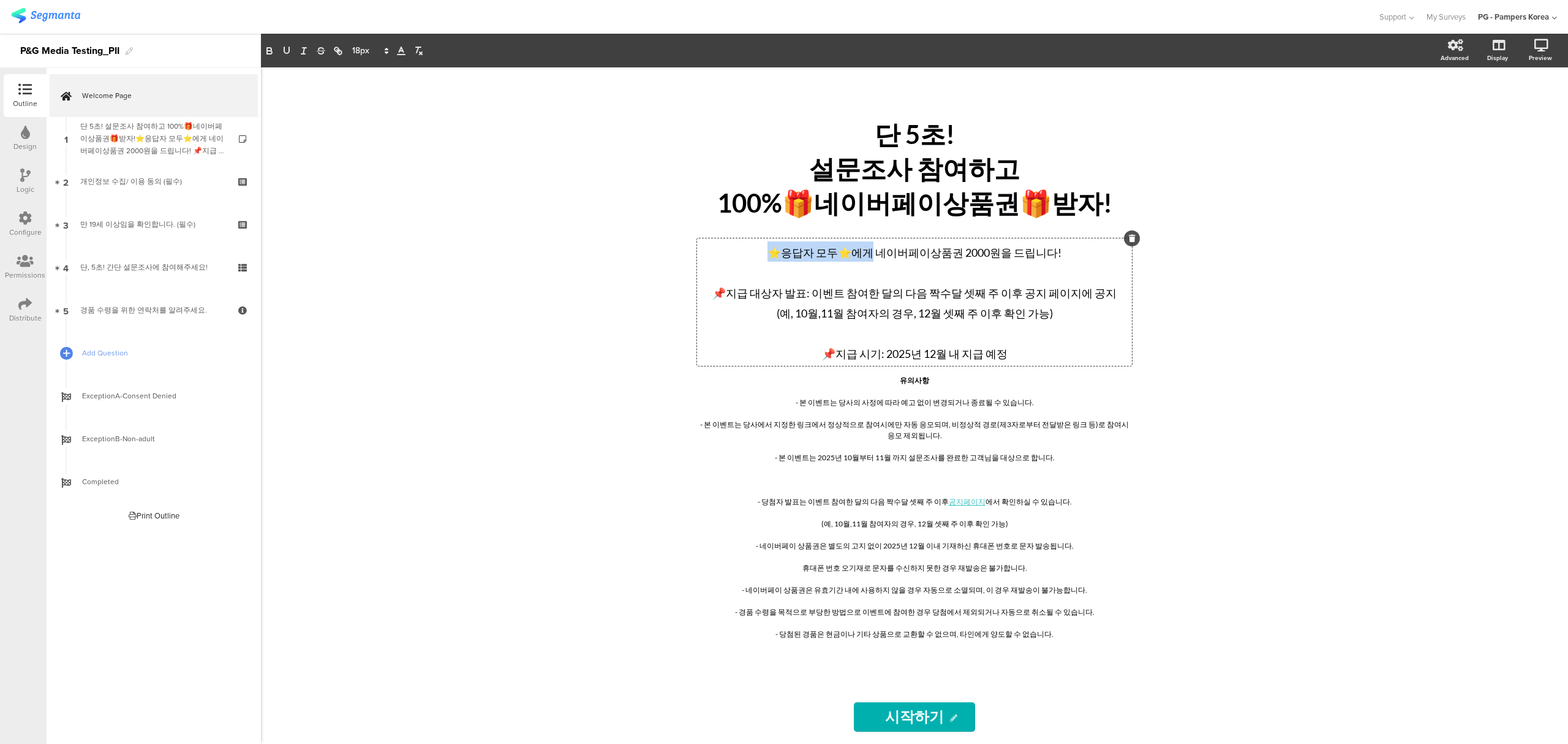
click at [772, 258] on p "⭐응답자 모두⭐에게 네이버페이상품권 2000원을 드립니다!" at bounding box center [914, 251] width 429 height 20
click at [787, 259] on span "⭐응답자 모두⭐에게 네이버페이상품권 2000원을 드립니다!" at bounding box center [914, 252] width 294 height 14
drag, startPoint x: 776, startPoint y: 258, endPoint x: 861, endPoint y: 258, distance: 85.0
click at [861, 258] on span "⭐응답자 모두⭐에게 네이버페이상품권 2000원을 드립니다!" at bounding box center [914, 252] width 294 height 14
click at [373, 48] on span at bounding box center [369, 51] width 46 height 15
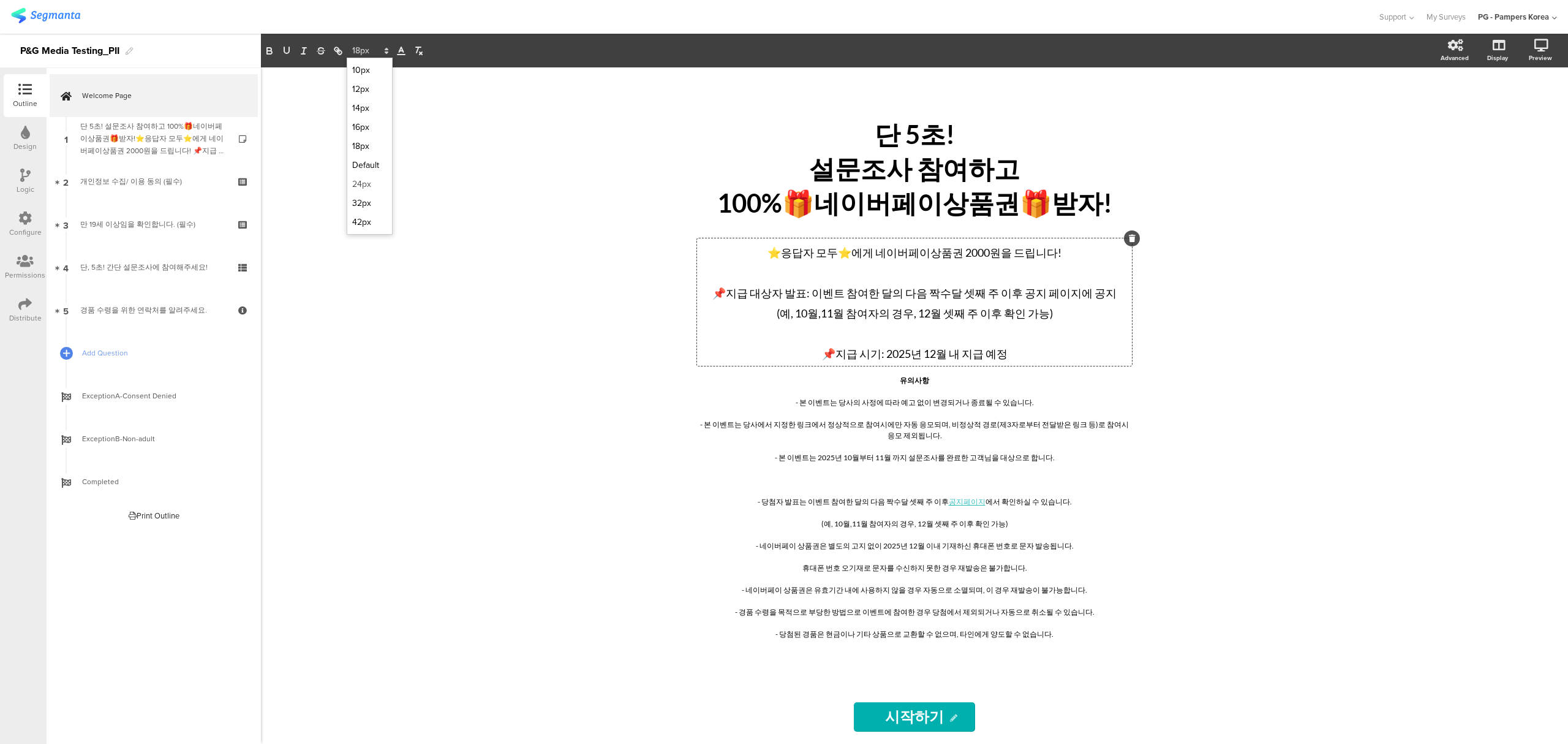
click at [367, 182] on span at bounding box center [370, 184] width 35 height 19
click at [267, 51] on icon "button" at bounding box center [269, 52] width 5 height 3
click at [565, 290] on div "단 5초! 설문조사 참여하고 100%🎁네이버페이상품권🎁받자! 단 5초! 설문조사 참여하고 100%🎁네이버페이상품권🎁받자! ⭐응답자 모두⭐ 에게…" at bounding box center [914, 406] width 1307 height 676
click at [1203, 369] on div "단 5초! 설문조사 참여하고 100%🎁네이버페이상품권🎁받자! 단 5초! 설문조사 참여하고 100%🎁네이버페이상품권🎁받자! ⭐응답자 모두⭐ 에게…" at bounding box center [914, 406] width 1307 height 676
click at [1068, 310] on div "⭐응답자 모두⭐ 에게 네이버페이상품권 2000원을 드립니다! 📌지급 대상자 발표: 이벤트 참여한 달의 다음 짝수달 셋째 주 이후 공지 페이지에…" at bounding box center [914, 302] width 429 height 123
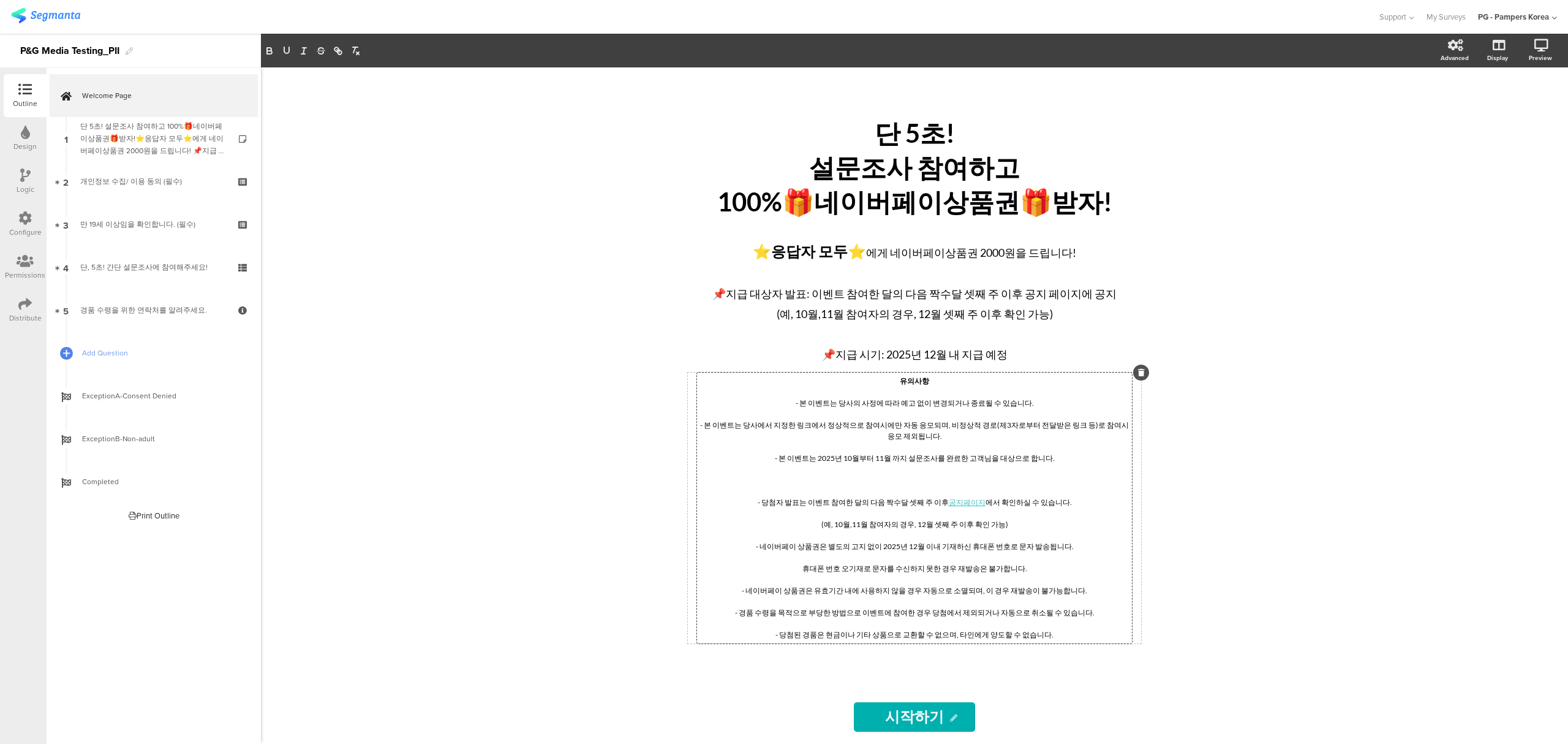
drag, startPoint x: 948, startPoint y: 441, endPoint x: 811, endPoint y: 447, distance: 137.1
click at [699, 430] on div "유의사항 - 본 이벤트는 당사의 사정에 따라 예고 없이 변경되거나 종료될 수 있습니다. - 본 이벤트는 당사에서 지정한 링크에서 정상적으로 참…" at bounding box center [914, 508] width 435 height 271
click at [921, 447] on p at bounding box center [914, 447] width 429 height 11
drag, startPoint x: 950, startPoint y: 441, endPoint x: 700, endPoint y: 431, distance: 250.2
click at [700, 431] on p "- 본 이벤트는 당사에서 지정한 링크에서 정상적으로 참여시에만 자동 응모되며, 비정상적 경로(제3자로부터 전달받은 링크 등)로 참여시 응모 제…" at bounding box center [914, 430] width 429 height 22
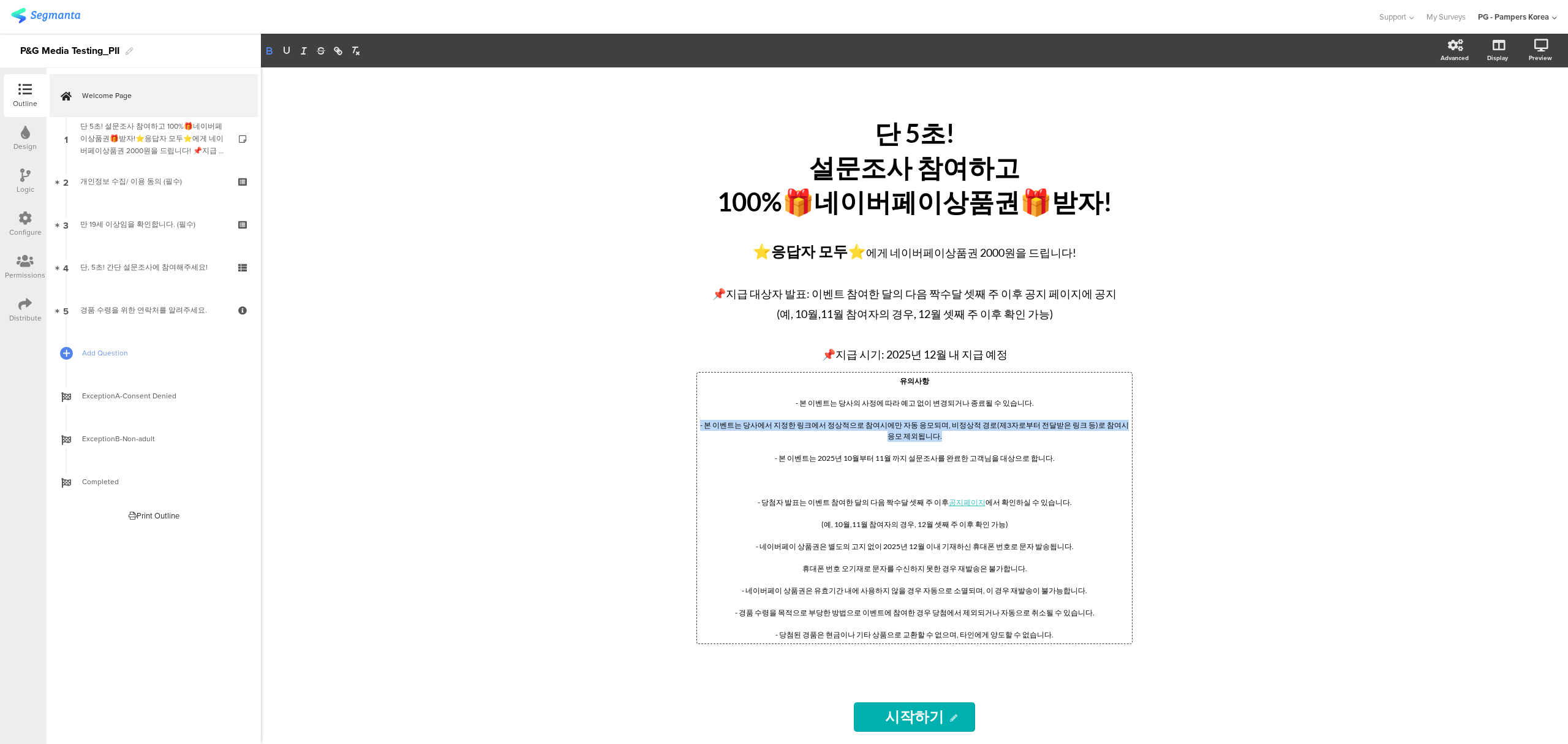
click at [270, 53] on icon "button" at bounding box center [269, 51] width 11 height 11
click at [476, 354] on div "단 5초! 설문조사 참여하고 100%🎁네이버페이상품권🎁받자! 단 5초! 설문조사 참여하고 100%🎁네이버페이상품권🎁받자! ⭐응답자 모두⭐ 에게…" at bounding box center [914, 406] width 1307 height 676
click at [1263, 422] on div "단 5초! 설문조사 참여하고 100%🎁네이버페이상품권🎁받자! 단 5초! 설문조사 참여하고 100%🎁네이버페이상품권🎁받자! ⭐응답자 모두⭐ 에게…" at bounding box center [914, 406] width 1307 height 676
click at [1083, 408] on div "유의사항 - 본 이벤트는 당사의 사정에 따라 예고 없이 변경되거나 종료될 수 있습니다. - 본 이벤트는 당사에서 지정한 링크에서 정상적으로 참…" at bounding box center [914, 508] width 435 height 271
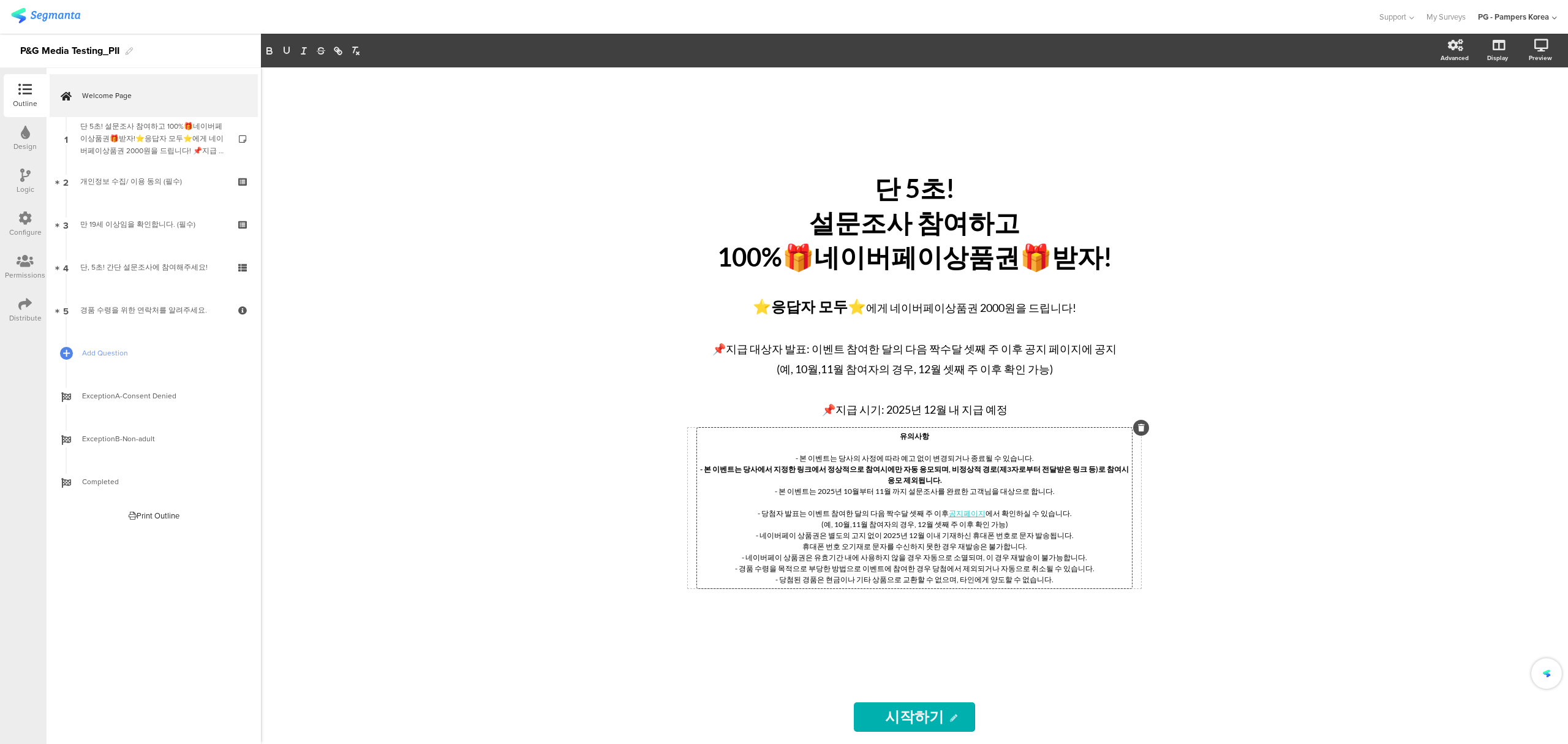
click at [1351, 326] on div "단 5초! 설문조사 참여하고 100%🎁네이버페이상품권🎁받자! 단 5초! 설문조사 참여하고 100%🎁네이버페이상품권🎁받자! ⭐응답자 모두⭐ 에게…" at bounding box center [914, 406] width 1307 height 676
click at [1502, 108] on icon at bounding box center [1497, 109] width 13 height 12
click at [947, 354] on div "⭐응답자 모두⭐ 에게 네이버페이상품권 2000원을 드립니다! 📌지급 대상자 발표: 이벤트 참여한 달의 다음 짝수달 셋째 주 이후 공지 페이지에…" at bounding box center [914, 357] width 429 height 123
click at [367, 50] on span at bounding box center [369, 51] width 46 height 15
click at [371, 163] on span at bounding box center [370, 165] width 35 height 19
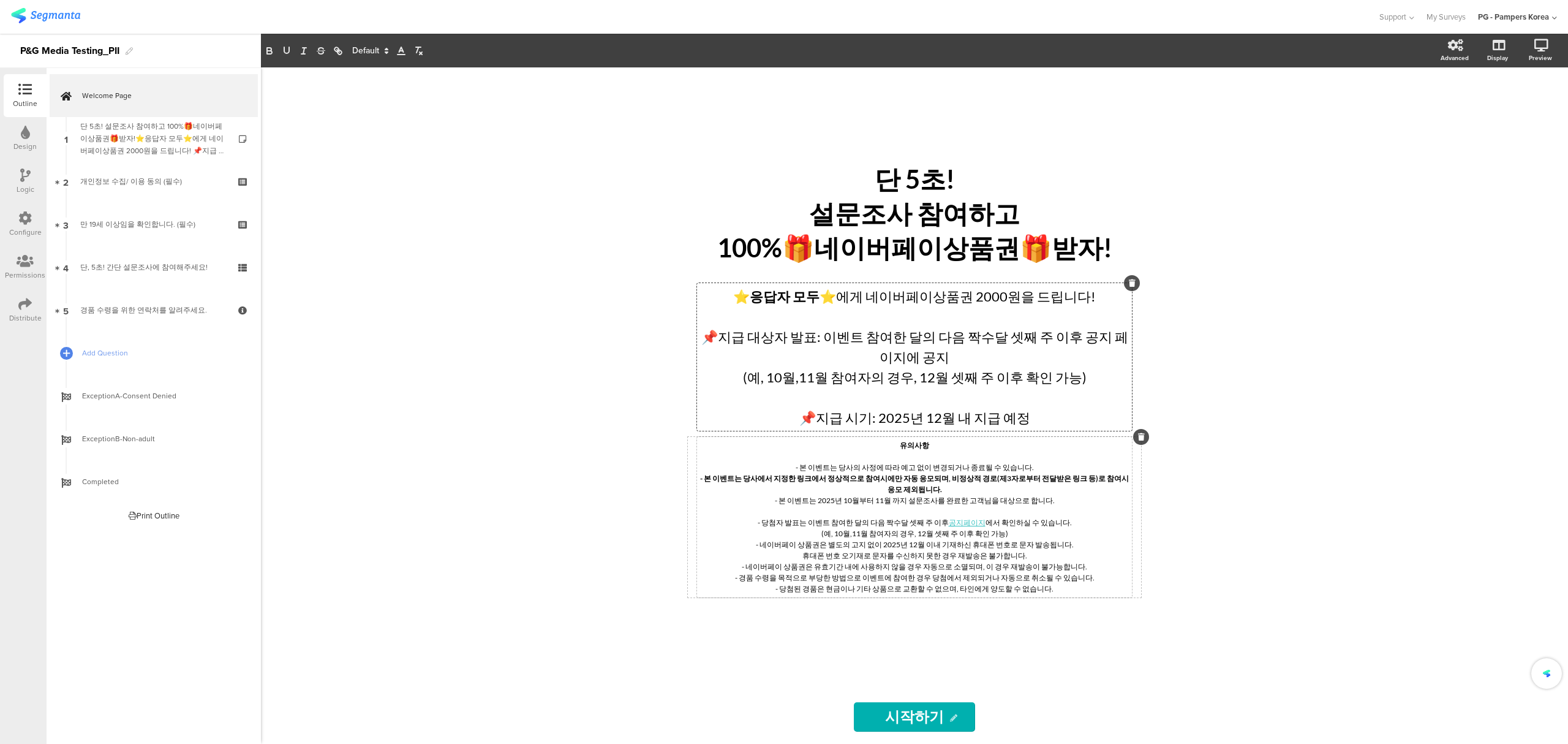
click at [644, 303] on div "단 5초! 설문조사 참여하고 100%🎁네이버페이상품권🎁받자! 단 5초! 설문조사 참여하고 100%🎁네이버페이상품권🎁받자! ⭐응답자 모두⭐ 에게…" at bounding box center [914, 406] width 1307 height 676
drag, startPoint x: 843, startPoint y: 300, endPoint x: 751, endPoint y: 303, distance: 92.0
click at [751, 303] on div "⭐응답자 모두⭐ 에게 네이버페이상품권 2000원을 드립니다! 📌지급 대상자 발표: 이벤트 참여한 달의 다음 짝수달 셋째 주 이후 공지 페이지에…" at bounding box center [914, 356] width 435 height 147
click at [369, 49] on span at bounding box center [369, 51] width 46 height 15
click at [369, 194] on span at bounding box center [370, 203] width 35 height 19
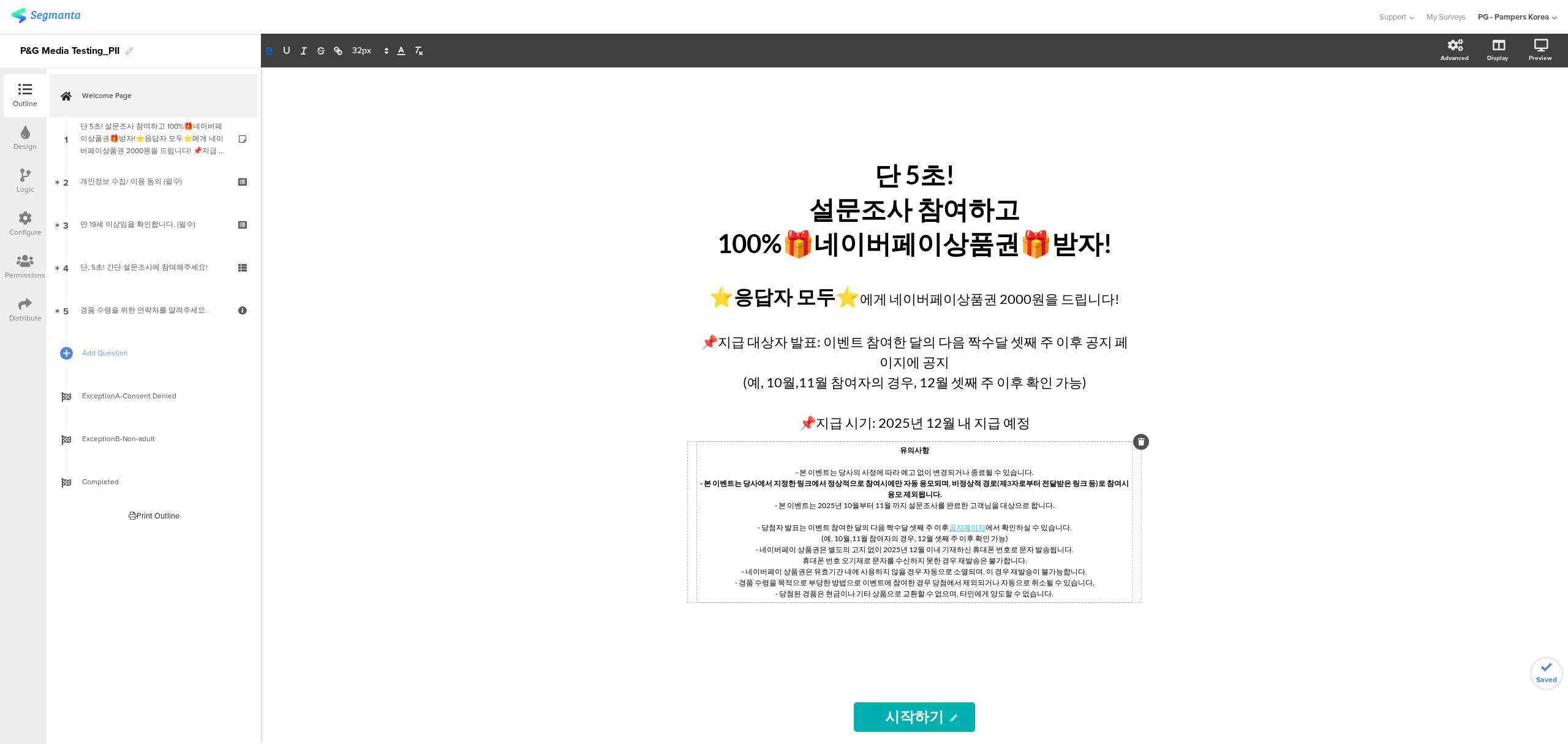
click at [1236, 236] on div "단 5초! 설문조사 참여하고 100%🎁네이버페이상품권🎁받자! 단 5초! 설문조사 참여하고 100%🎁네이버페이상품권🎁받자! ⭐응답자 모두⭐ 에게…" at bounding box center [914, 406] width 1307 height 676
click at [1208, 238] on div "단 5초! 설문조사 참여하고 100%🎁네이버페이상품권🎁받자! 단 5초! 설문조사 참여하고 100%🎁네이버페이상품권🎁받자! ⭐응답자 모두⭐ 에게…" at bounding box center [914, 406] width 1307 height 676
click at [1525, 108] on icon at bounding box center [1525, 110] width 10 height 16
click at [796, 251] on div "단 5초! 설문조사 참여하고 100%🎁네이버페이상품권🎁받자! 단 5초! 설문조사 참여하고 100%🎁네이버페이상품권🎁받자!" at bounding box center [914, 210] width 459 height 109
click at [1033, 222] on p "설문조사 참여하고" at bounding box center [914, 210] width 453 height 34
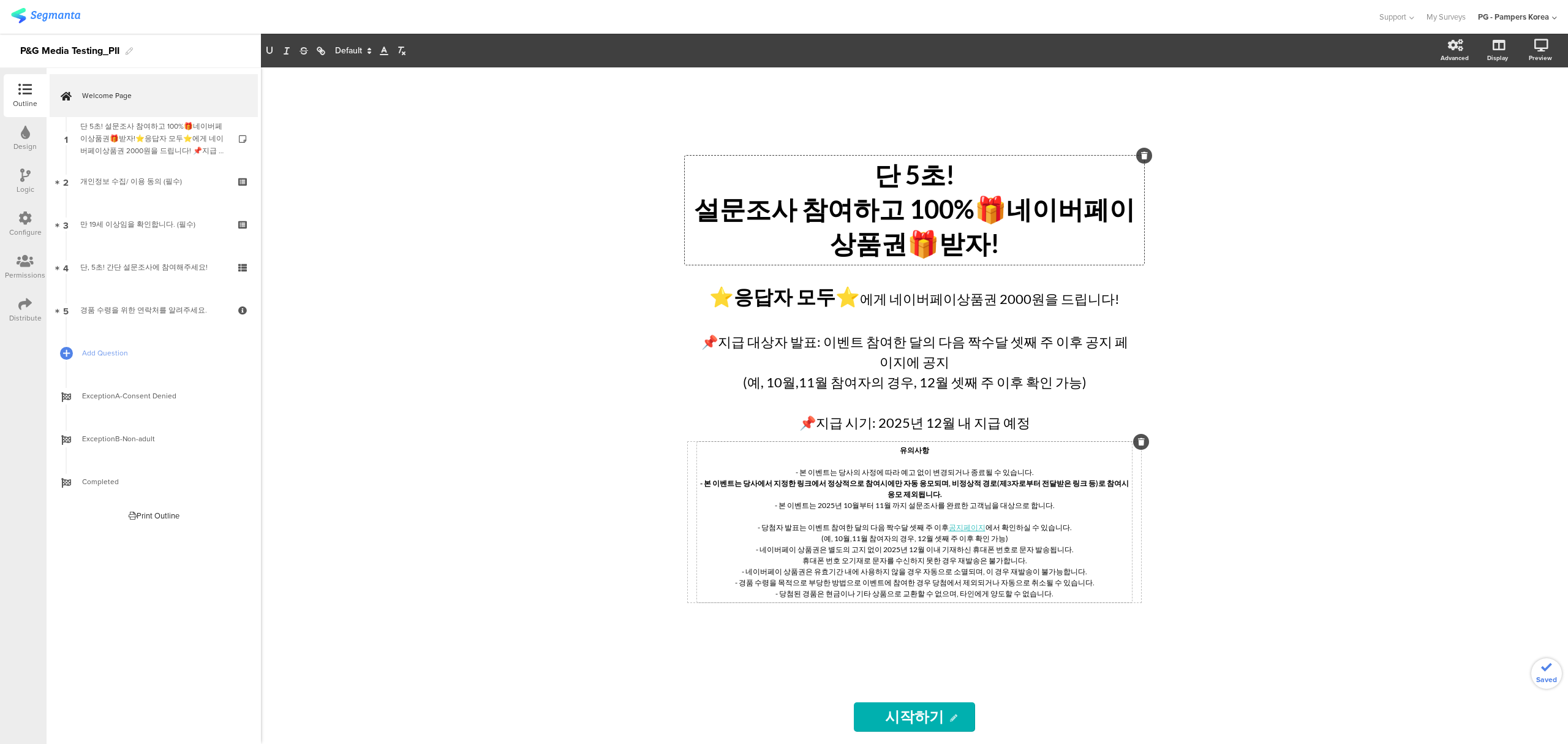
drag, startPoint x: 972, startPoint y: 219, endPoint x: 1098, endPoint y: 218, distance: 126.0
click at [975, 218] on p "설문조사 참여하고 100%🎁네이버페이상품권🎁받자!" at bounding box center [914, 227] width 453 height 69
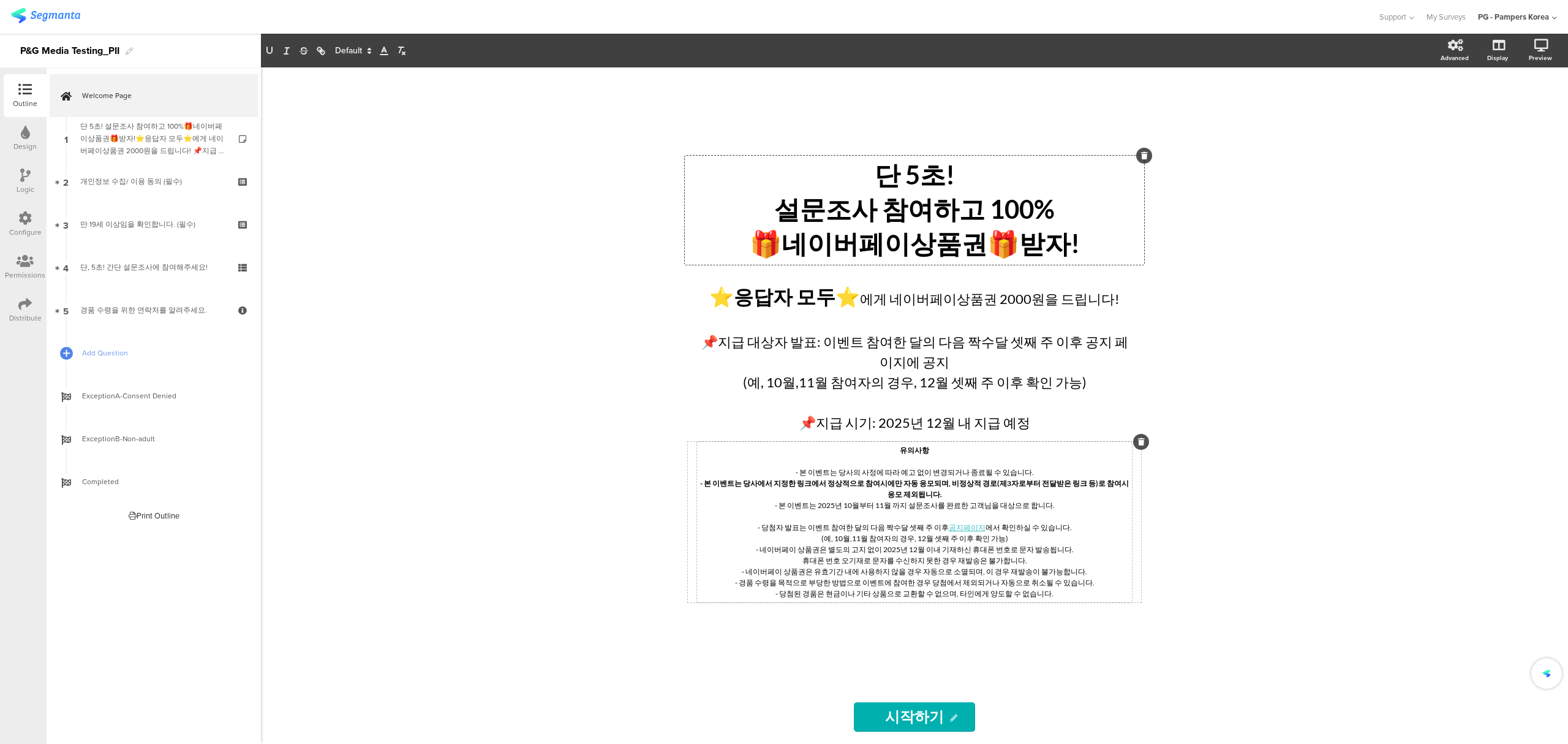
click at [1332, 301] on div "단 5초! 설문조사 참여하고 100% 🎁네이버페이상품권🎁받자! 단 5초! 설문조사 참여하고 100% 🎁네이버페이상품권🎁받자! 단 5초! 설문조…" at bounding box center [914, 406] width 1307 height 676
click at [1047, 206] on div "단 5초! 설문조사 참여하고 100% 🎁네이버페이상품권🎁받자! 단 5초! 설문조사 참여하고 100% 🎁네이버페이상품권🎁받자!" at bounding box center [914, 210] width 459 height 109
click at [1234, 236] on div "단 5초! 설문조사 참여하고 100% 🎁네이버페이상품권🎁받자! 단 5초! 설문조사 참여하고 100% 🎁네이버페이상품권🎁받자! 단 5초! 설문조…" at bounding box center [914, 406] width 1307 height 676
click at [1219, 219] on div "단 5초! 설문조사 참여하고 100% 🎁네이버페이상품권🎁받자! 단 5초! 설문조사 참여하고 100% 🎁네이버페이상품권🎁받자! ⭐응답자 모두⭐ …" at bounding box center [914, 406] width 1307 height 676
click at [1520, 105] on icon at bounding box center [1525, 110] width 10 height 16
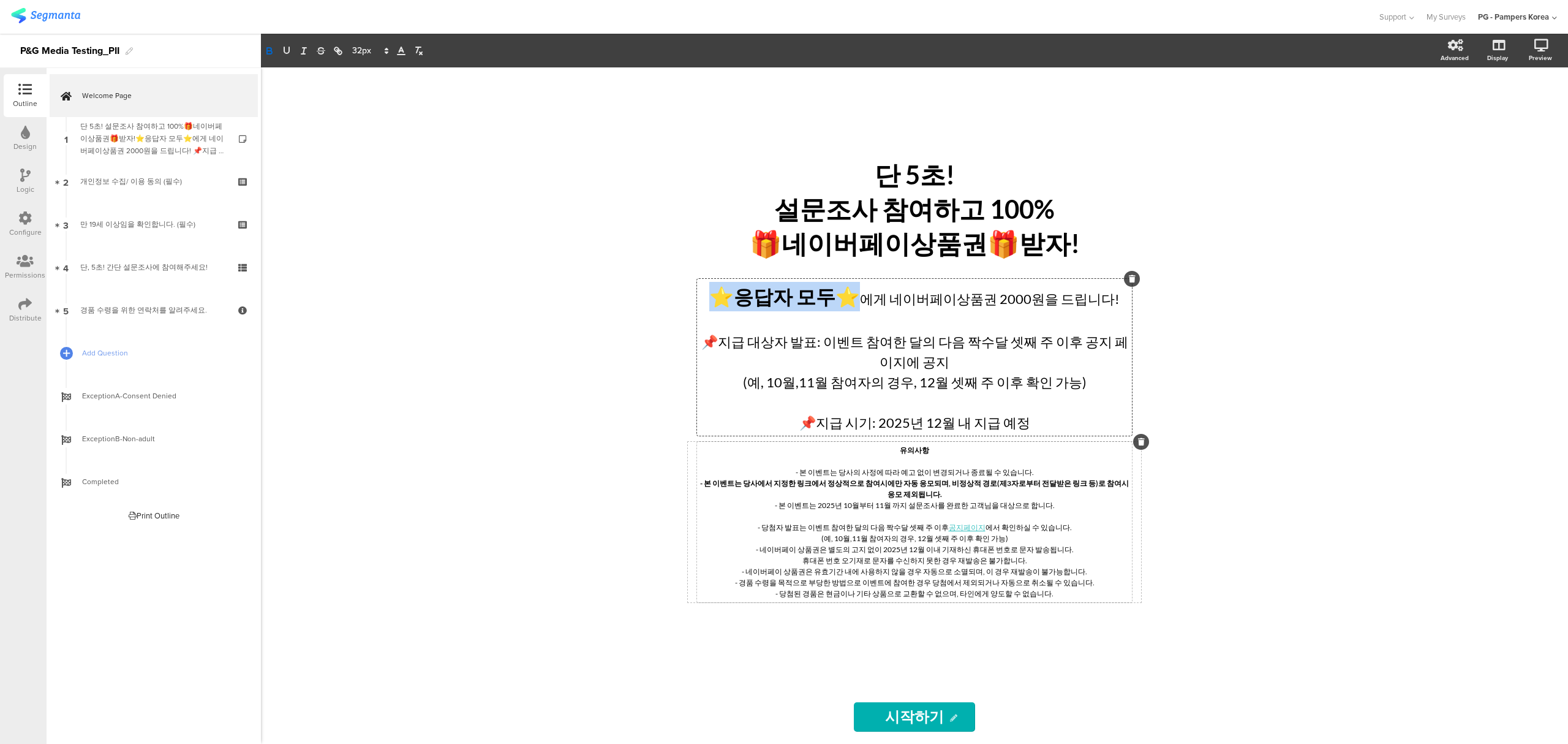
drag, startPoint x: 863, startPoint y: 304, endPoint x: 701, endPoint y: 301, distance: 162.0
click at [701, 301] on div "⭐응답자 모두⭐ 에게 네이버페이상품권 2000원을 드립니다! 📌지급 대상자 발표: 이벤트 참여한 달의 다음 짝수달 셋째 주 이후 공지 페이지에…" at bounding box center [914, 357] width 435 height 157
click at [361, 45] on span at bounding box center [369, 51] width 46 height 15
click at [377, 175] on span at bounding box center [370, 184] width 35 height 19
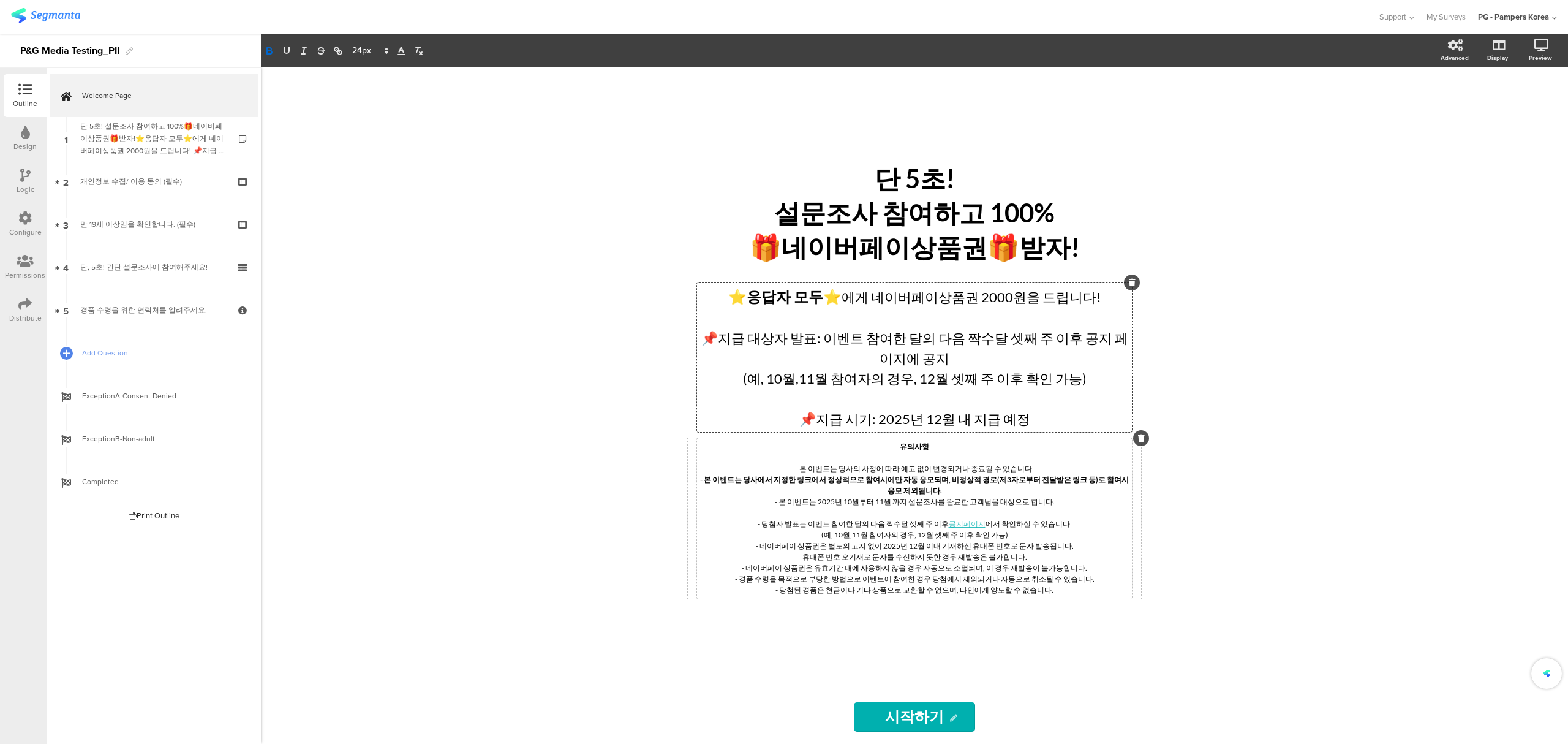
drag, startPoint x: 554, startPoint y: 322, endPoint x: 548, endPoint y: 315, distance: 9.2
click at [552, 321] on div "단 5초! 설문조사 참여하고 100% 🎁네이버페이상품권🎁받자! 단 5초! 설문조사 참여하고 100% 🎁네이버페이상품권🎁받자! ⭐응답자 모두⭐ …" at bounding box center [914, 406] width 1307 height 676
drag, startPoint x: 848, startPoint y: 303, endPoint x: 741, endPoint y: 300, distance: 107.0
click at [741, 300] on div "⭐응답자 모두⭐ 에게 네이버페이상품권 2000원을 드립니다! 📌지급 대상자 발표: 이벤트 참여한 달의 다음 짝수달 셋째 주 이후 공지 페이지에…" at bounding box center [914, 357] width 435 height 149
click at [289, 53] on icon "button" at bounding box center [287, 50] width 5 height 6
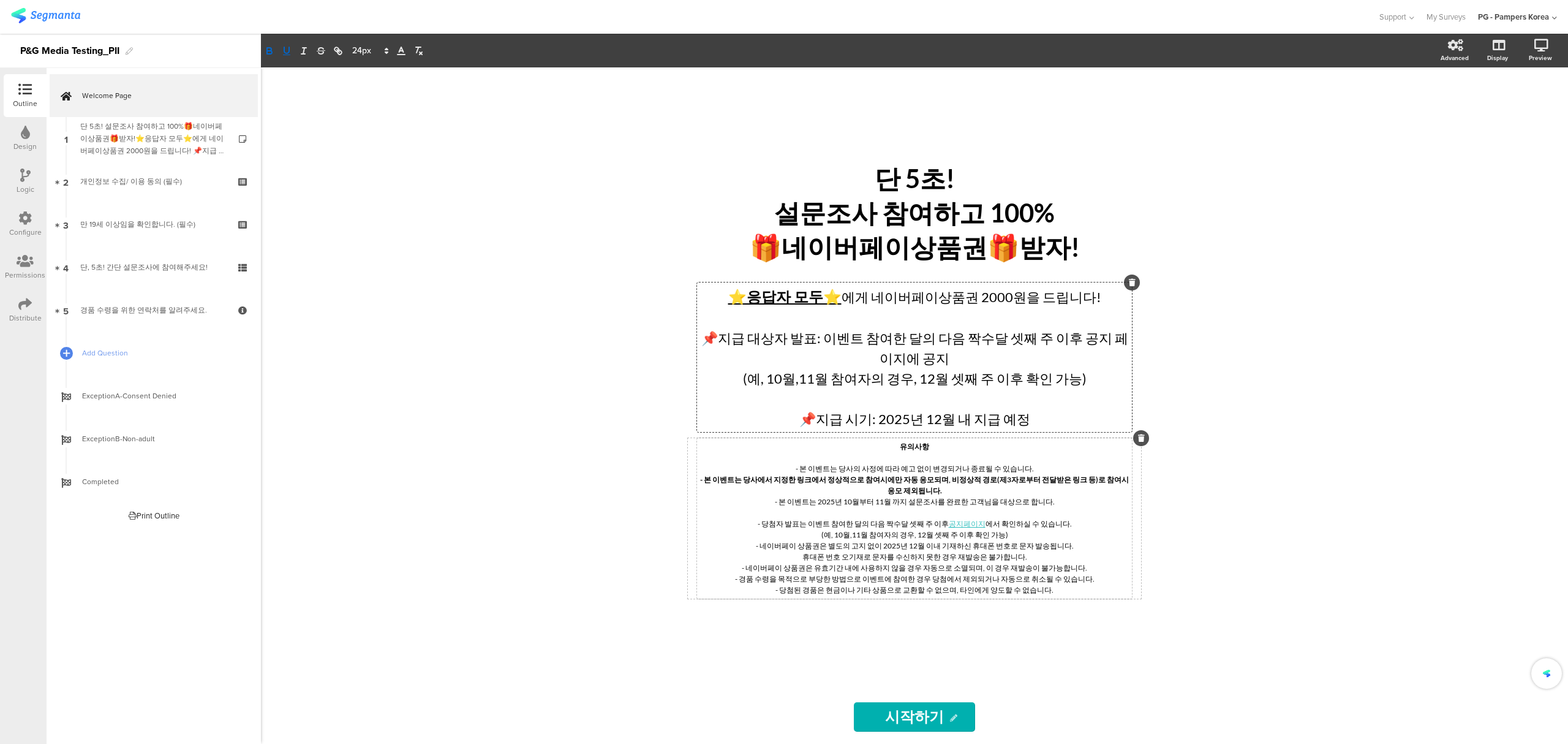
click at [510, 327] on div "단 5초! 설문조사 참여하고 100% 🎁네이버페이상품권🎁받자! 단 5초! 설문조사 참여하고 100% 🎁네이버페이상품권🎁받자! ⭐응답자 모두⭐ …" at bounding box center [914, 406] width 1307 height 676
click at [1277, 376] on div "단 5초! 설문조사 참여하고 100% 🎁네이버페이상품권🎁받자! 단 5초! 설문조사 참여하고 100% 🎁네이버페이상품권🎁받자! ⭐응답자 모두⭐ …" at bounding box center [914, 406] width 1307 height 676
click at [818, 341] on div "⭐응답자 모두⭐ 에게 네이버페이상품권 2000원을 드립니다! 📌지급 대상자 발표: 이벤트 참여한 달의 다음 짝수달 셋째 주 이후 공지 페이지에…" at bounding box center [914, 357] width 435 height 149
click at [1285, 358] on div "단 5초! 설문조사 참여하고 100% 🎁네이버페이상품권🎁받자! 단 5초! 설문조사 참여하고 100% 🎁네이버페이상품권🎁받자! ⭐응답자 모두⭐ …" at bounding box center [914, 406] width 1307 height 676
click at [1083, 383] on div "⭐응답자 모두⭐ 에게 네이버페이상품권 2000원을 드립니다! 📌지급 대상자 발표: 이벤트 참여한 달의 다음 짝수달 셋째 주 이후 공지 페이지에…" at bounding box center [914, 357] width 435 height 149
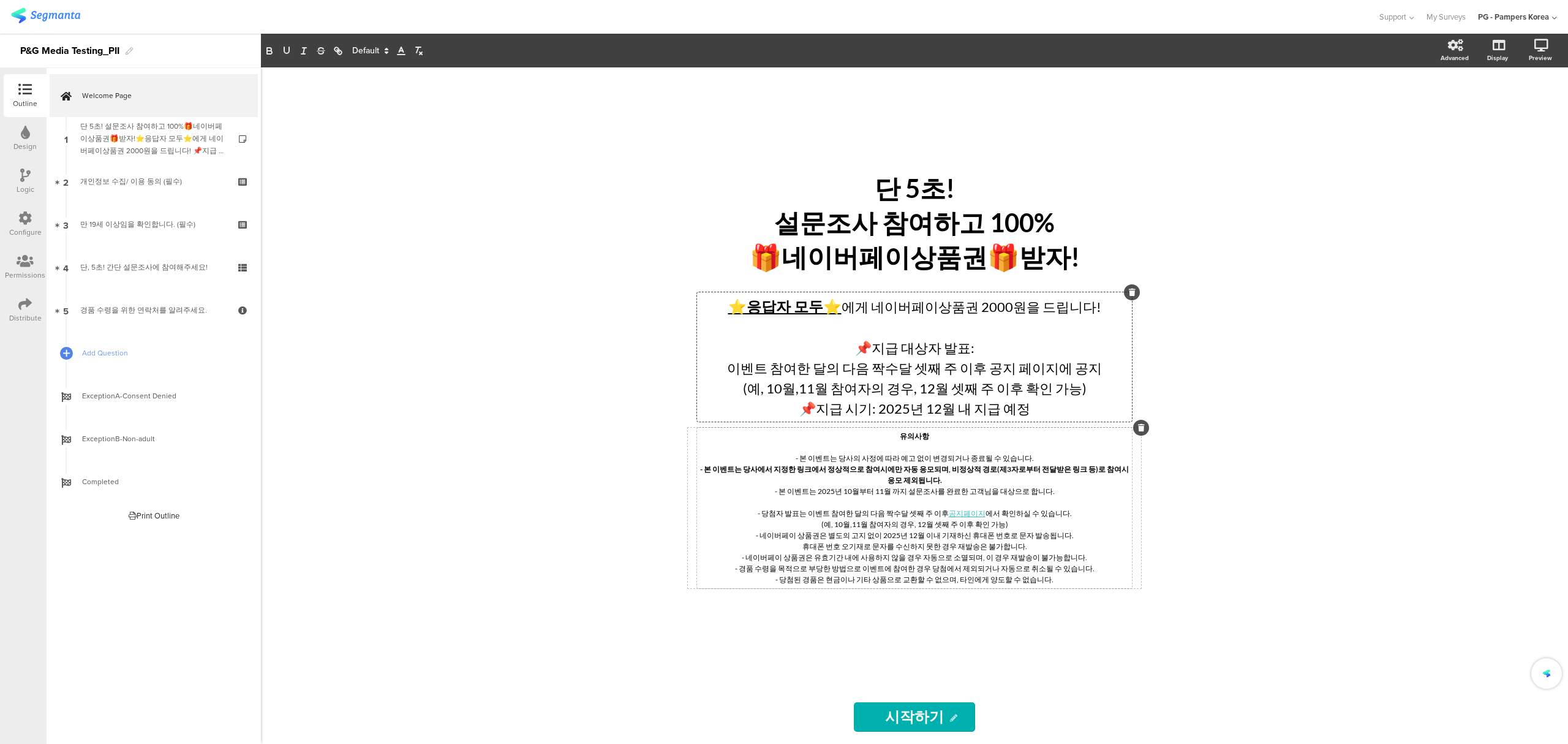
click at [1186, 398] on div "단 5초! 설문조사 참여하고 100% 🎁네이버페이상품권🎁받자! 단 5초! 설문조사 참여하고 100% 🎁네이버페이상품권🎁받자! ⭐응답자 모두⭐ …" at bounding box center [914, 406] width 1307 height 676
click at [1201, 393] on div "단 5초! 설문조사 참여하고 100% 🎁네이버페이상품권🎁받자! 단 5초! 설문조사 참여하고 100% 🎁네이버페이상품권🎁받자! ⭐응답자 모두⭐ …" at bounding box center [914, 406] width 1307 height 676
click at [1247, 427] on div "단 5초! 설문조사 참여하고 100% 🎁네이버페이상품권🎁받자! 단 5초! 설문조사 참여하고 100% 🎁네이버페이상품권🎁받자! ⭐응답자 모두⭐ …" at bounding box center [914, 406] width 1307 height 676
drag, startPoint x: 1350, startPoint y: 560, endPoint x: 1351, endPoint y: 567, distance: 7.1
click at [1351, 560] on div "단 5초! 설문조사 참여하고 100% 🎁네이버페이상품권🎁받자! 단 5초! 설문조사 참여하고 100% 🎁네이버페이상품권🎁받자! ⭐응답자 모두⭐ …" at bounding box center [914, 406] width 1307 height 676
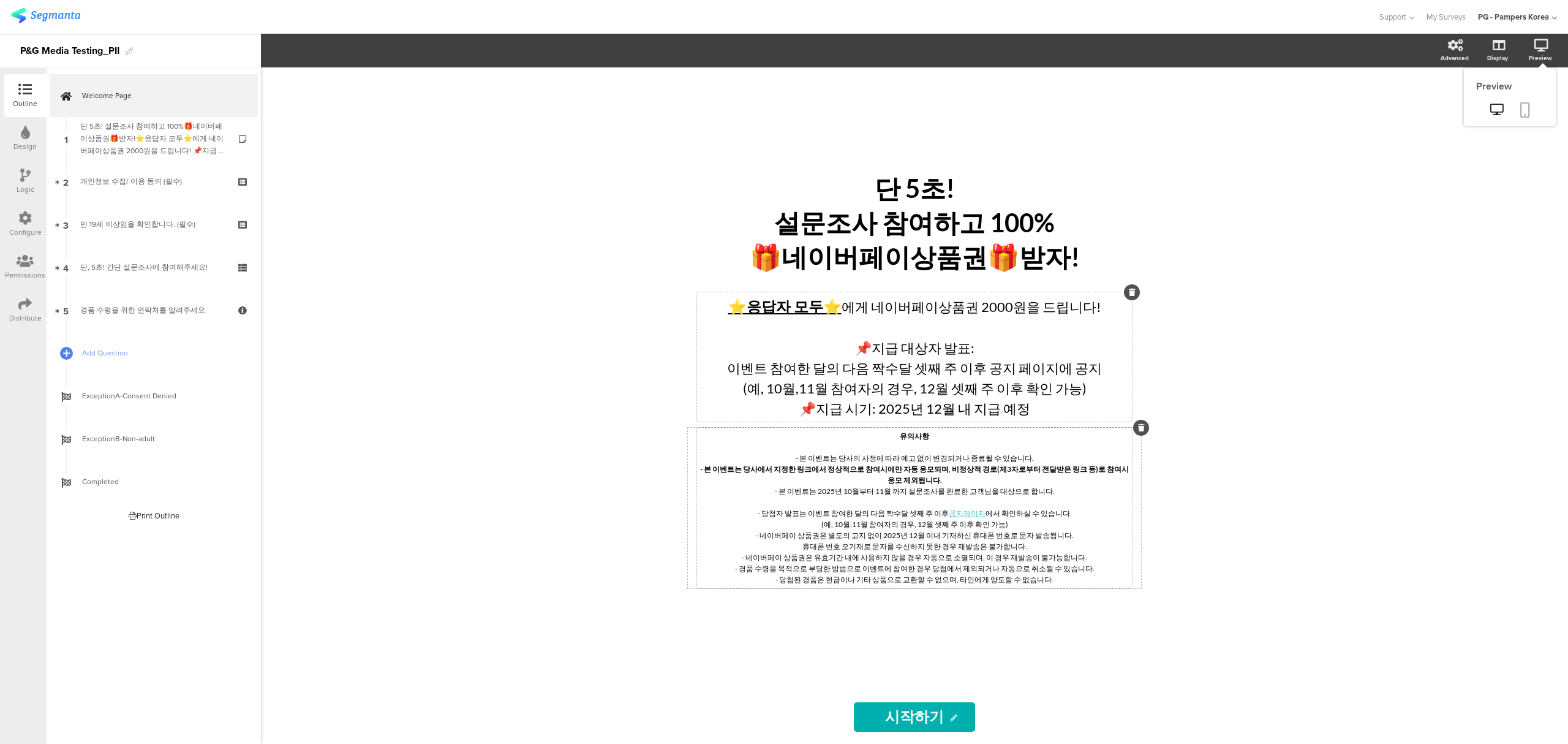
click at [1520, 112] on icon at bounding box center [1525, 110] width 10 height 16
click at [1129, 204] on div "단 5초! 설문조사 참여하고 100% 🎁네이버페이상품권🎁받자! 단 5초! 설문조사 참여하고 100% 🎁네이버페이상품권🎁받자! 단 5초! 설문조…" at bounding box center [914, 223] width 459 height 109
click at [1022, 226] on p "설문조사 참여하고 100%" at bounding box center [914, 223] width 453 height 34
click at [1057, 238] on p "설문조사 참여하고 100%" at bounding box center [914, 223] width 453 height 34
click at [1231, 386] on div "단 5초! 설문조사 참여하고 100% 🎁네이버페이상품권🎁받자! 단 5초! 설문조사 참여하고 100% 🎁네이버페이상품권🎁받자! 단 5초! 설문조…" at bounding box center [914, 406] width 1307 height 676
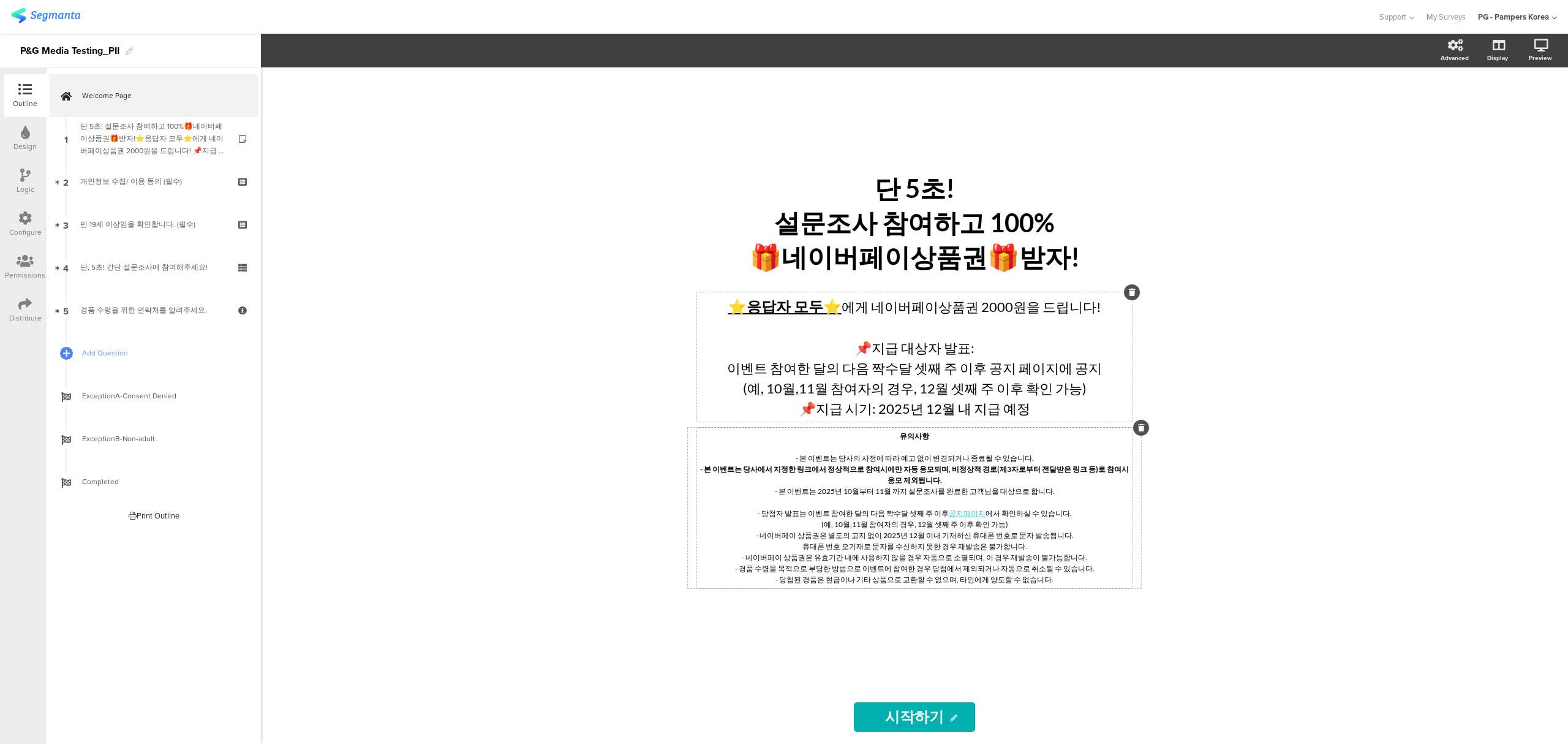
click at [1221, 299] on div "단 5초! 설문조사 참여하고 100% 🎁네이버페이상품권🎁받자! 단 5초! 설문조사 참여하고 100% 🎁네이버페이상품권🎁받자! ⭐응답자 모두⭐ …" at bounding box center [914, 406] width 1307 height 676
click at [981, 222] on div "단 5초! 설문조사 참여하고 100% 🎁네이버페이상품권🎁받자! 단 5초! 설문조사 참여하고 100% 🎁네이버페이상품권🎁받자!" at bounding box center [914, 223] width 459 height 109
click at [1284, 516] on div "단 5초! 설문조사 참여하고 100% 🎁네이버페이상품권🎁받자! 단 5초! 설문조사 참여하고 100% 🎁네이버페이상품권🎁받자! 단 5초! 설문조…" at bounding box center [914, 406] width 1307 height 676
click at [972, 229] on div "단 5초! 설문조사 참여하고 100% 🎁네이버페이상품권🎁받자! 단 5초! 설문조사 참여하고 100% 🎁네이버페이상품권🎁받자!" at bounding box center [914, 223] width 459 height 109
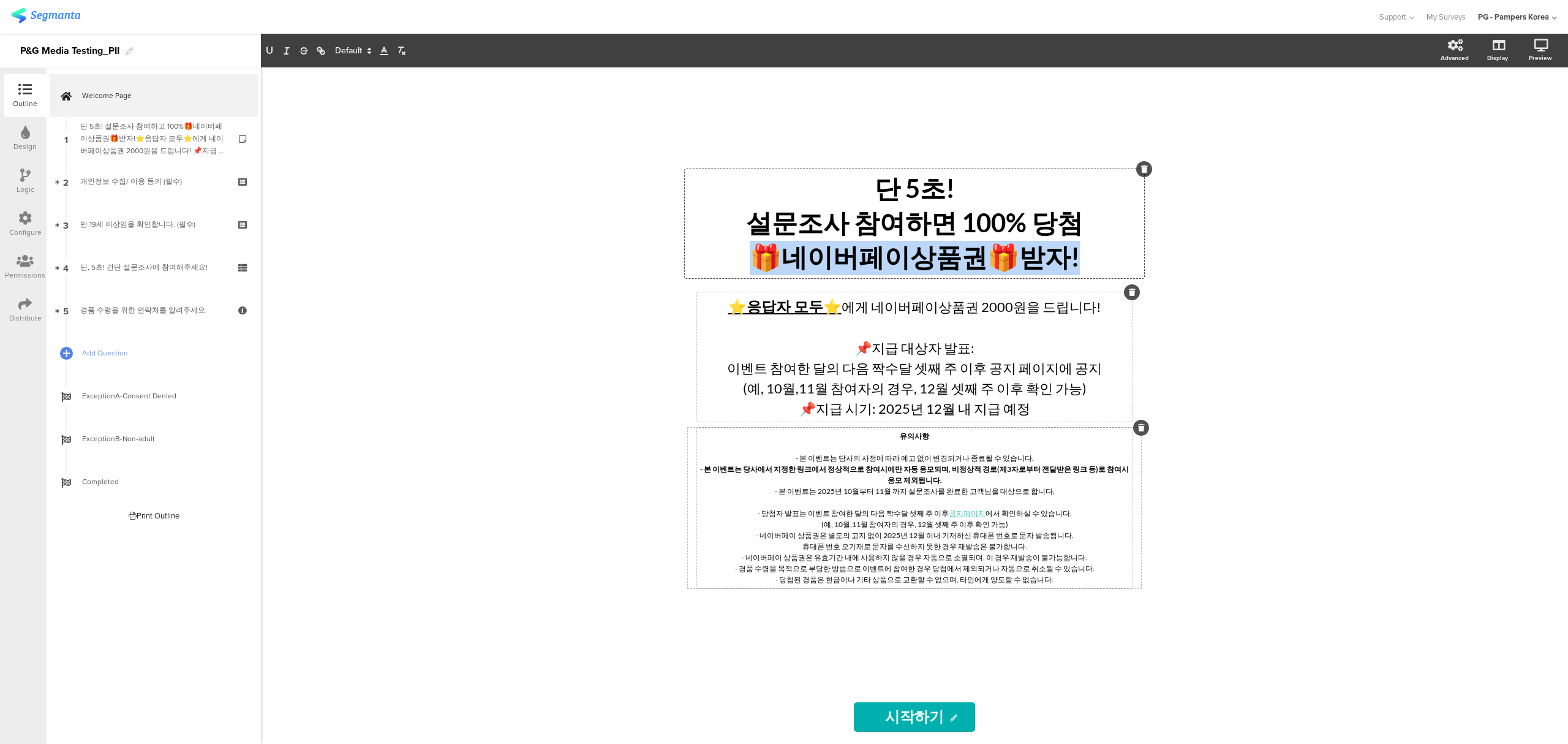
drag, startPoint x: 1088, startPoint y: 261, endPoint x: 751, endPoint y: 261, distance: 337.0
click at [751, 261] on p "🎁네이버페이상품권🎁받자!" at bounding box center [914, 258] width 453 height 34
click at [1039, 275] on p "🎁네이버페이상품권🎁받자!" at bounding box center [914, 258] width 453 height 34
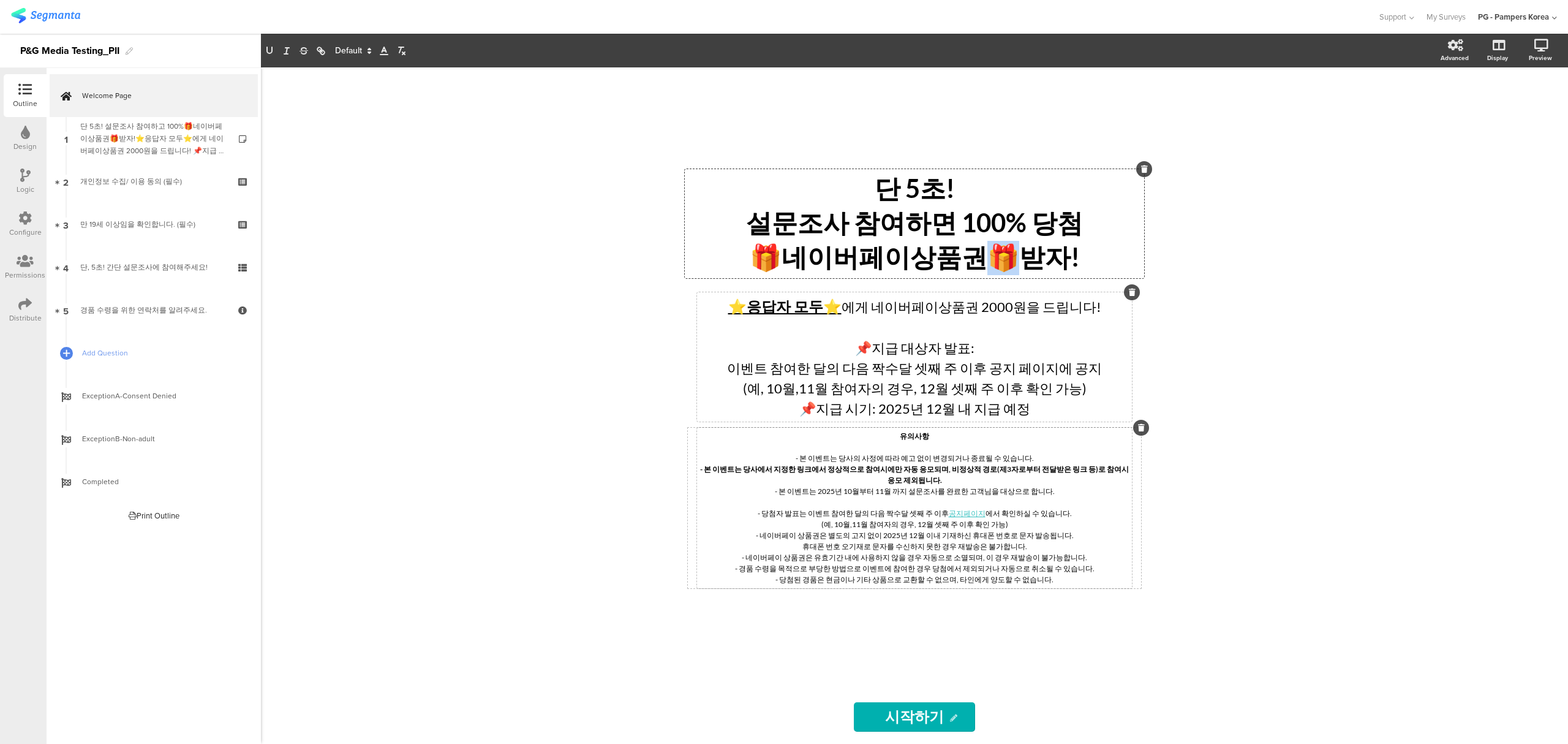
drag, startPoint x: 1009, startPoint y: 258, endPoint x: 990, endPoint y: 261, distance: 19.2
click at [990, 261] on p "🎁네이버페이상품권🎁받자!" at bounding box center [914, 258] width 453 height 34
copy p "받자"
click at [959, 226] on p "설문조사 참여하면 100% 당첨" at bounding box center [914, 223] width 453 height 34
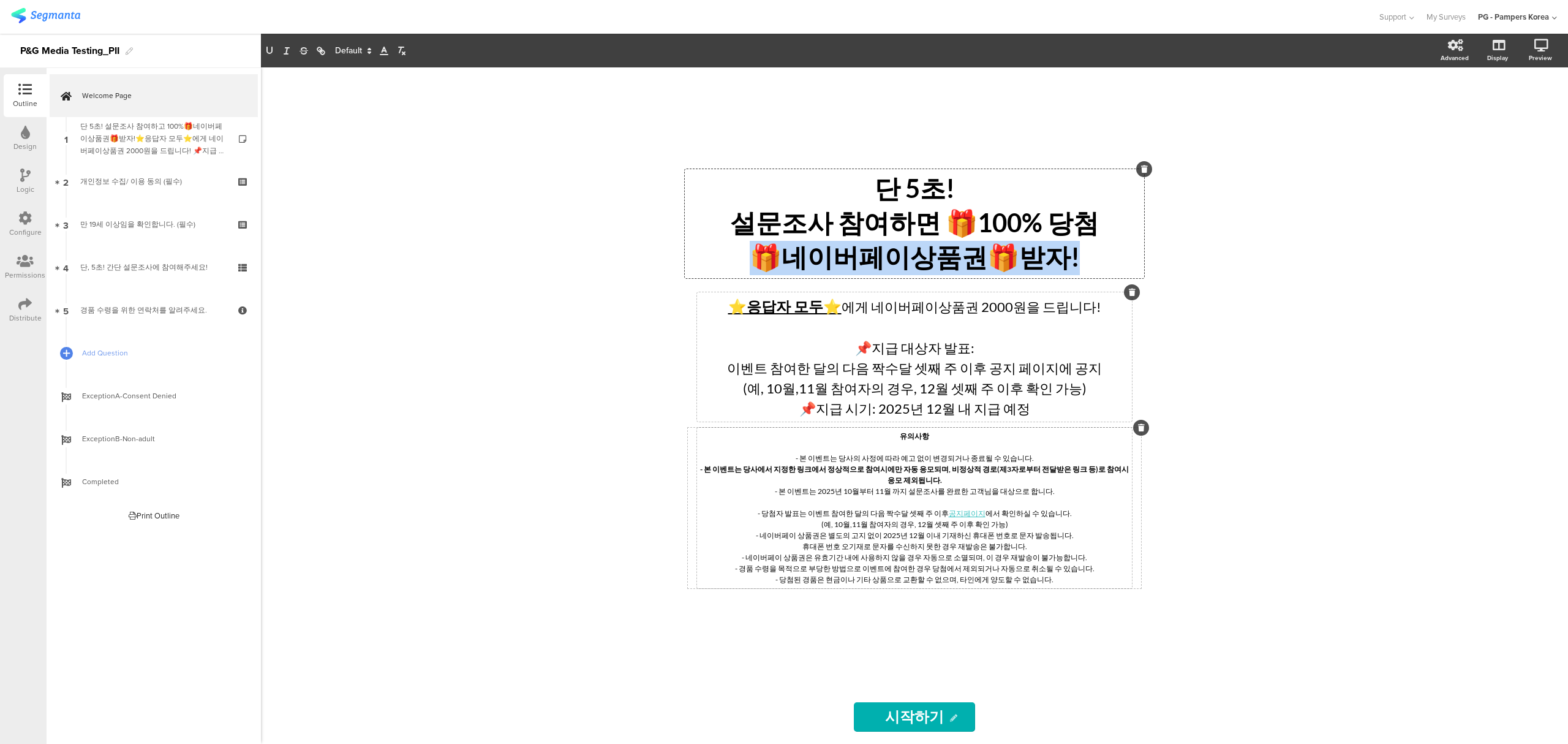
drag, startPoint x: 1075, startPoint y: 260, endPoint x: 733, endPoint y: 258, distance: 342.0
click at [733, 258] on p "🎁네이버페이상품권🎁받자!" at bounding box center [914, 258] width 453 height 34
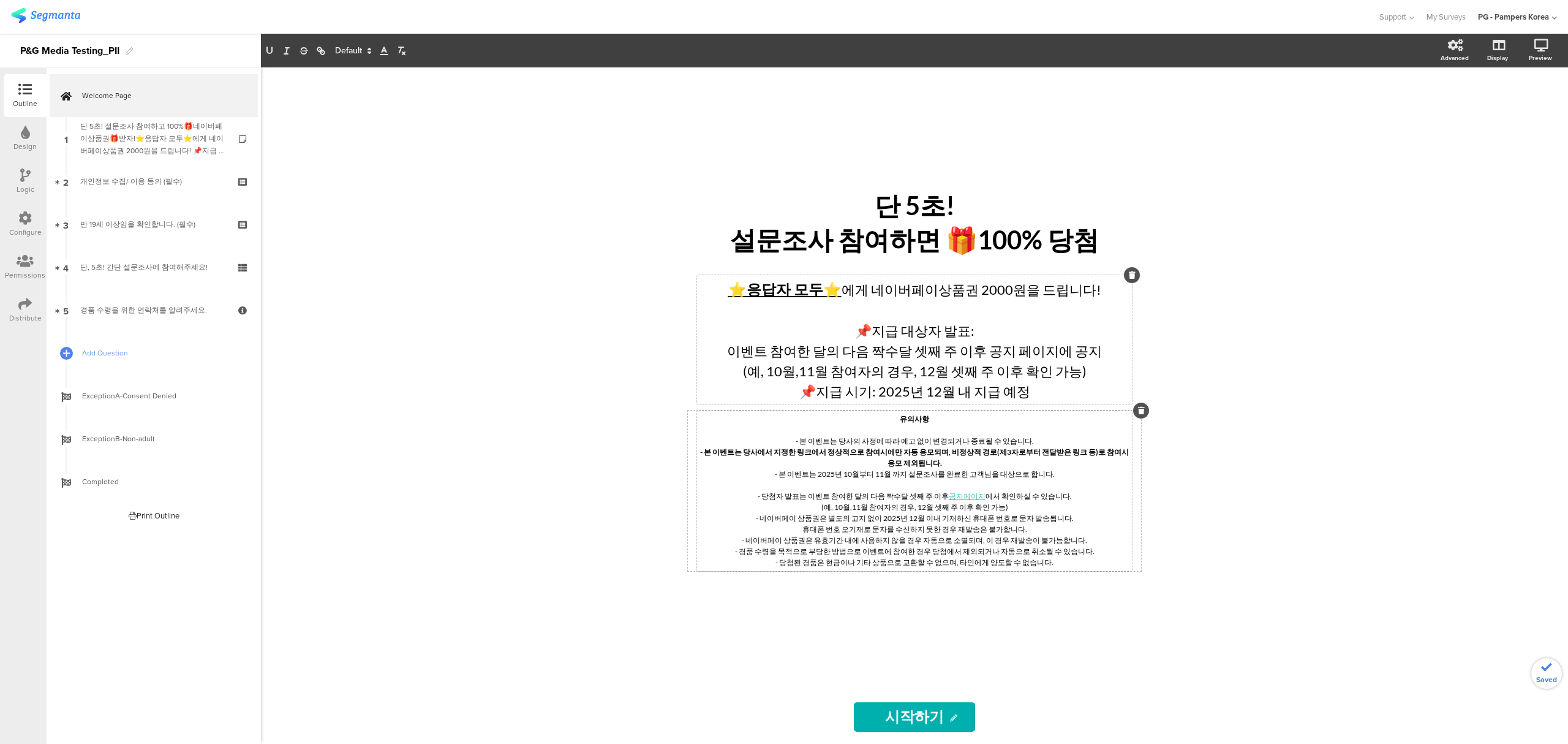
click at [1211, 292] on div "단 5초! 설문조사 참여하면 🎁100% 당첨 단 5초! 설문조사 참여하면 🎁100% 당첨 ⭐응답자 모두⭐ 에게 네이버페이상품권 2000원을 드…" at bounding box center [914, 406] width 1307 height 676
click at [1038, 243] on div "단 5초! 설문조사 참여하면 🎁100% 당첨 단 5초! 설문조사 참여하면 🎁100% 당첨" at bounding box center [914, 223] width 459 height 75
click at [1296, 299] on div "단 5초! 설문조사 참여하면 🎁100%🎁 당첨 단 5초! 설문조사 참여하면 🎁100%🎁 당첨 단 5초! 설문조사 참여하면 🎁100%🎁 당첨 ⭐…" at bounding box center [914, 406] width 1307 height 676
click at [929, 239] on div "단 5초! 설문조사 참여하면 🎁100%🎁 당첨 단 5초! 설문조사 참여하면 🎁100%🎁 당첨" at bounding box center [914, 223] width 459 height 75
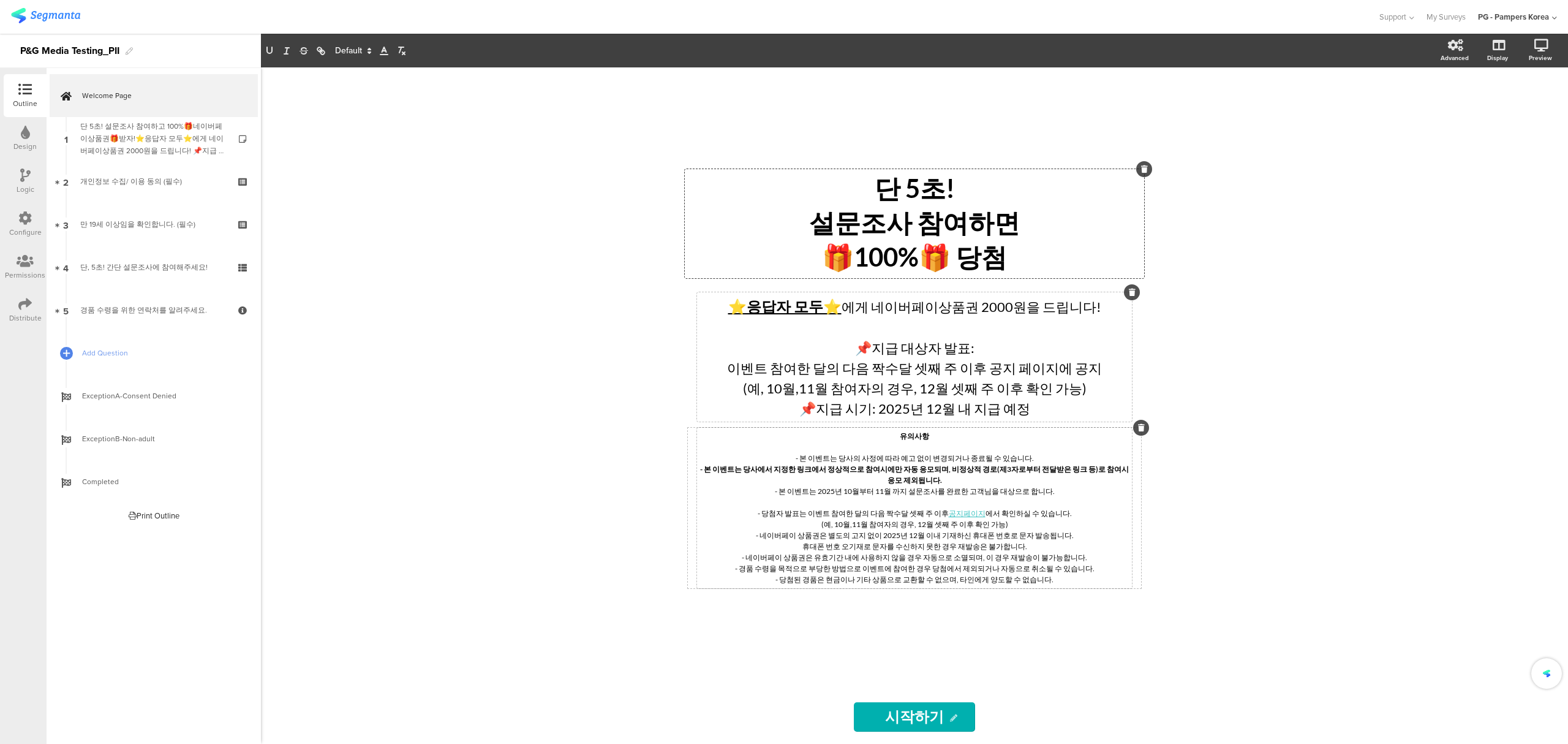
click at [1238, 279] on div "단 5초! 설문조사 참여하면 🎁100%🎁 당첨 단 5초! 설문조사 참여하면 🎁100%🎁 당첨 단 5초! 설문조사 참여하면 🎁100%🎁 당첨 ⭐…" at bounding box center [914, 406] width 1307 height 676
click at [1520, 118] on link at bounding box center [1525, 111] width 27 height 23
click at [937, 484] on div "유의사항 - 본 이벤트는 당사의 사정에 따라 예고 없이 변경되거나 종료될 수 있습니다. - 본 이벤트는 당사에서 지정한 링크에서 정상적으로 참…" at bounding box center [914, 508] width 435 height 160
drag, startPoint x: 937, startPoint y: 484, endPoint x: 700, endPoint y: 476, distance: 237.1
click at [700, 476] on p "- 본 이벤트는 당사에서 지정한 링크에서 정상적으로 참여시에만 자동 응모되며, 비정상적 경로(제3자로부터 전달받은 링크 등)로 참여시 응모 제…" at bounding box center [914, 475] width 429 height 22
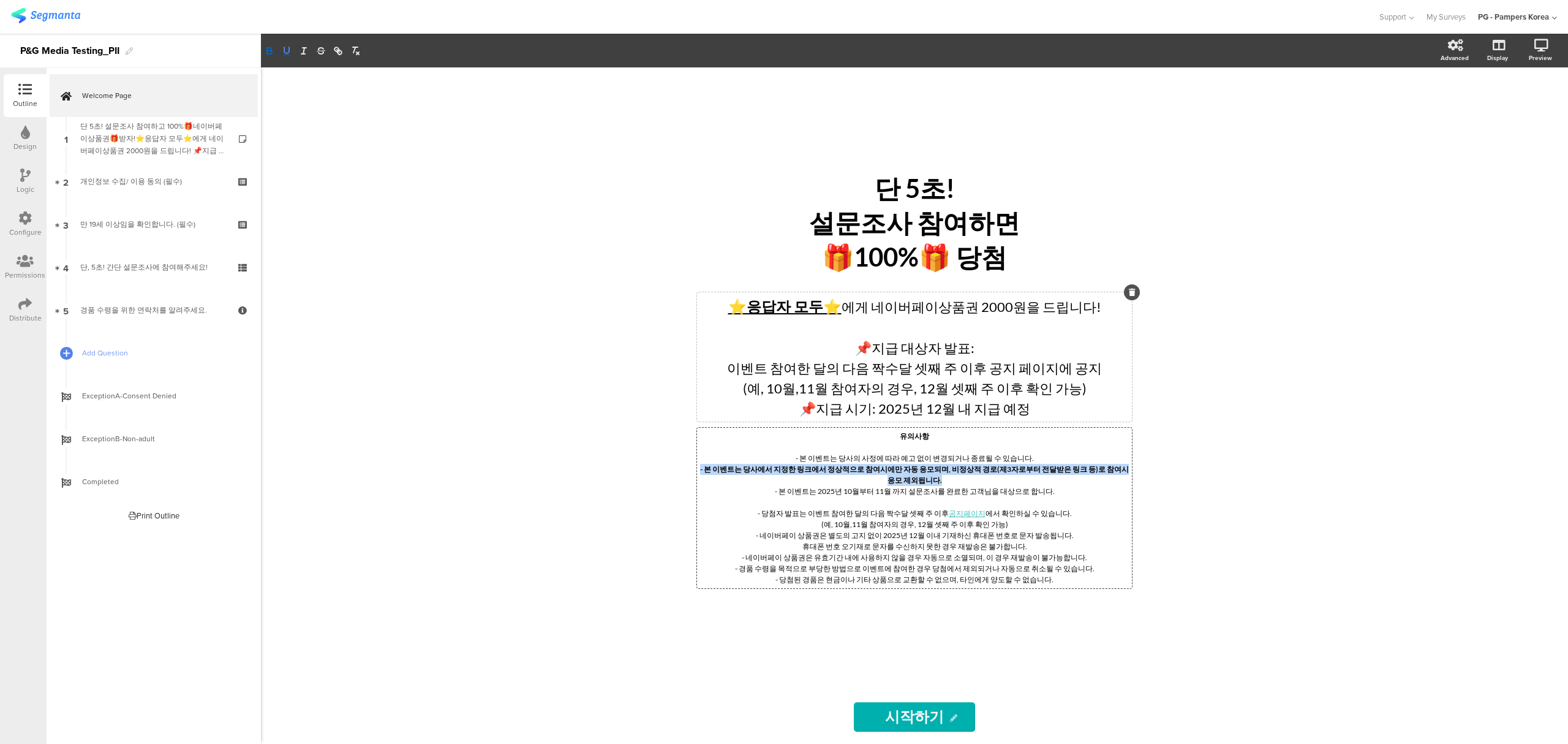
click at [284, 49] on icon "button" at bounding box center [287, 50] width 5 height 6
click at [946, 482] on p "- 본 이벤트는 당사에서 지정한 링크에서 정상적으로 참여시에만 자동 응모되며, 비정상적 경로(제3자로부터 전달받은 링크 등)로 참여시 응모 제…" at bounding box center [914, 475] width 429 height 22
click at [1083, 496] on p "- 본 이벤트는 2025년 10월부터 11월 까지 설문조사를 완료한 고객님을 대상으로 합니다." at bounding box center [914, 491] width 429 height 11
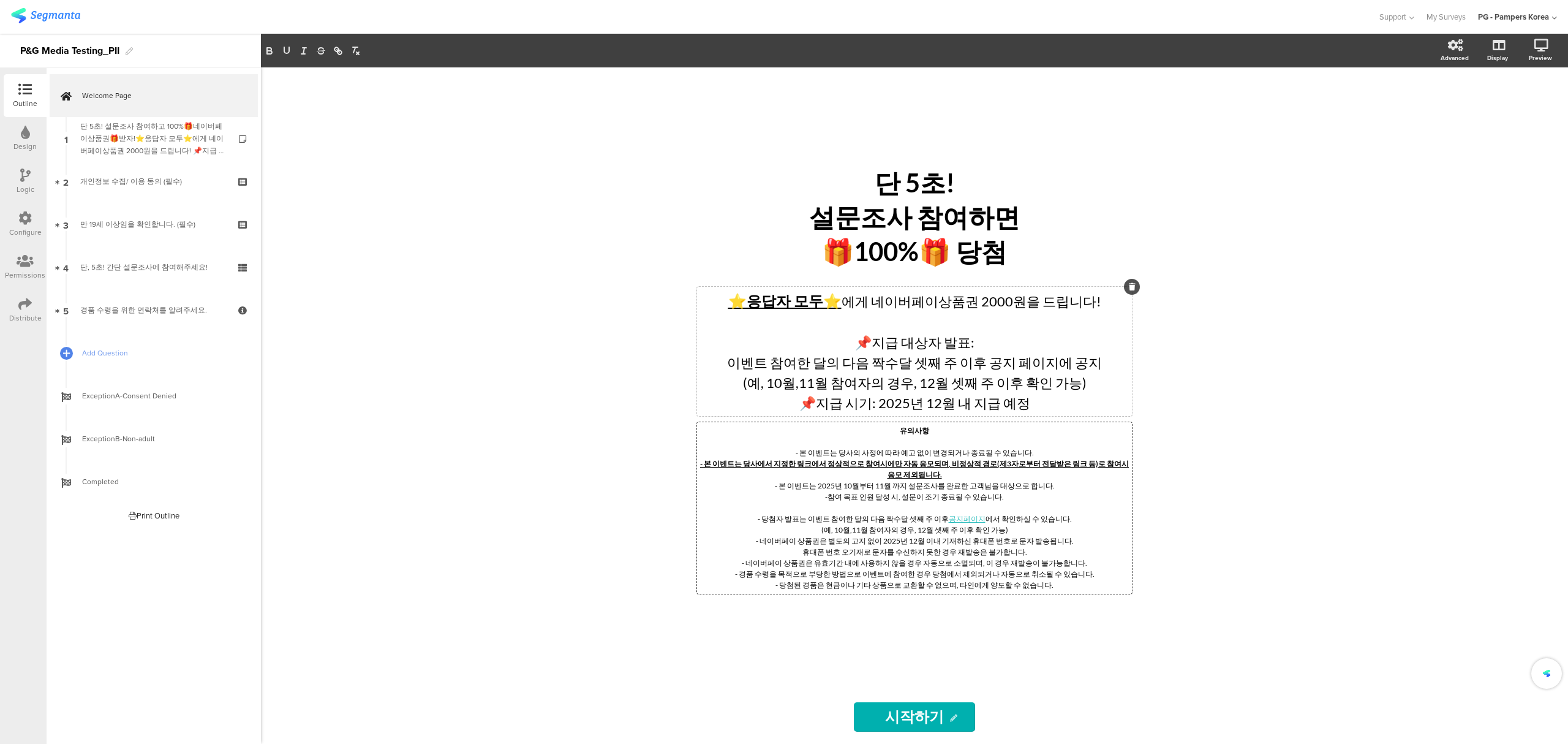
click at [1173, 494] on div "단 5초! 설문조사 참여하면 🎁100%🎁 당첨 단 5초! 설문조사 참여하면 🎁100%🎁 당첨 ⭐응답자 모두⭐ 에게 네이버페이상품권 2000원을…" at bounding box center [914, 406] width 1307 height 676
click at [1249, 466] on div "단 5초! 설문조사 참여하면 🎁100%🎁 당첨 단 5초! 설문조사 참여하면 🎁100%🎁 당첨 ⭐응답자 모두⭐ 에게 네이버페이상품권 2000원을…" at bounding box center [914, 406] width 1307 height 676
click at [1287, 325] on div "단 5초! 설문조사 참여하면 🎁100%🎁 당첨 단 5초! 설문조사 참여하면 🎁100%🎁 당첨 ⭐응답자 모두⭐ 에게 네이버페이상품권 2000원을…" at bounding box center [914, 406] width 1307 height 676
click at [1341, 321] on div "단 5초! 설문조사 참여하면 🎁100%🎁 당첨 단 5초! 설문조사 참여하면 🎁100%🎁 당첨 ⭐응답자 모두⭐ 에게 네이버페이상품권 2000원을…" at bounding box center [914, 406] width 1307 height 676
click at [114, 114] on link "Welcome Page" at bounding box center [153, 95] width 208 height 43
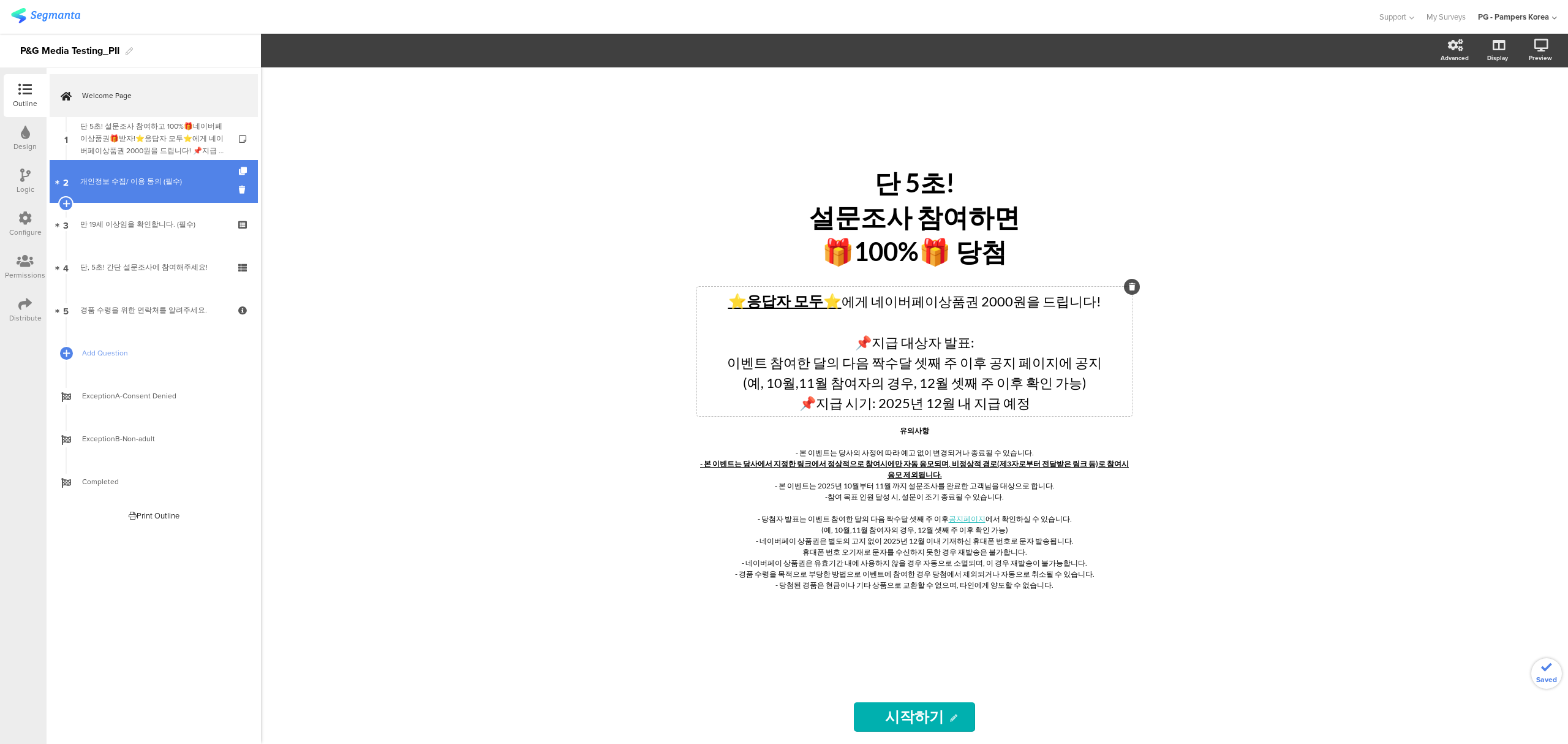
click at [130, 194] on link "2 개인정보 수집/ 이용 동의 (필수)" at bounding box center [153, 181] width 208 height 43
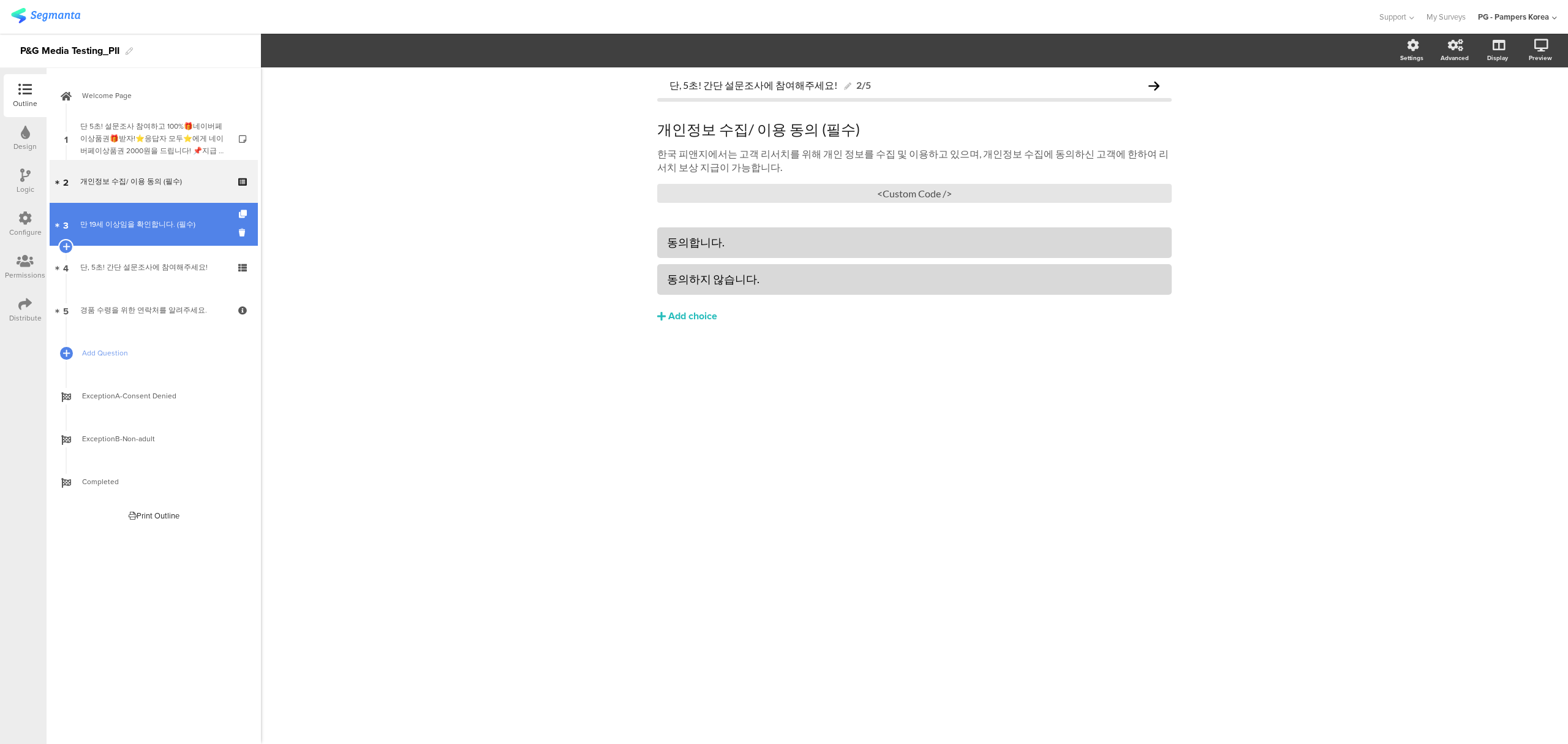
click at [135, 216] on link "3 만 19세 이상임을 확인합니다. (필수)" at bounding box center [153, 224] width 208 height 43
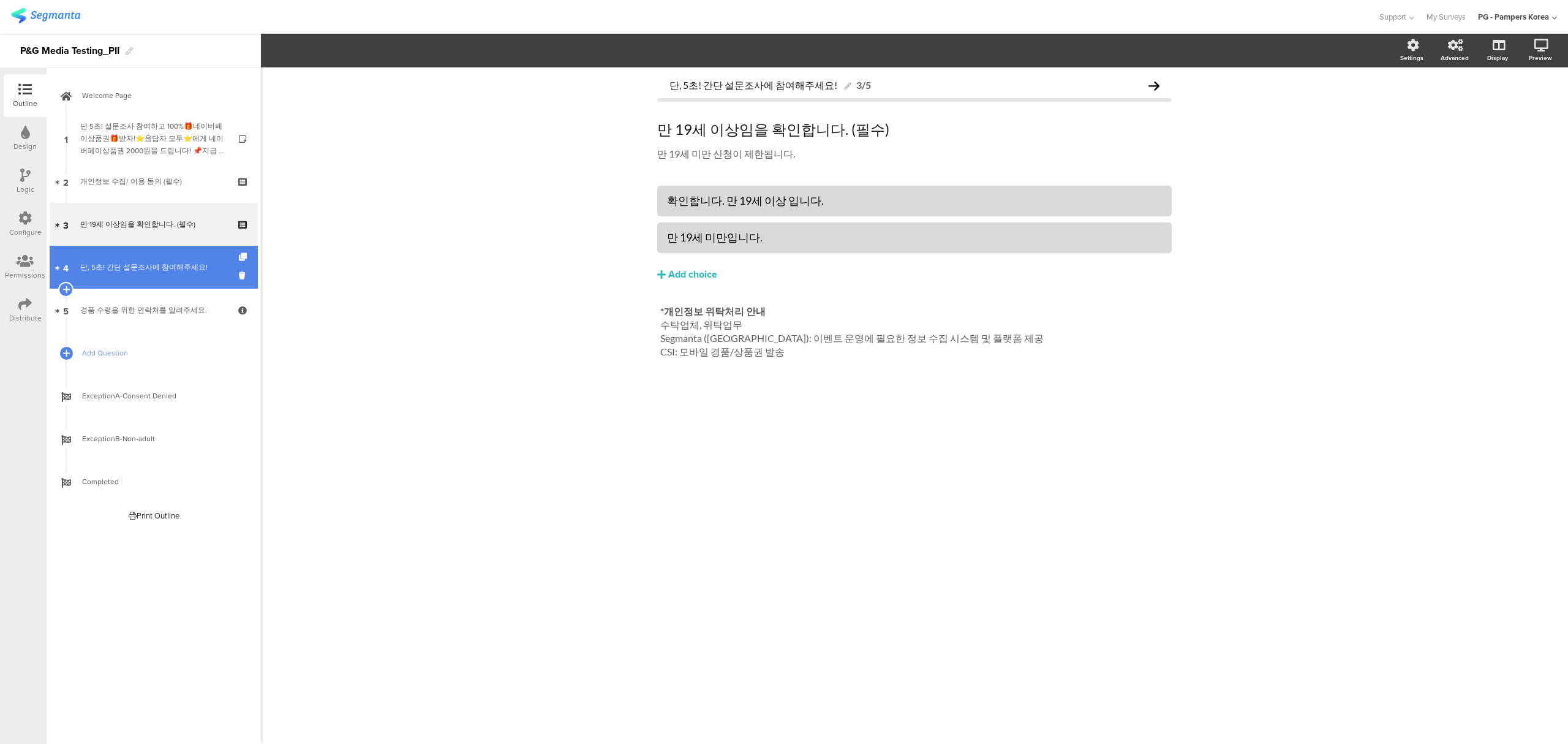
click at [141, 258] on link "4 단, 5초! 간단 설문조사에 참여해주세요!" at bounding box center [153, 267] width 208 height 43
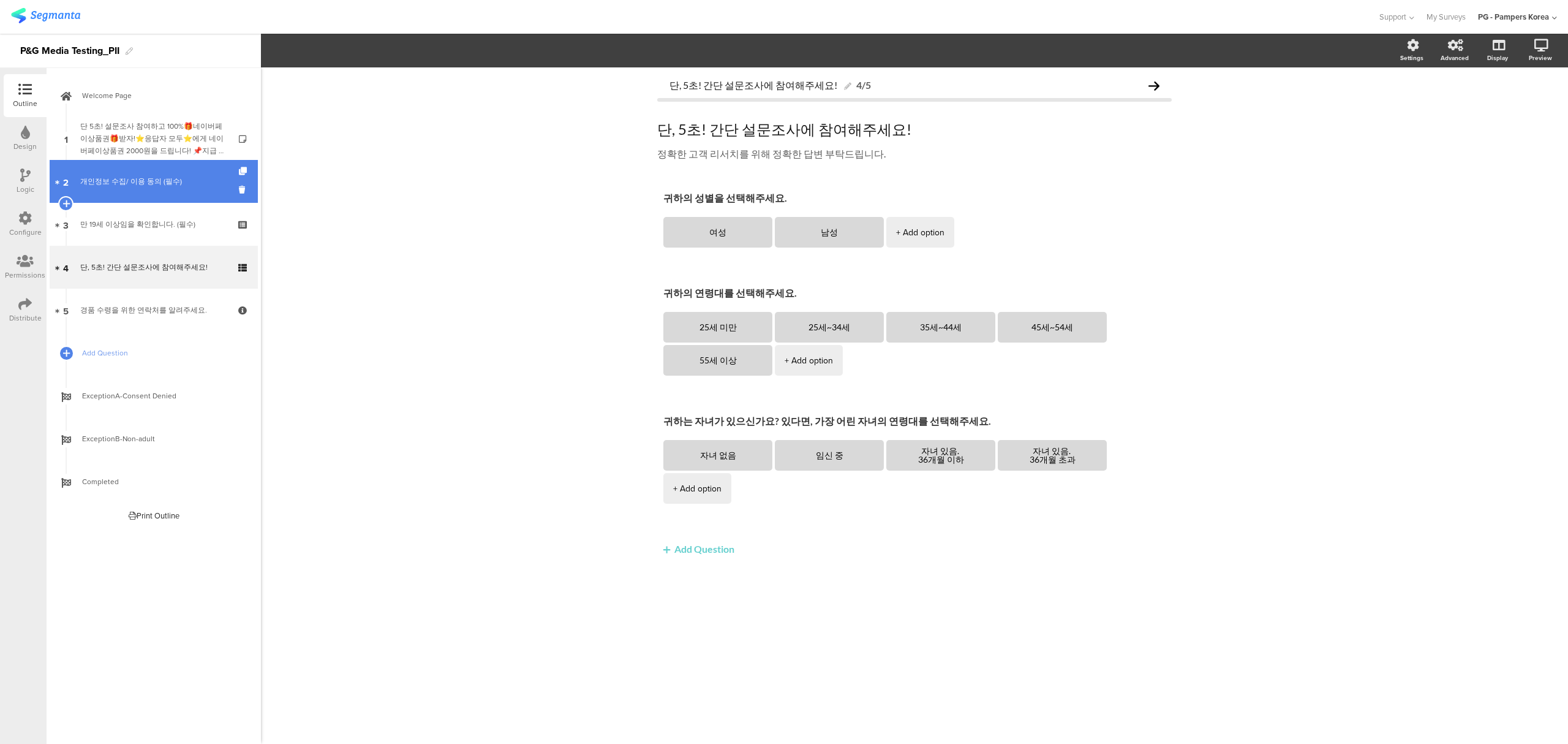
click at [145, 172] on link "2 개인정보 수집/ 이용 동의 (필수)" at bounding box center [153, 181] width 208 height 43
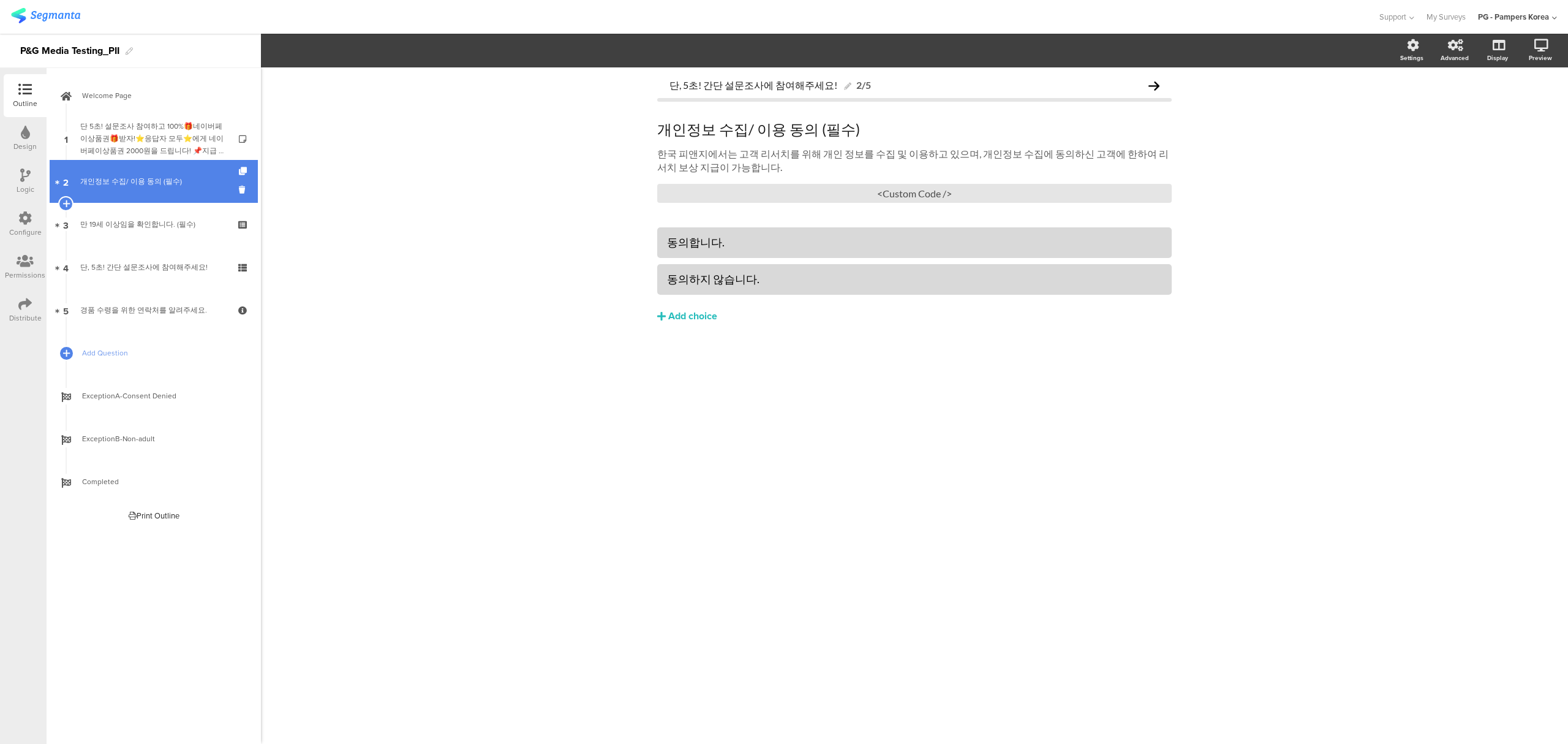
click at [153, 197] on link "2 개인정보 수집/ 이용 동의 (필수)" at bounding box center [153, 181] width 208 height 43
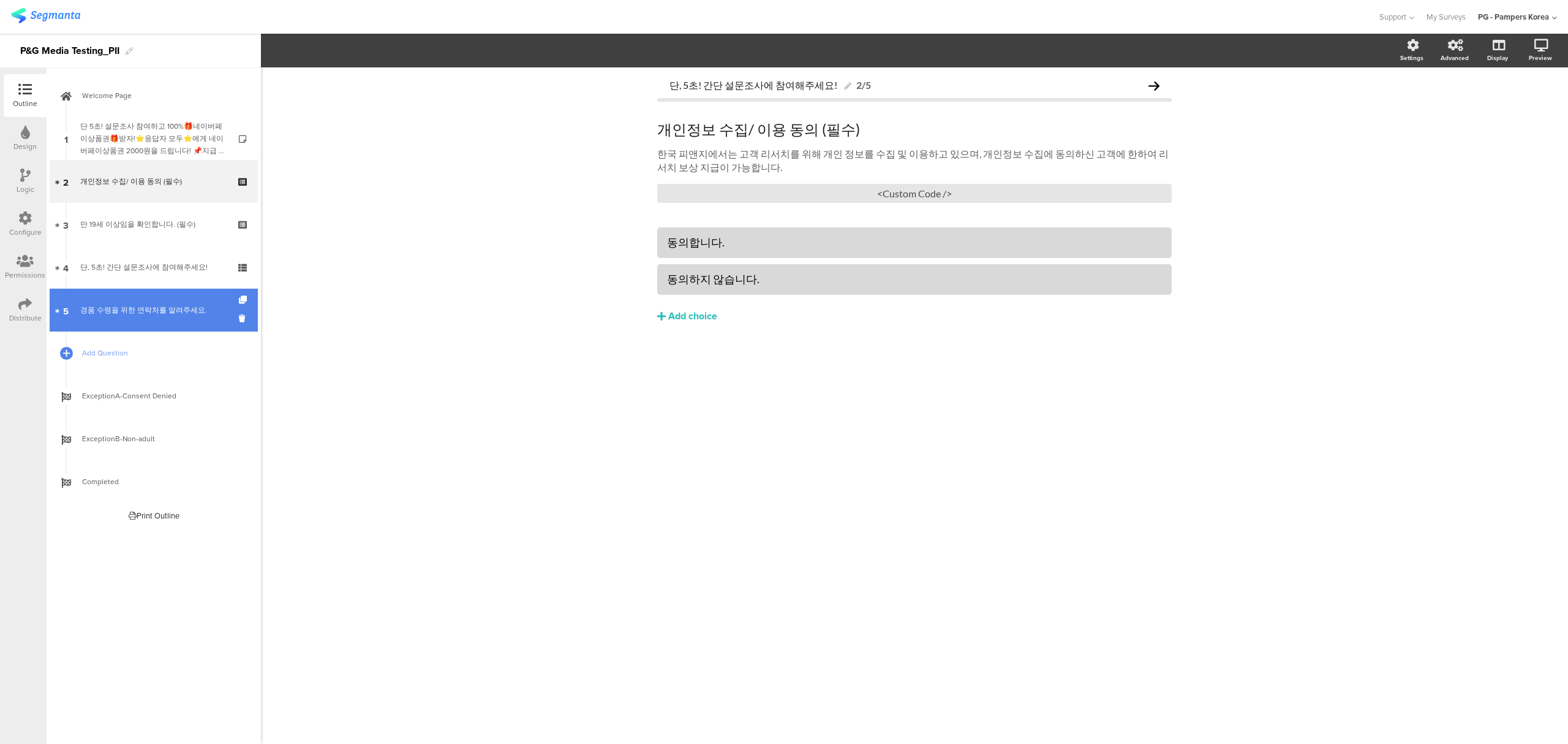
click at [151, 298] on link "5 경품 수령을 위한 연락처를 알려주세요." at bounding box center [153, 310] width 208 height 43
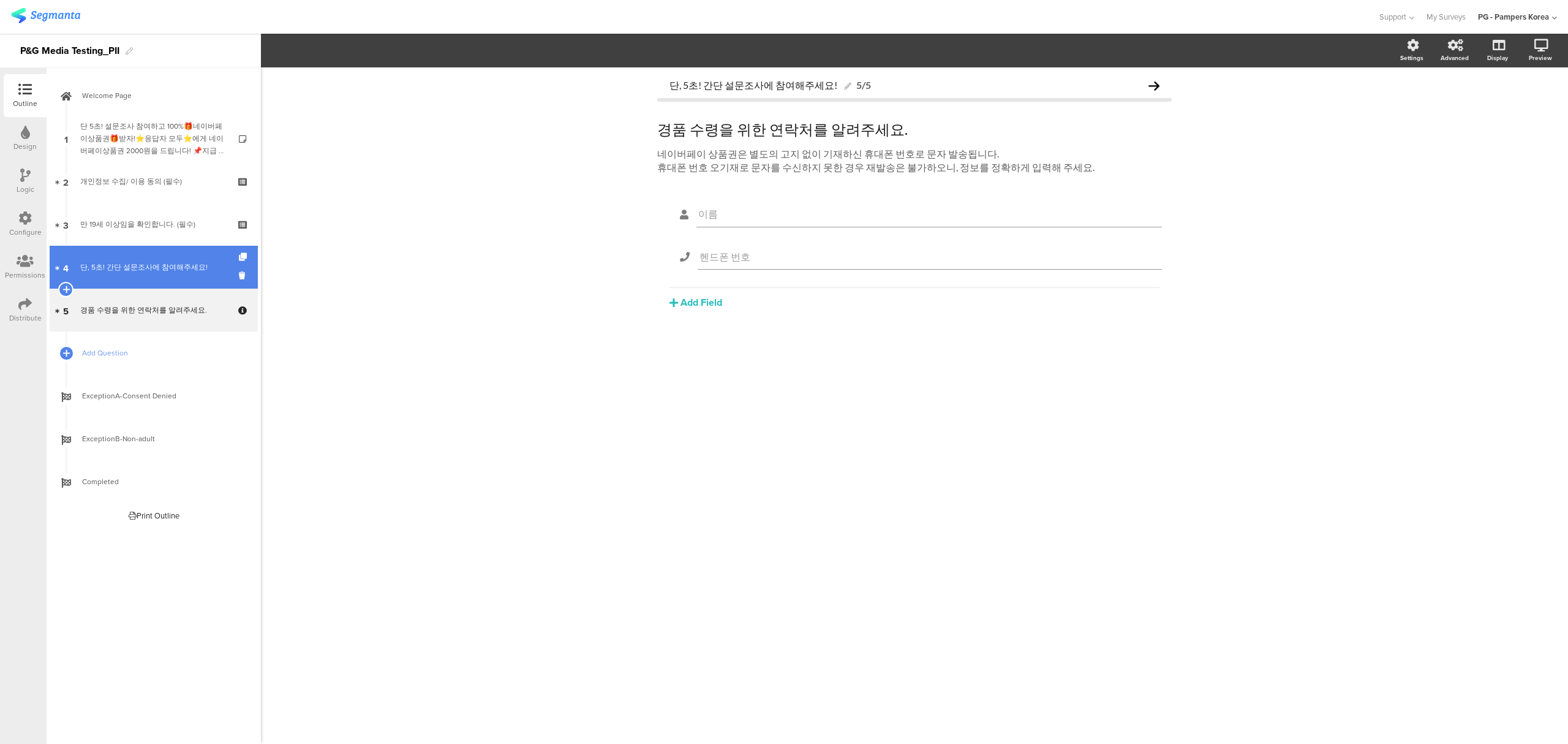
click at [174, 265] on div "단, 5초! 간단 설문조사에 참여해주세요!" at bounding box center [154, 267] width 147 height 12
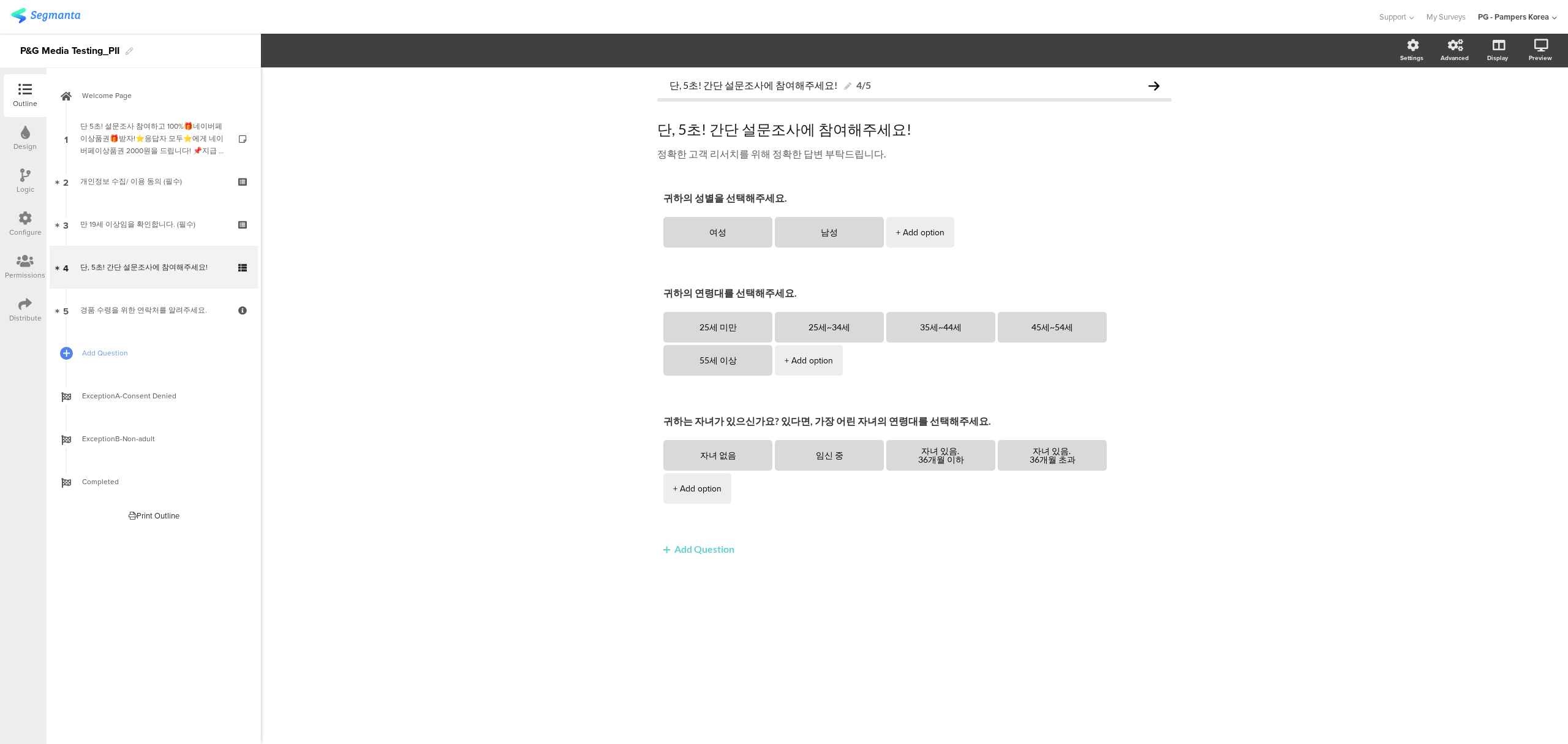
click at [447, 228] on div "단, 5초! 간단 설문조사에 참여해주세요! 4/5 단, 5초! 간단 설문조사에 참여해주세요! 단, 5초! 간단 설문조사에 참여해주세요! 정확한…" at bounding box center [914, 406] width 1307 height 676
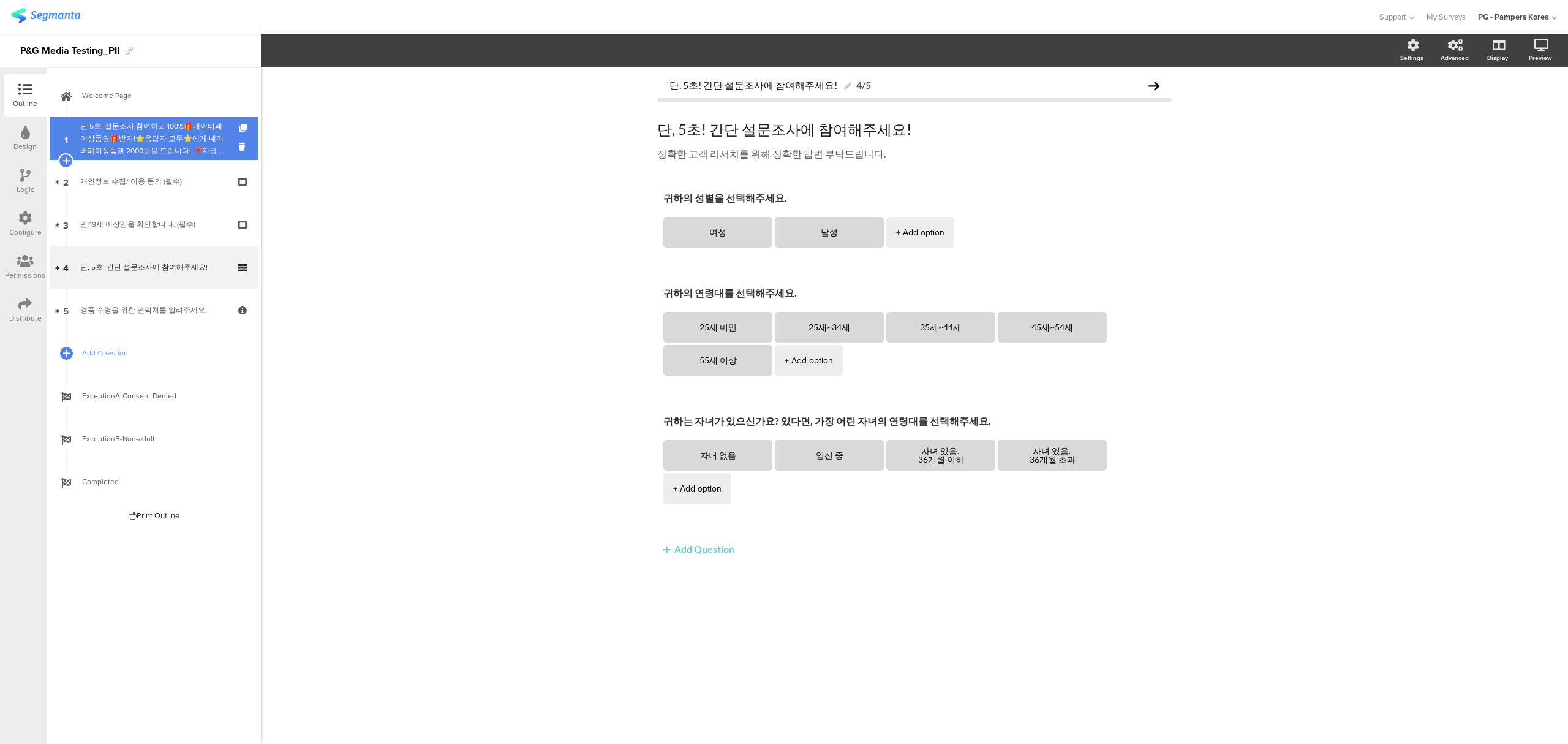
click at [157, 125] on div "단 5초! 설문조사 참여하고 100%🎁네이버페이상품권🎁받자!⭐응답자 모두⭐에게 네이버페이상품권 2000원을 드립니다! 📌지급 대상자 발표: 이…" at bounding box center [154, 138] width 147 height 37
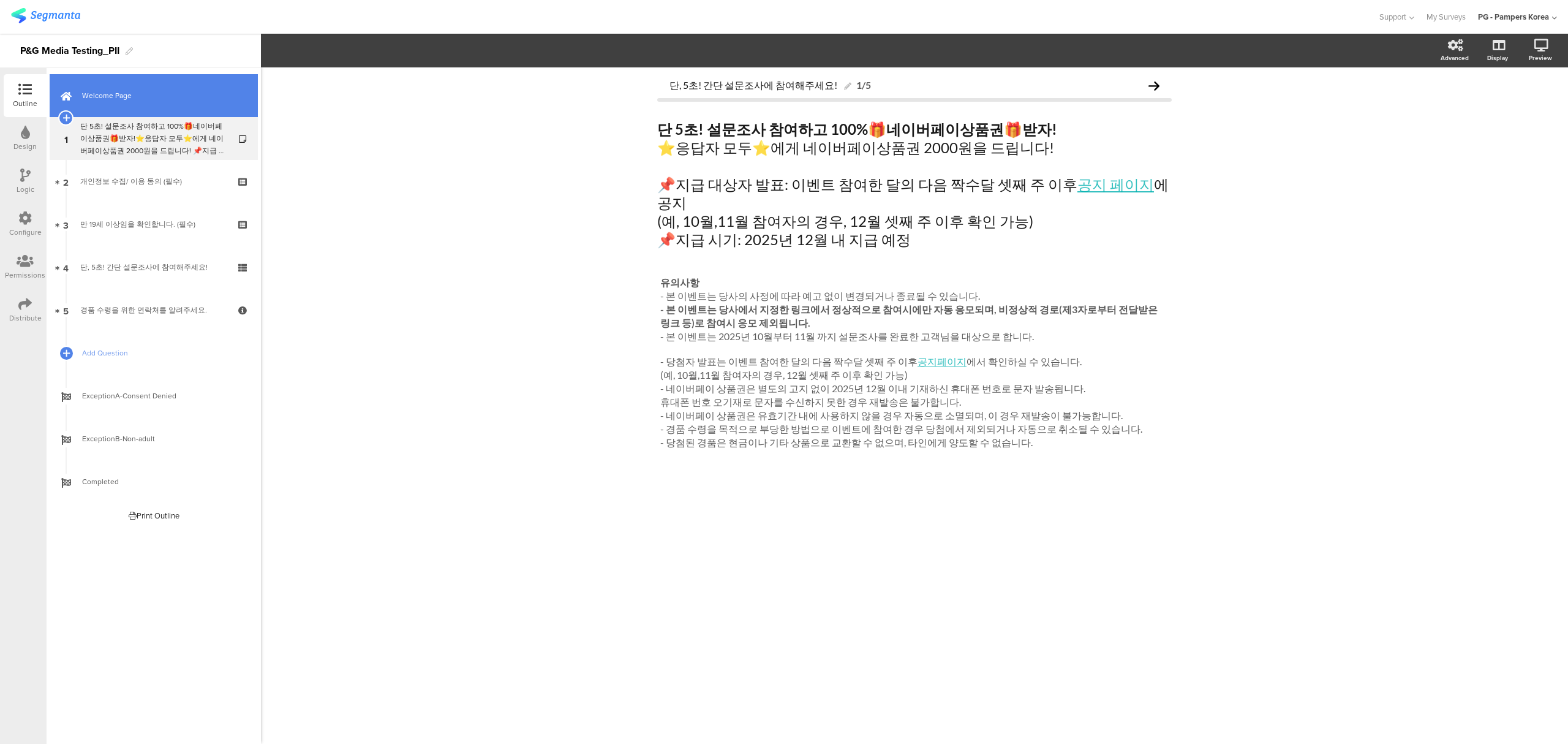
click at [162, 102] on link "Welcome Page" at bounding box center [153, 95] width 208 height 43
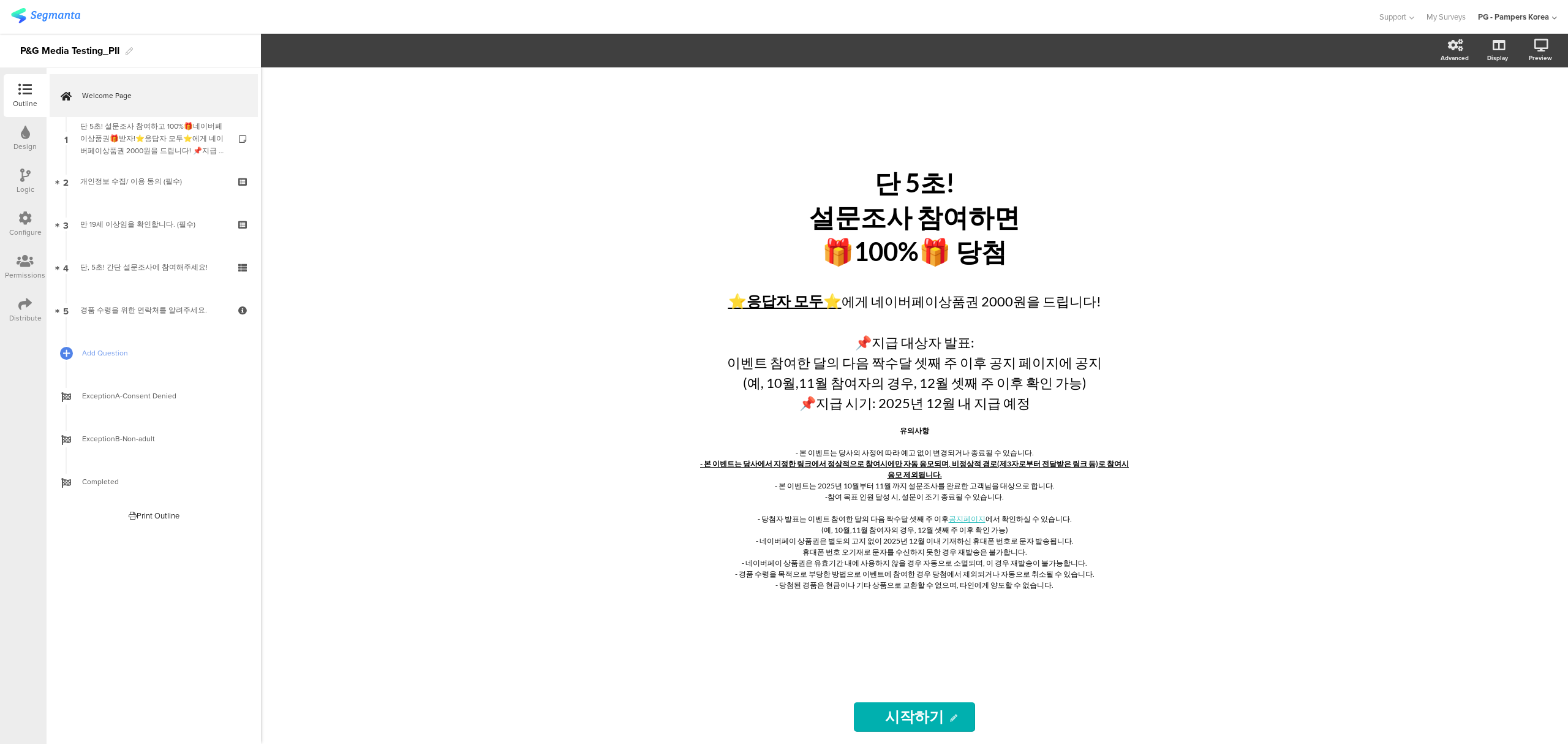
click at [21, 134] on icon at bounding box center [25, 132] width 9 height 14
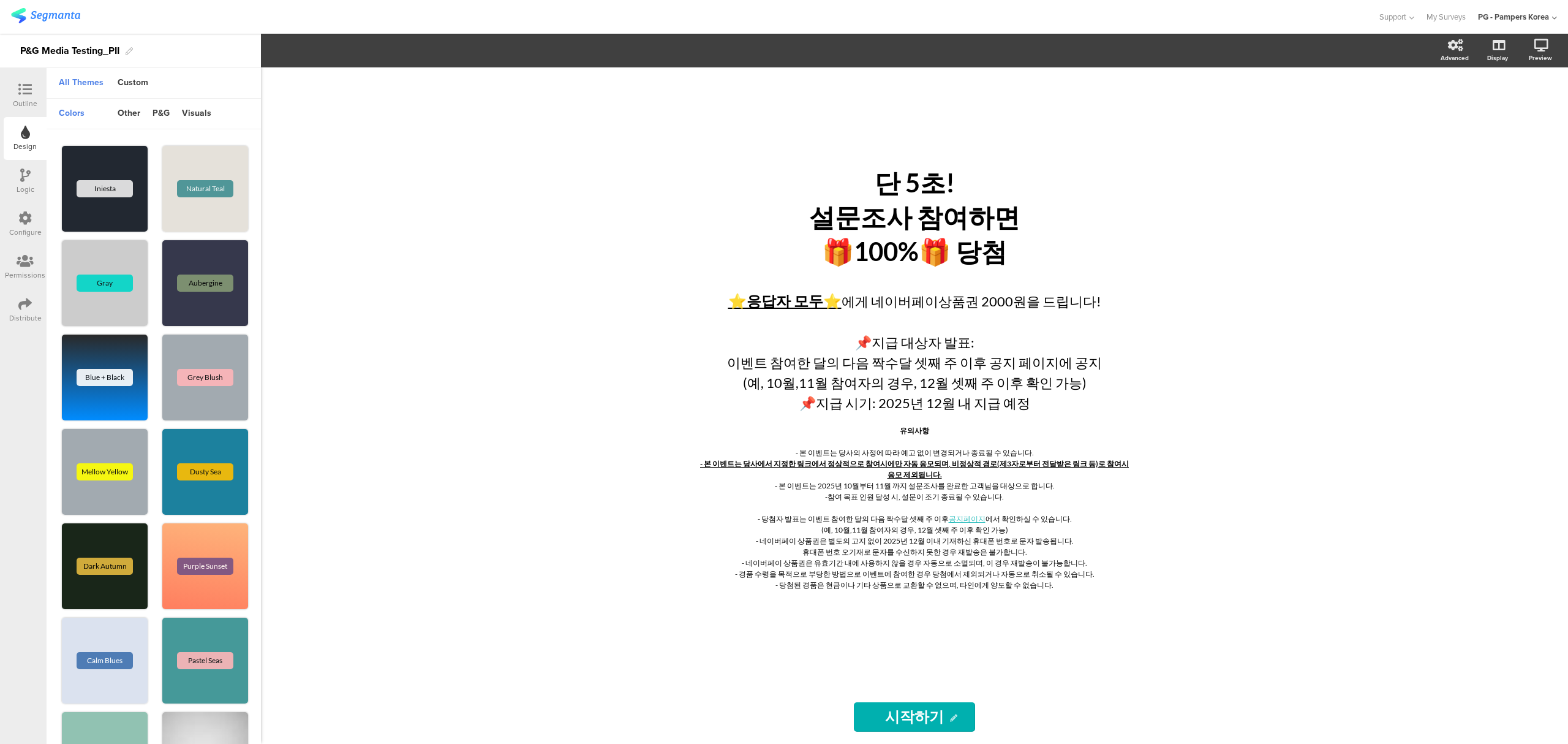
click at [19, 187] on div "Logic" at bounding box center [25, 189] width 18 height 11
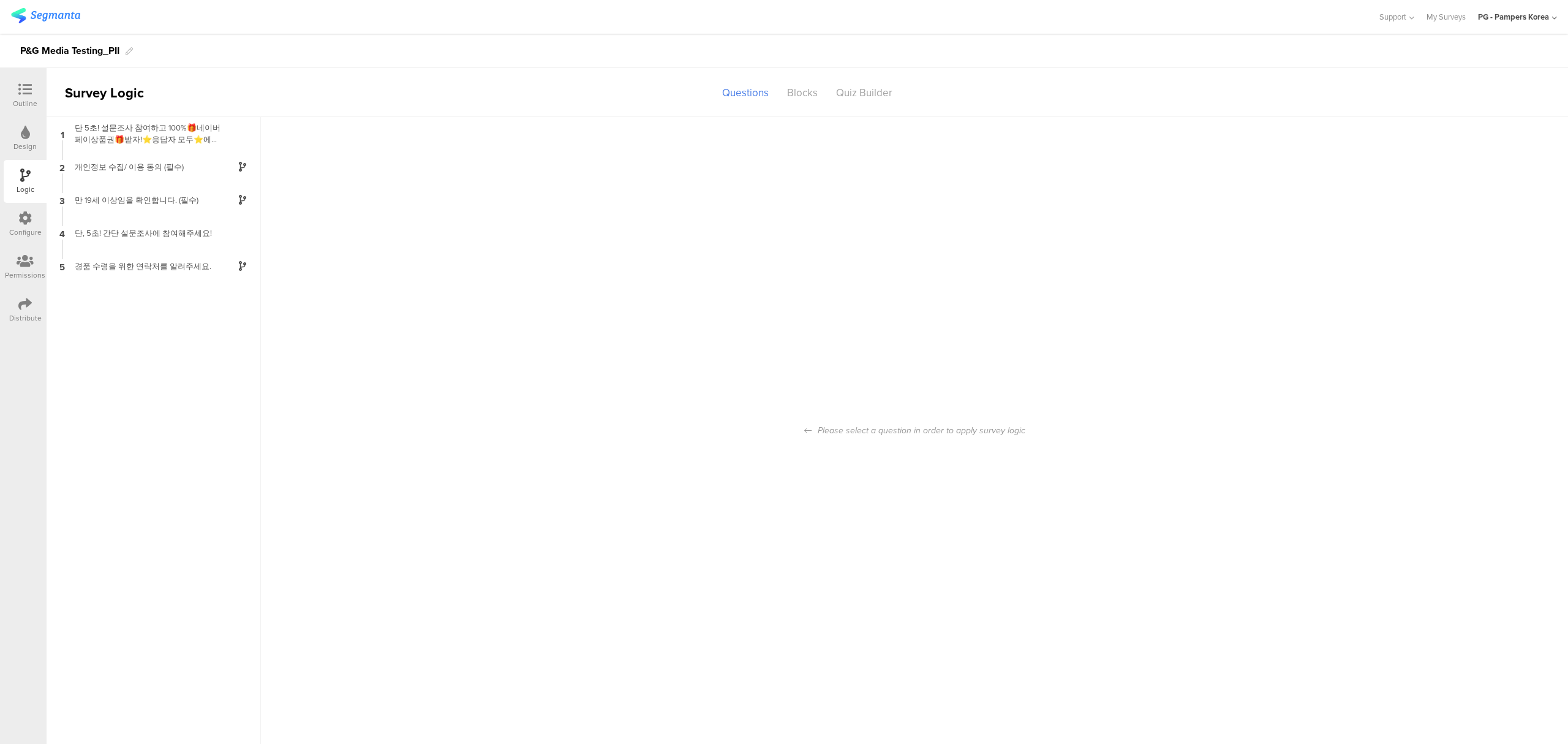
click at [20, 221] on icon at bounding box center [25, 218] width 14 height 14
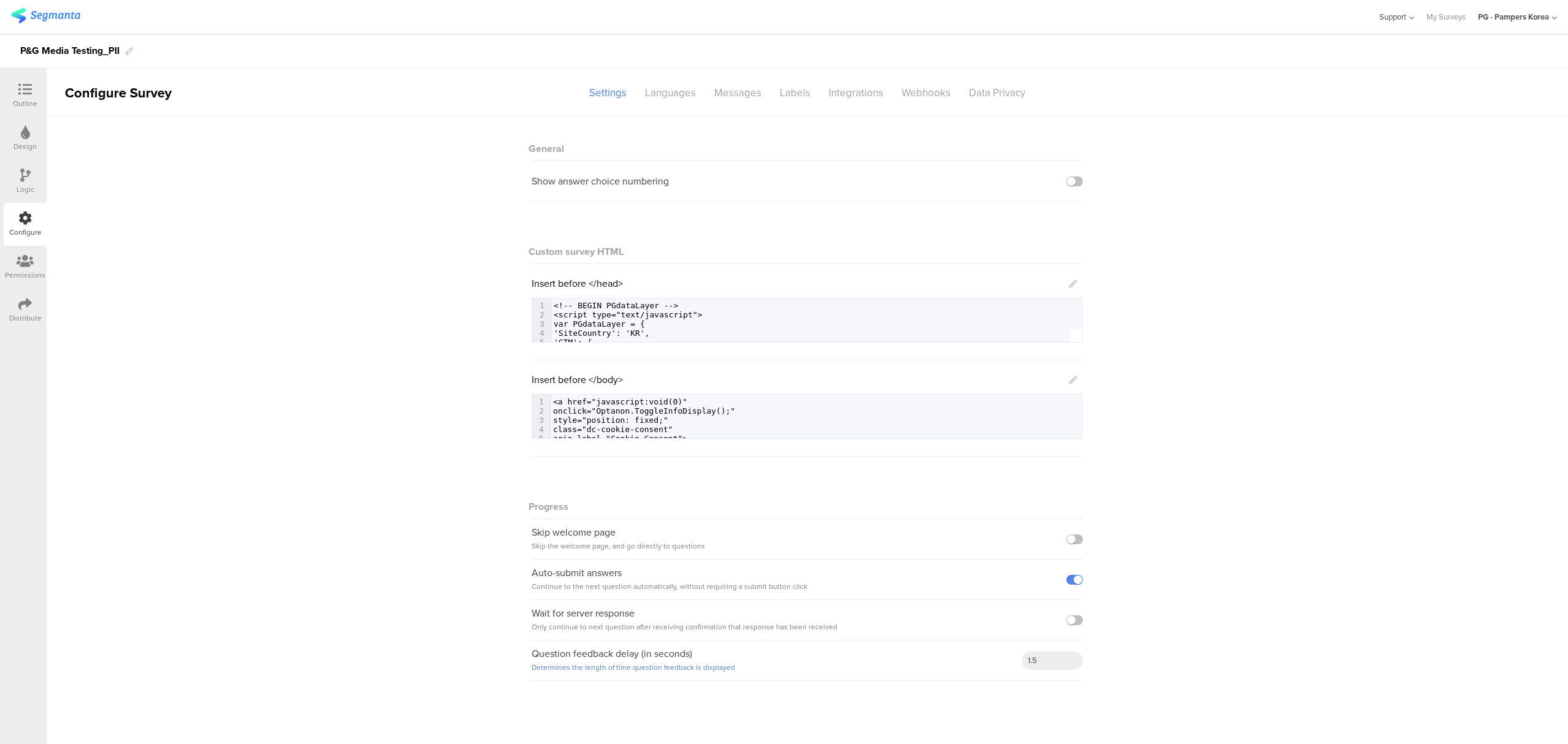
click at [1386, 14] on span "Support" at bounding box center [1393, 17] width 27 height 12
click at [1312, 59] on div "Help Center" at bounding box center [1337, 57] width 153 height 27
click at [15, 301] on div "Distribute" at bounding box center [25, 310] width 43 height 43
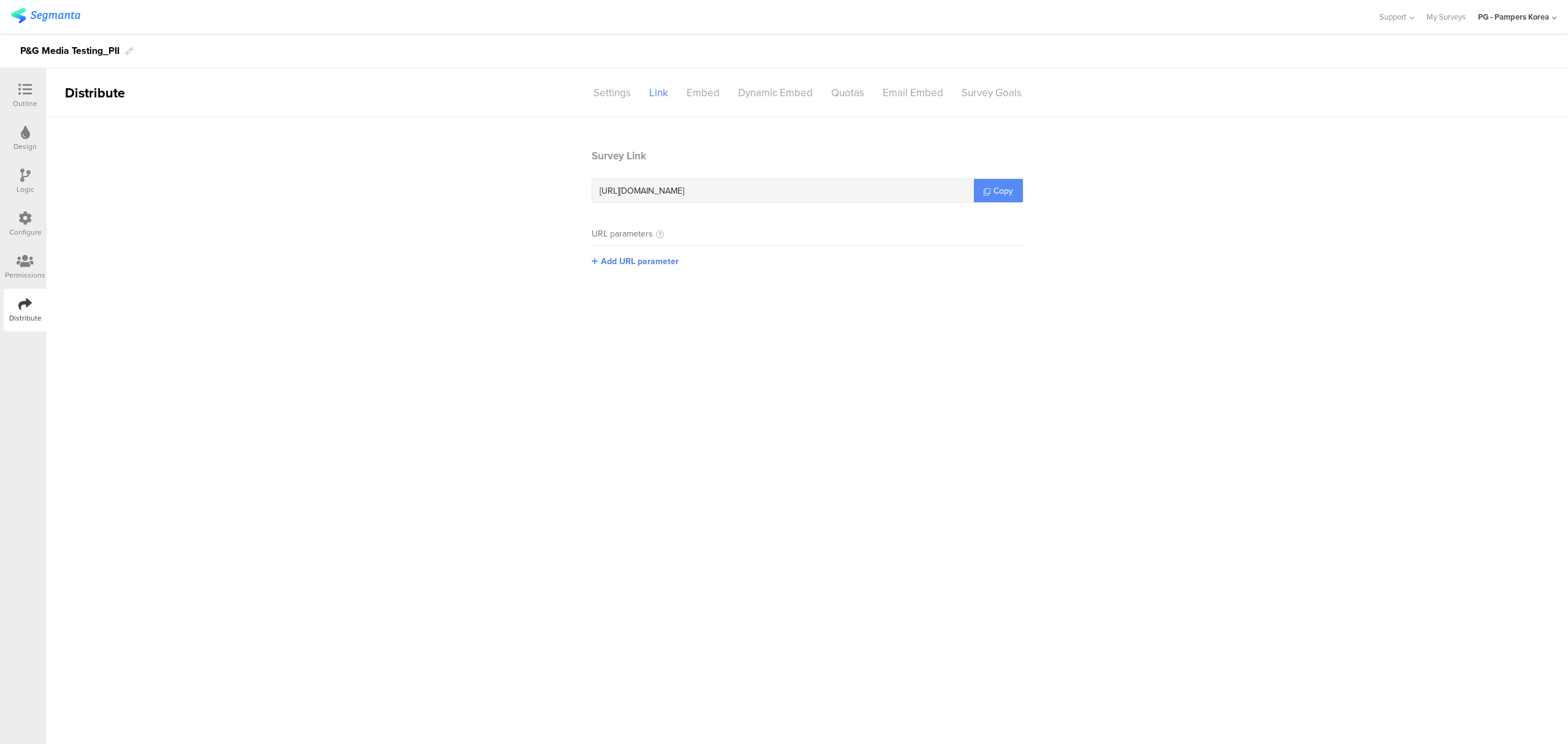
click at [1016, 192] on link "Copy" at bounding box center [998, 191] width 49 height 23
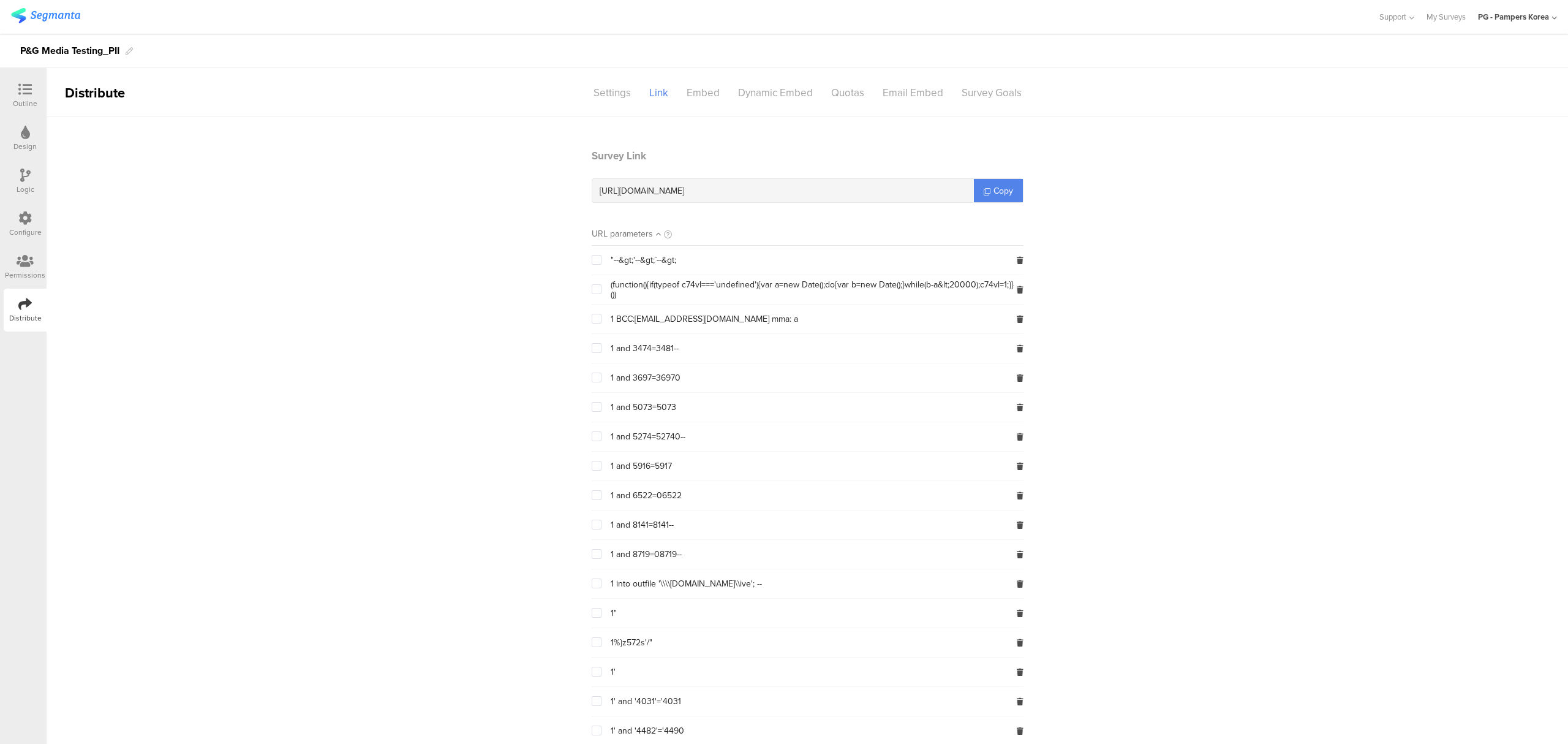
click at [22, 104] on div "Outline" at bounding box center [25, 103] width 25 height 11
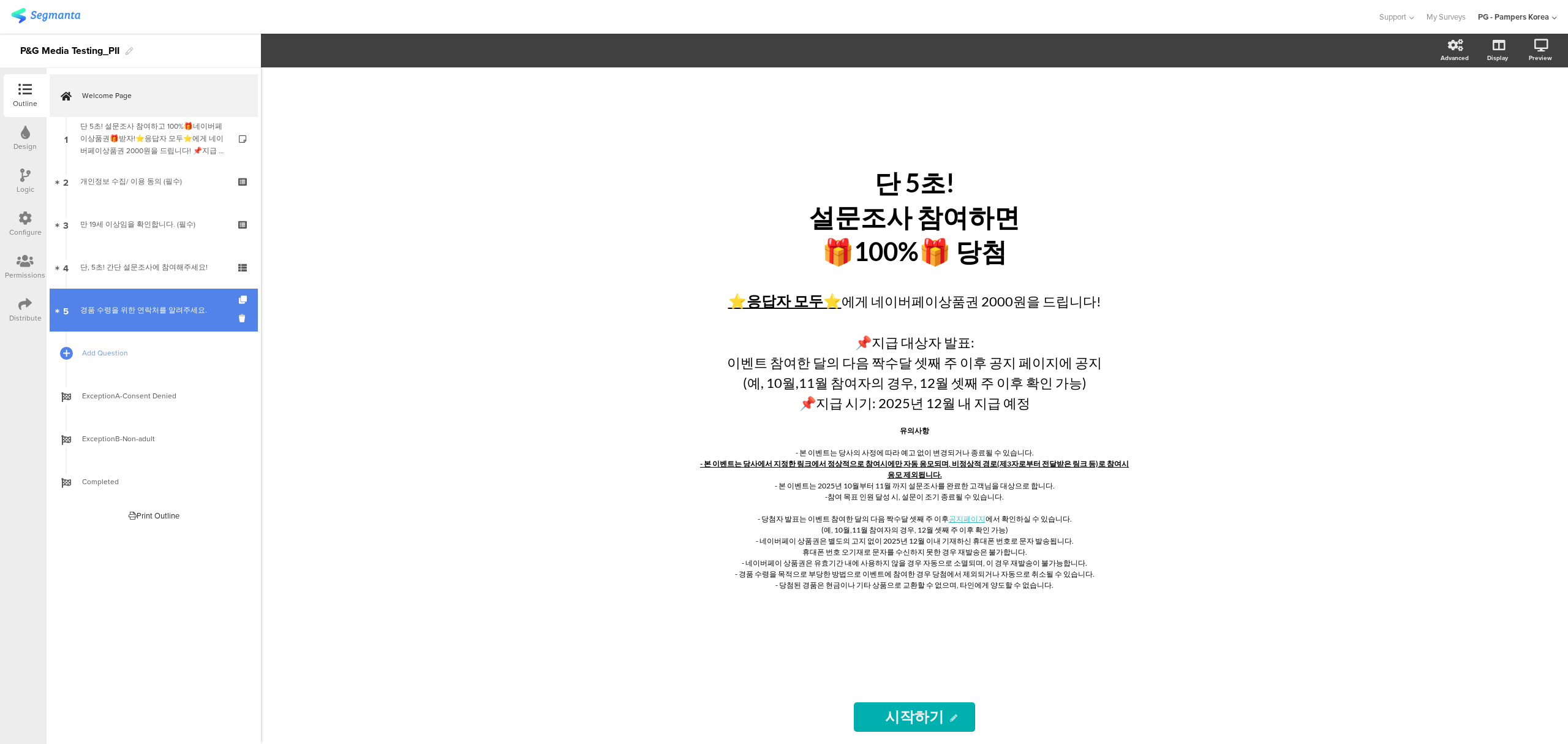
click at [140, 314] on div "경품 수령을 위한 연락처를 알려주세요." at bounding box center [154, 310] width 147 height 12
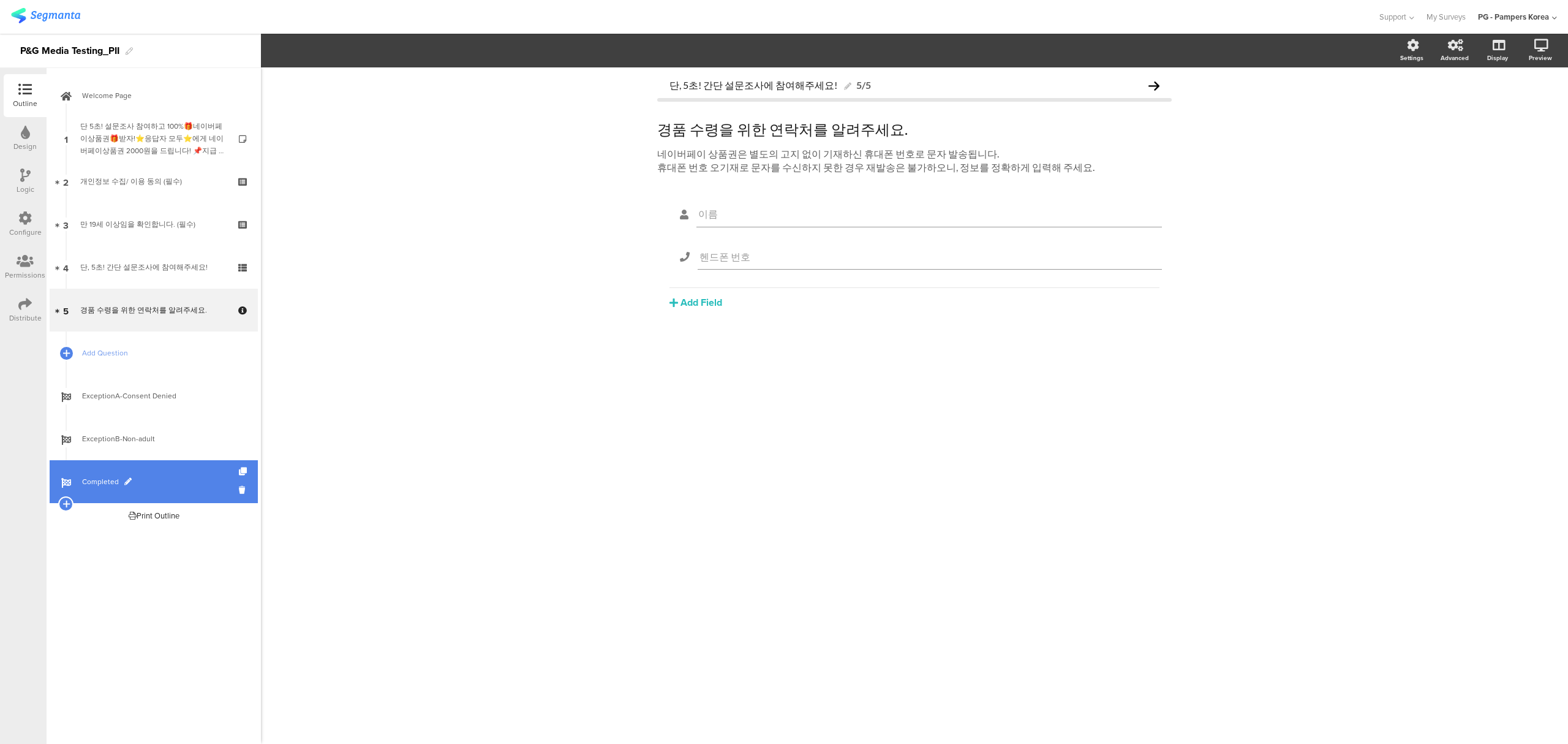
click at [137, 475] on span "Completed" at bounding box center [160, 481] width 157 height 12
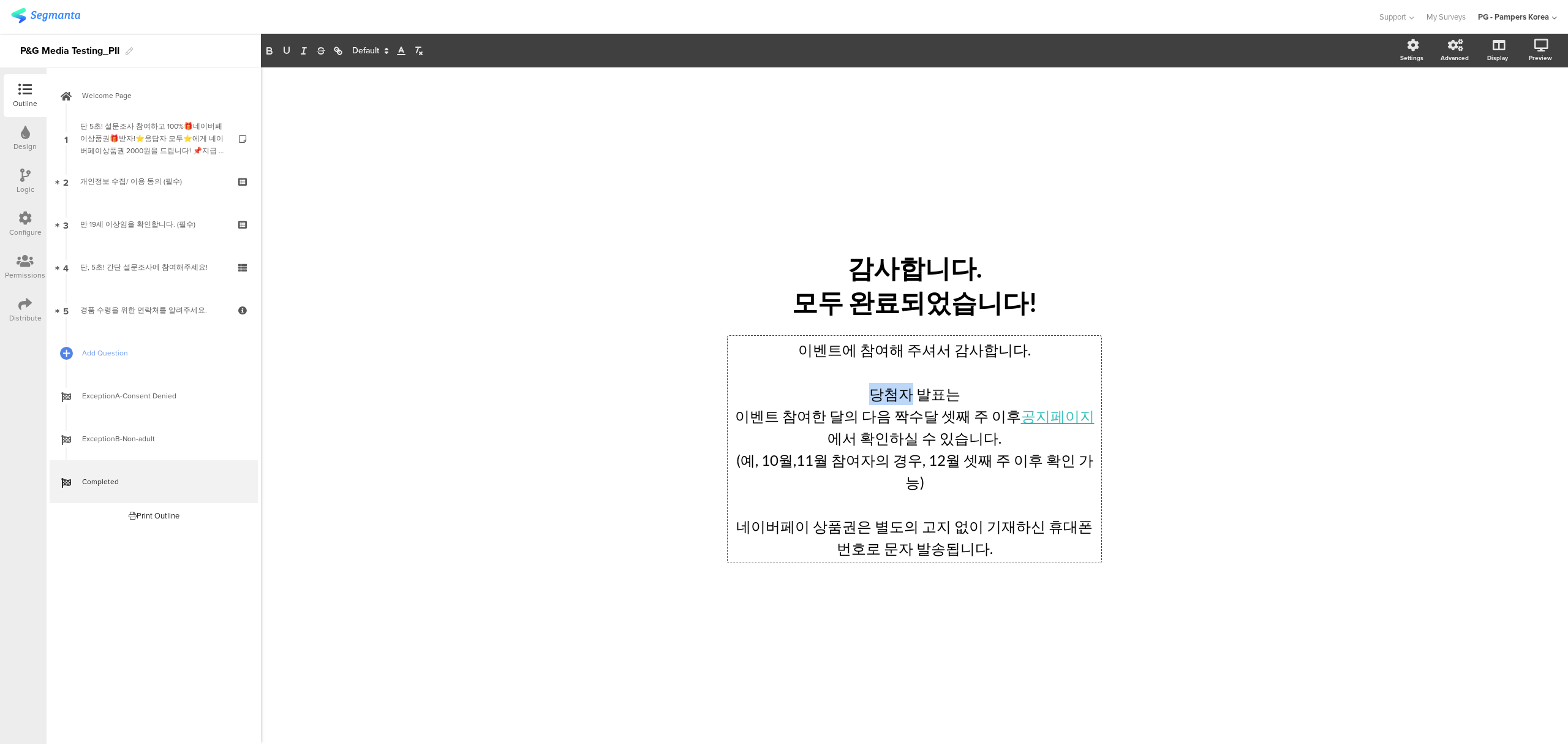
drag, startPoint x: 875, startPoint y: 407, endPoint x: 912, endPoint y: 406, distance: 37.0
click at [912, 406] on div "이벤트에 참여해 주셔서 감사합니다. 당첨자 발표는 이벤트 참여한 달의 다음 짝수달 셋째 주 이후 공지페이지 에서 확인하실 수 있습니다. (예,…" at bounding box center [914, 449] width 374 height 227
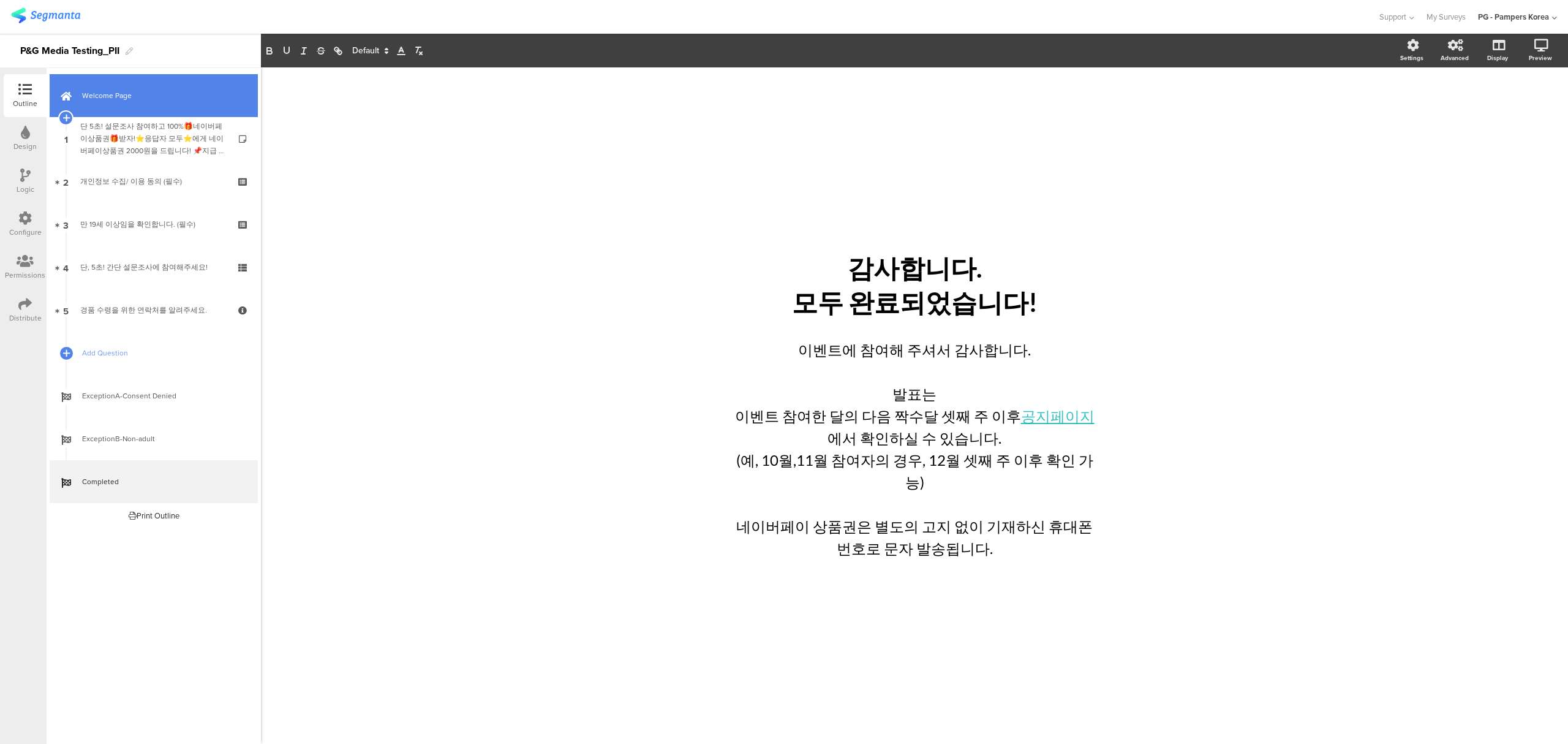
click at [113, 108] on link "Welcome Page" at bounding box center [153, 95] width 208 height 43
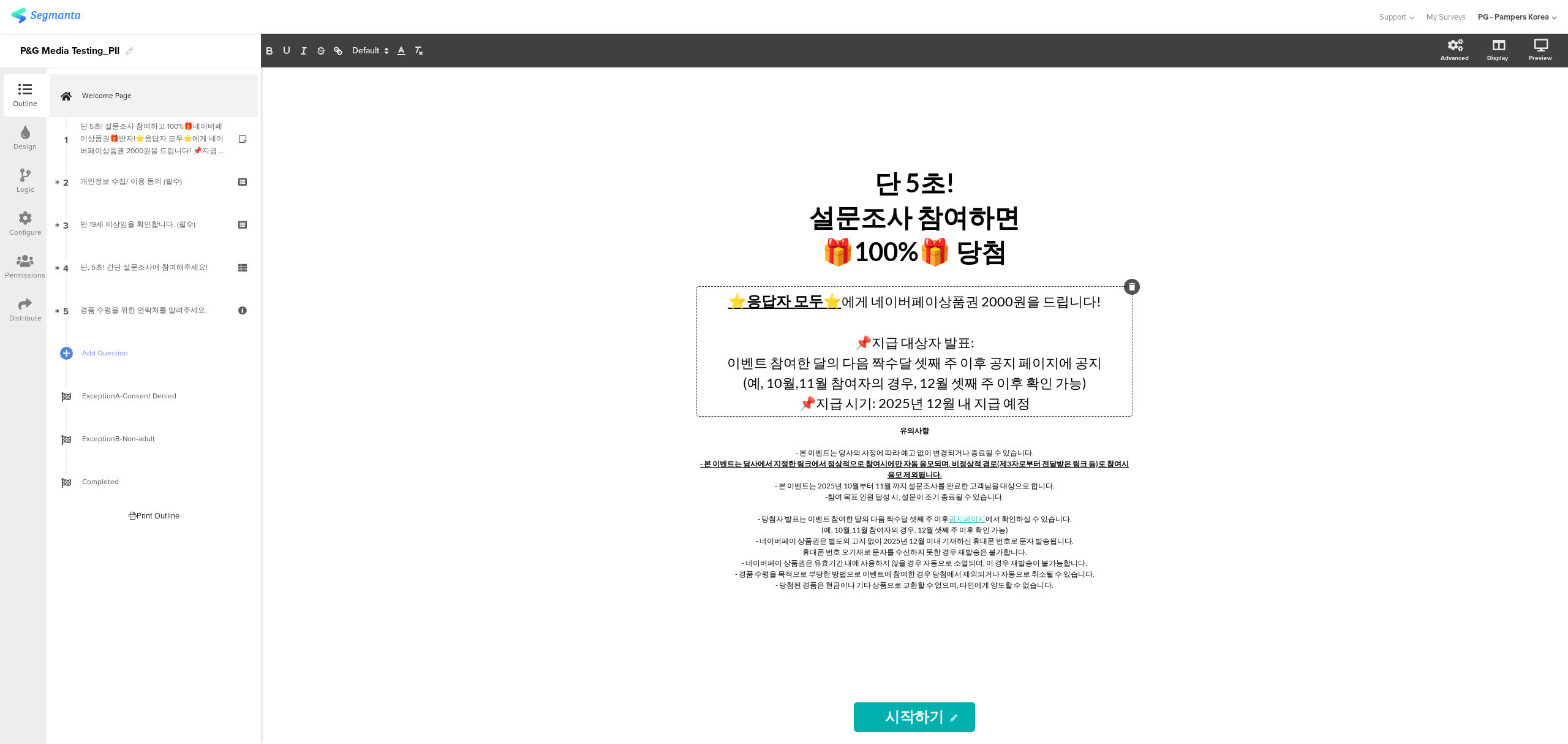
drag, startPoint x: 880, startPoint y: 349, endPoint x: 929, endPoint y: 347, distance: 49.0
click at [929, 347] on div "⭐응답자 모두⭐ 에게 네이버페이상품권 2000원을 드립니다! 📌지급 대상자 발표: 이벤트 참여한 달의 다음 짝수달 셋째 주 이후 공지 페이지에…" at bounding box center [914, 351] width 435 height 129
drag, startPoint x: 937, startPoint y: 346, endPoint x: 878, endPoint y: 345, distance: 59.0
click at [878, 345] on p "📌지급 대상자 발표:" at bounding box center [914, 341] width 429 height 20
copy p "급 대상자"
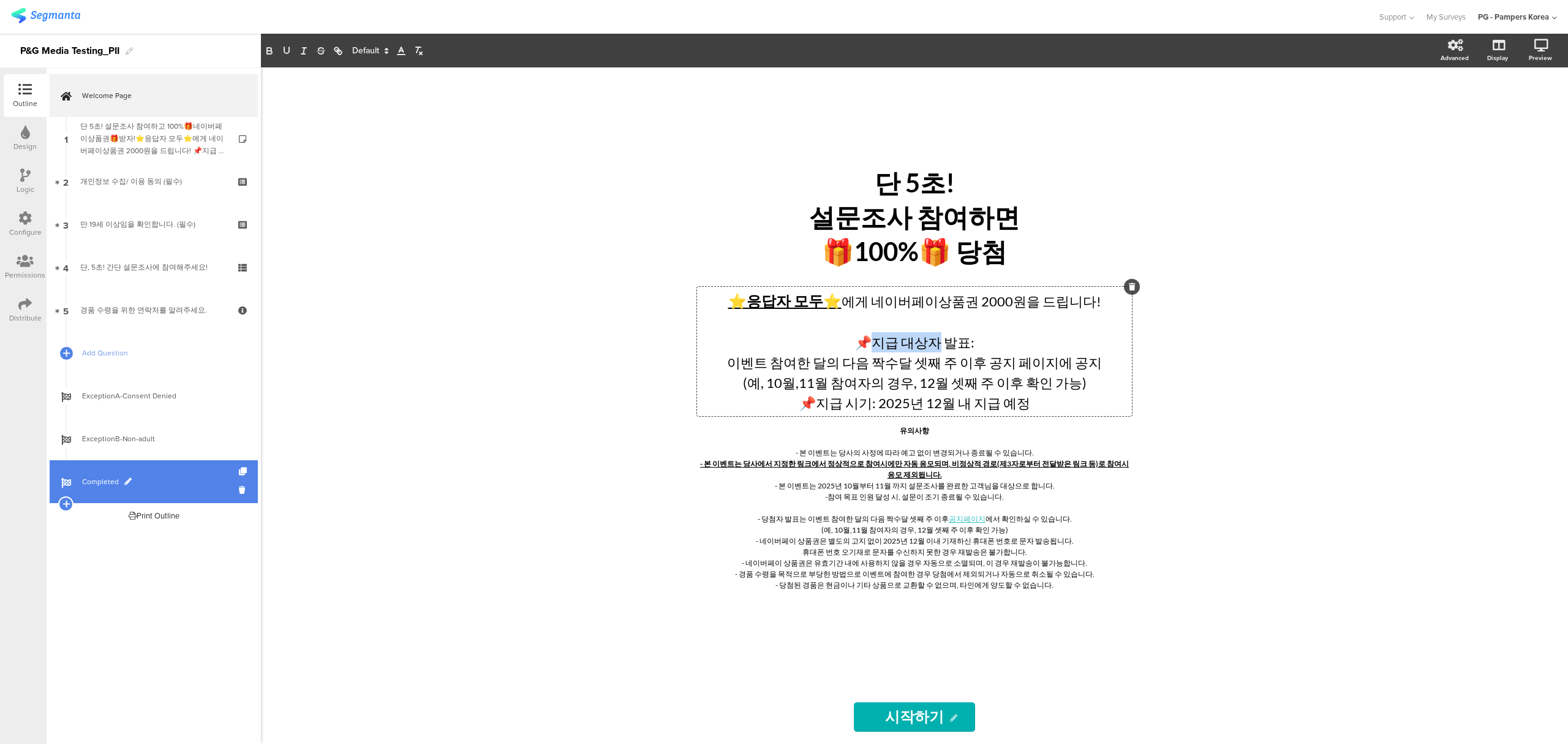
click at [182, 486] on span "Completed" at bounding box center [160, 481] width 157 height 12
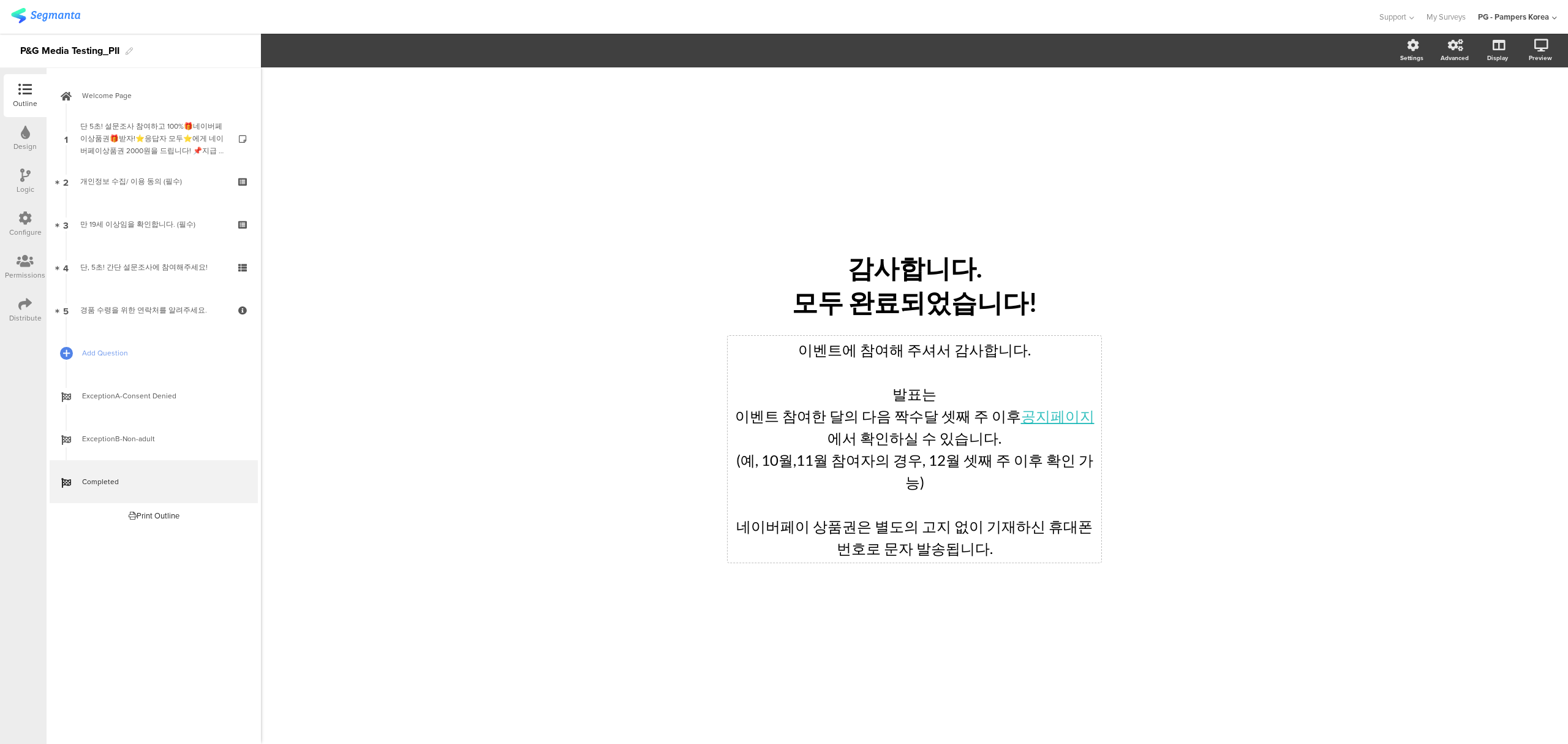
click at [894, 408] on div "이벤트에 참여해 주셔서 감사합니다. 발표는 이벤트 참여한 달의 다음 짝수달 셋째 주 이후 공지페이지 에서 확인하실 수 있습니다. (예, 10월…" at bounding box center [914, 449] width 374 height 227
click at [1252, 352] on div "/ 감사합니다. 모두 완료되었습니다! 감사합니다. 모두 완료되었습니다! 이벤트에 참여해 주셔서 감사합니다. 경품 지급 대상자는 이벤트 참여한 …" at bounding box center [914, 406] width 1307 height 676
click at [1248, 360] on div "/ 감사합니다. 모두 완료되었습니다! 감사합니다. 모두 완료되었습니다! 이벤트에 참여해 주셔서 감사합니다. 경품 지급 대상자는 이벤트 참여한 …" at bounding box center [914, 406] width 1307 height 676
click at [998, 593] on div "/ 감사합니다. 모두 완료되었습니다! 감사합니다. 모두 완료되었습니다! 이벤트에 참여해 주셔서 감사합니다. 경품 지급 대상자는 이벤트 참여한 …" at bounding box center [914, 399] width 515 height 664
click at [175, 179] on div "개인정보 수집/ 이용 동의 (필수)" at bounding box center [154, 181] width 147 height 12
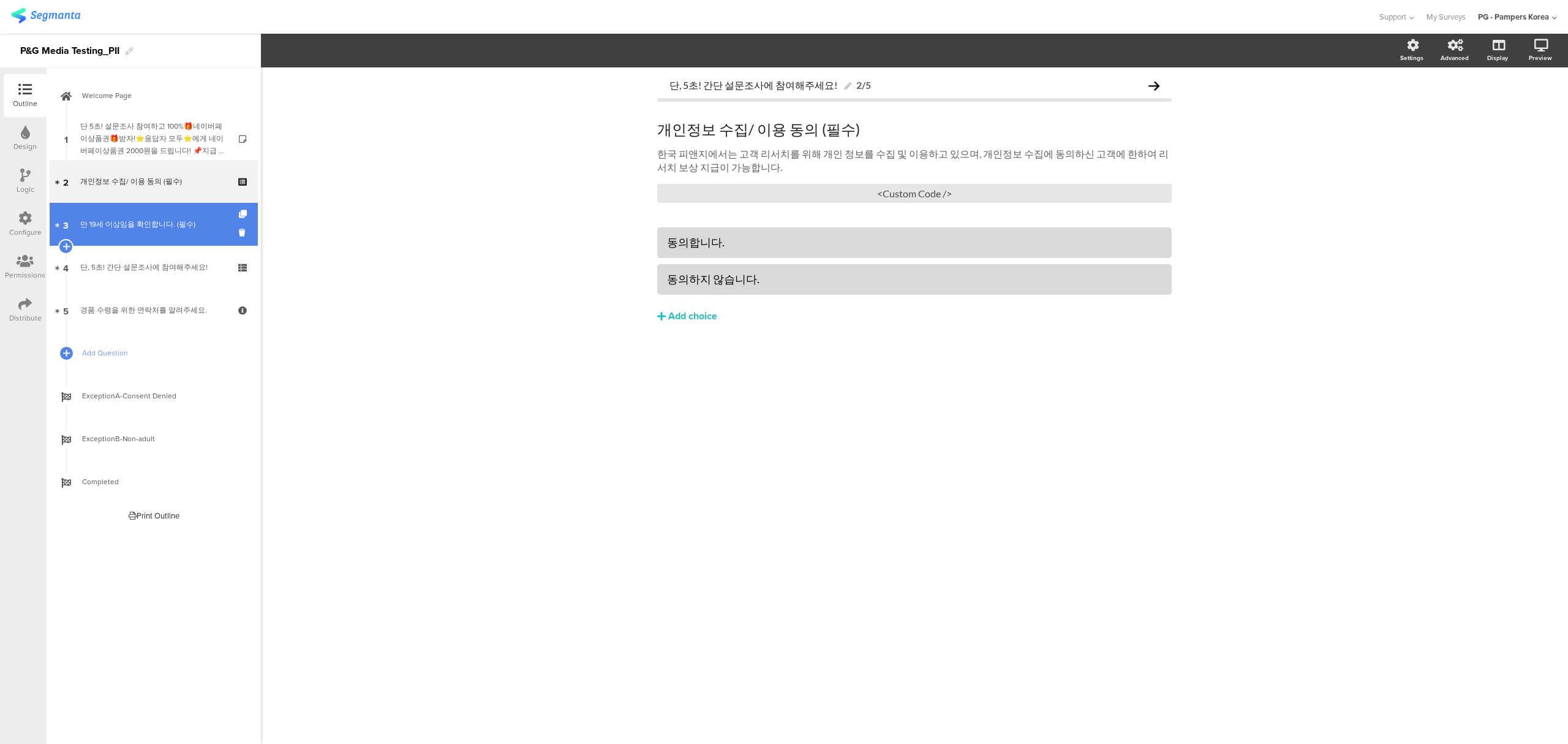
click at [180, 228] on div "만 19세 이상임을 확인합니다. (필수)" at bounding box center [154, 224] width 147 height 12
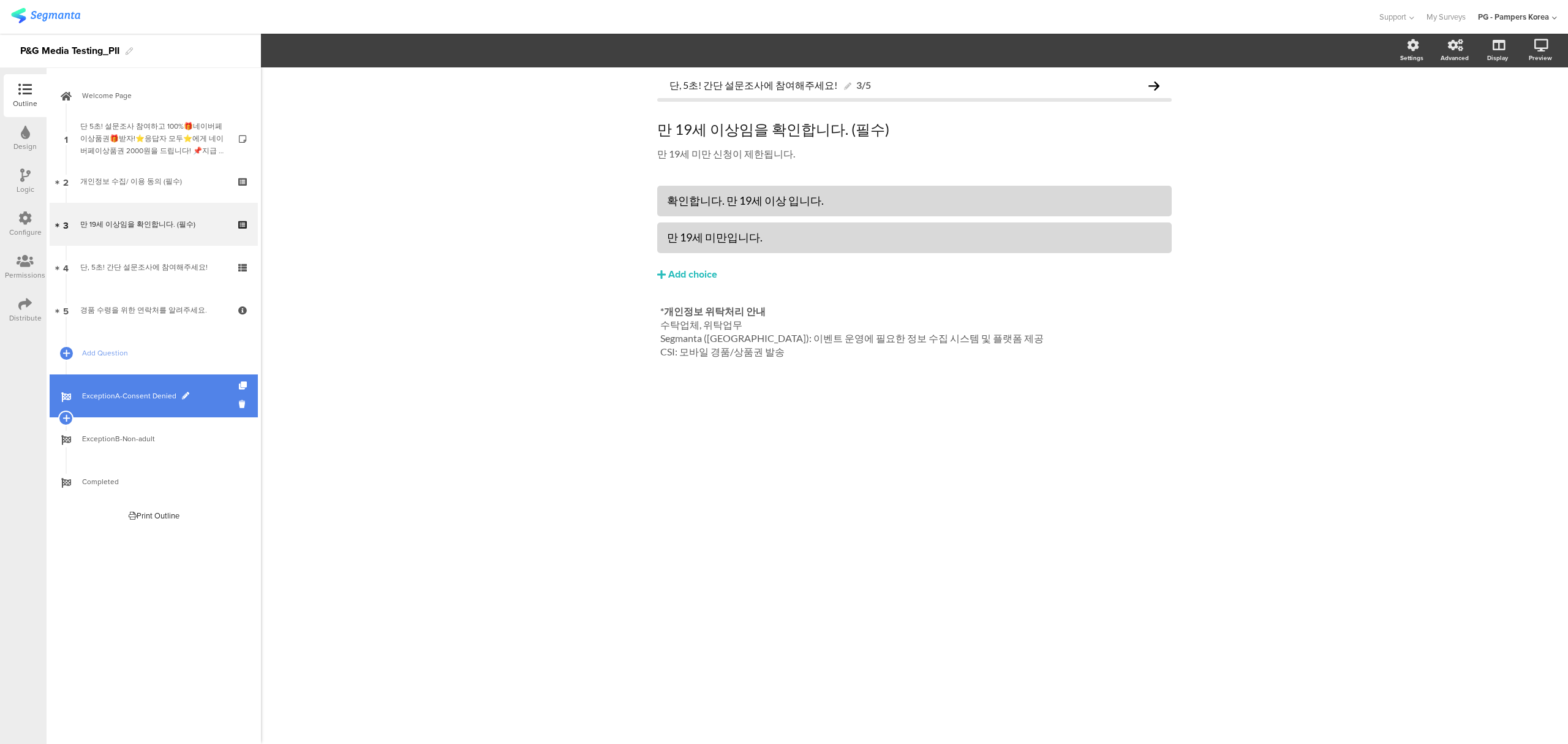
click at [121, 388] on link "ExceptionA-Consent Denied" at bounding box center [153, 396] width 208 height 43
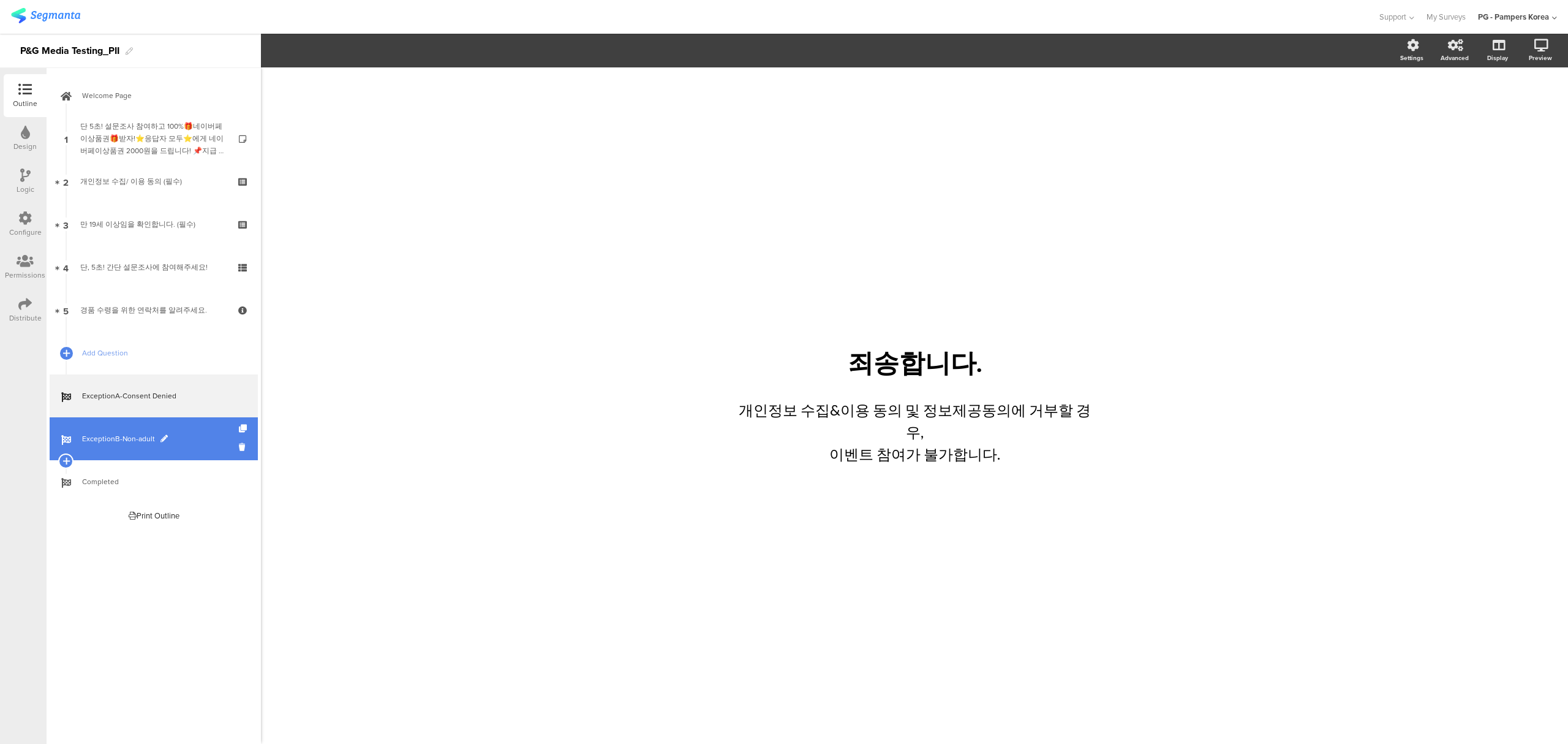
click at [121, 432] on span "ExceptionB-Non-adult" at bounding box center [160, 438] width 157 height 12
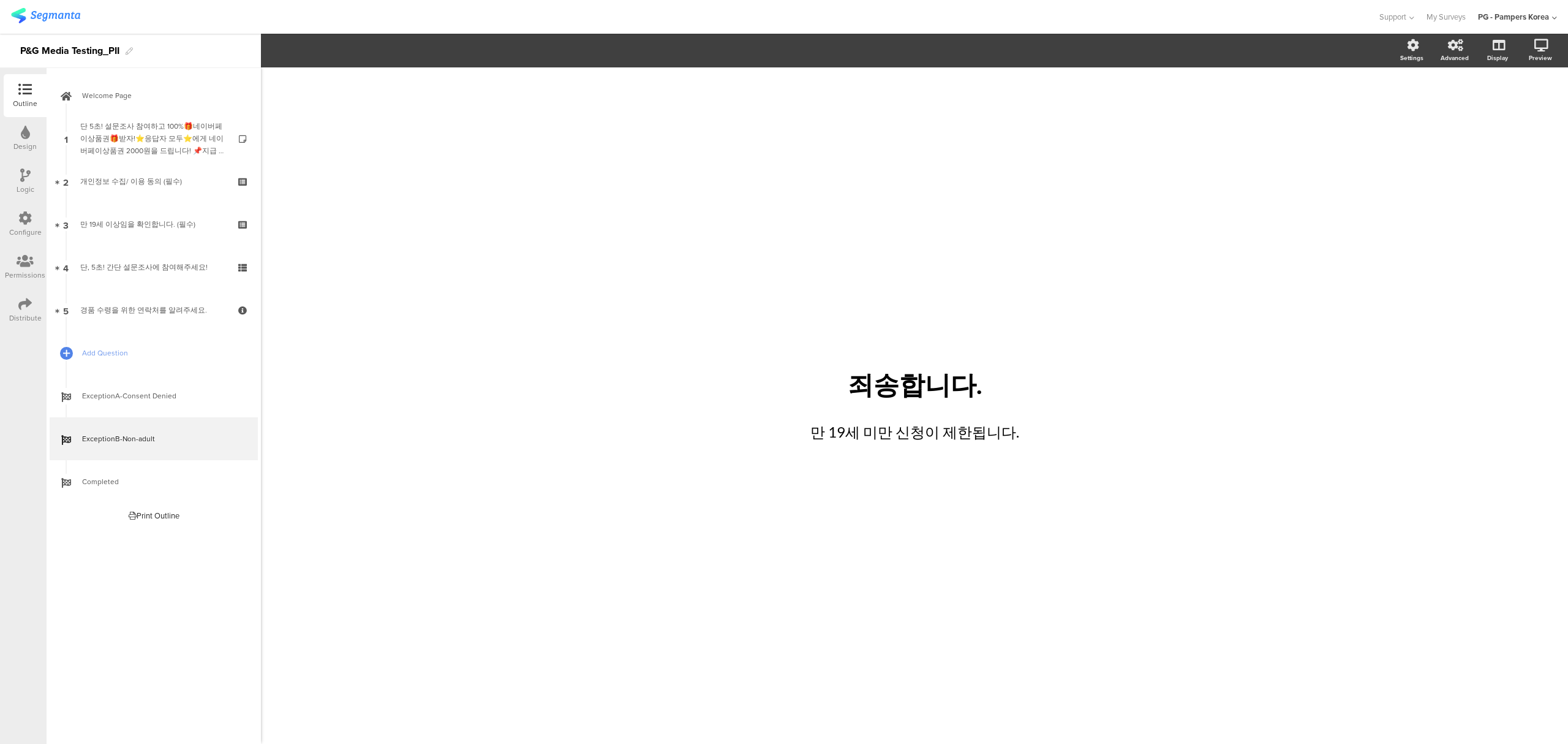
click at [555, 402] on div "/ 죄송합니다. 죄송합니다. 만 19세 미만 신청이 제한됩니다. 만 19세 미만 신청이 제한됩니다." at bounding box center [914, 406] width 1307 height 676
click at [25, 138] on div at bounding box center [25, 133] width 9 height 16
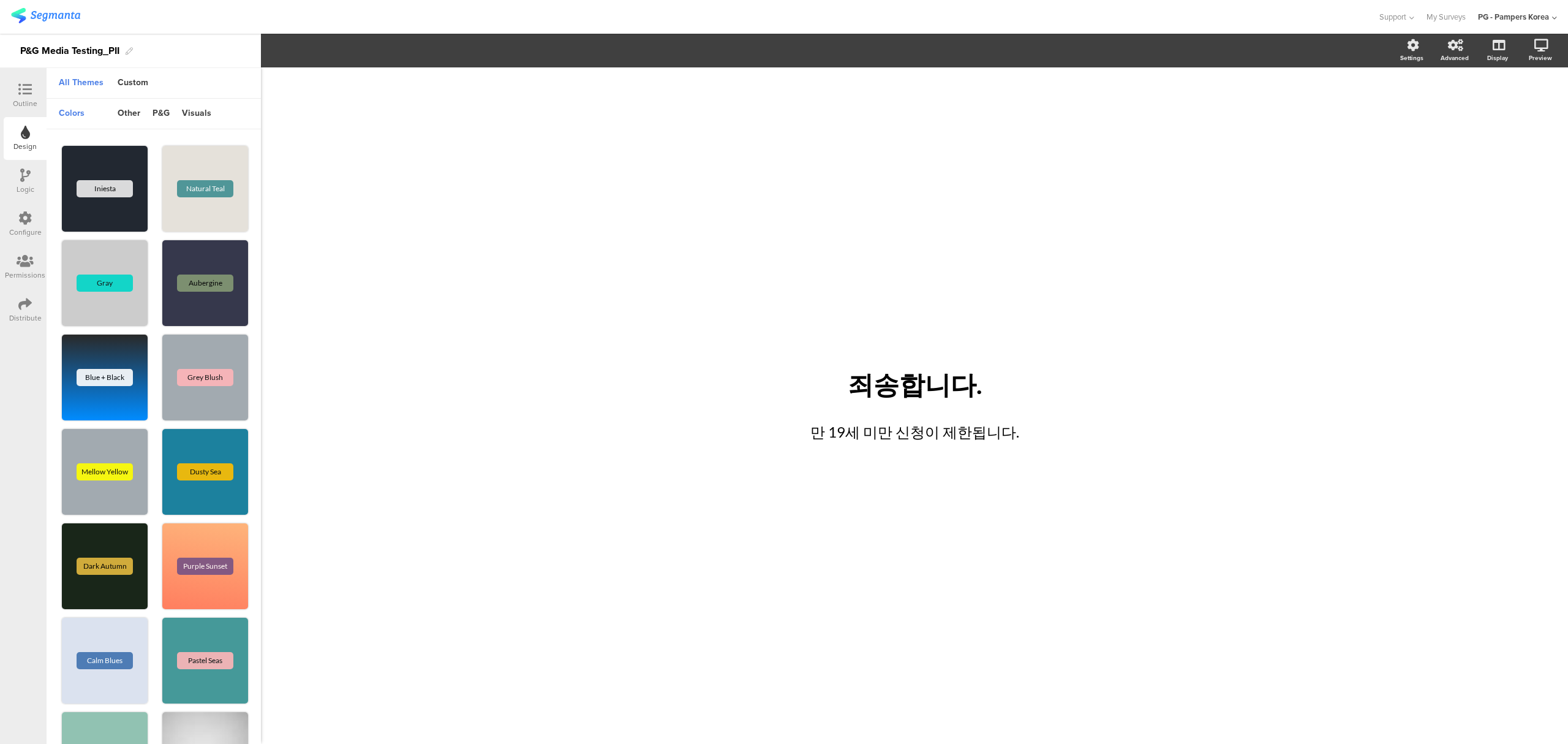
click at [18, 180] on div "Logic" at bounding box center [25, 181] width 43 height 43
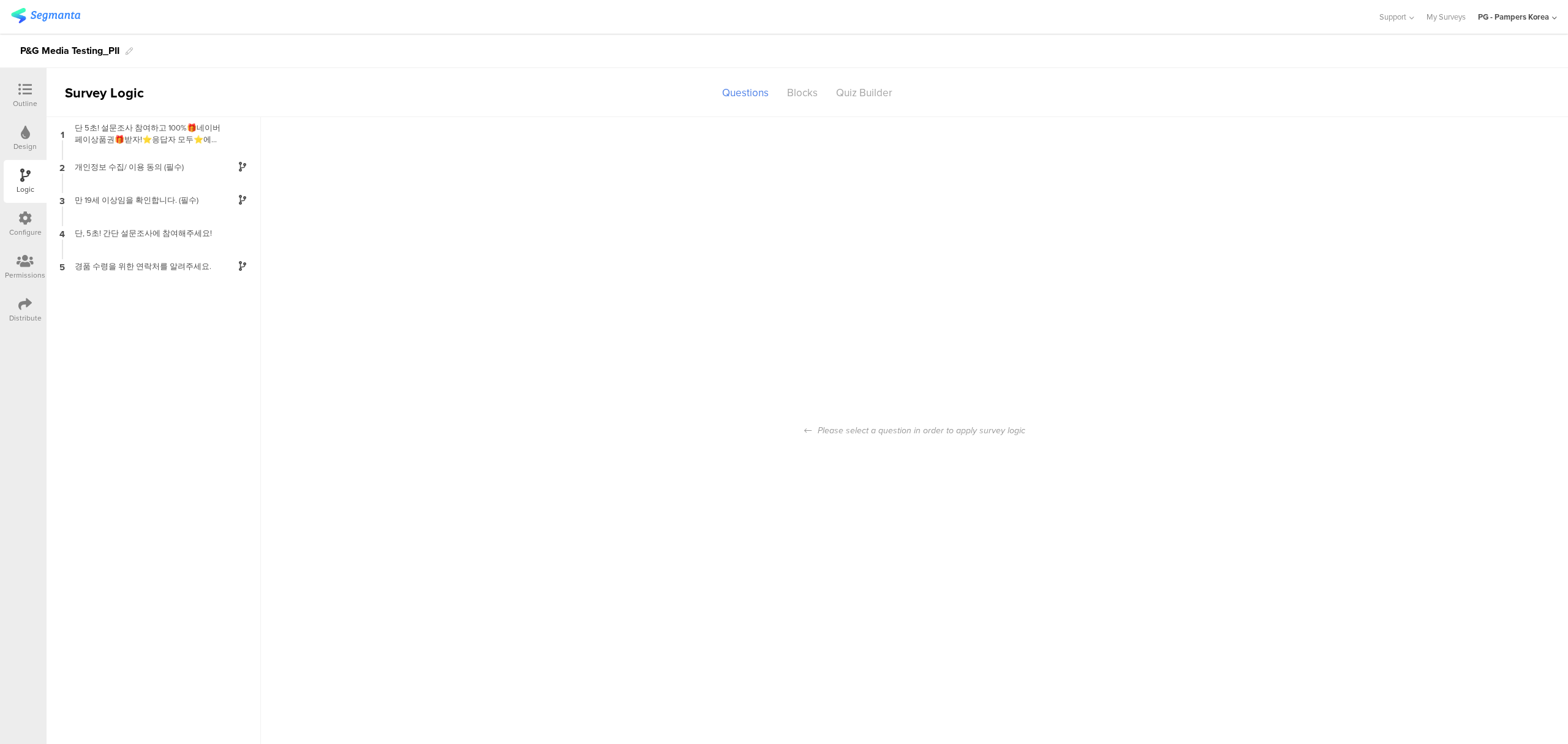
click at [16, 219] on div "Configure" at bounding box center [25, 224] width 43 height 43
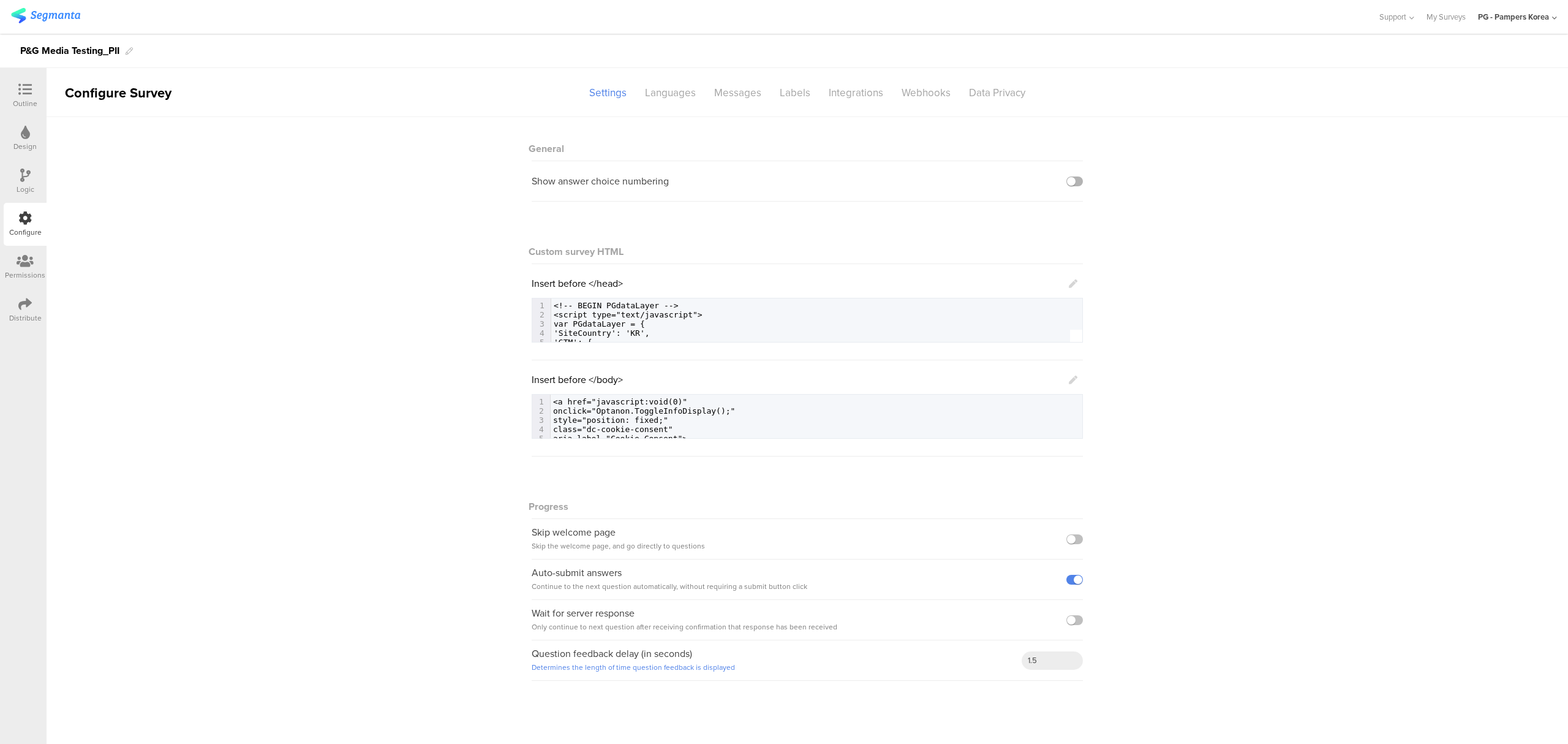
click at [1079, 184] on label at bounding box center [1074, 181] width 16 height 10
click at [0, 0] on input "checkbox" at bounding box center [0, 0] width 0 height 0
click at [1079, 184] on label at bounding box center [1074, 181] width 16 height 10
click at [0, 0] on input "checkbox" at bounding box center [0, 0] width 0 height 0
click at [664, 87] on div "Languages" at bounding box center [670, 92] width 69 height 21
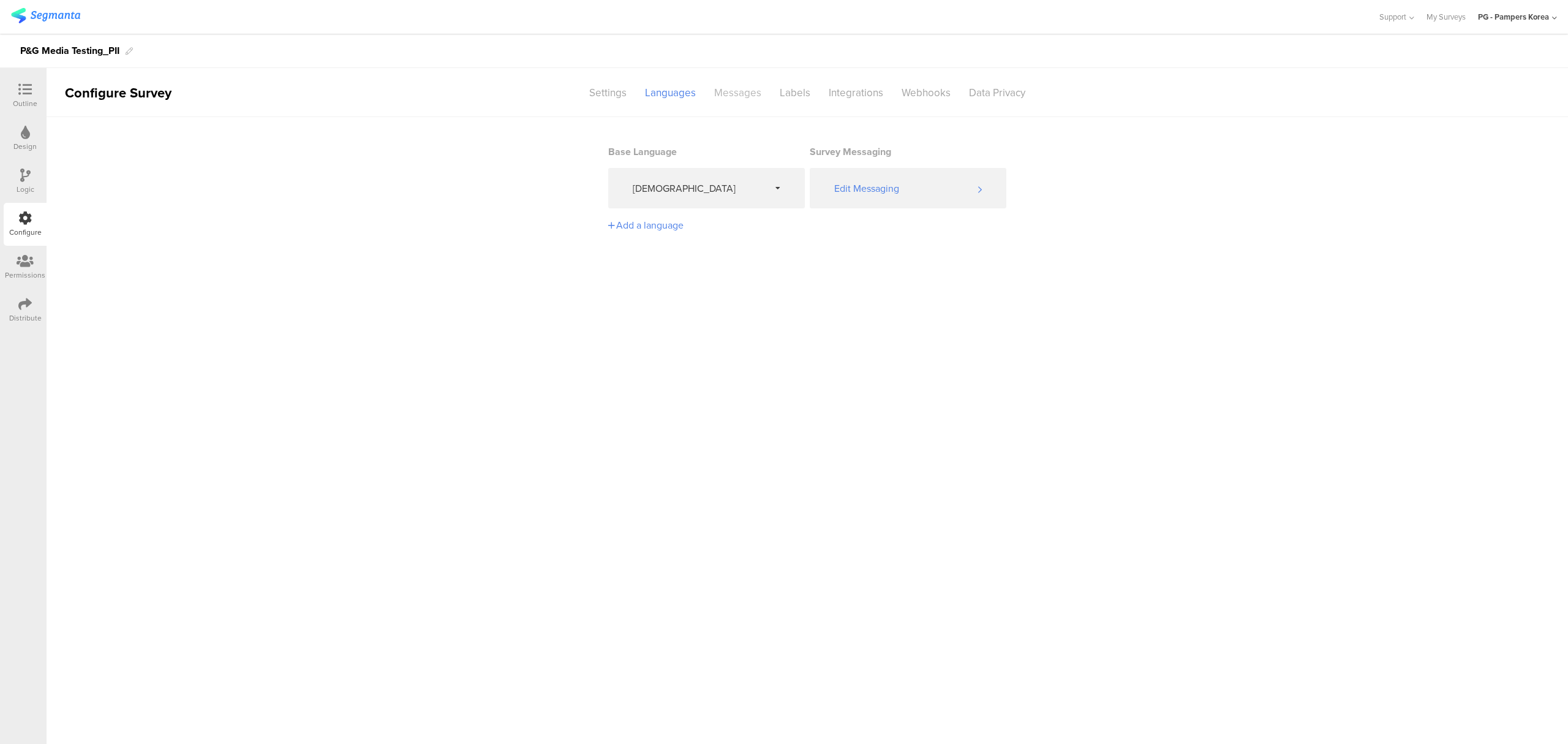
click at [723, 87] on div "Messages" at bounding box center [737, 92] width 66 height 21
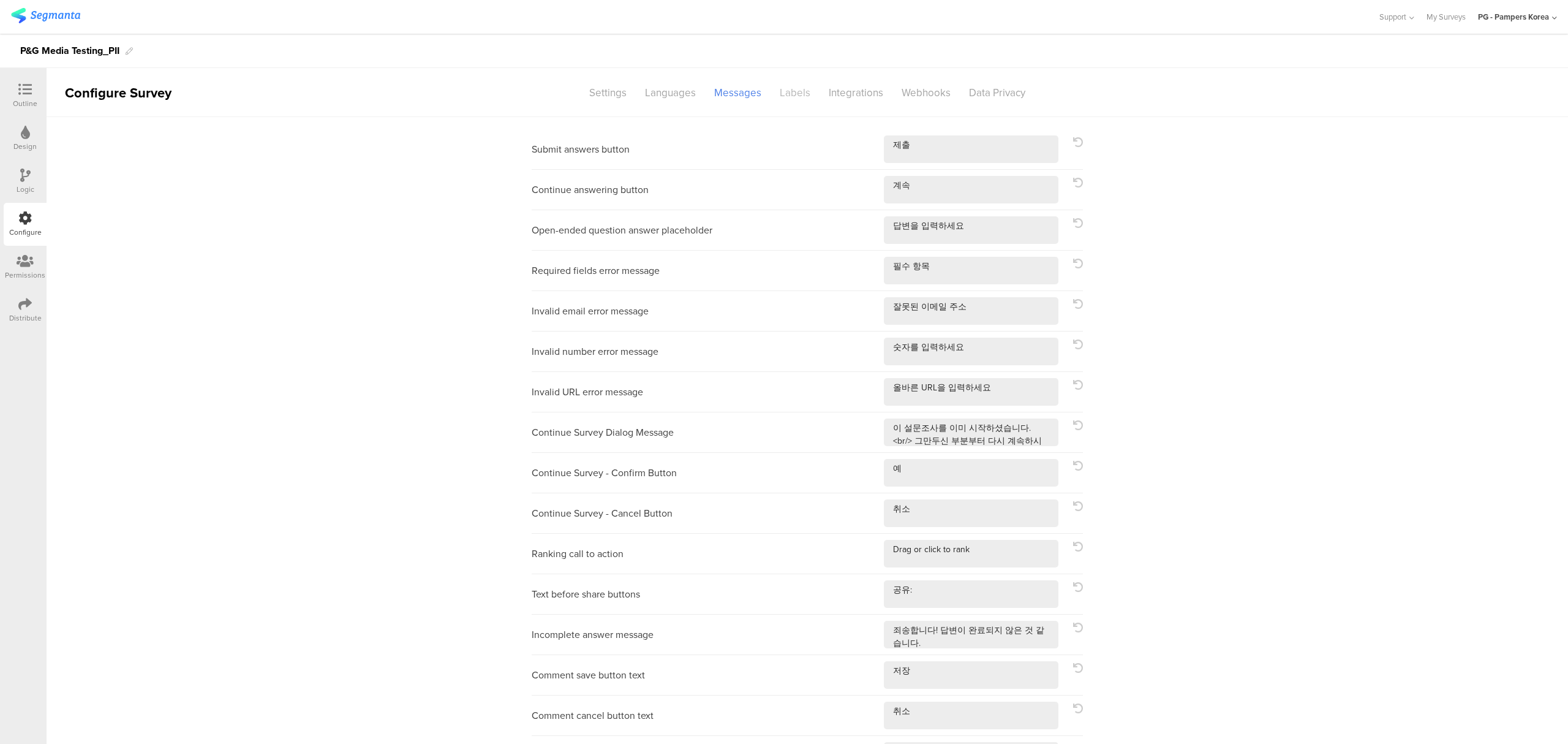
click at [795, 90] on div "Labels" at bounding box center [794, 92] width 49 height 21
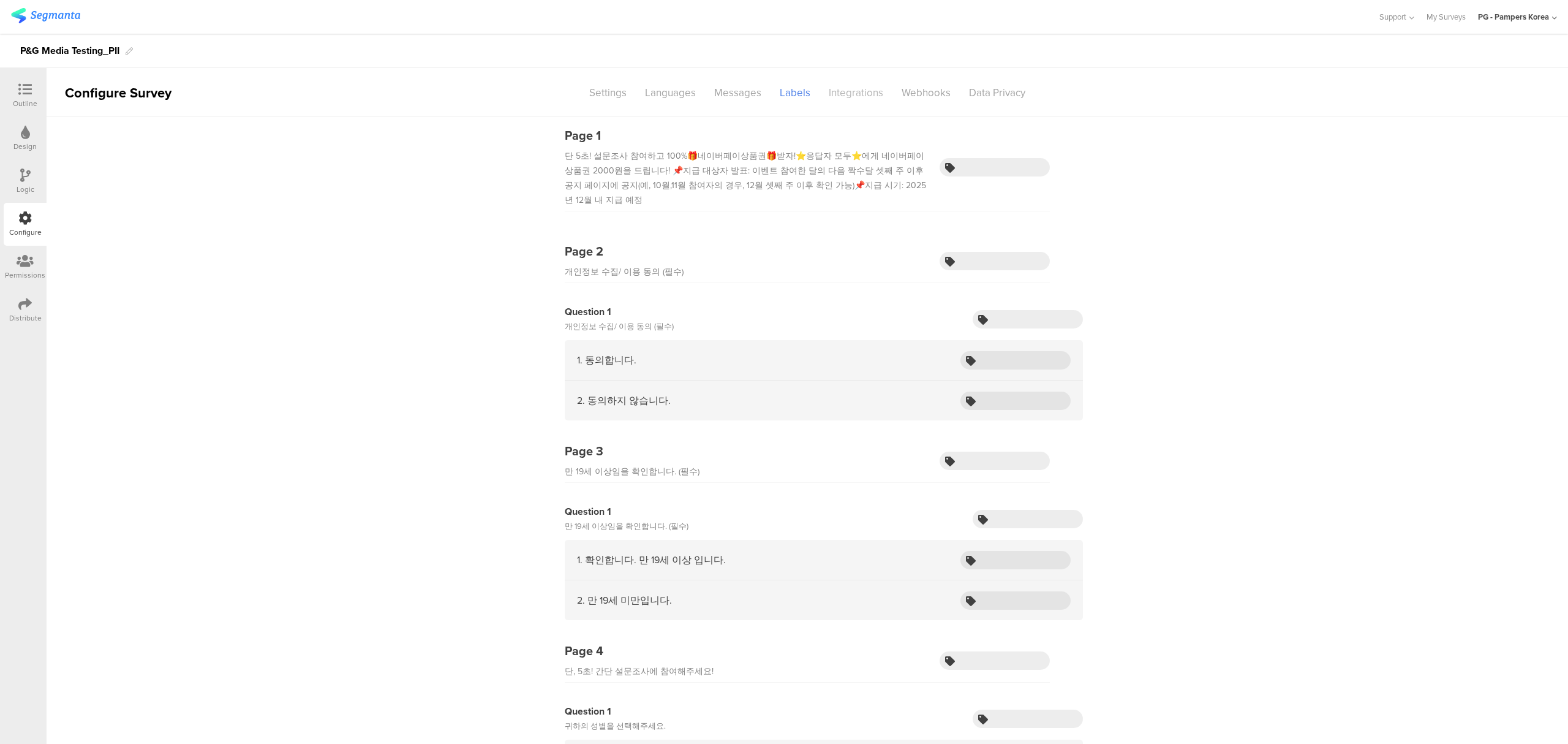
click at [841, 82] on div "Integrations" at bounding box center [856, 92] width 73 height 21
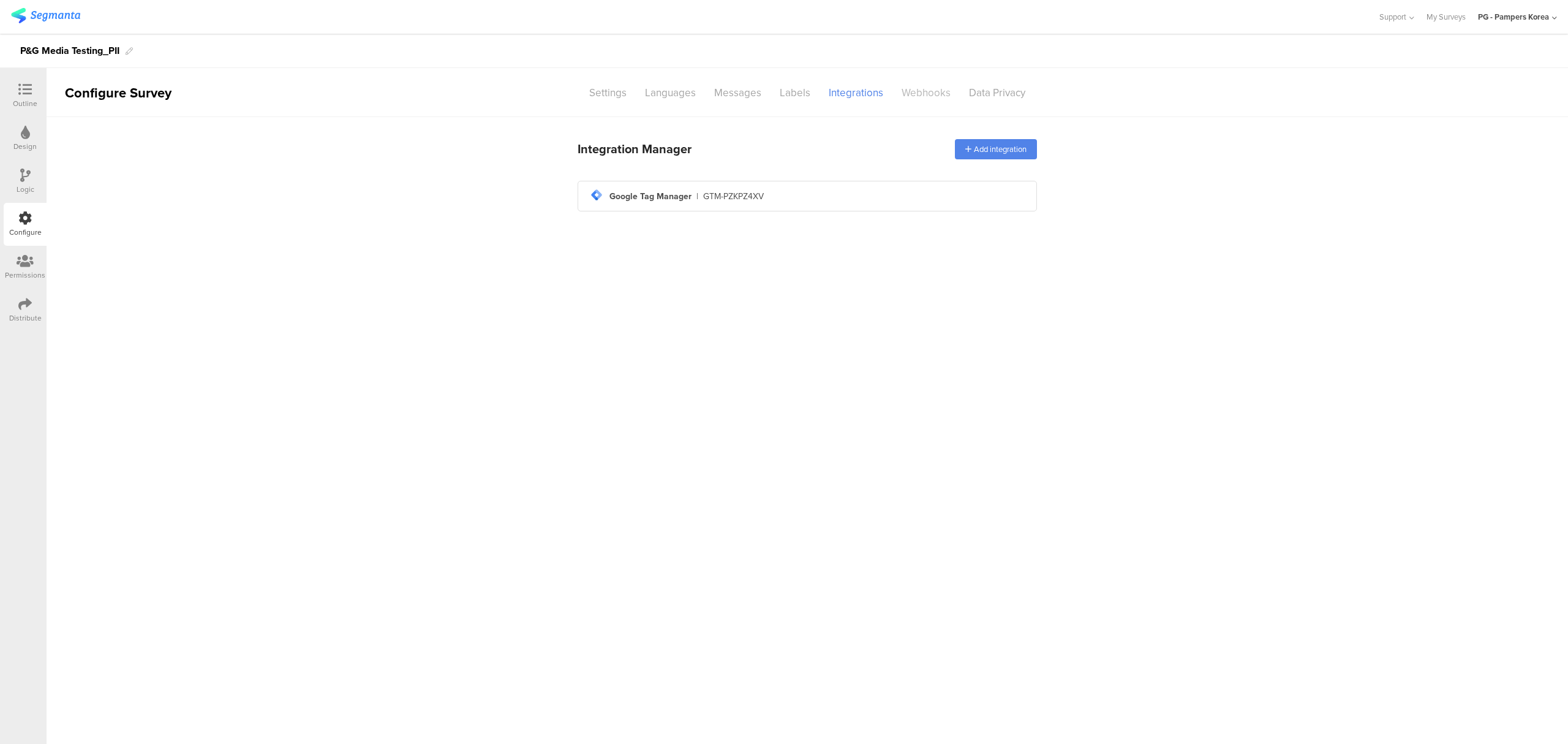
click at [924, 92] on div "Webhooks" at bounding box center [926, 92] width 67 height 21
click at [998, 82] on div "Data Privacy" at bounding box center [997, 92] width 75 height 21
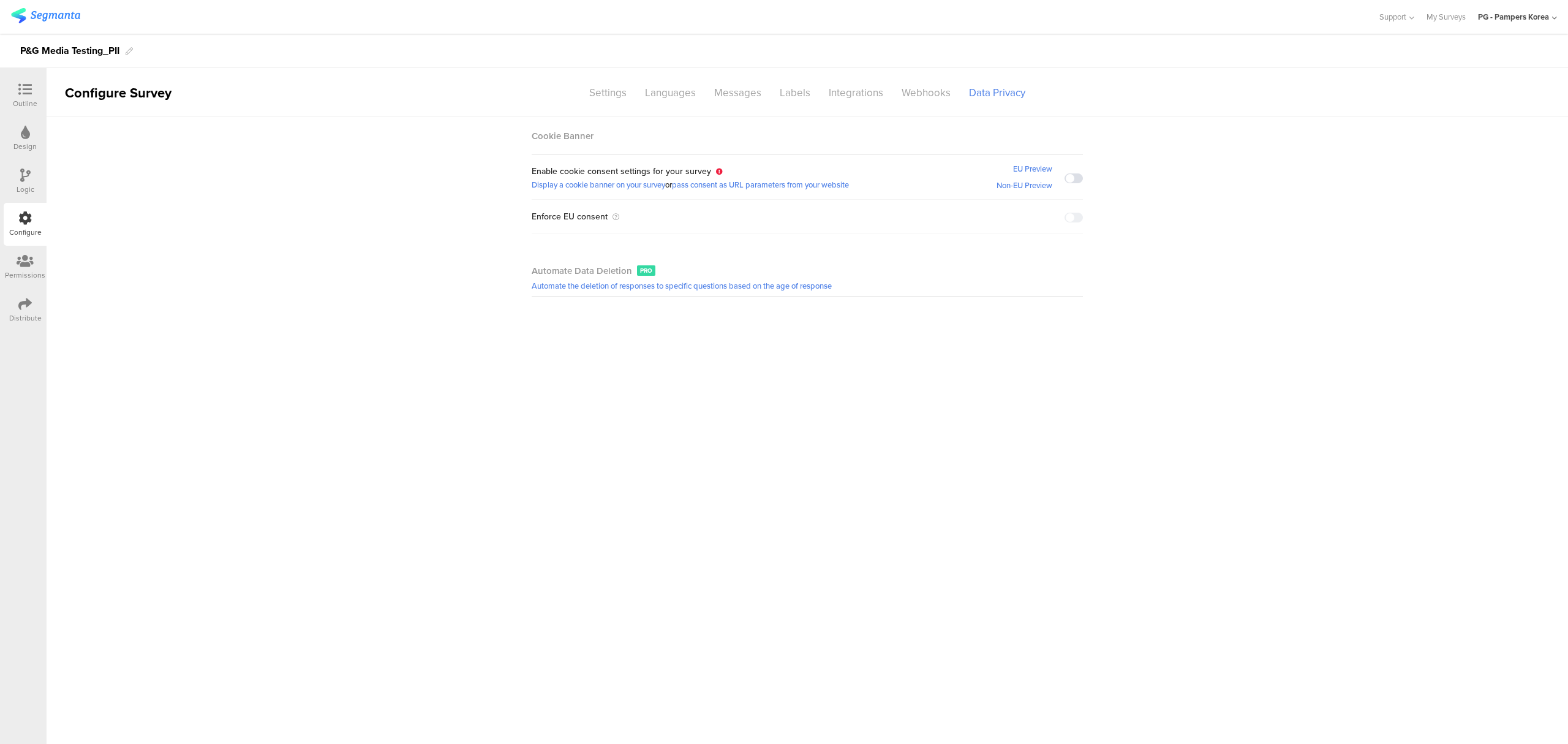
click at [27, 263] on icon at bounding box center [25, 261] width 17 height 14
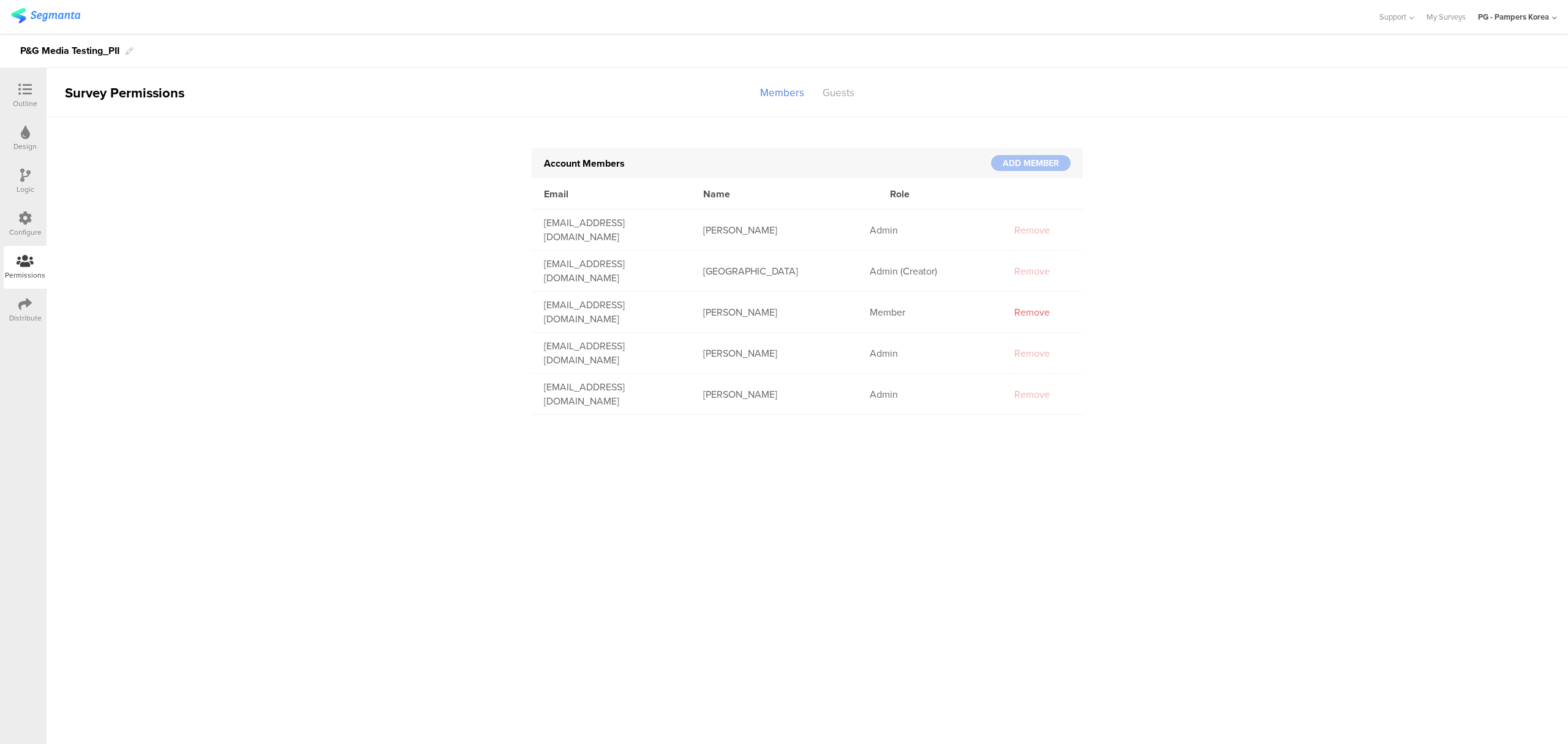
click at [26, 310] on div at bounding box center [25, 305] width 14 height 16
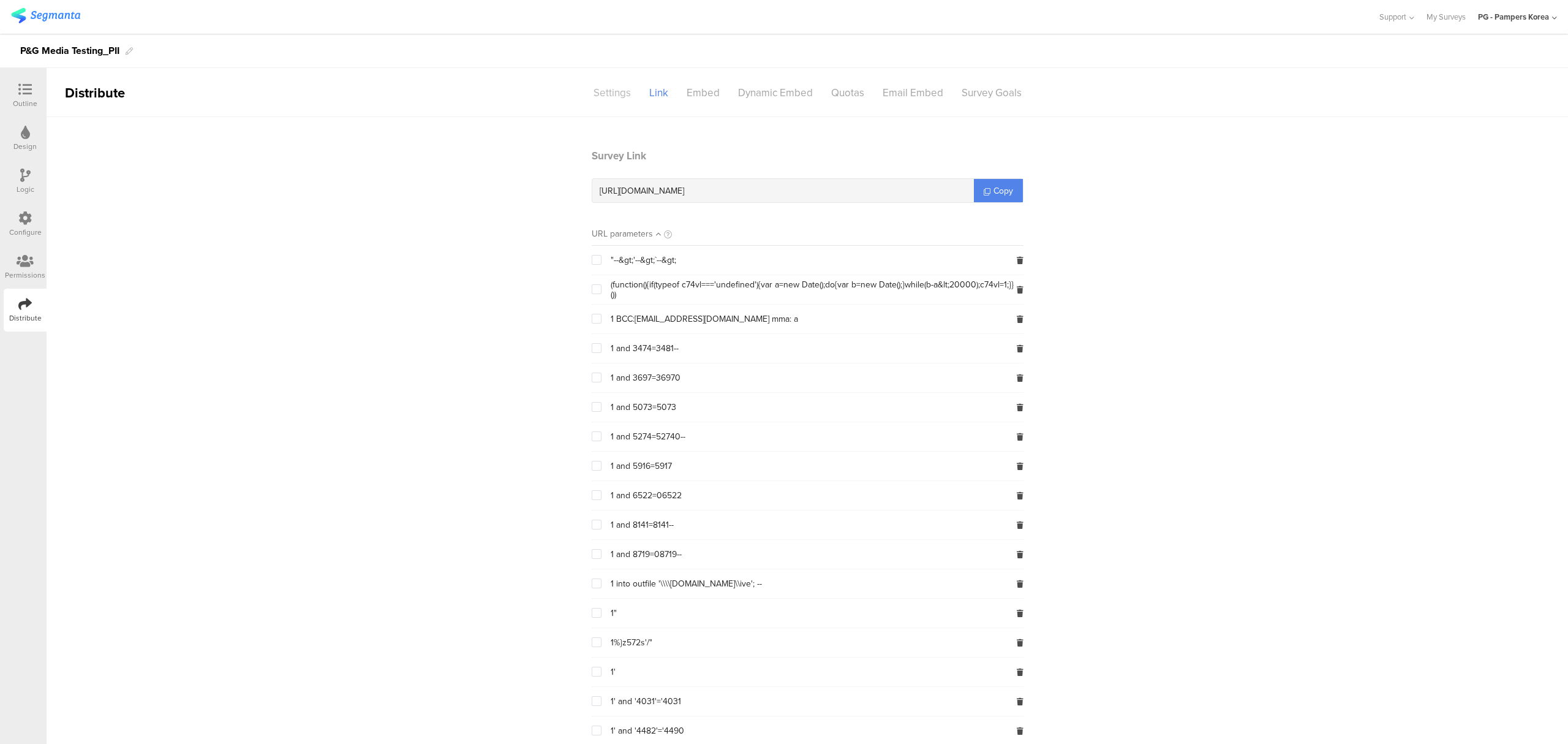
click at [600, 96] on div "Settings" at bounding box center [612, 92] width 56 height 21
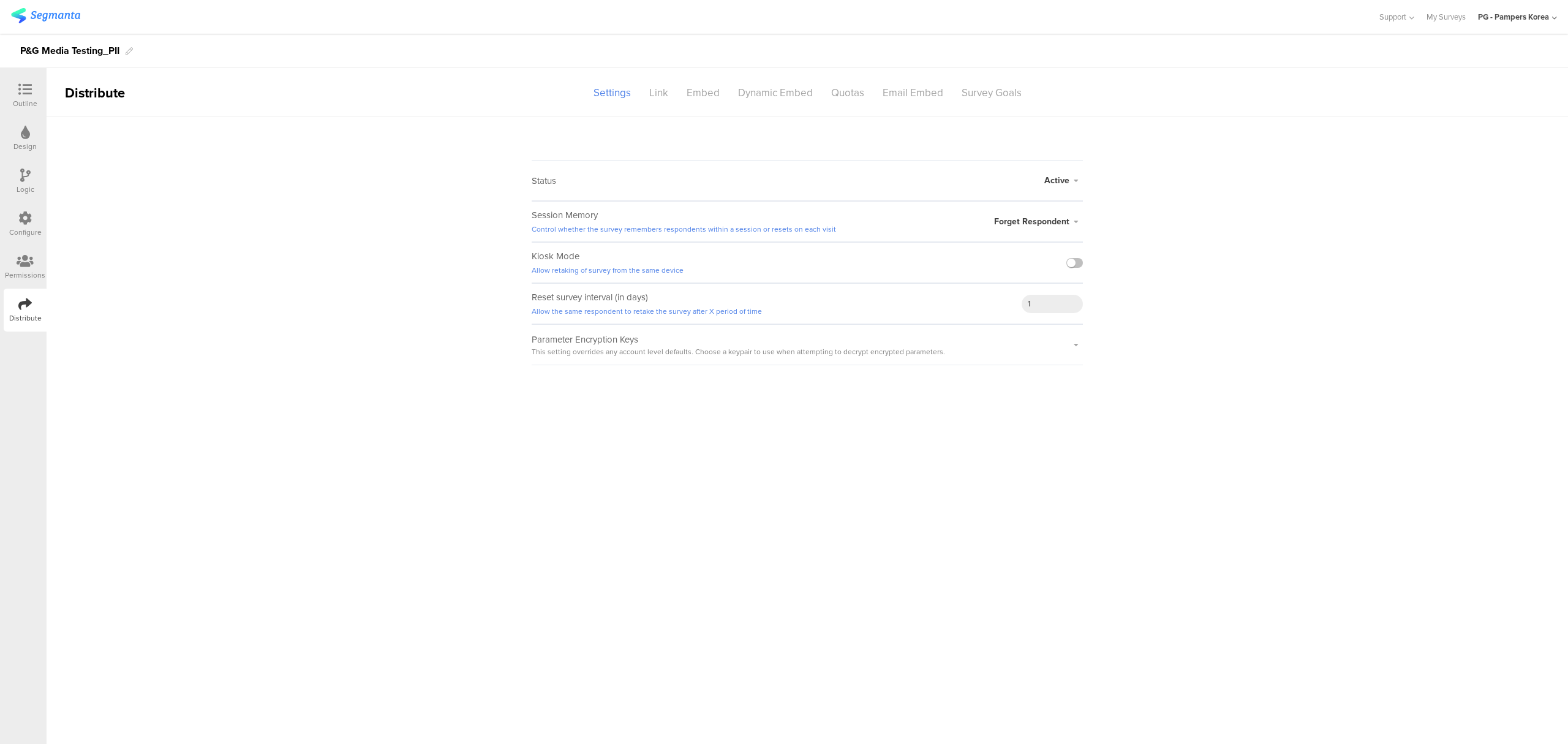
click at [1059, 187] on div "Active Active Closed Schedule Start Date: End Date: Save Cancel" at bounding box center [1063, 180] width 38 height 40
click at [1059, 182] on span "Active" at bounding box center [1057, 180] width 25 height 13
click at [1029, 251] on li "Schedule" at bounding box center [1012, 254] width 141 height 25
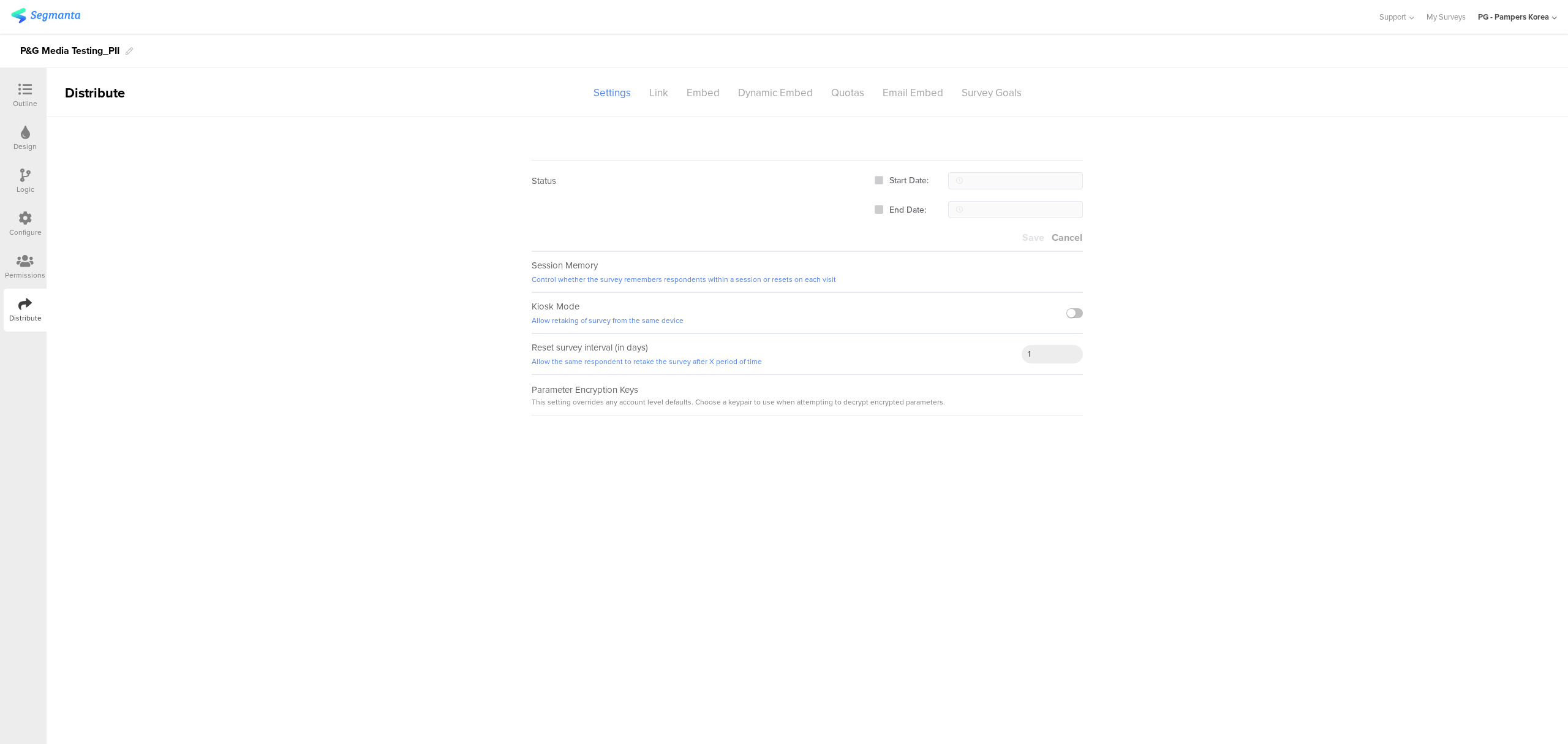
click at [877, 209] on span at bounding box center [878, 209] width 8 height 8
click at [883, 205] on input "End Date:" at bounding box center [883, 205] width 0 height 0
click at [879, 179] on span at bounding box center [878, 180] width 8 height 8
click at [883, 176] on input "Start Date:" at bounding box center [883, 176] width 0 height 0
click at [988, 182] on input "text" at bounding box center [1016, 180] width 135 height 17
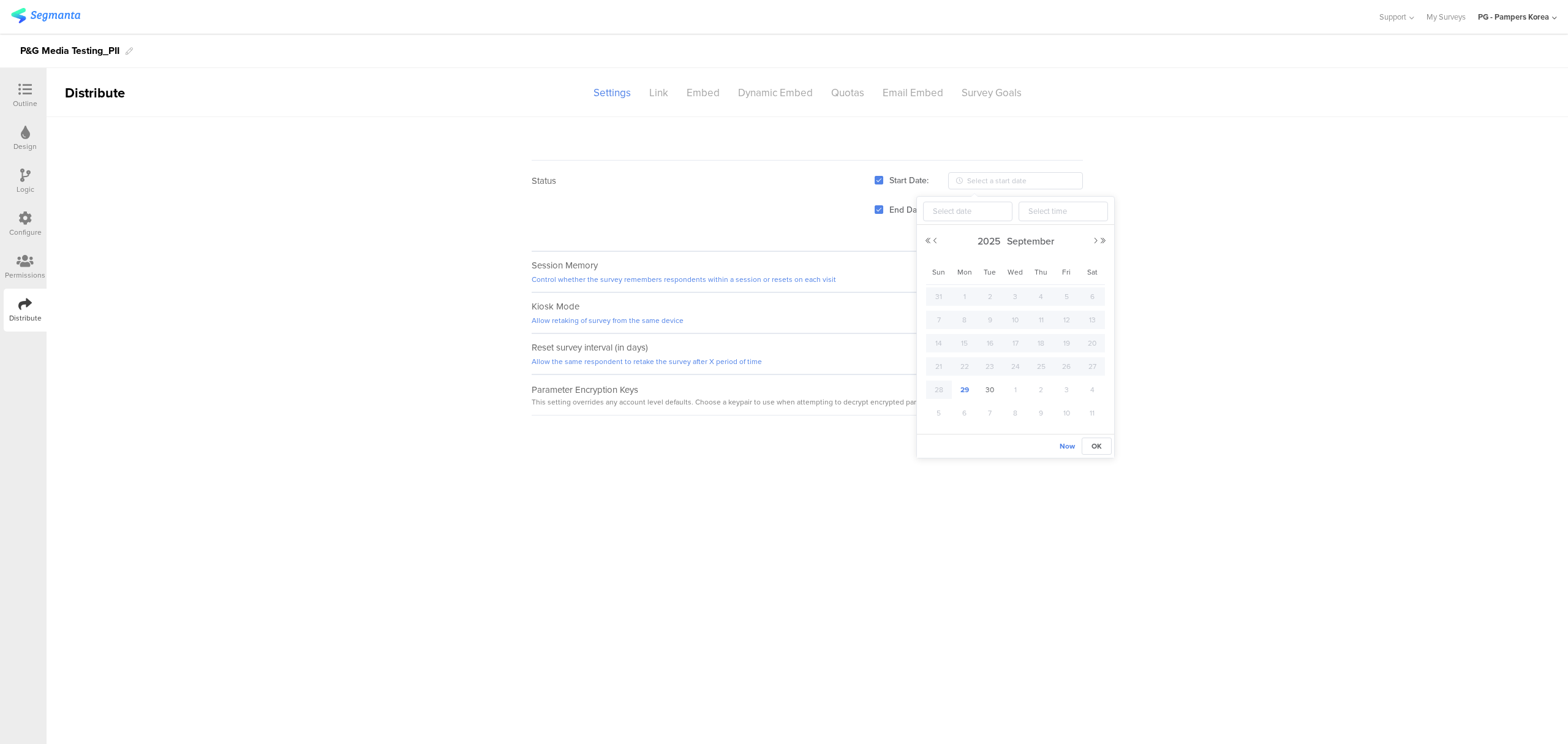
click at [968, 392] on span "29" at bounding box center [964, 390] width 15 height 15
type input "2025-09-29 12:00"
type input "2025-09-29"
type input "12:00"
click at [1061, 441] on span "Now" at bounding box center [1067, 445] width 16 height 11
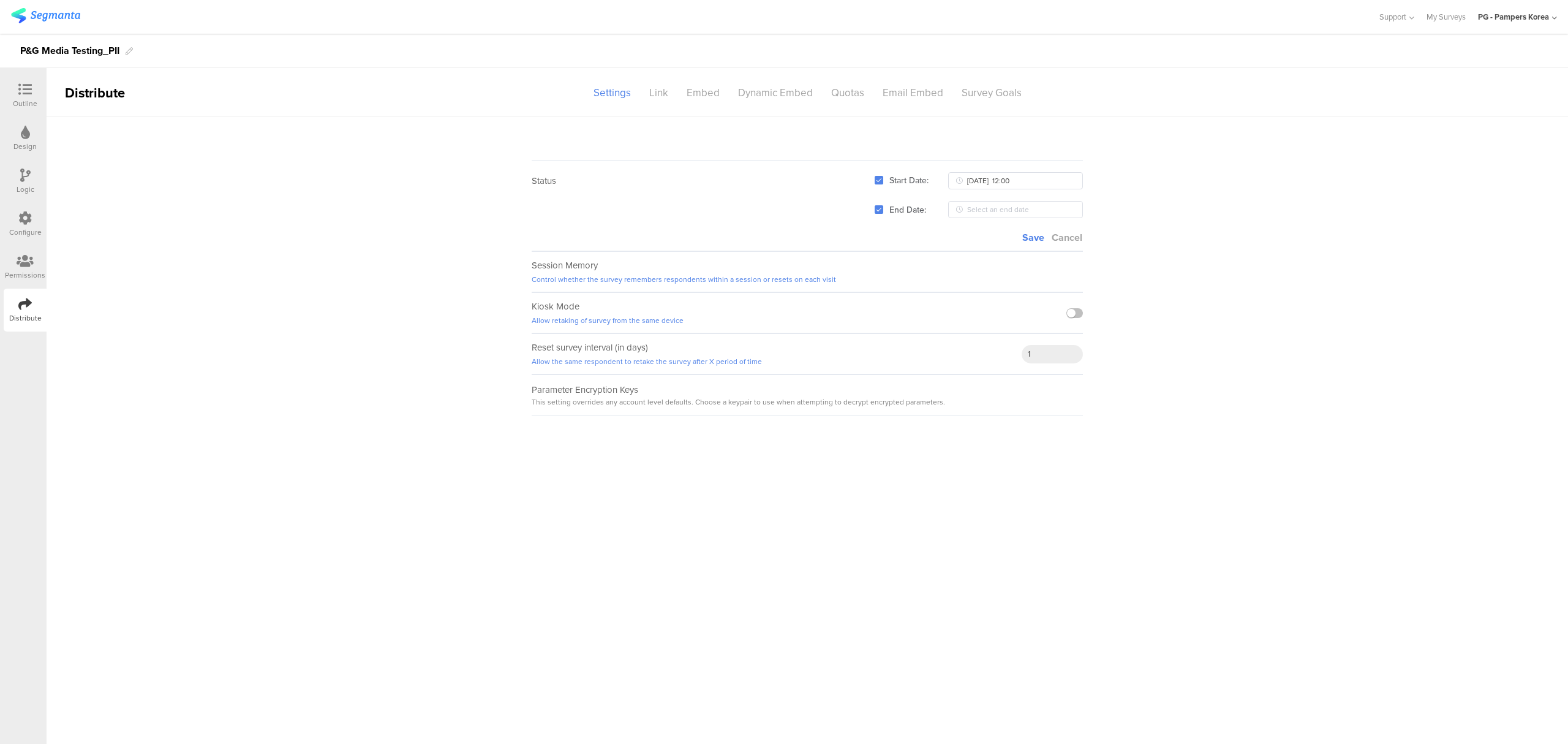
type input "2025-09-29 17:05"
type input "17:05"
click at [993, 211] on input "text" at bounding box center [1016, 210] width 135 height 17
click at [1094, 476] on span "OK" at bounding box center [1097, 475] width 10 height 11
type input "2025-09-29 12:00"
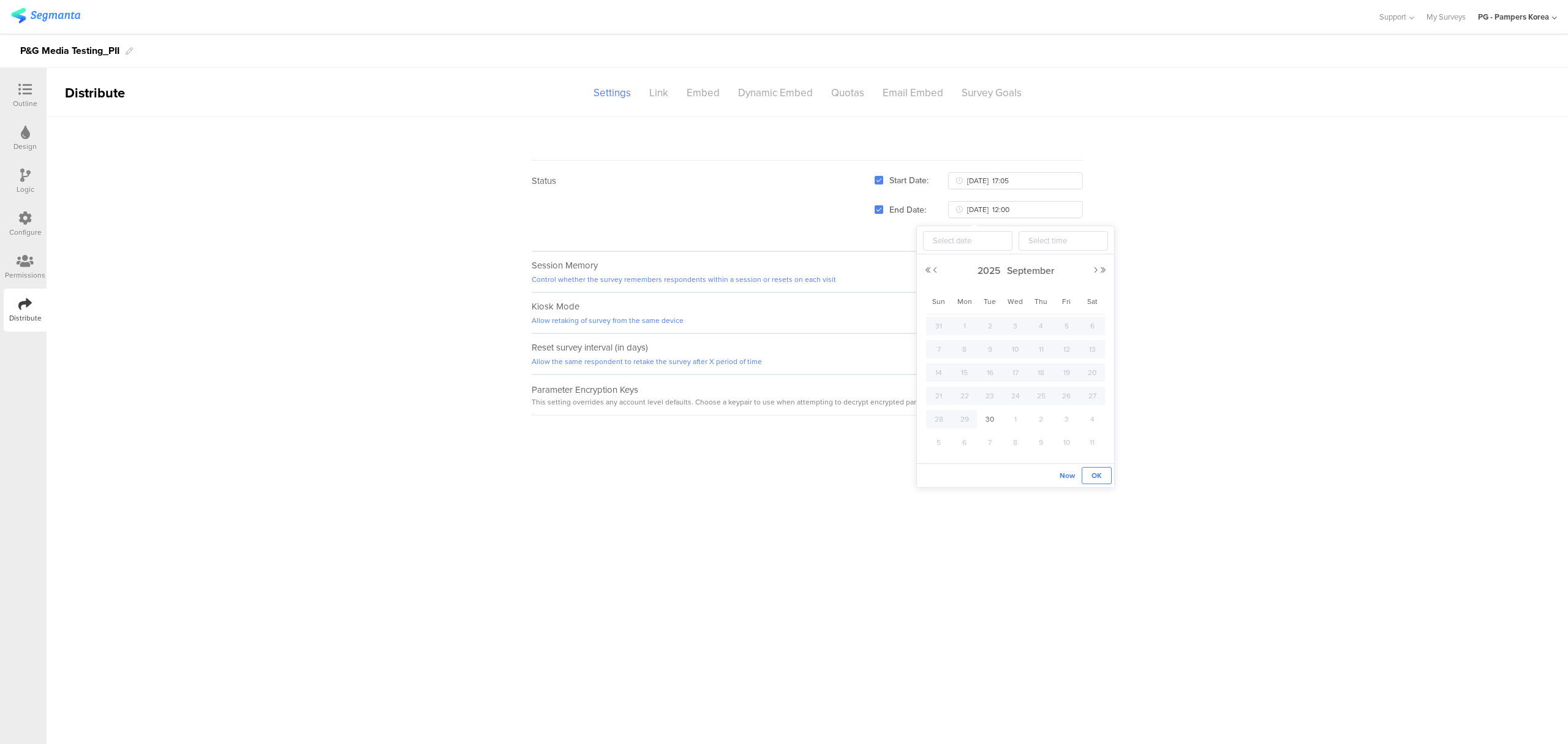
type input "2025-09-29"
type input "12:00"
click at [1073, 244] on span "Cancel" at bounding box center [1066, 238] width 31 height 14
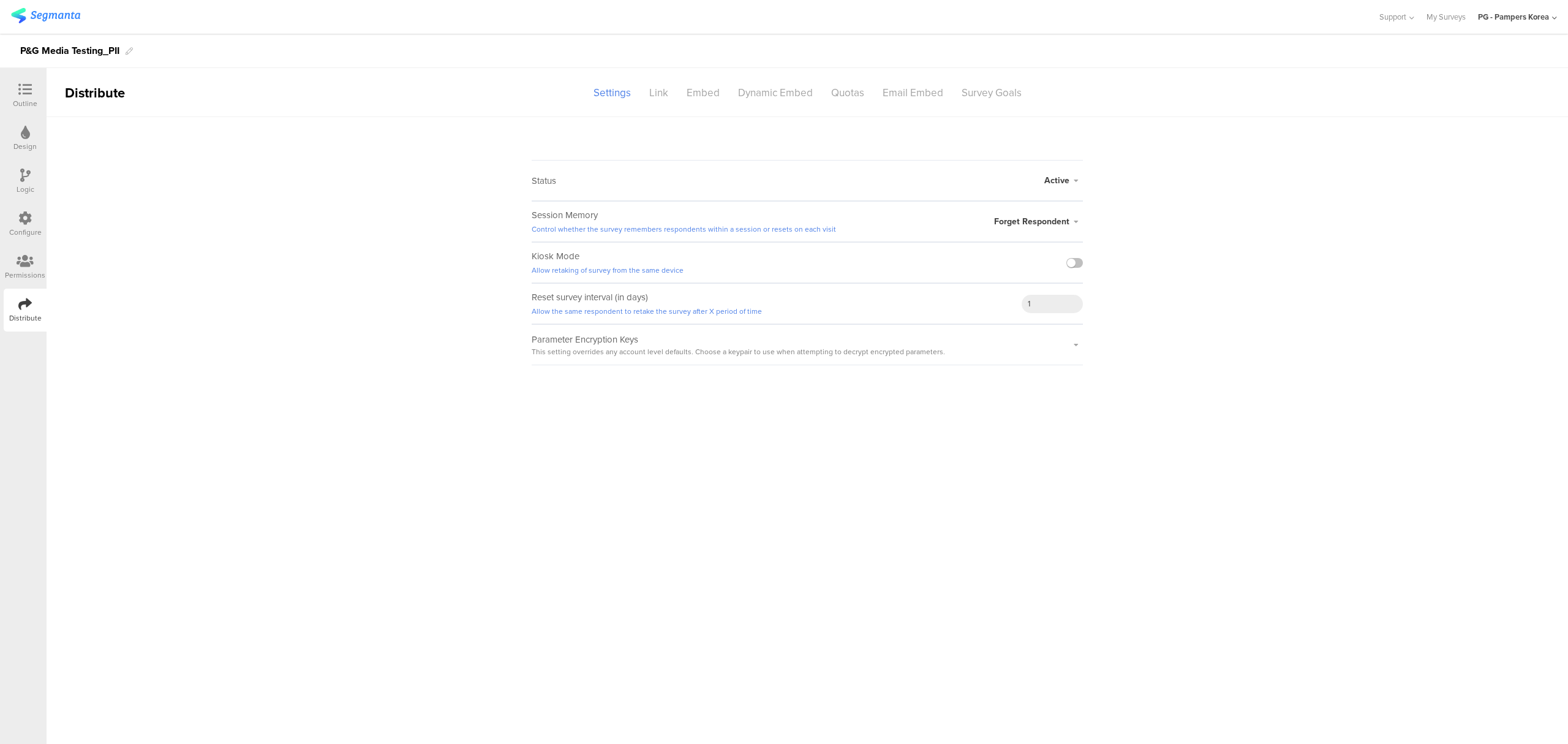
click at [1074, 346] on icon at bounding box center [1076, 345] width 14 height 7
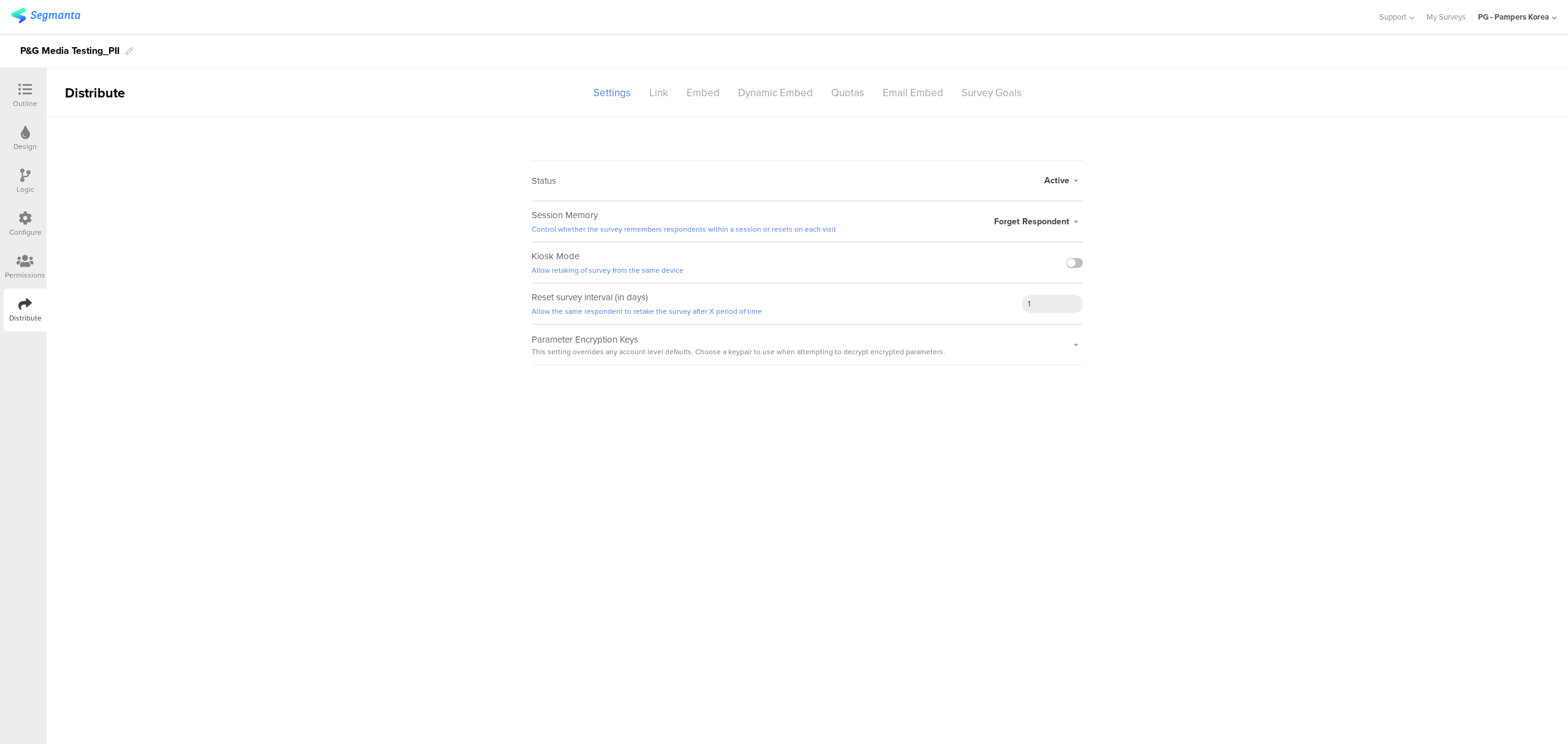
click at [1074, 346] on icon at bounding box center [1076, 345] width 14 height 7
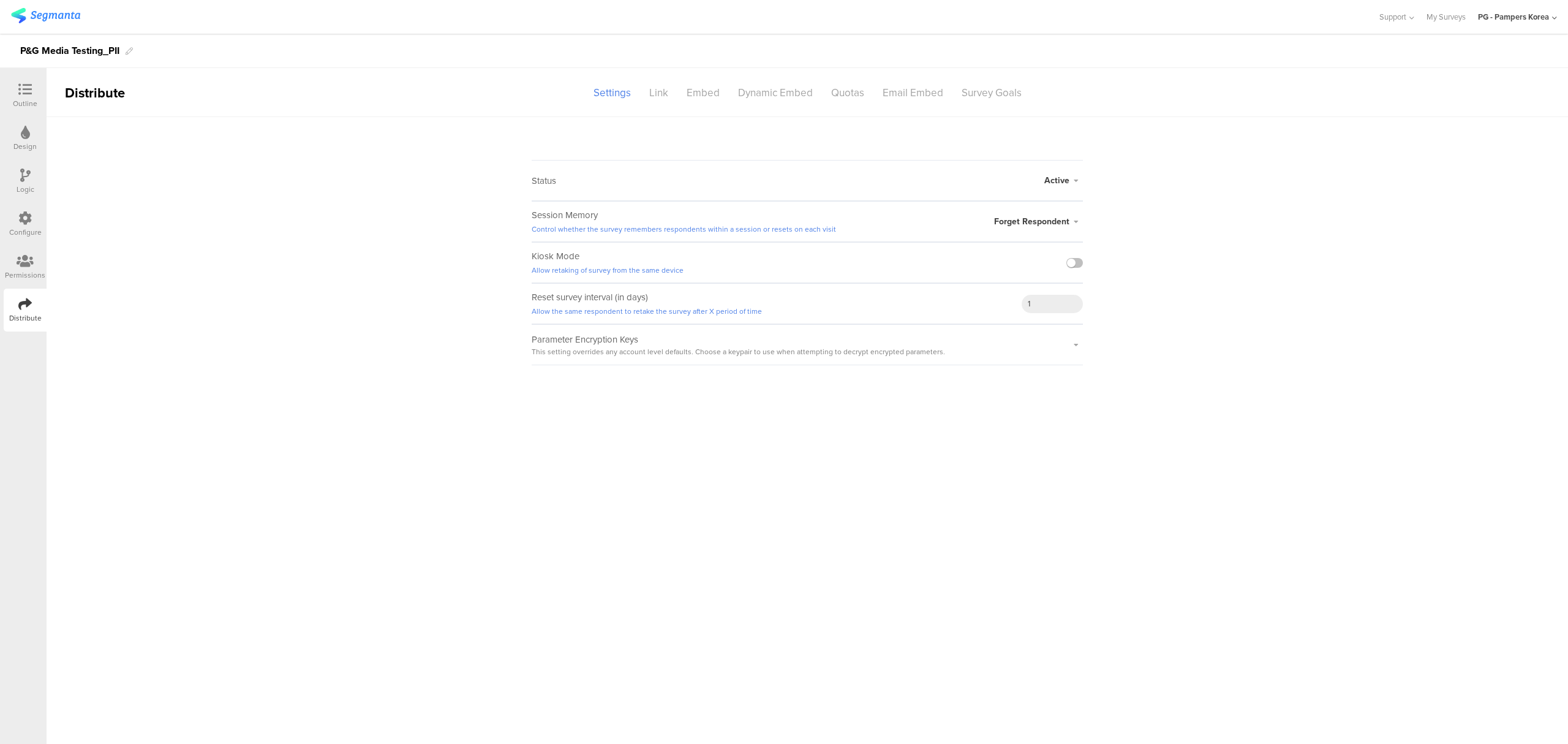
click at [1074, 346] on icon at bounding box center [1076, 345] width 14 height 7
click at [979, 348] on div "Parameter Encryption Keys This setting overrides any account level defaults. Ch…" at bounding box center [807, 344] width 551 height 41
drag, startPoint x: 633, startPoint y: 346, endPoint x: 738, endPoint y: 358, distance: 105.7
click at [738, 357] on sg-field-title "Parameter Encryption Keys This setting overrides any account level defaults. Ch…" at bounding box center [741, 345] width 419 height 25
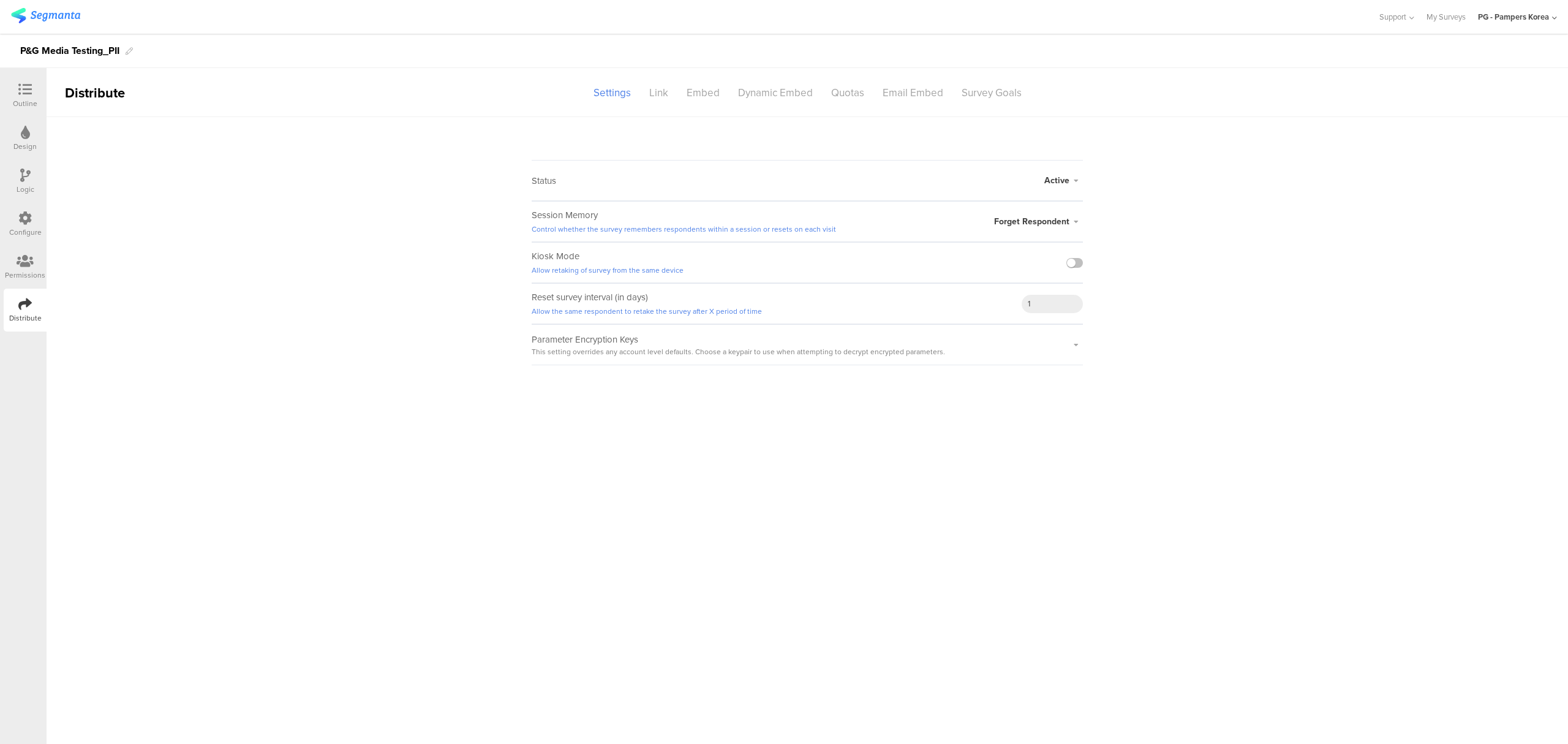
click at [770, 364] on div "Parameter Encryption Keys This setting overrides any account level defaults. Ch…" at bounding box center [741, 344] width 419 height 40
click at [662, 97] on div "Link" at bounding box center [659, 92] width 38 height 21
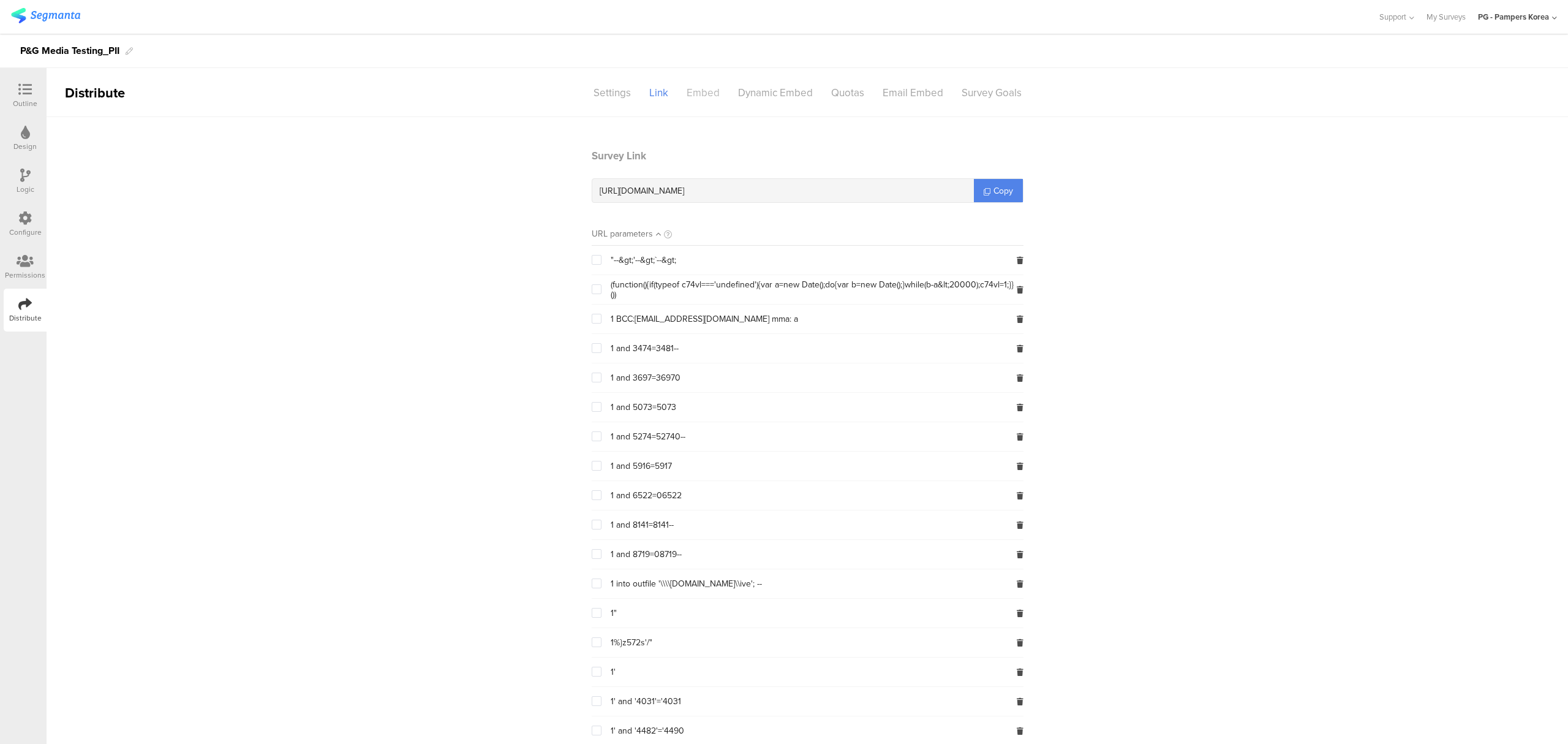
click at [702, 89] on div "Embed" at bounding box center [703, 92] width 51 height 21
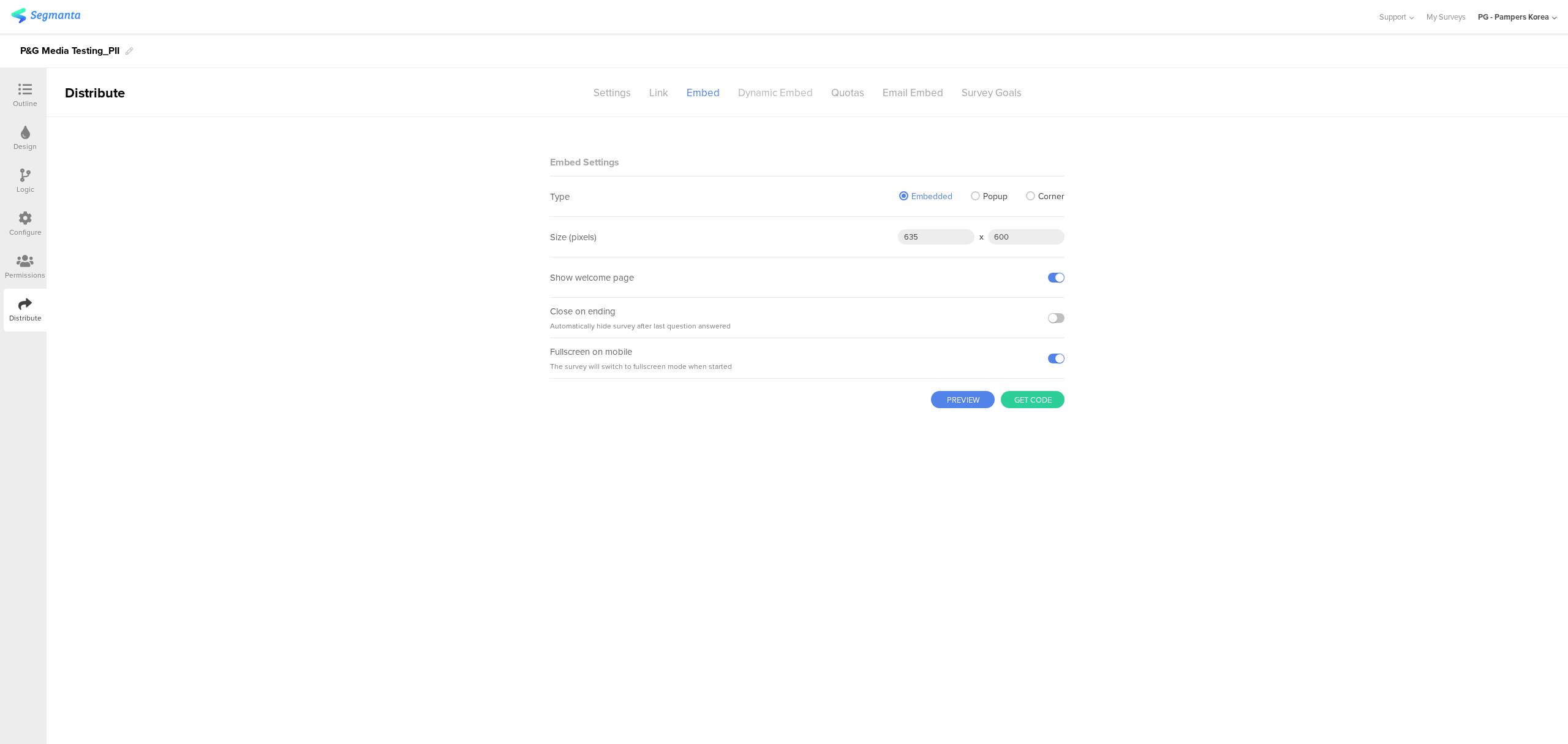
click at [753, 91] on div "Dynamic Embed" at bounding box center [775, 92] width 93 height 21
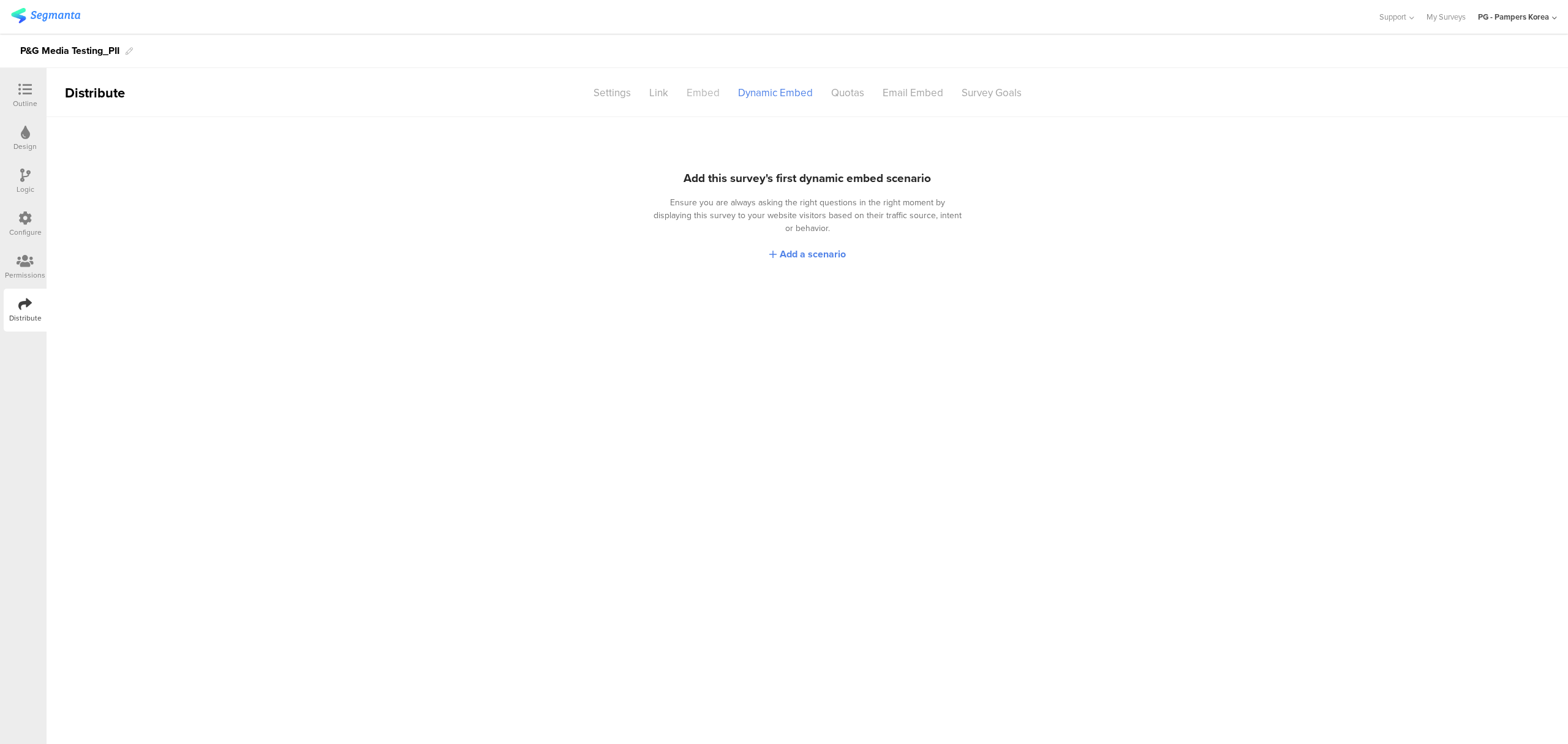
click at [715, 95] on div "Embed" at bounding box center [703, 92] width 51 height 21
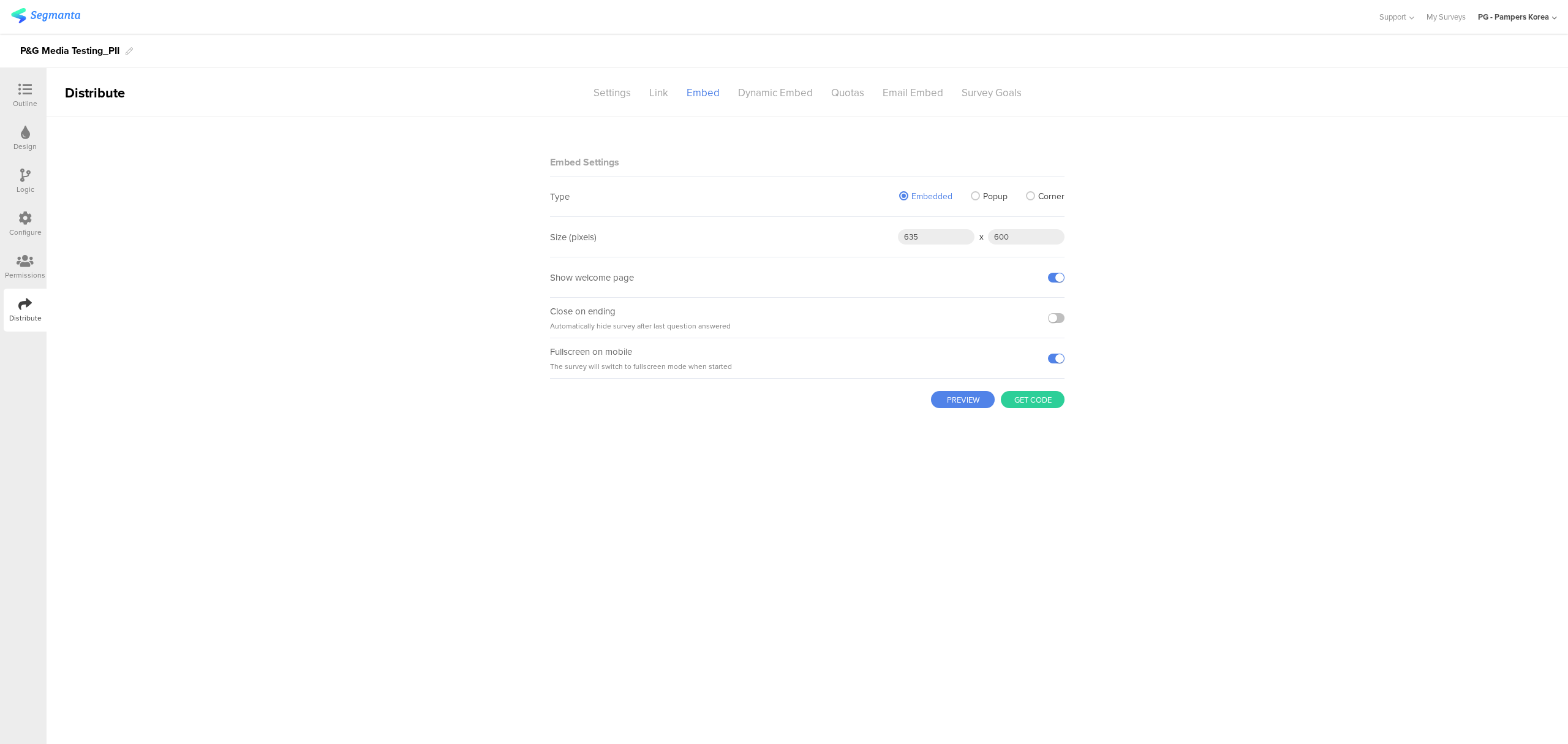
click at [975, 402] on button "PREVIEW" at bounding box center [962, 399] width 64 height 17
click at [770, 97] on div "Dynamic Embed" at bounding box center [775, 92] width 93 height 21
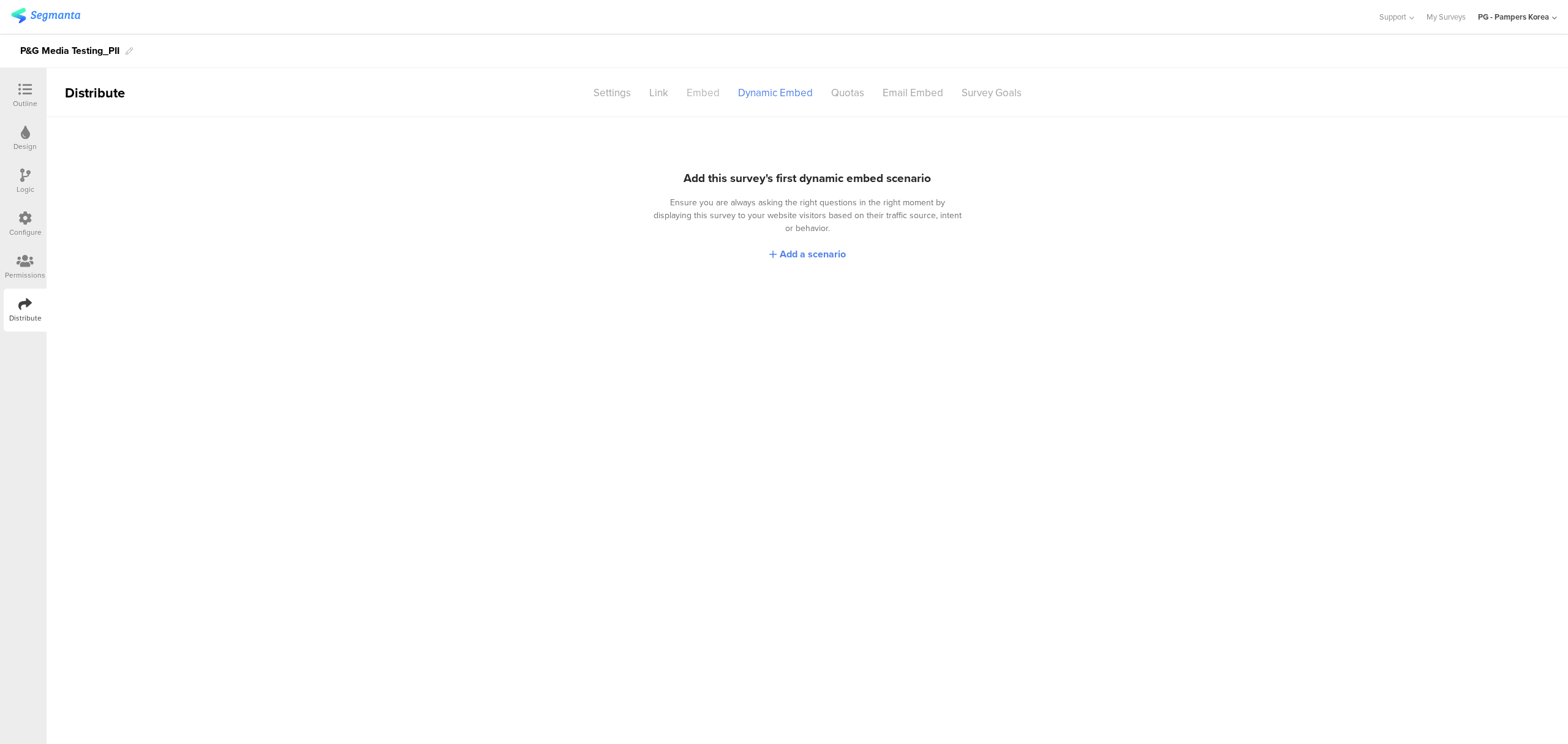
click at [684, 98] on div "Embed" at bounding box center [703, 92] width 51 height 21
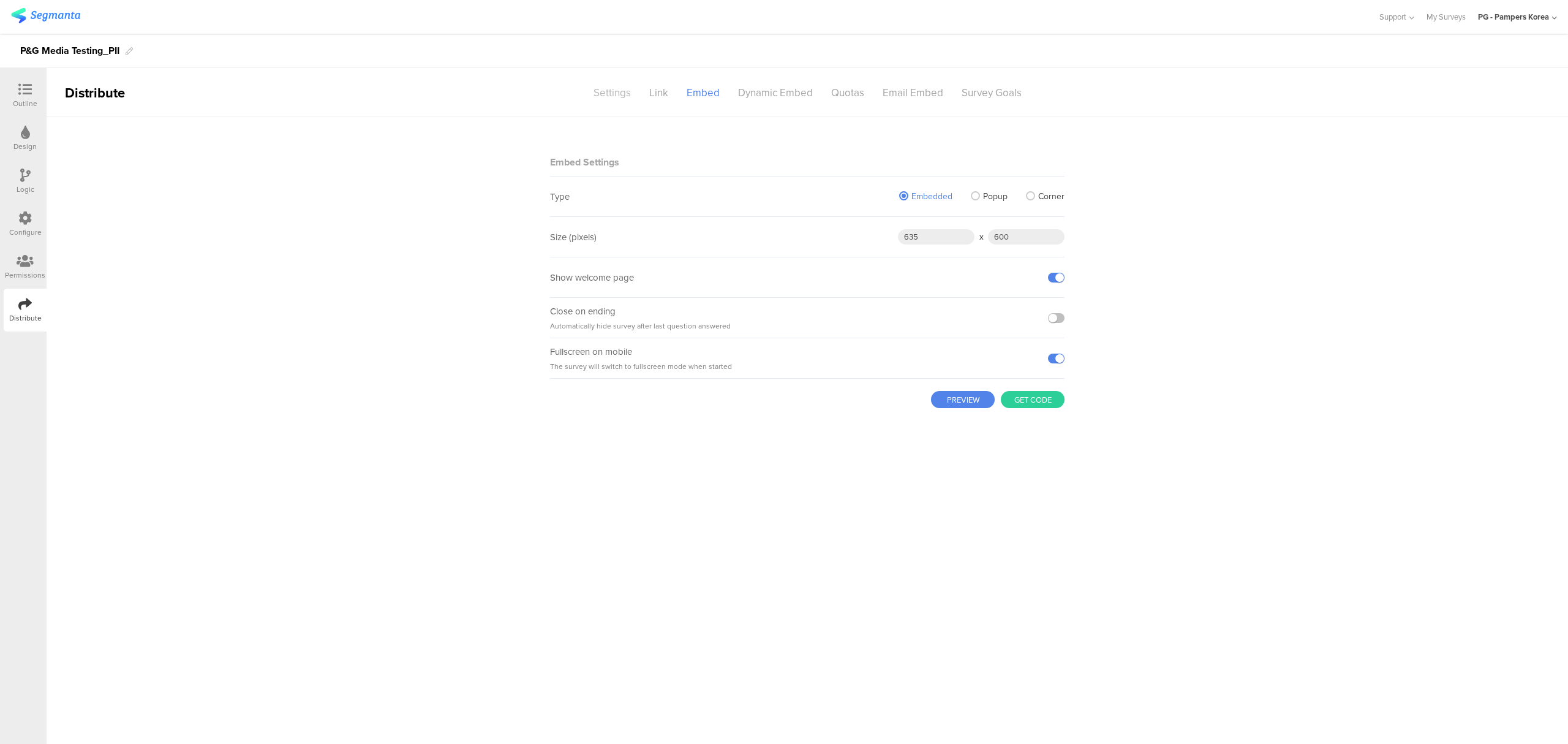
click at [610, 92] on div "Settings" at bounding box center [612, 92] width 56 height 21
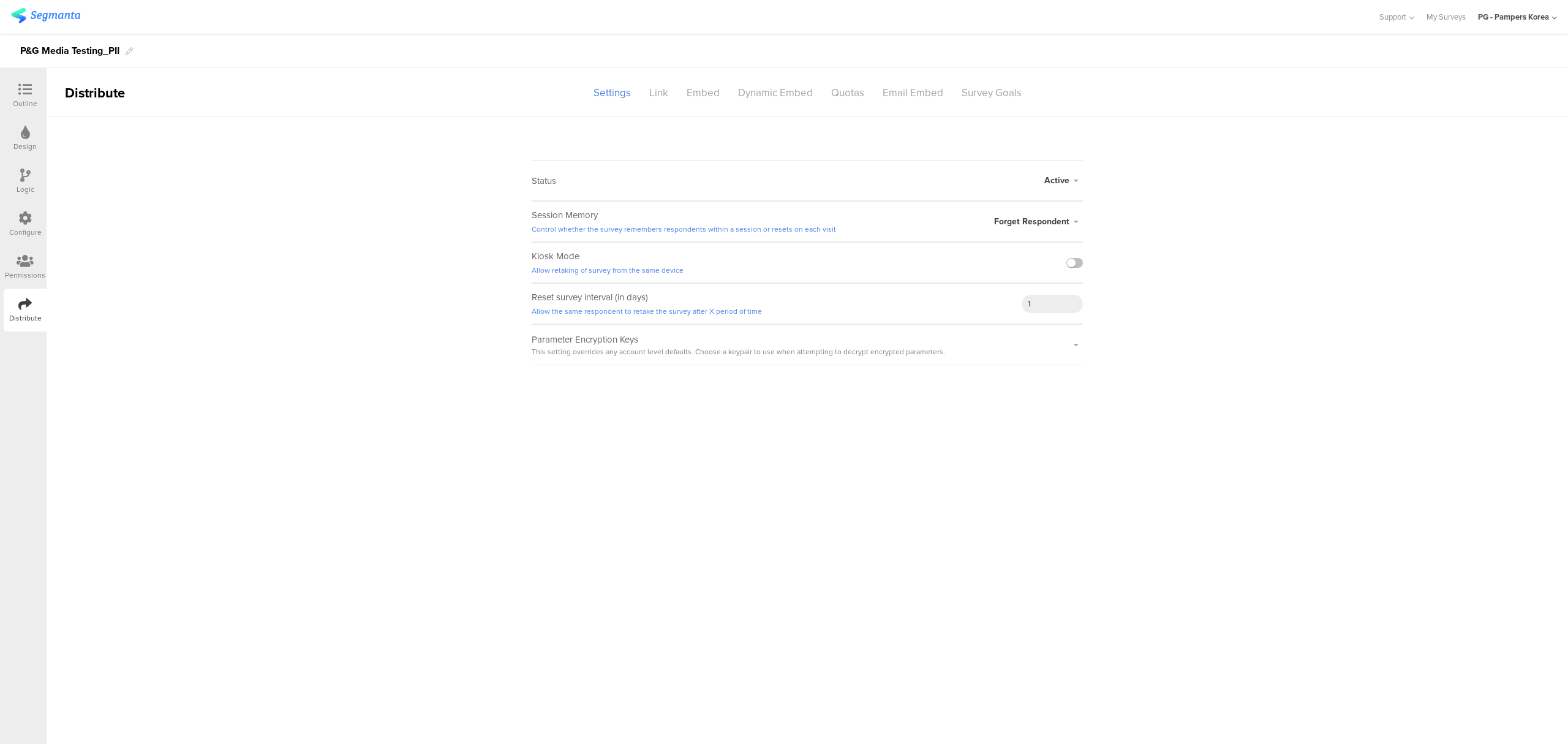
click at [21, 266] on icon at bounding box center [25, 261] width 17 height 14
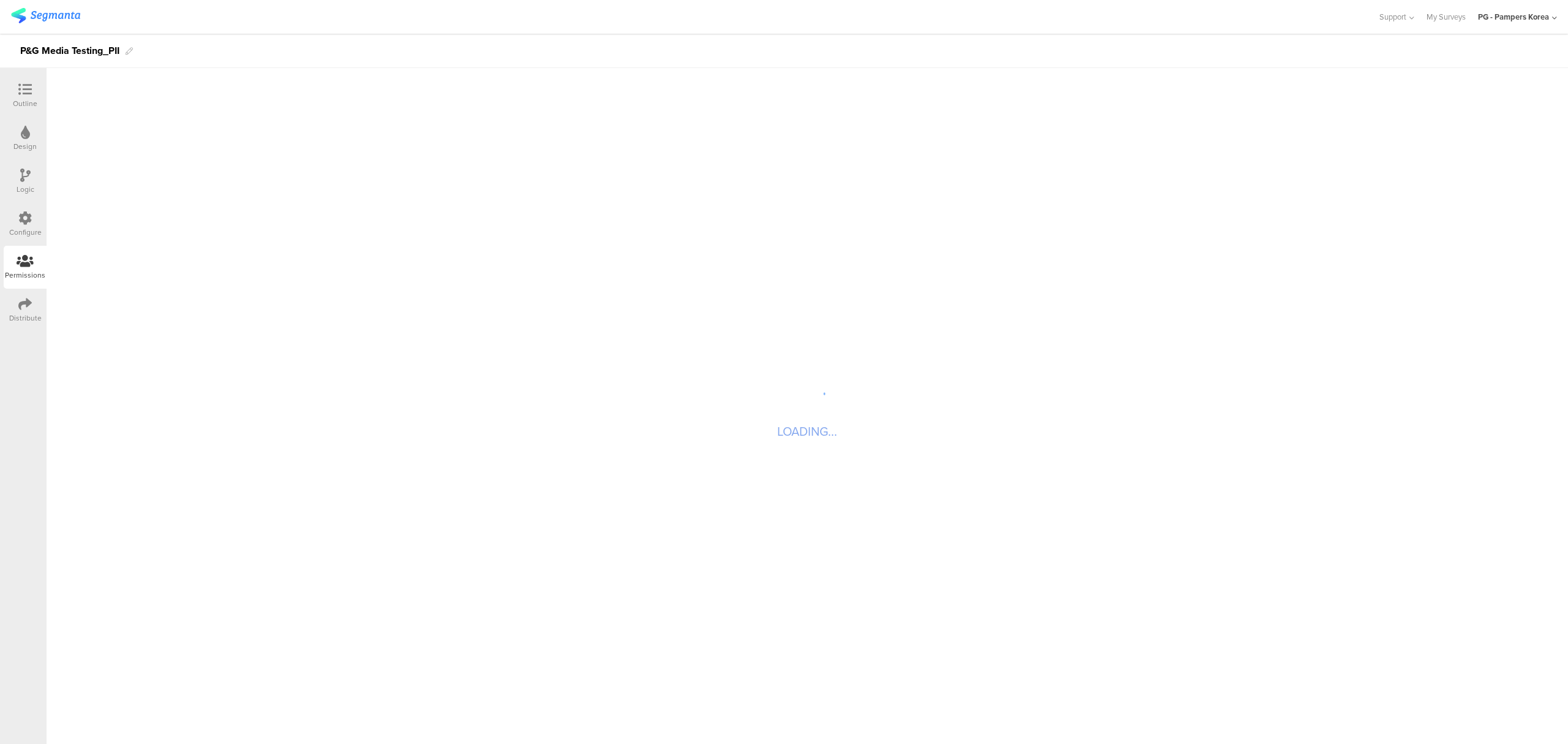
click at [25, 227] on div "Configure" at bounding box center [25, 232] width 32 height 11
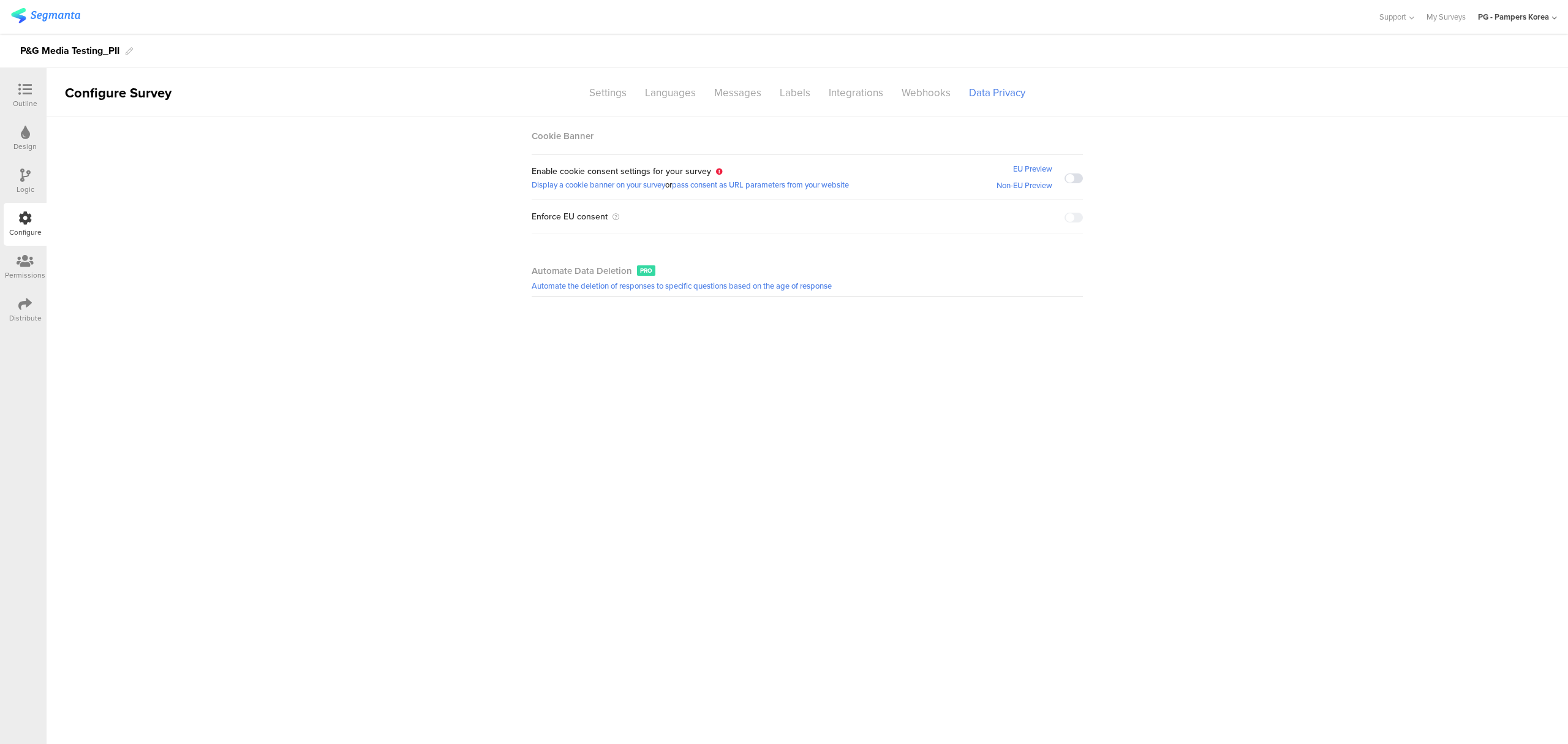
click at [35, 180] on div "Logic" at bounding box center [25, 181] width 43 height 43
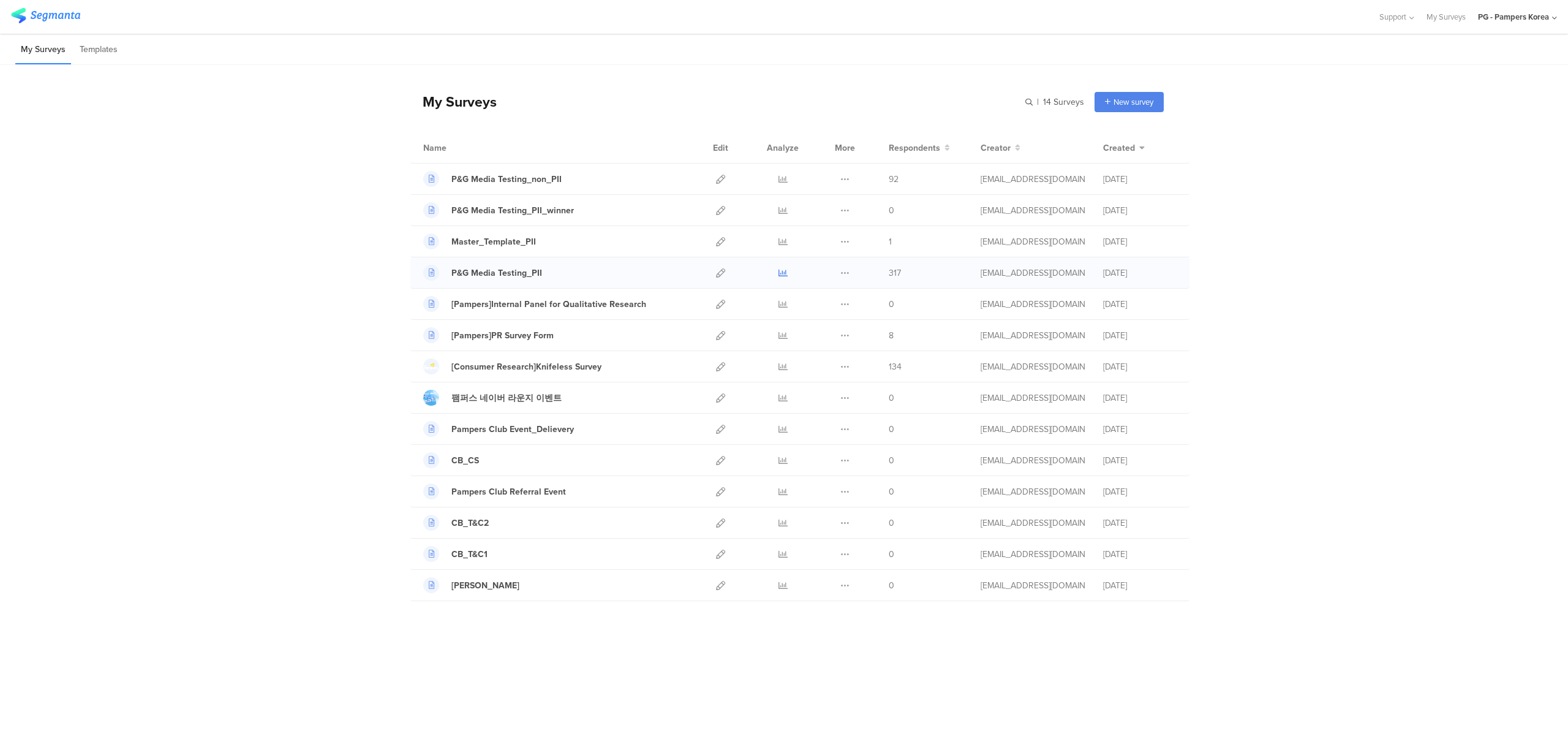
click at [779, 275] on icon at bounding box center [783, 273] width 9 height 9
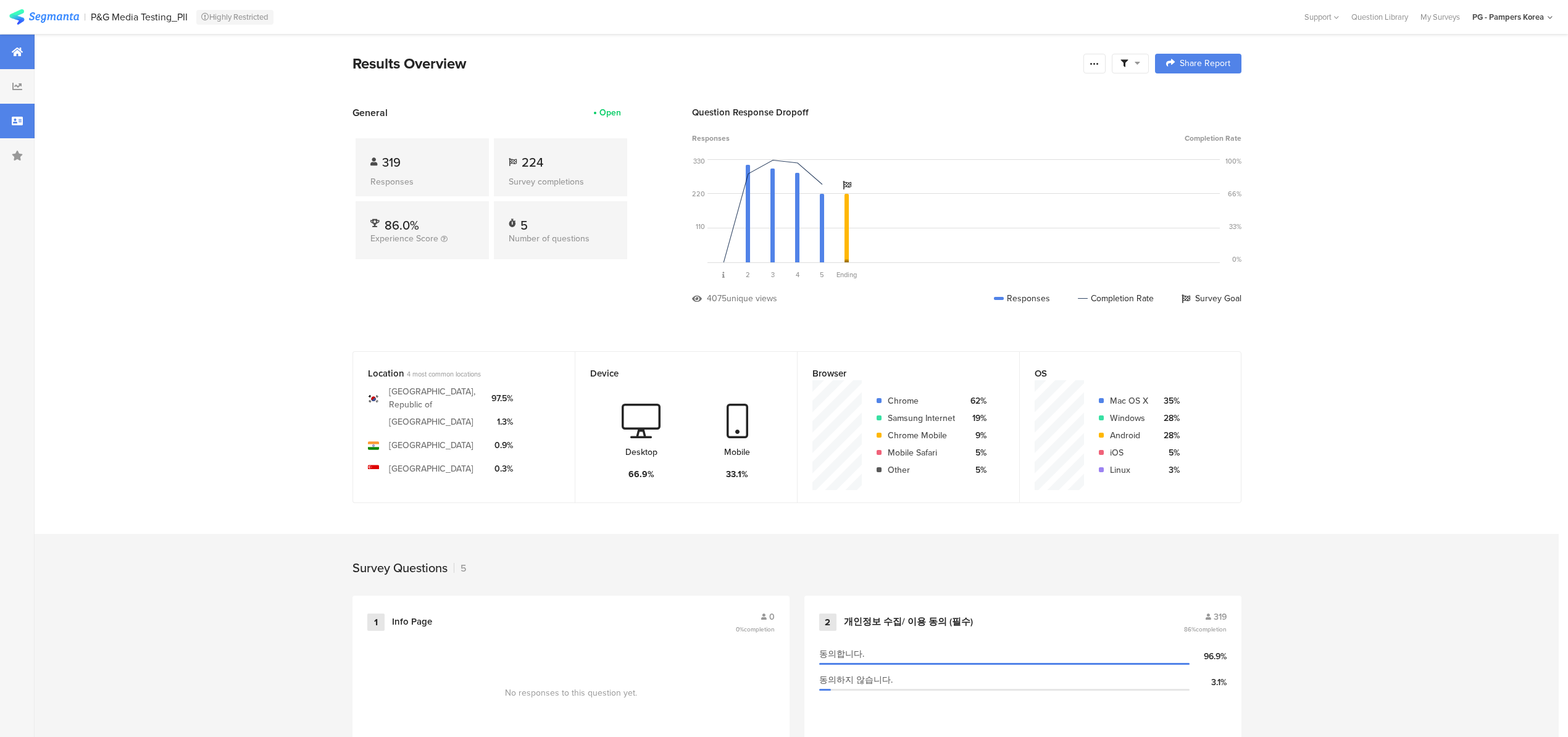
click at [23, 122] on div at bounding box center [17, 121] width 35 height 35
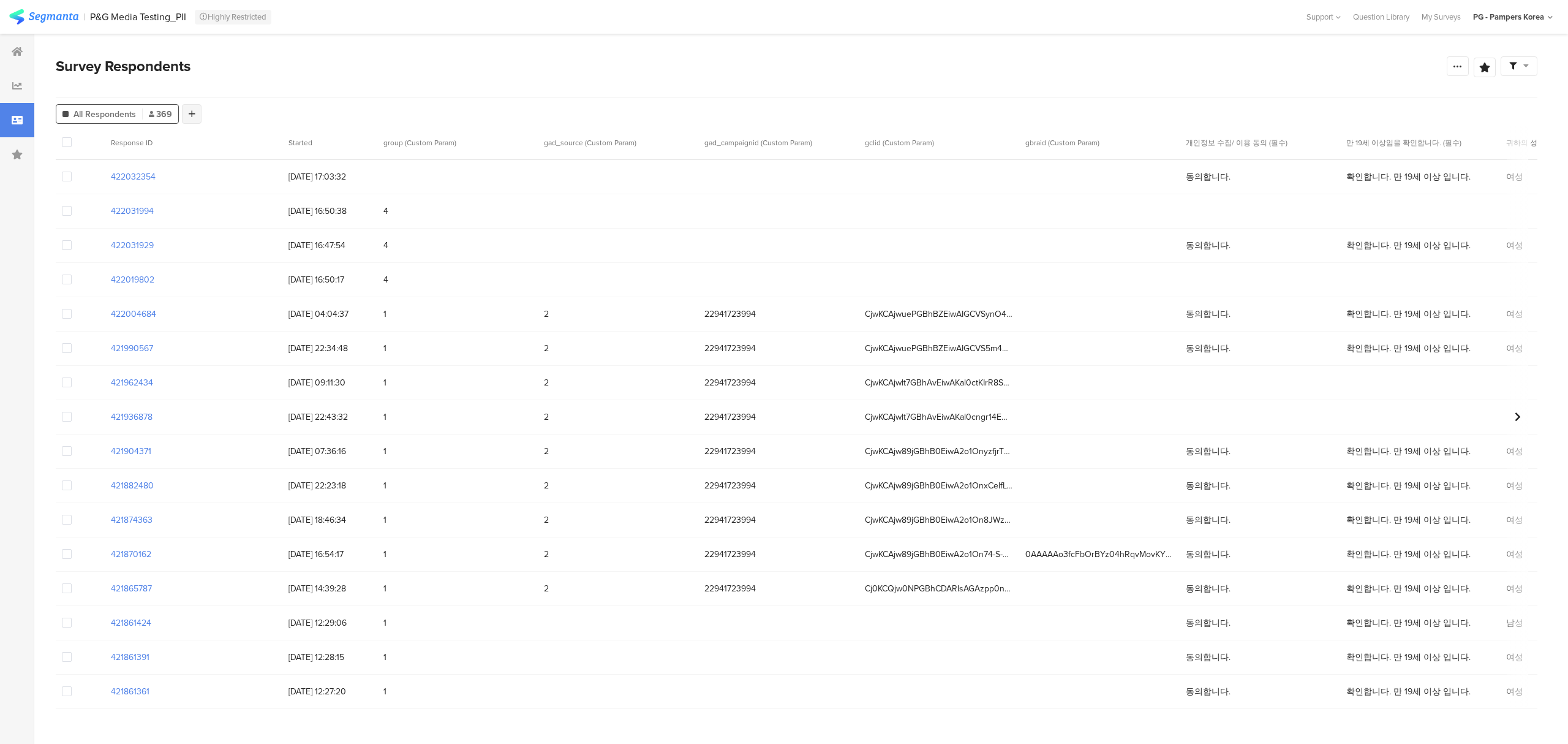
click at [194, 111] on icon at bounding box center [192, 114] width 6 height 8
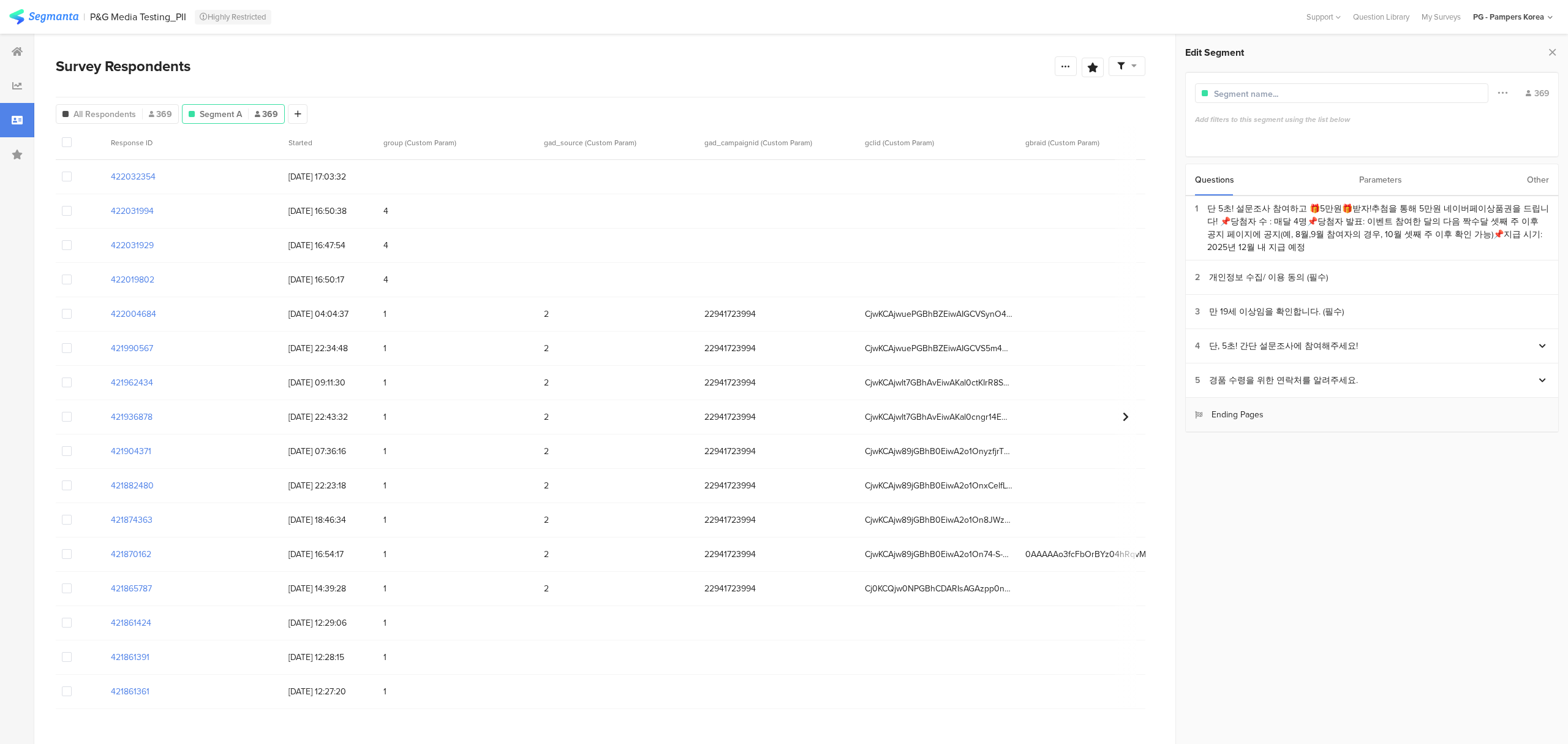
click at [1211, 415] on div "Ending Pages" at bounding box center [1229, 414] width 69 height 13
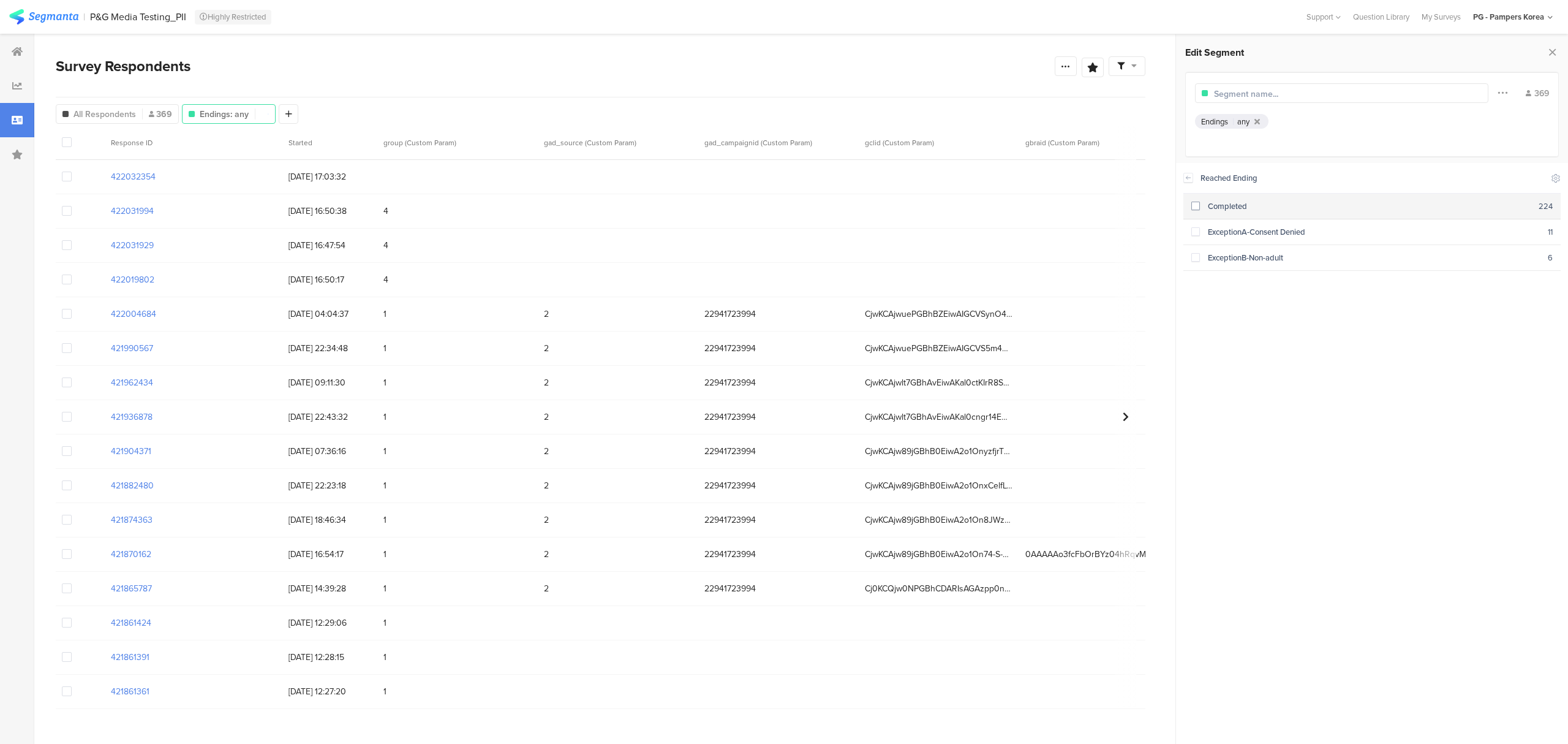
click at [1195, 204] on span at bounding box center [1195, 205] width 8 height 8
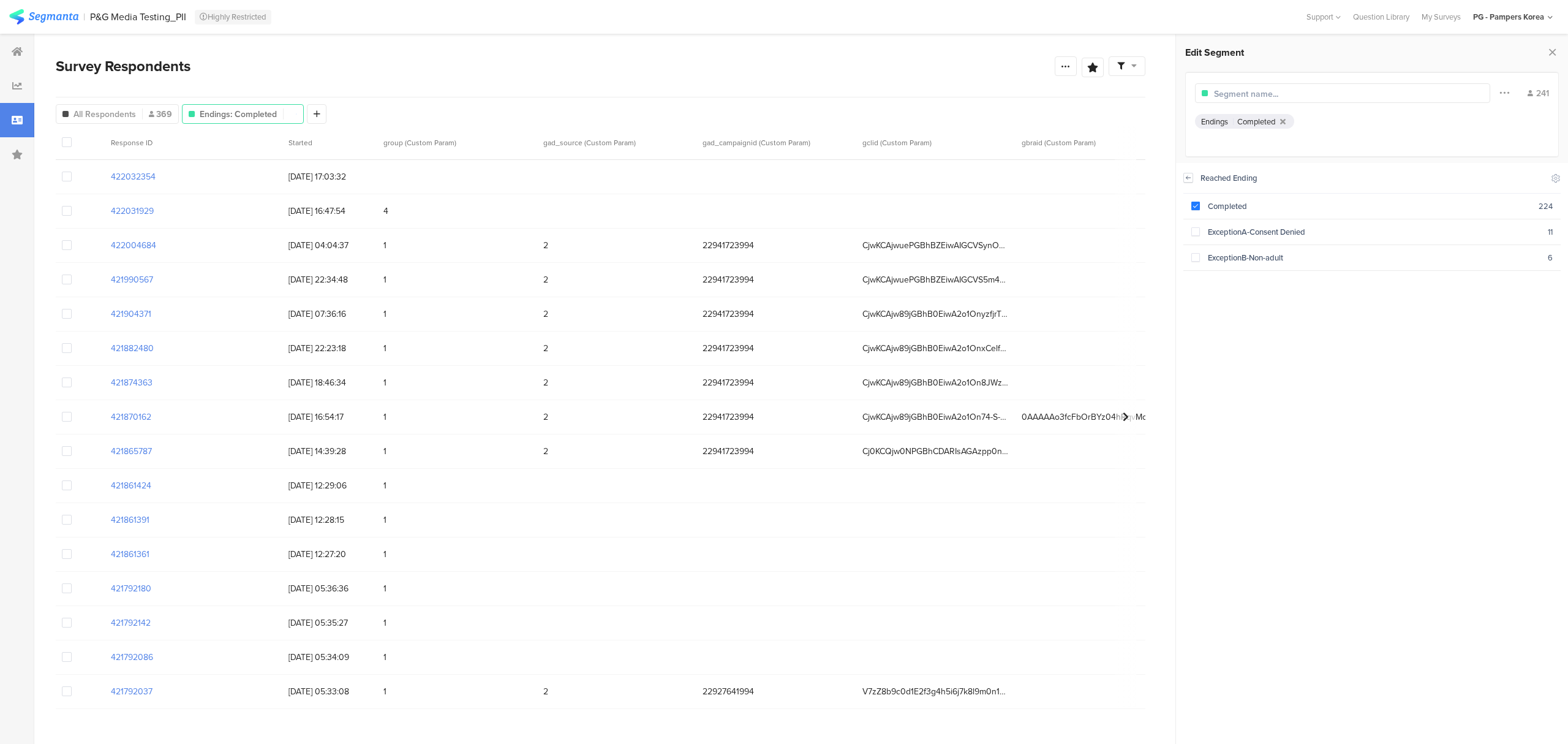
click at [1187, 180] on icon at bounding box center [1188, 177] width 8 height 10
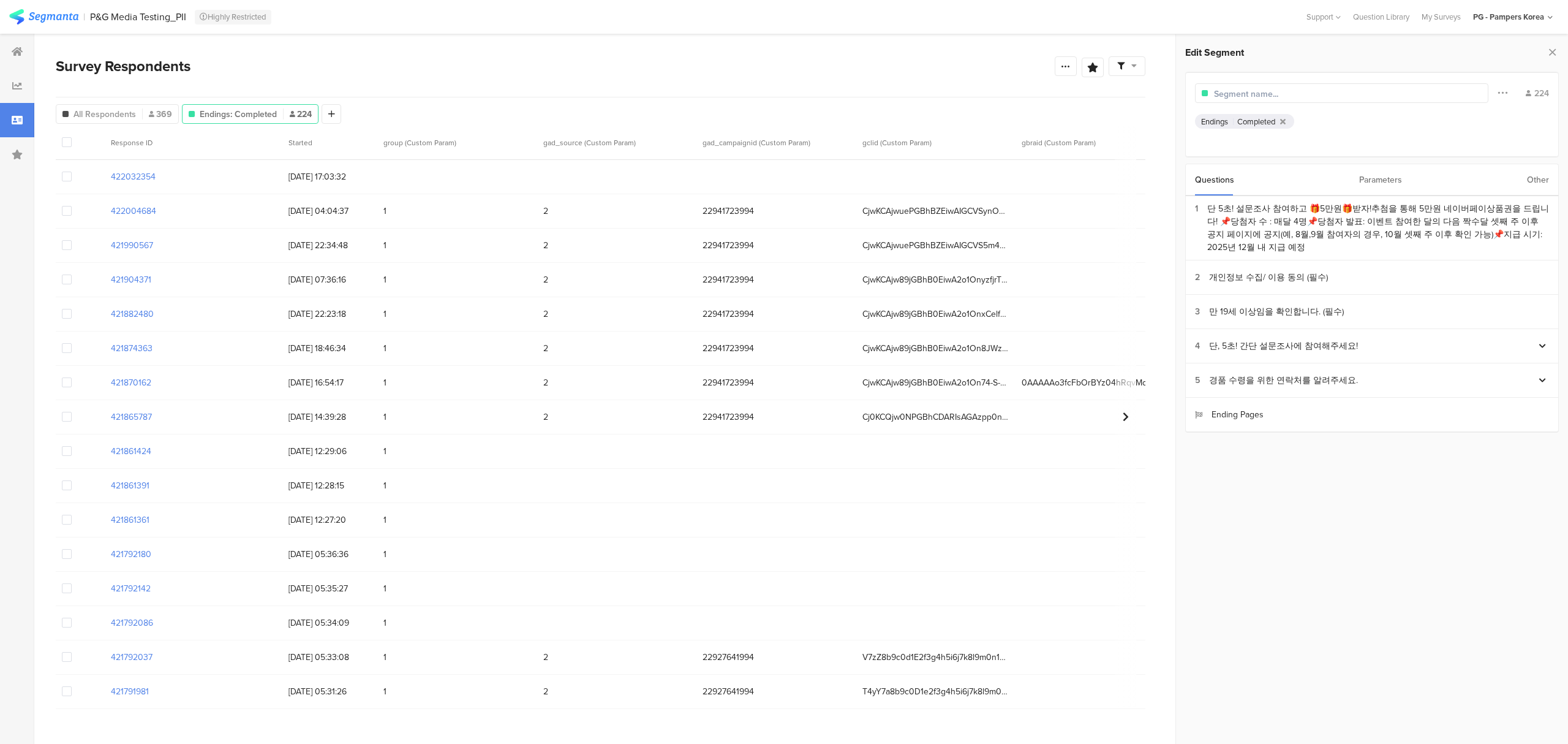
click at [1383, 182] on div "Parameters" at bounding box center [1380, 180] width 43 height 31
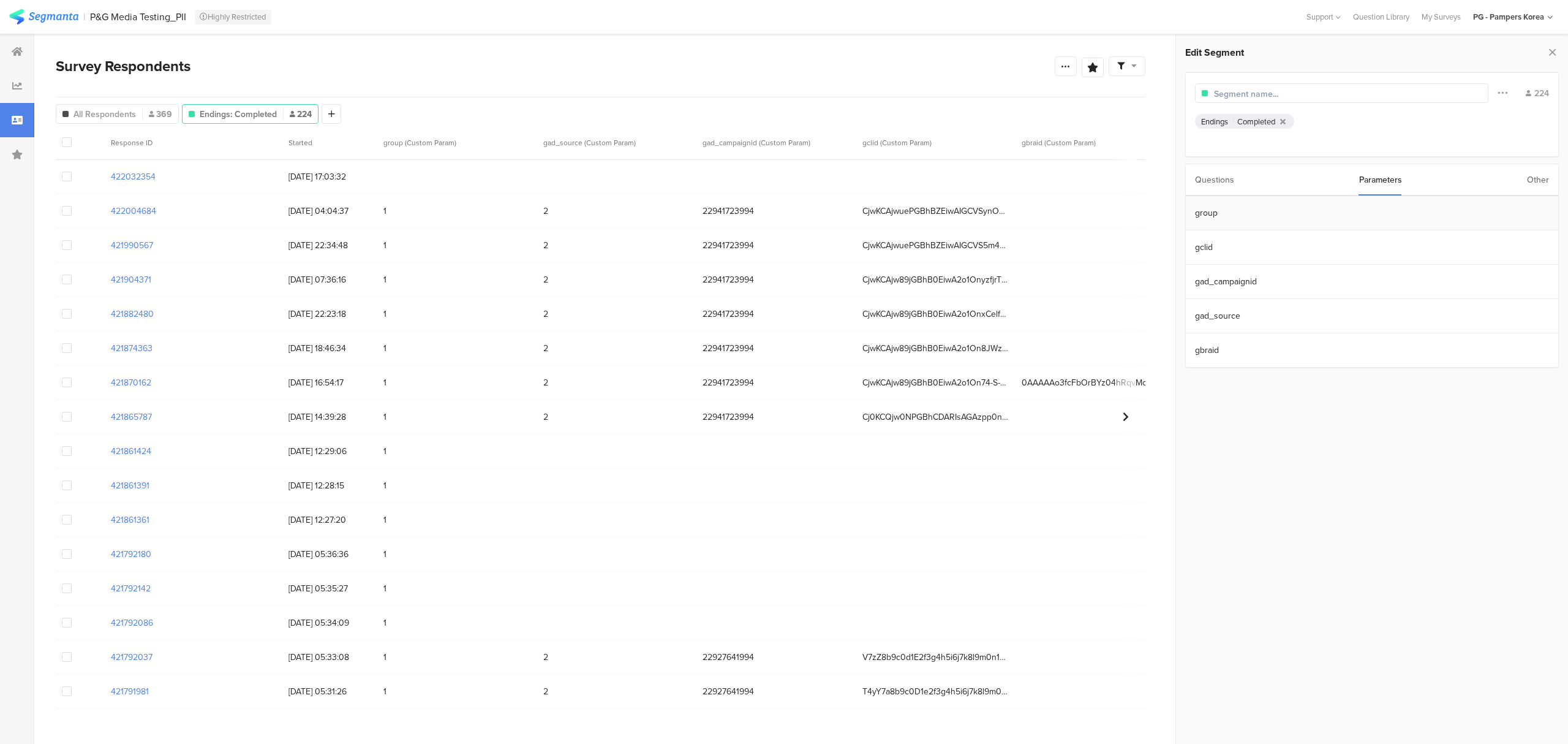
click at [1225, 217] on section "group" at bounding box center [1372, 213] width 373 height 34
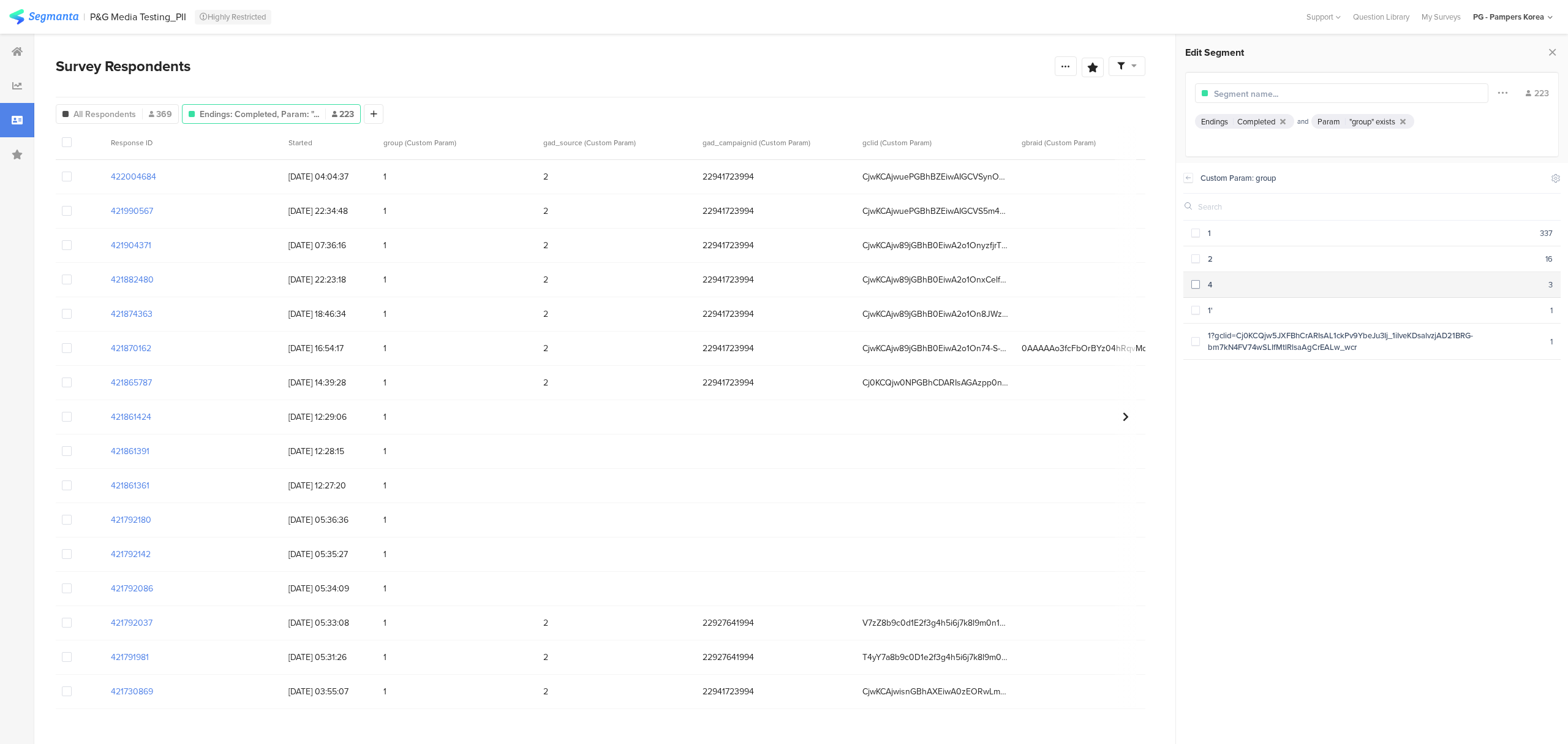
click at [1193, 284] on span at bounding box center [1195, 284] width 8 height 8
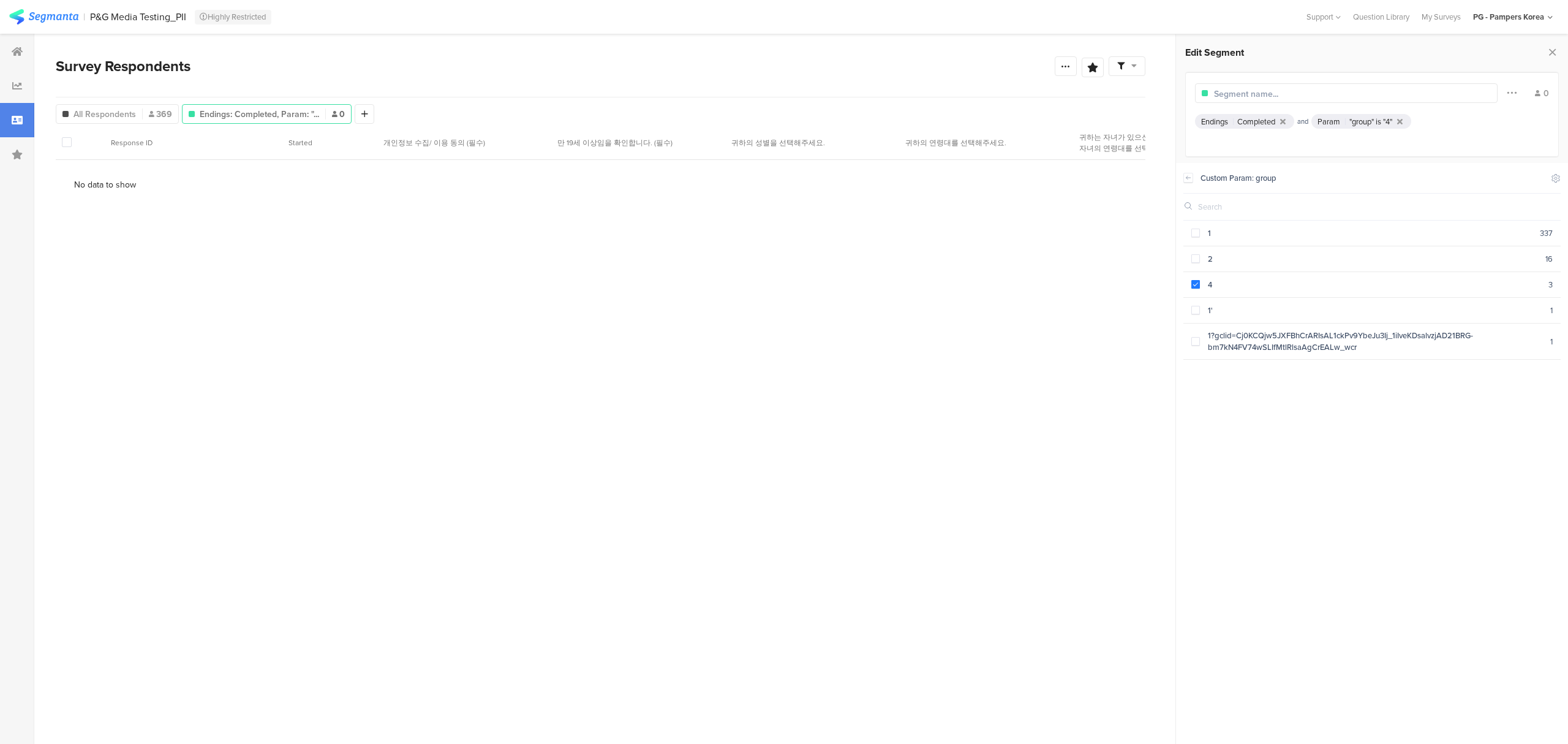
click at [1275, 88] on input "text" at bounding box center [1267, 94] width 106 height 13
type input "ㅎ"
type input "Group4_Completed"
click at [426, 54] on section "Survey Respondents Confidence Level 95 % Preview survey Edit survey Export Resu…" at bounding box center [600, 389] width 1133 height 710
click at [1189, 181] on icon at bounding box center [1188, 177] width 8 height 10
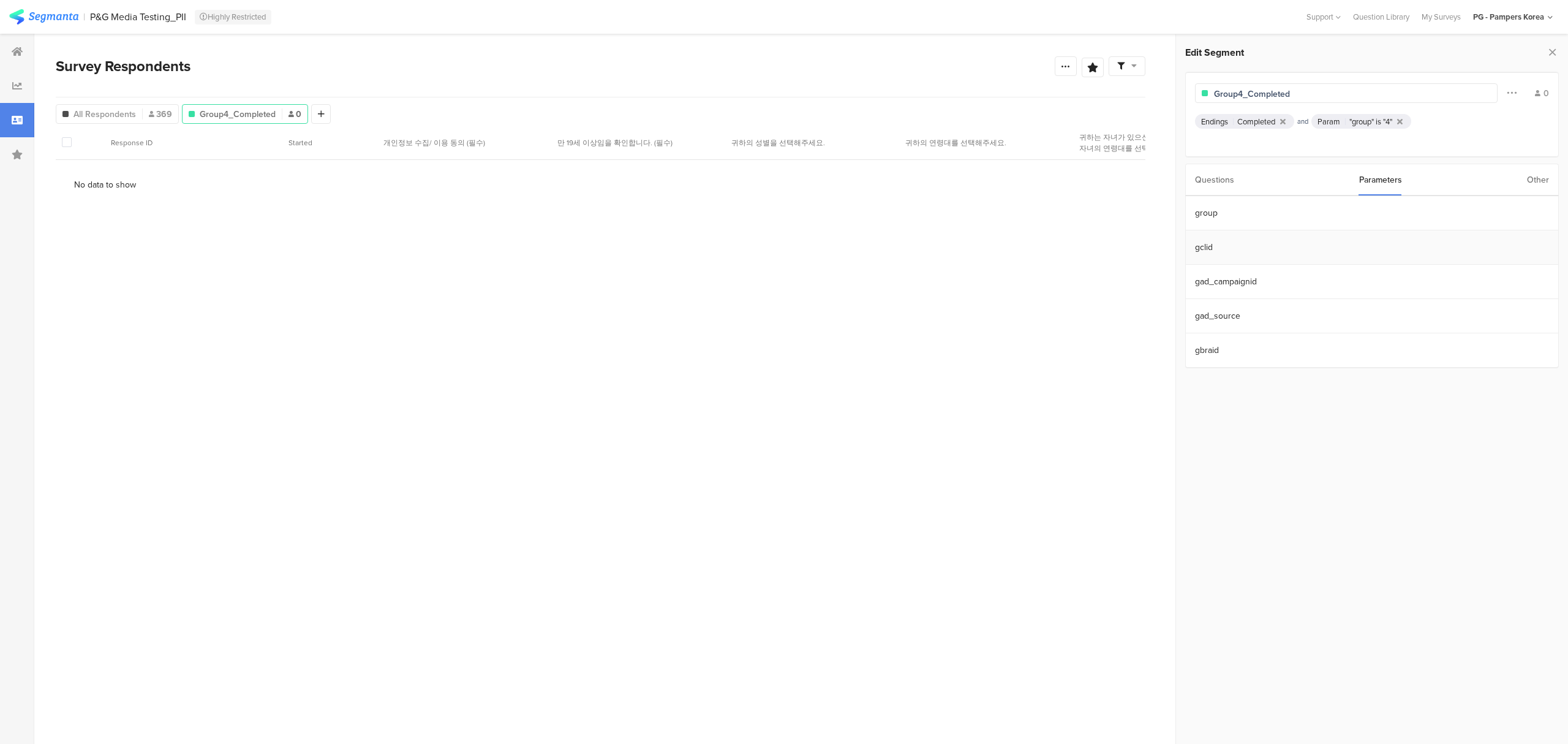
click at [1235, 250] on section "gclid" at bounding box center [1372, 247] width 373 height 34
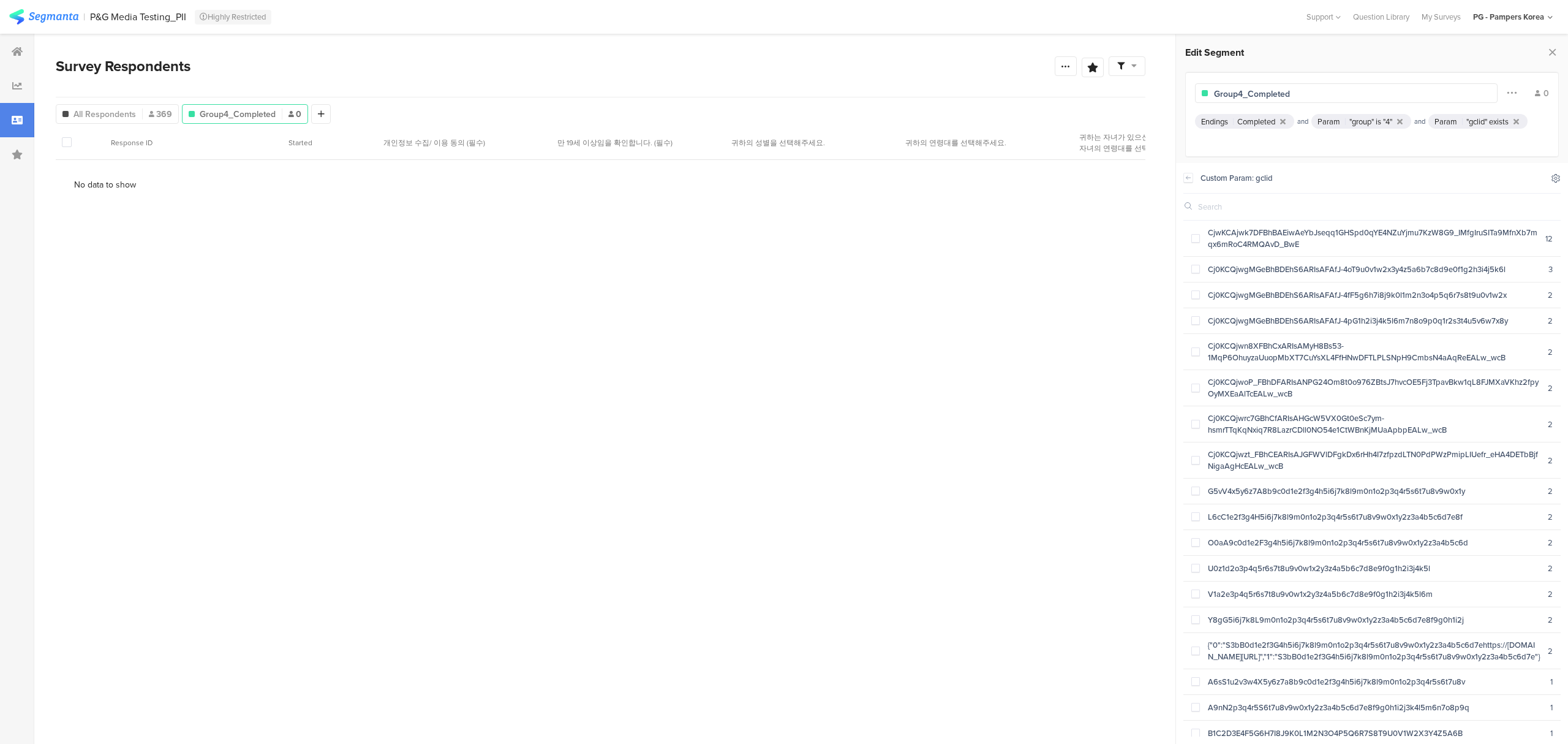
click at [1550, 177] on icon at bounding box center [1555, 178] width 10 height 10
click at [1325, 172] on div "Custom Param: gclid" at bounding box center [1371, 178] width 343 height 12
click at [1188, 173] on icon at bounding box center [1188, 177] width 8 height 10
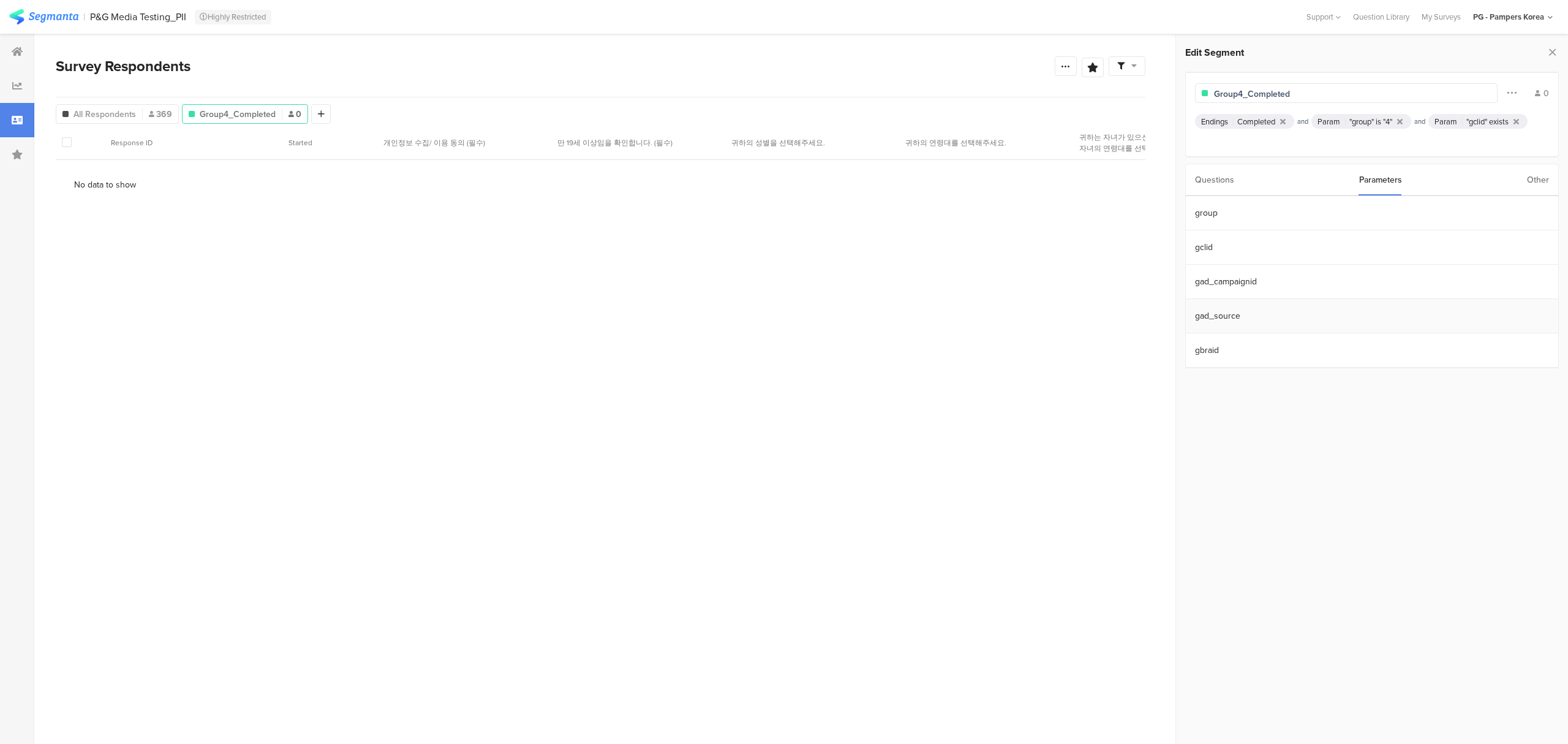
click at [1269, 325] on section "gad_source" at bounding box center [1372, 316] width 373 height 34
click at [1477, 333] on div "2 198 {"0":"2","1":"2"} 2" at bounding box center [1371, 478] width 377 height 516
click at [1187, 179] on icon at bounding box center [1188, 177] width 8 height 10
click at [1064, 68] on icon at bounding box center [1065, 66] width 10 height 10
click at [1022, 53] on section "Survey Respondents Save Analysis Name Save Cancel Complete Responses Only Edit …" at bounding box center [600, 389] width 1133 height 710
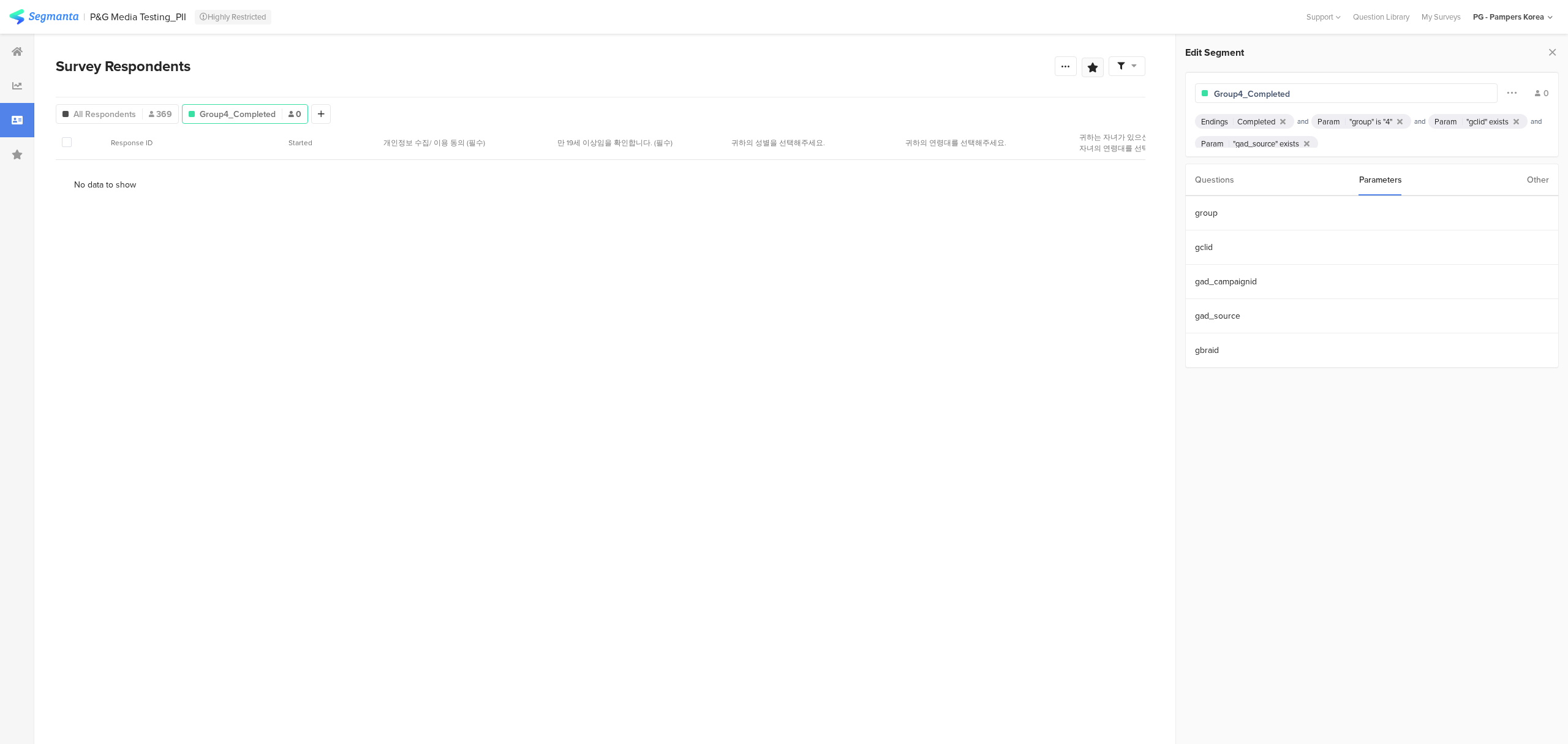
click at [1101, 68] on div at bounding box center [1092, 68] width 22 height 19
click at [1091, 66] on icon at bounding box center [1092, 67] width 11 height 10
click at [1011, 140] on input "text" at bounding box center [1007, 144] width 162 height 19
type input "Group4_Complete"
click at [860, 182] on span "Save" at bounding box center [861, 186] width 22 height 14
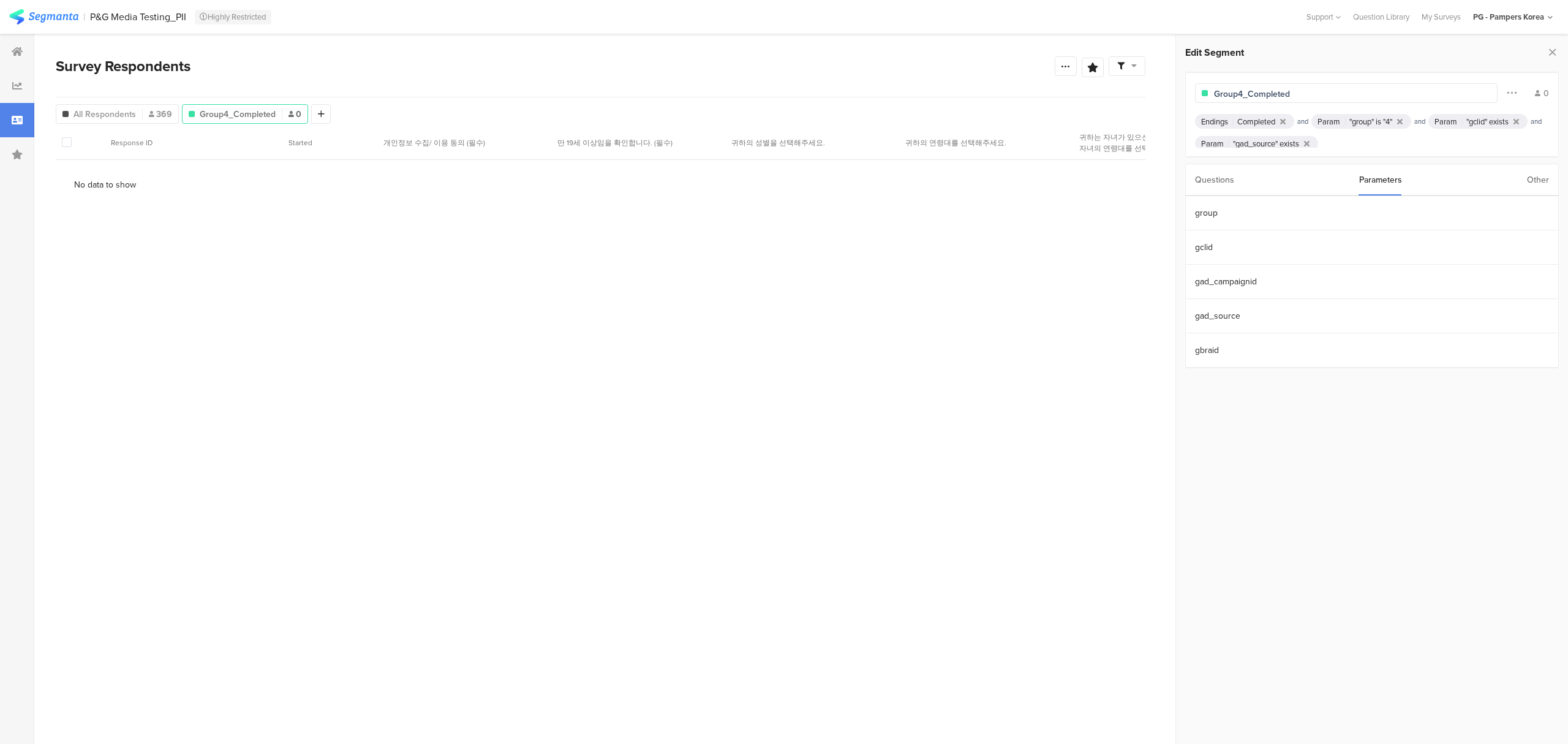
click at [947, 88] on div "Survey Respondents Complete Responses Only Edit Sample" at bounding box center [600, 76] width 1090 height 42
click at [13, 151] on icon at bounding box center [17, 154] width 11 height 10
click at [160, 72] on div "Group4_Complete" at bounding box center [132, 73] width 177 height 13
click at [374, 312] on section "Response ID Started 개인정보 수집/ 이용 동의 (필수) 만 19세 이상임을 확인합니다. (필수) 귀하의 성별을 선택해주세요. …" at bounding box center [600, 421] width 1090 height 591
